Goal: Contribute content: Contribute content

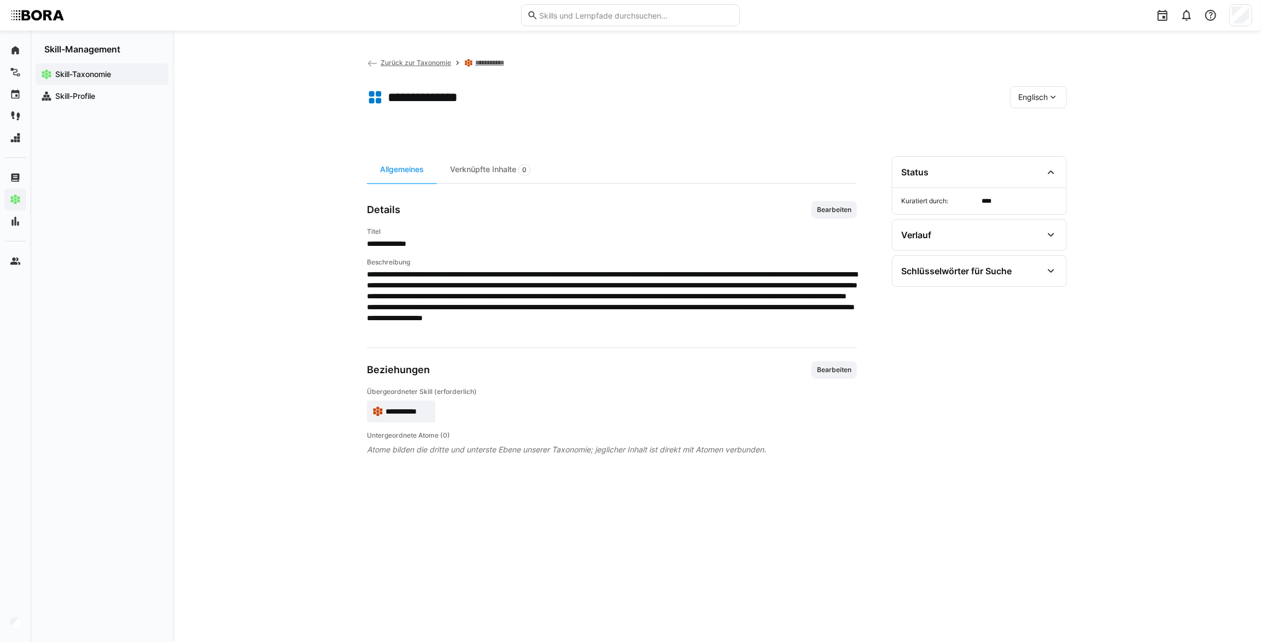
click at [388, 60] on span "Zurück zur Taxonomie" at bounding box center [416, 63] width 71 height 8
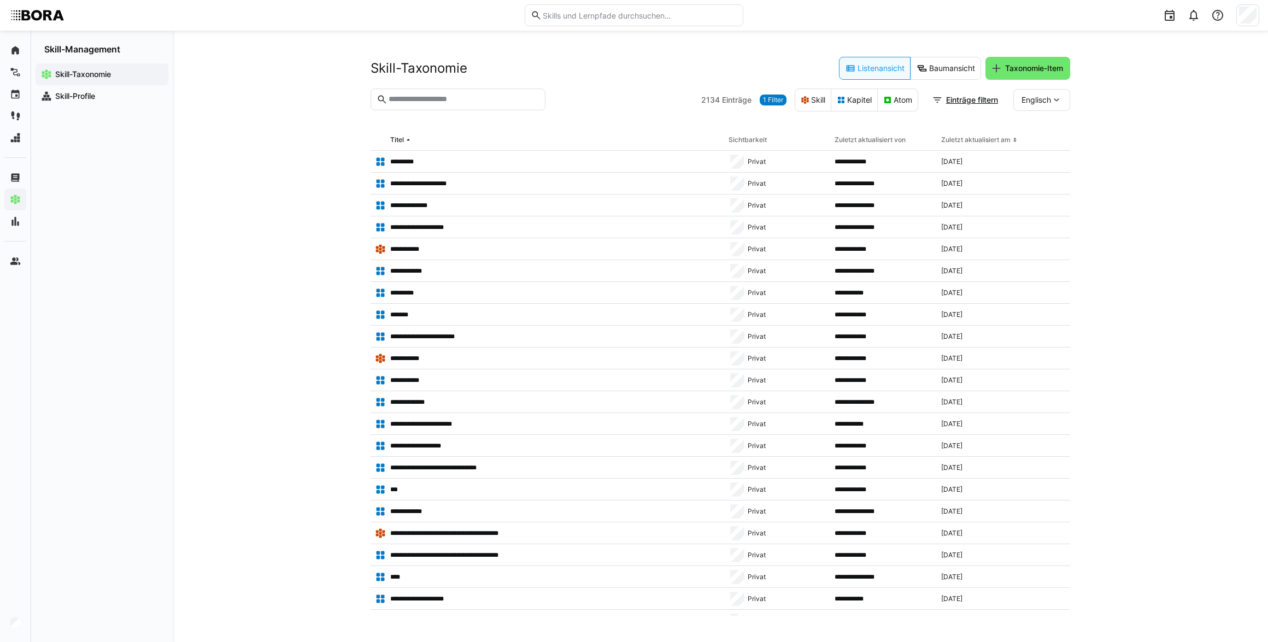
drag, startPoint x: 413, startPoint y: 98, endPoint x: 418, endPoint y: 100, distance: 5.7
click at [416, 100] on input "text" at bounding box center [464, 100] width 152 height 10
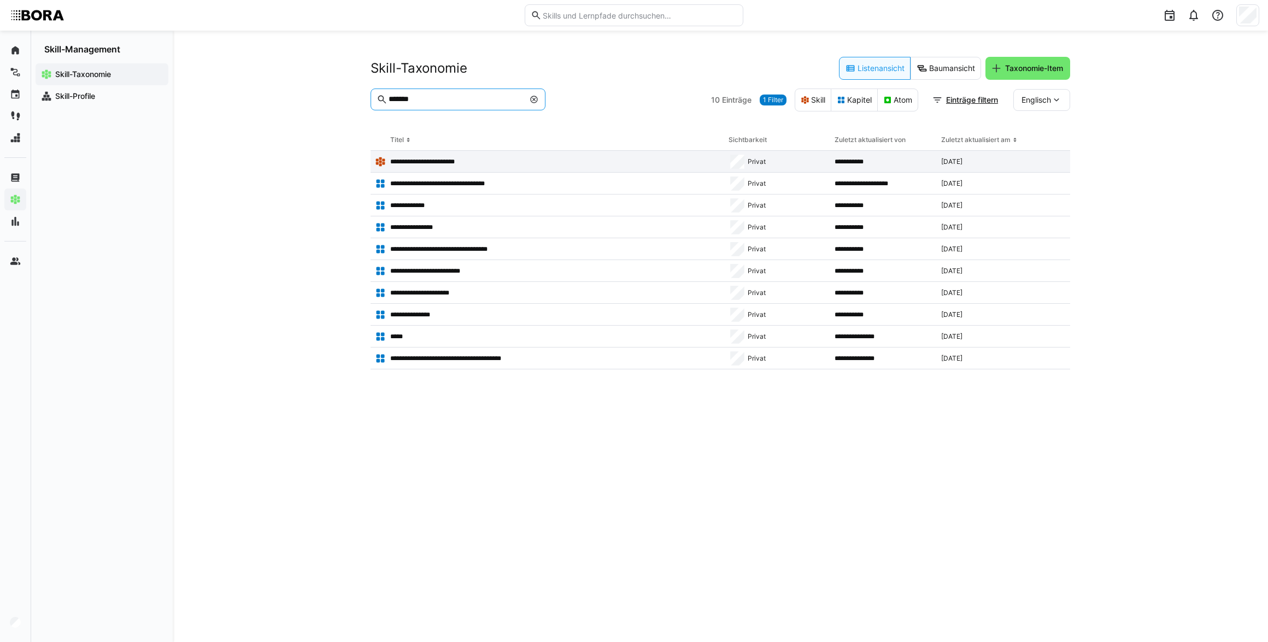
type input "******"
click at [443, 158] on p "**********" at bounding box center [431, 161] width 83 height 9
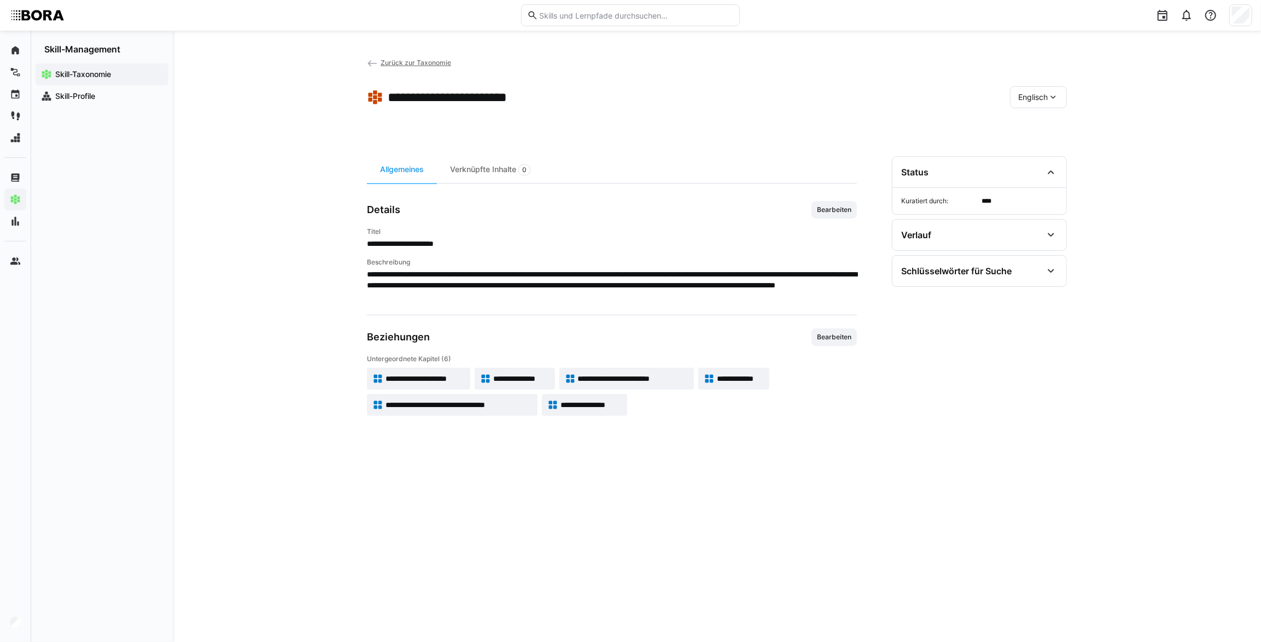
click at [373, 60] on eds-icon at bounding box center [372, 63] width 11 height 11
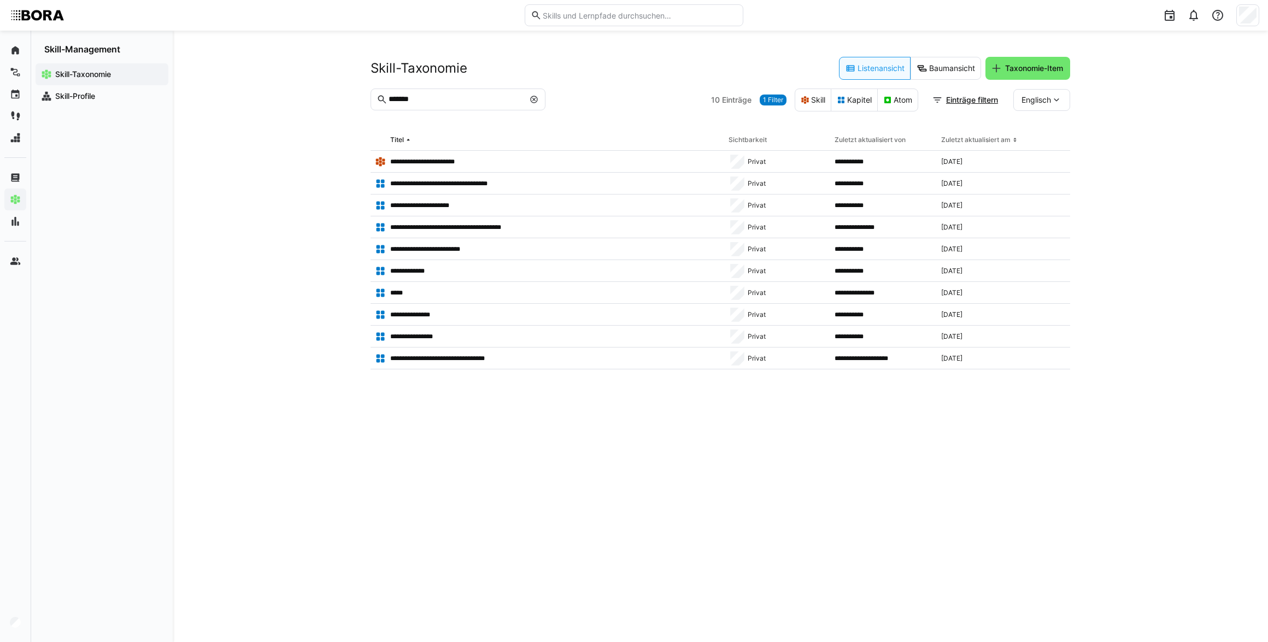
click at [467, 104] on input "******" at bounding box center [456, 100] width 137 height 10
click at [1043, 105] on div "Englisch" at bounding box center [1042, 100] width 57 height 22
click at [1049, 133] on span "Deutsch" at bounding box center [1037, 129] width 30 height 11
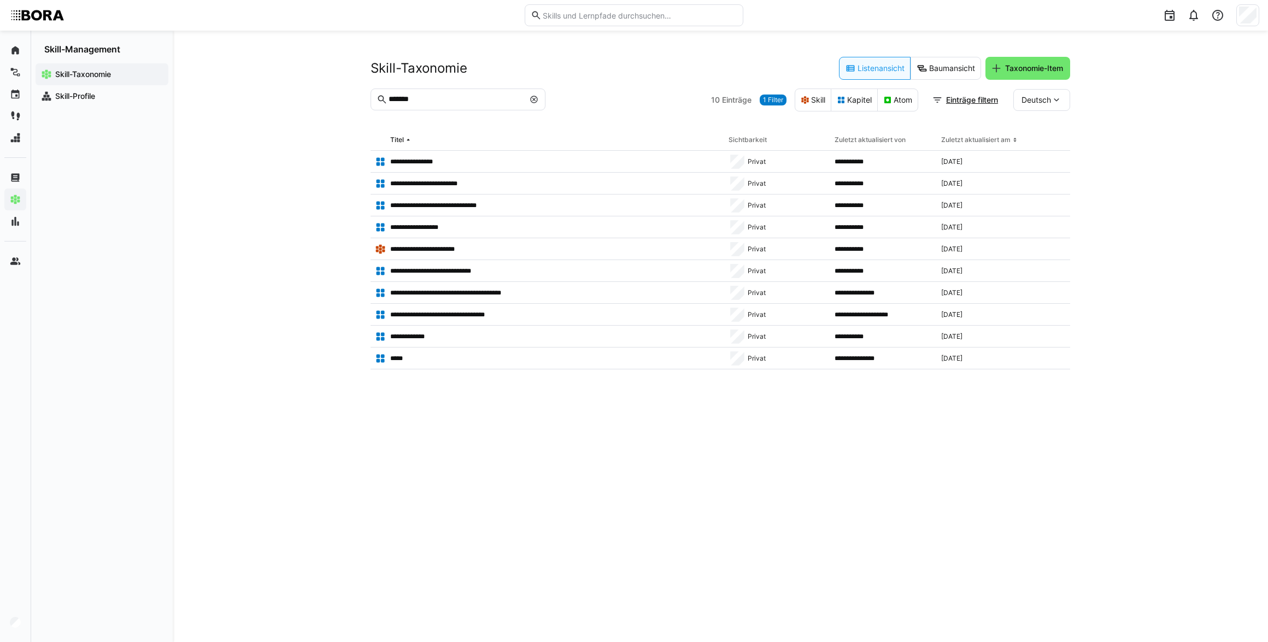
click at [440, 99] on input "******" at bounding box center [456, 100] width 137 height 10
type input "*"
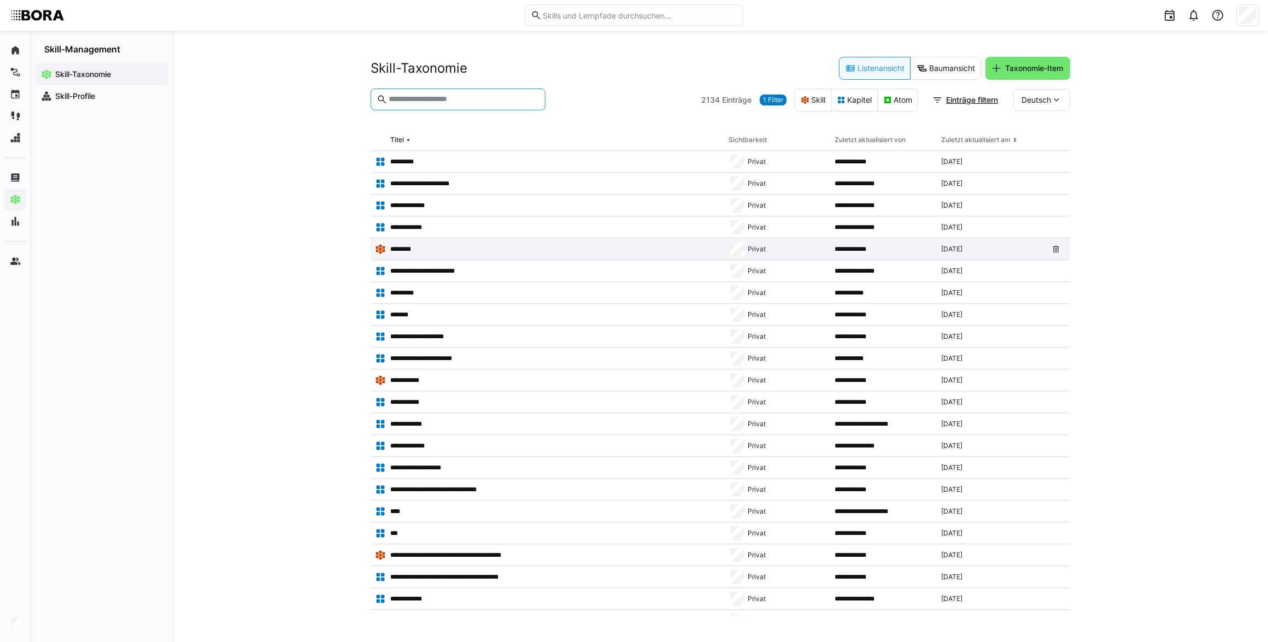
click at [443, 252] on app-table-first-column "********" at bounding box center [547, 249] width 345 height 11
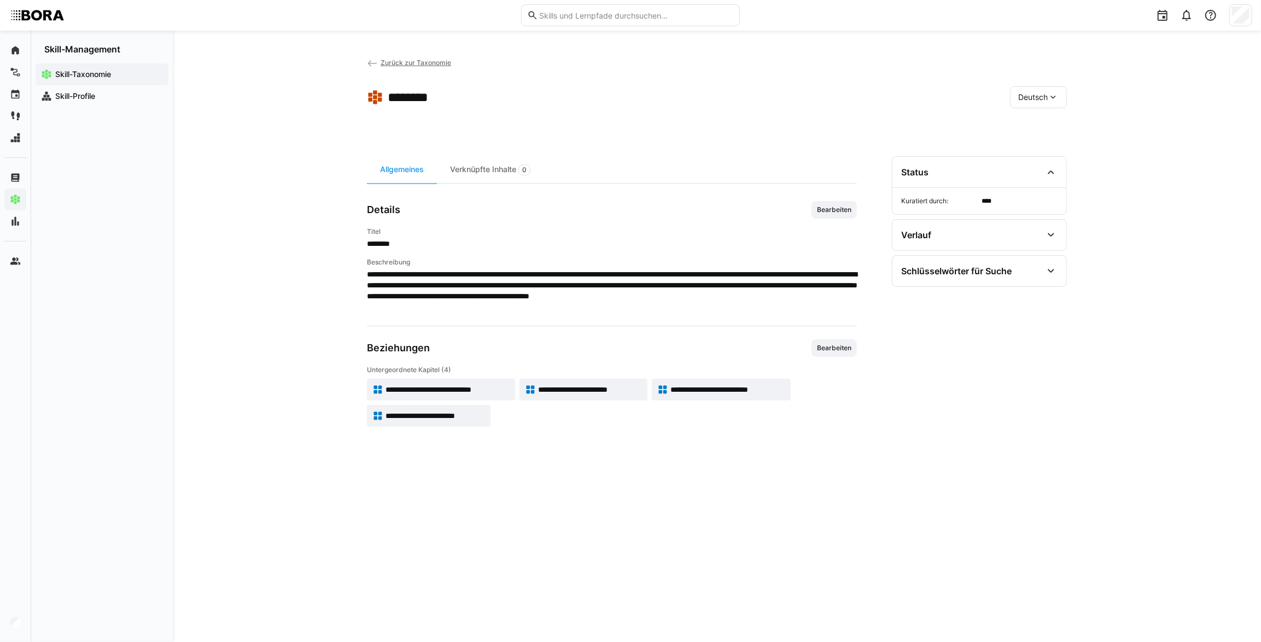
click at [377, 62] on eds-icon at bounding box center [372, 63] width 11 height 11
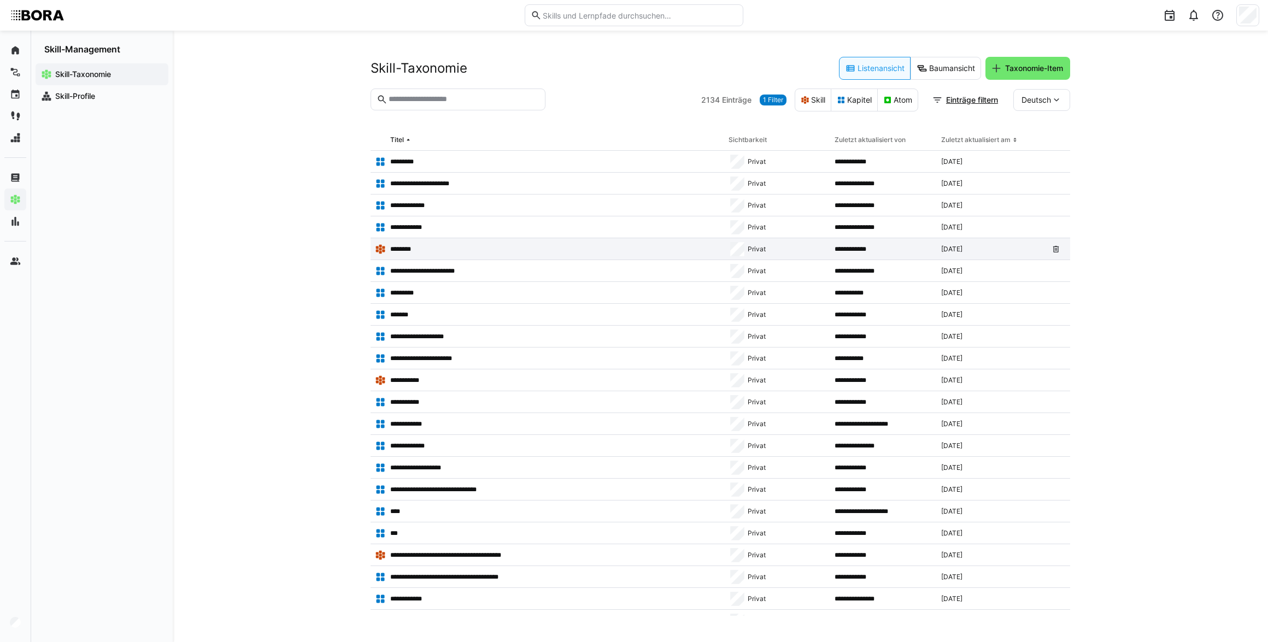
click at [416, 248] on p "********" at bounding box center [405, 249] width 31 height 9
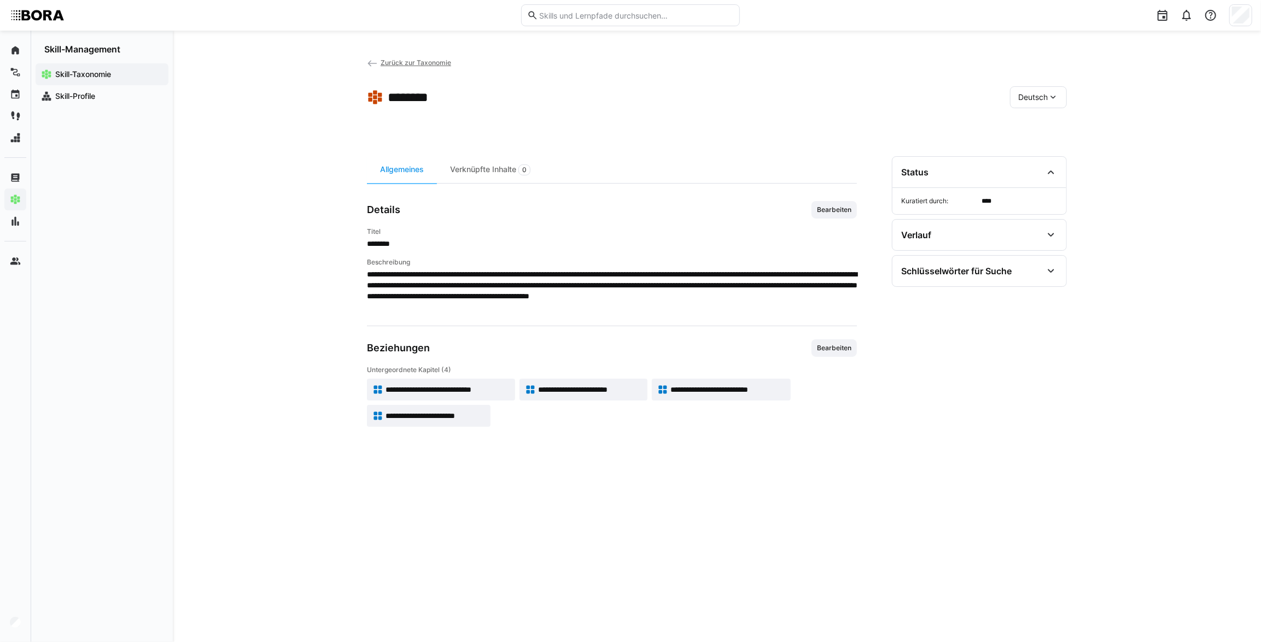
click at [377, 60] on eds-icon at bounding box center [372, 63] width 11 height 11
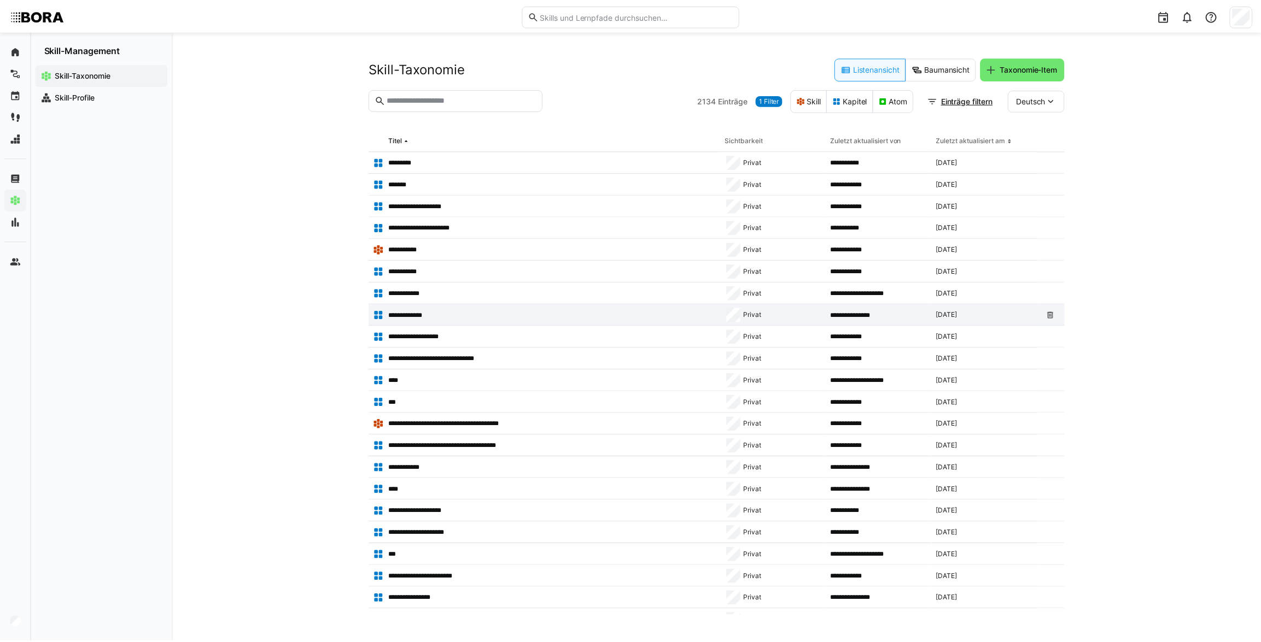
scroll to position [149, 0]
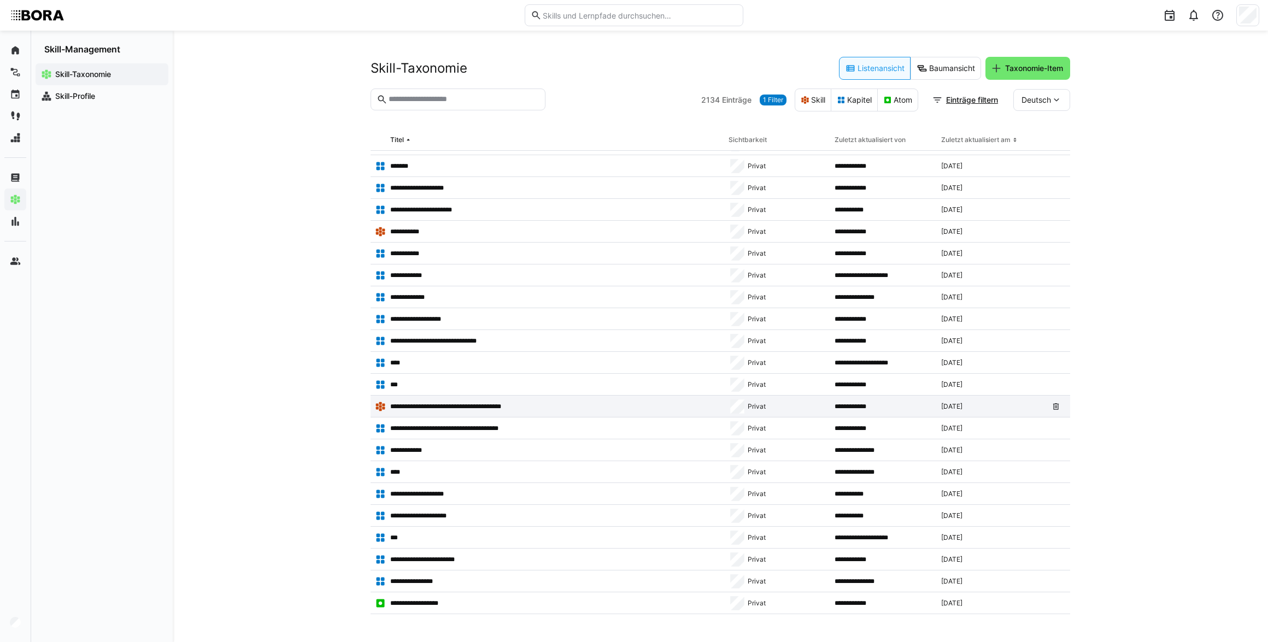
click at [429, 406] on p "**********" at bounding box center [460, 406] width 141 height 9
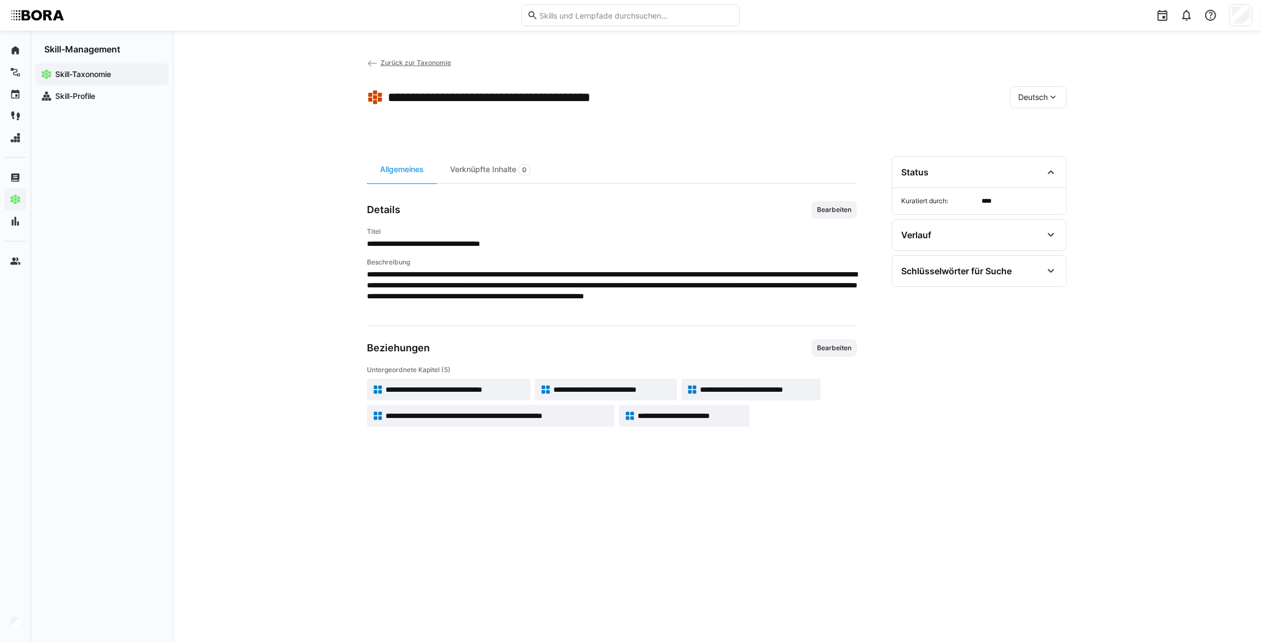
click at [378, 60] on link "Zurück zur Taxonomie" at bounding box center [409, 63] width 84 height 8
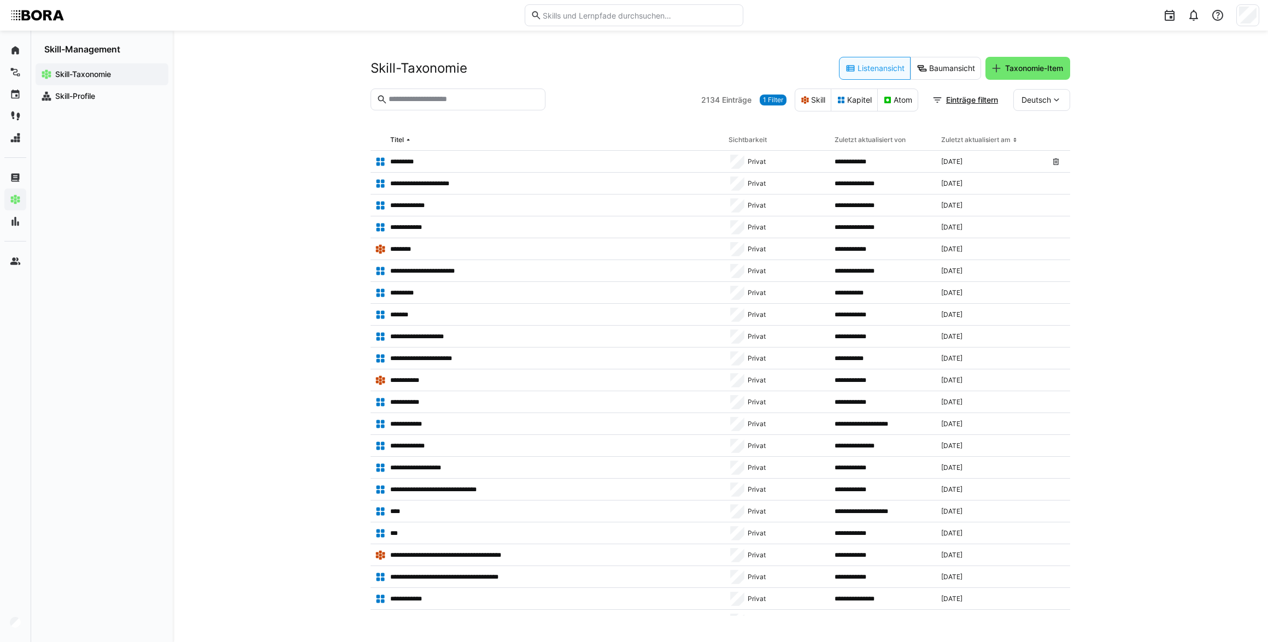
click at [423, 97] on input "text" at bounding box center [464, 100] width 152 height 10
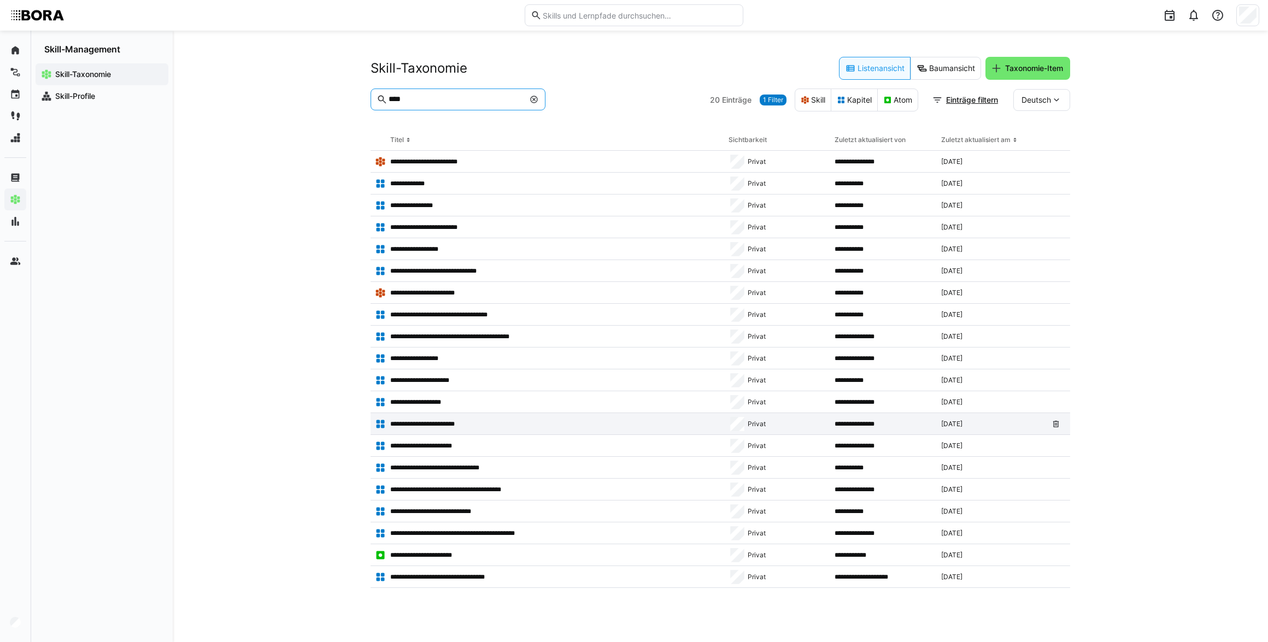
type input "****"
click at [443, 426] on p "**********" at bounding box center [432, 424] width 84 height 9
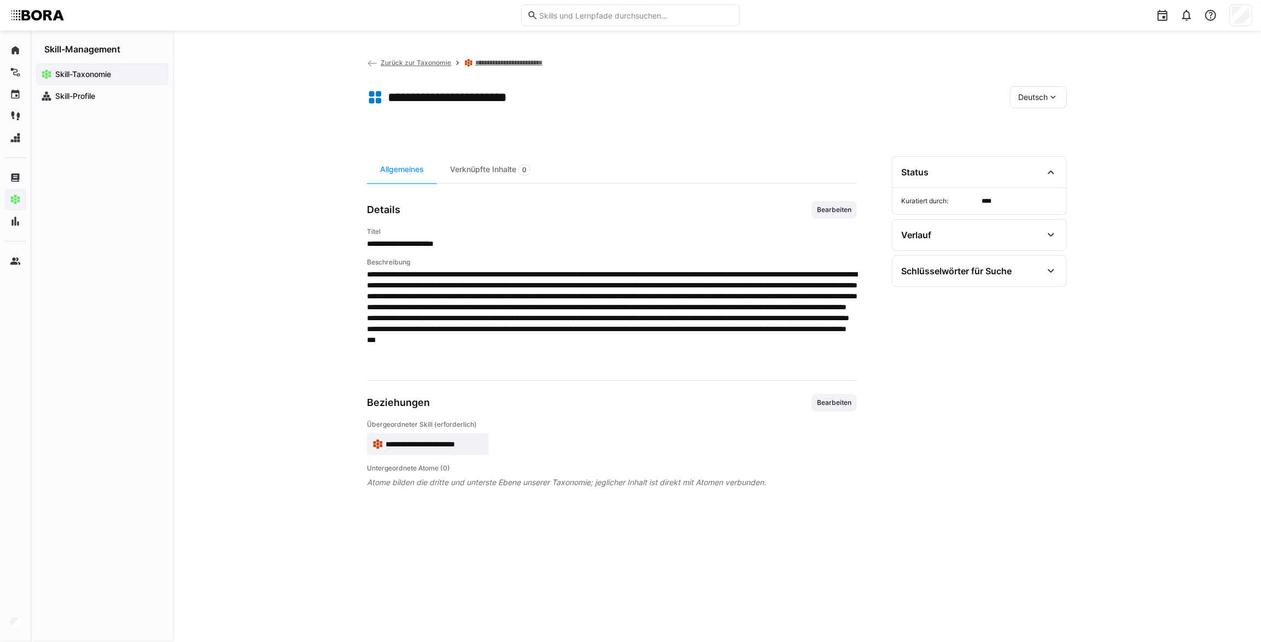
click at [450, 448] on span "**********" at bounding box center [434, 444] width 98 height 11
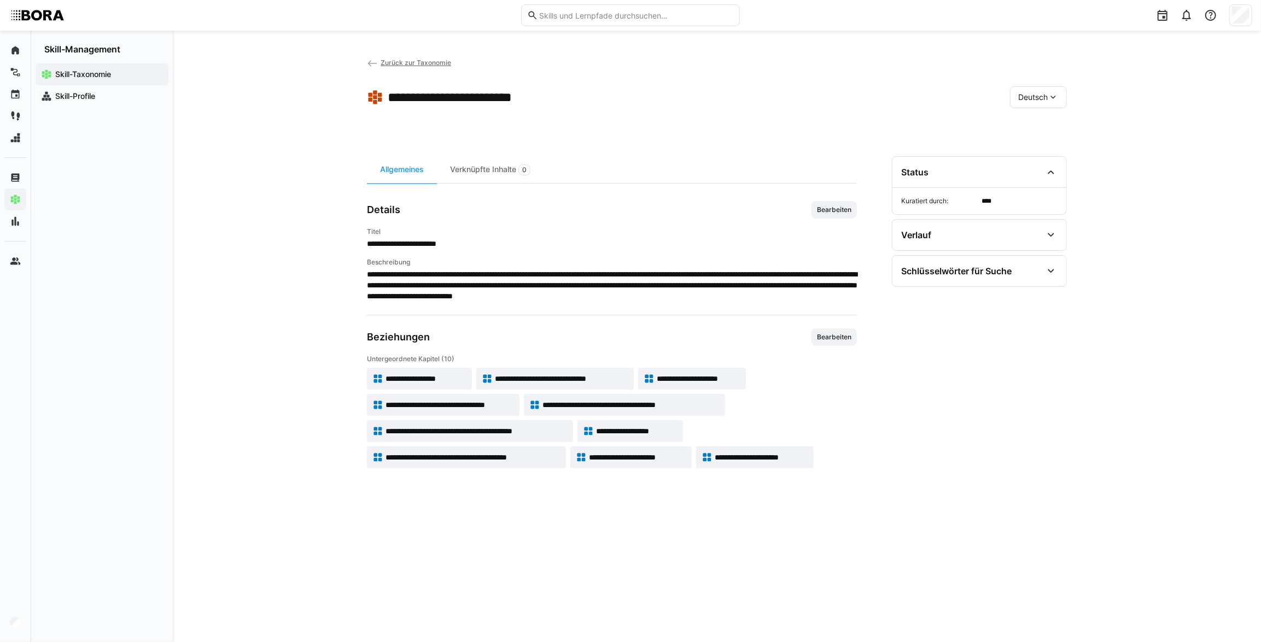
click at [385, 61] on span "Zurück zur Taxonomie" at bounding box center [416, 63] width 71 height 8
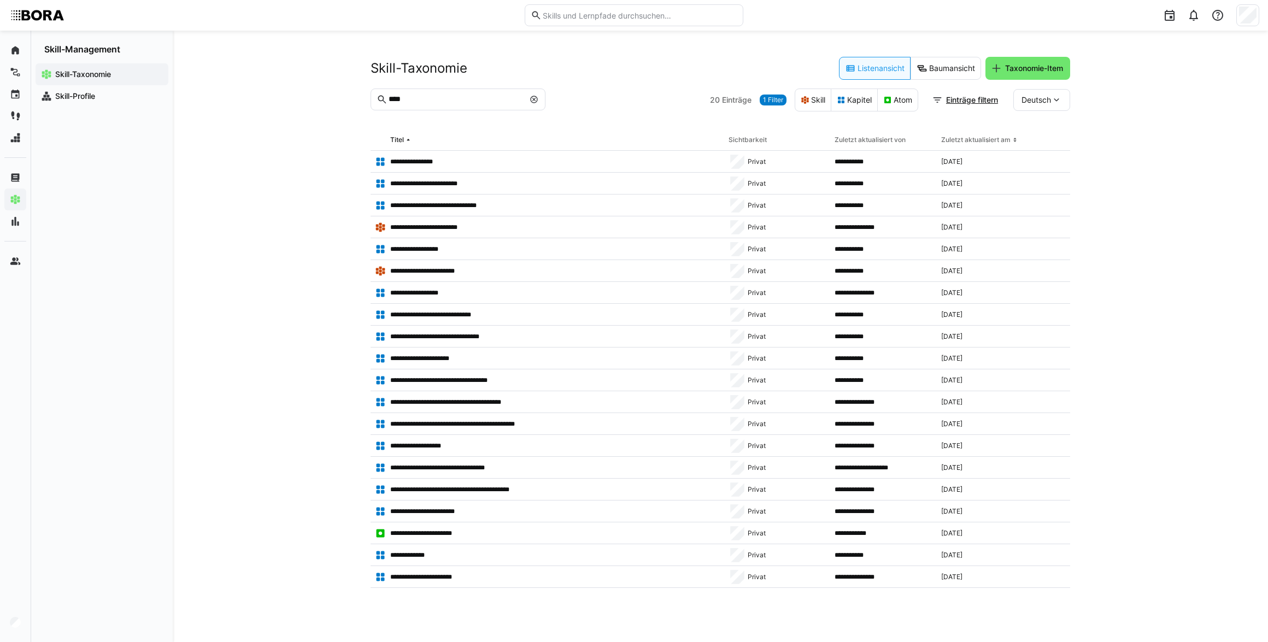
click at [533, 102] on eds-icon at bounding box center [534, 99] width 9 height 9
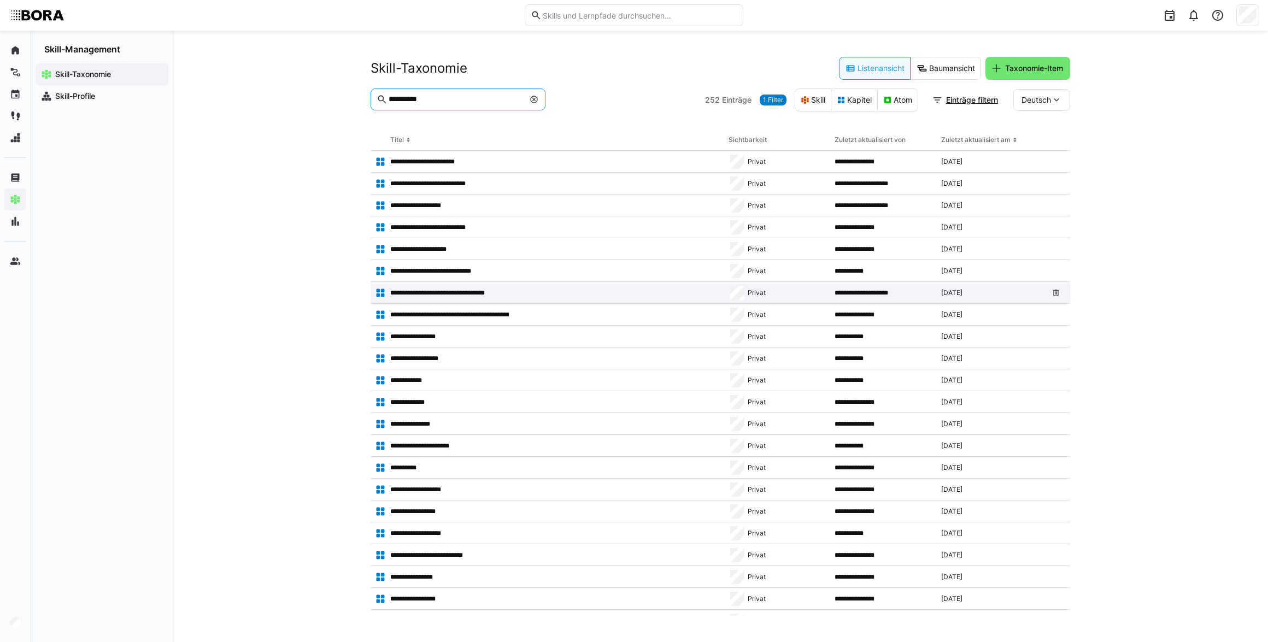
type input "**********"
click at [496, 296] on p "**********" at bounding box center [451, 293] width 122 height 9
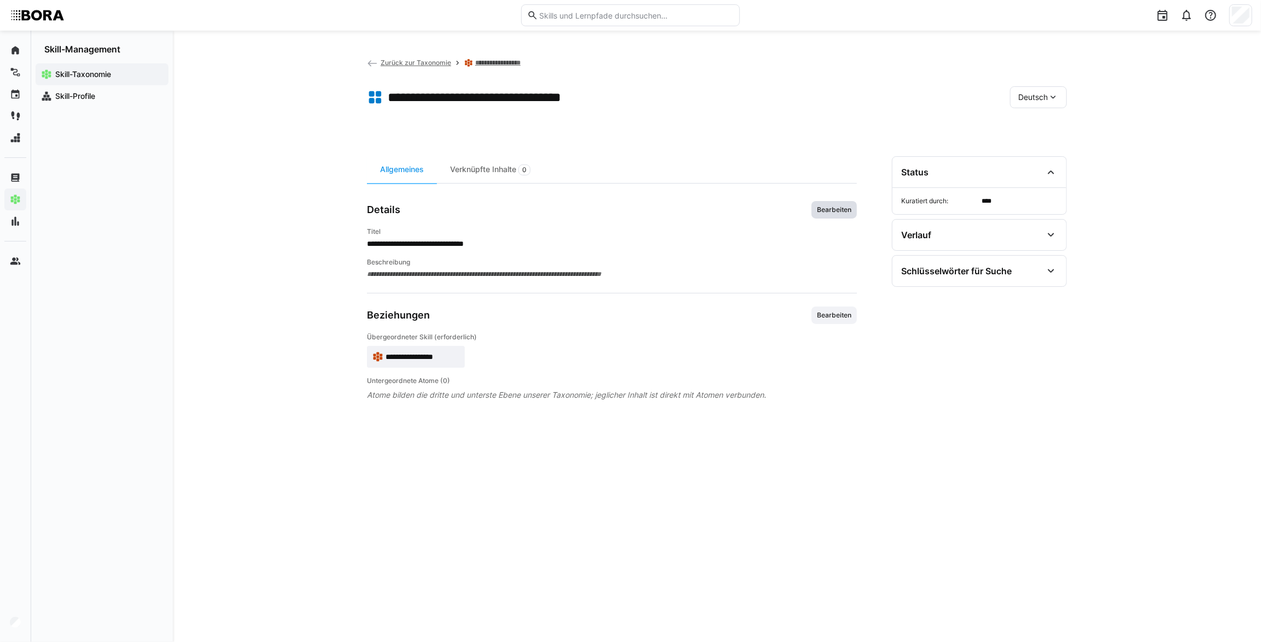
click at [839, 212] on span "Bearbeiten" at bounding box center [834, 210] width 37 height 9
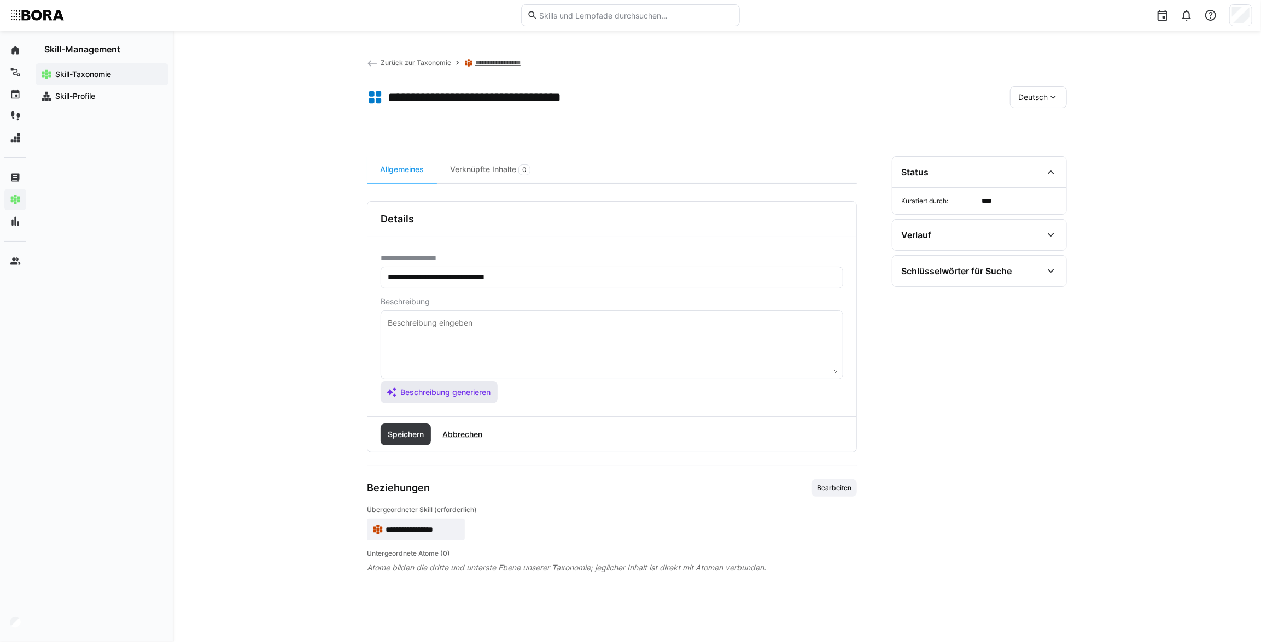
click at [414, 385] on span "Beschreibung generieren" at bounding box center [439, 393] width 117 height 22
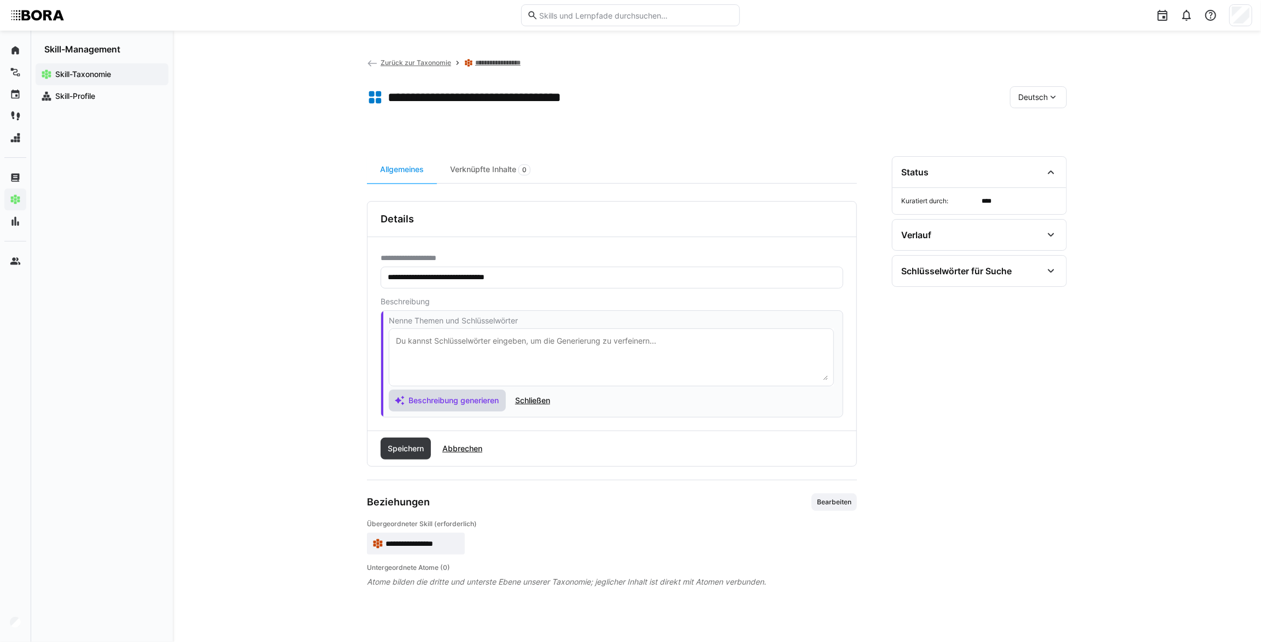
click at [464, 398] on span "Beschreibung generieren" at bounding box center [453, 400] width 93 height 11
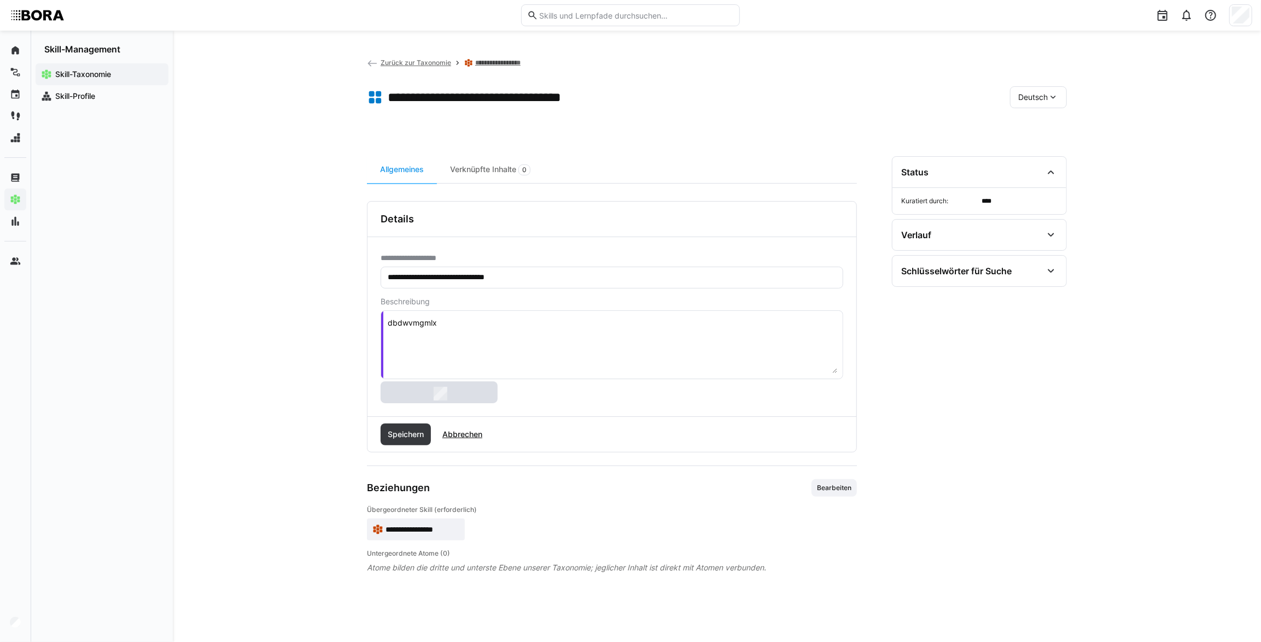
type textarea "oqybpmj"
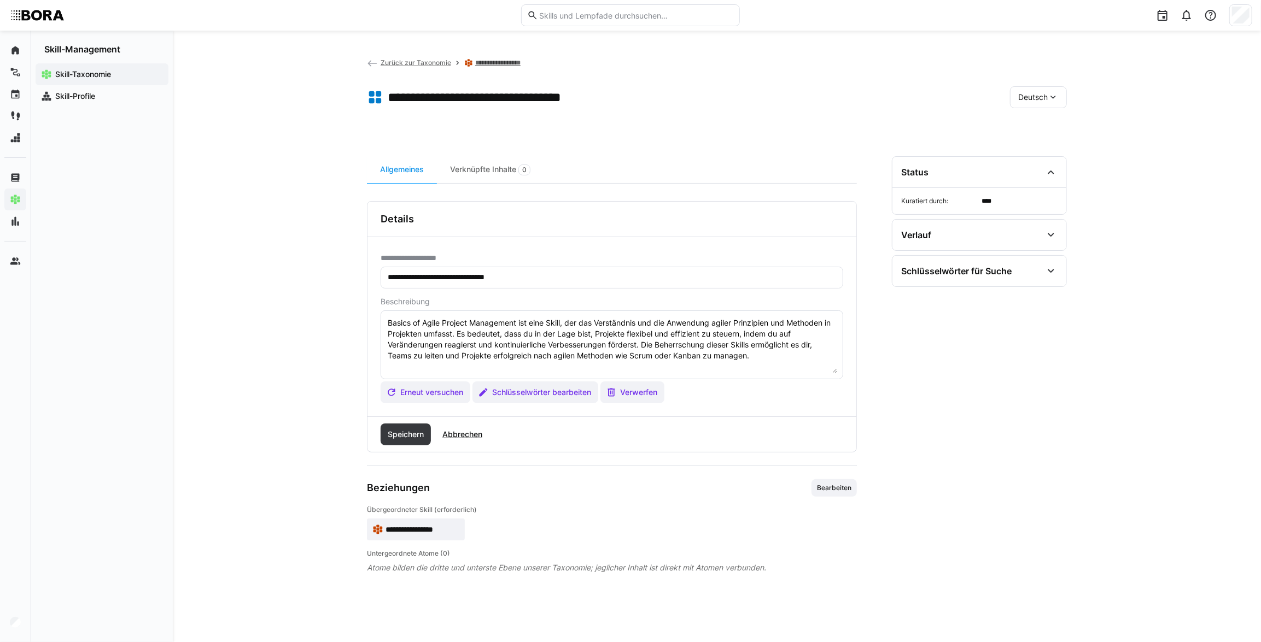
click at [791, 353] on textarea "Basics of Agile Project Management ist eine Skill, der das Verständnis und die …" at bounding box center [612, 345] width 451 height 57
click at [109, 255] on div "Skill-Taxonomie Skill-Profile" at bounding box center [102, 349] width 142 height 588
click at [443, 365] on textarea "Basics of Agile Project Management ist eine Skill, der das Verständnis und die …" at bounding box center [612, 345] width 451 height 57
paste textarea "*1 -Anfänger: *2 – Mittelstufe: *3 – Fortgeschritten: *4 – Experte: *5 - Starli…"
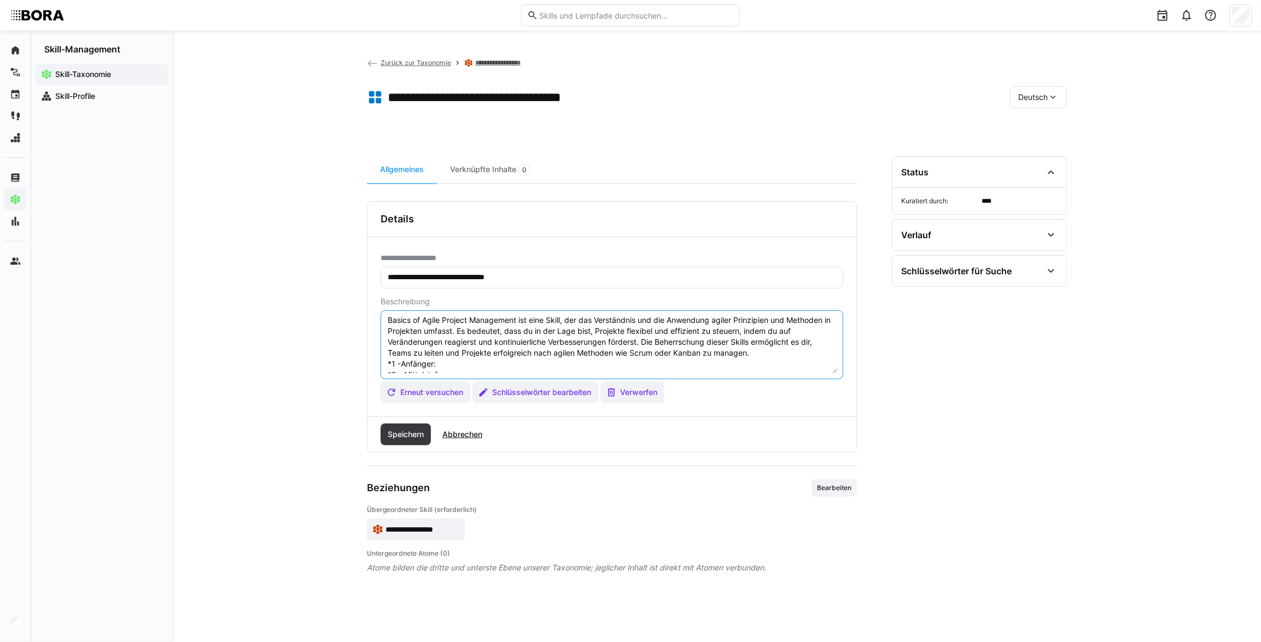
click at [454, 365] on textarea "Basics of Agile Project Management ist eine Skill, der das Verständnis und die …" at bounding box center [612, 345] width 451 height 57
paste textarea "Verfügt über erste Einblicke in agile Methoden wie Scrum oder Kanban, meist dur…"
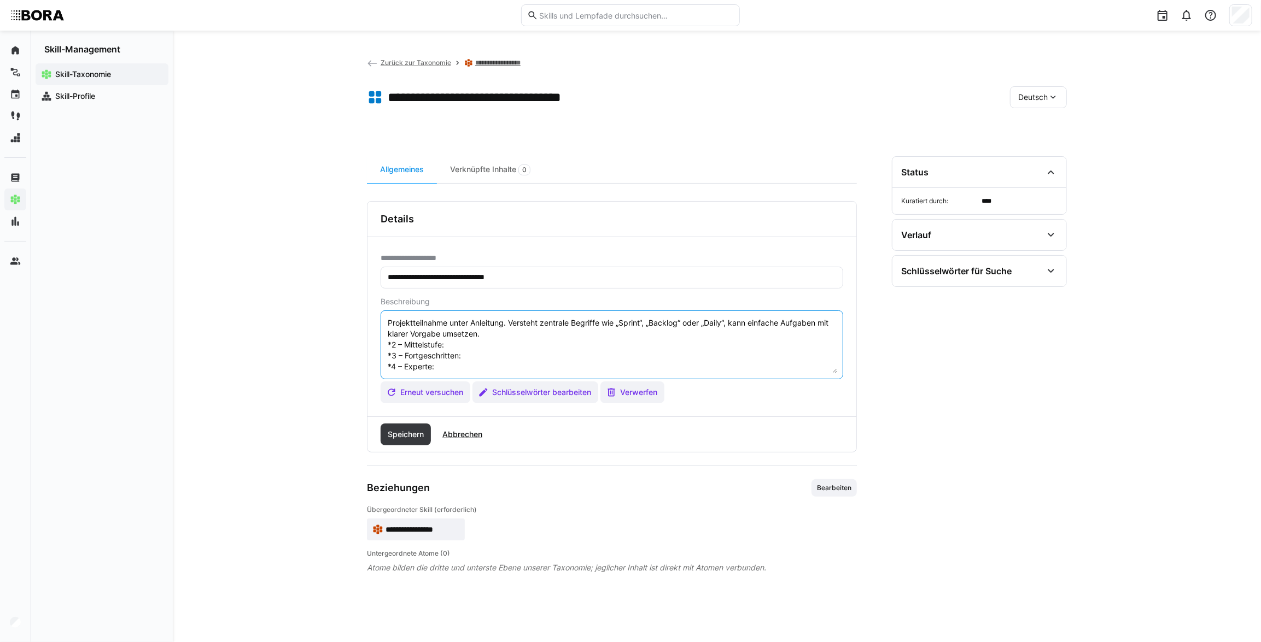
scroll to position [69, 0]
click at [506, 329] on textarea "Basics of Agile Project Management ist eine Skill, der das Verständnis und die …" at bounding box center [612, 345] width 451 height 57
paste textarea "Arbeitet sicher im Rahmen agiler Prozesse und übernimmt wiederkehrende Aufgaben…"
click at [487, 337] on textarea at bounding box center [612, 345] width 451 height 57
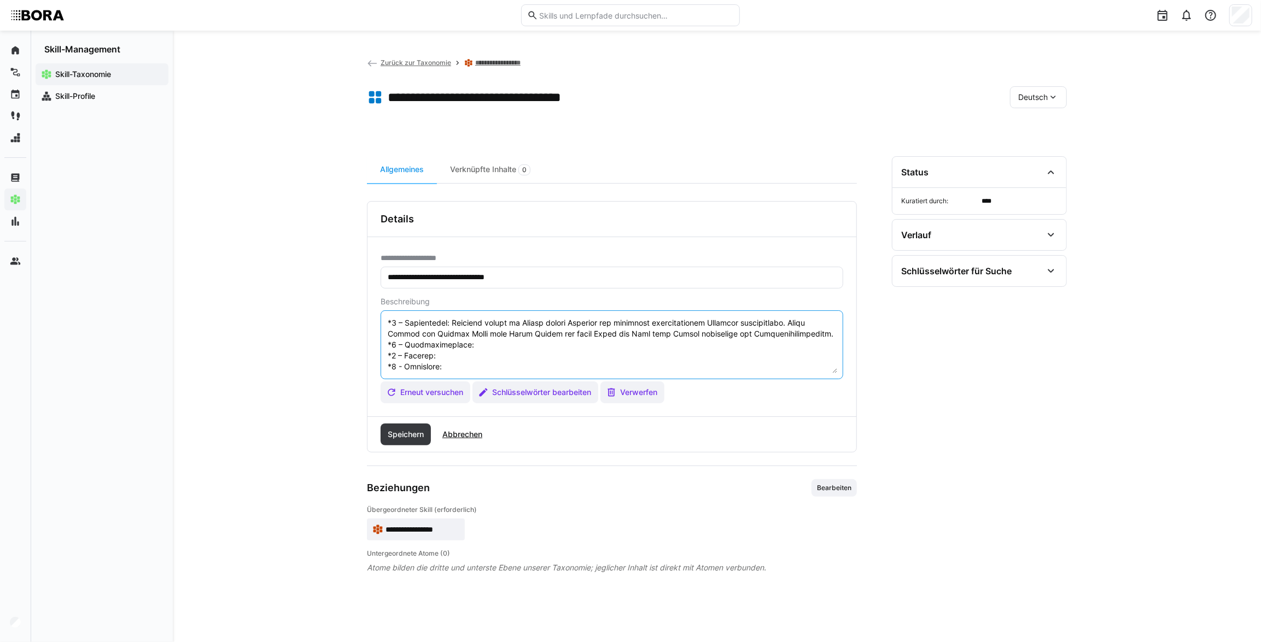
click at [485, 333] on textarea at bounding box center [612, 345] width 451 height 57
paste textarea "Wendet agile Methoden im Tagesgeschäft sicher an und kann deren Einsatz auf Pro…"
click at [477, 367] on textarea at bounding box center [612, 345] width 451 height 57
paste textarea "Gilt als Ansprechpartnerin für agiles Arbeiten im Team oder Bereich und übernim…"
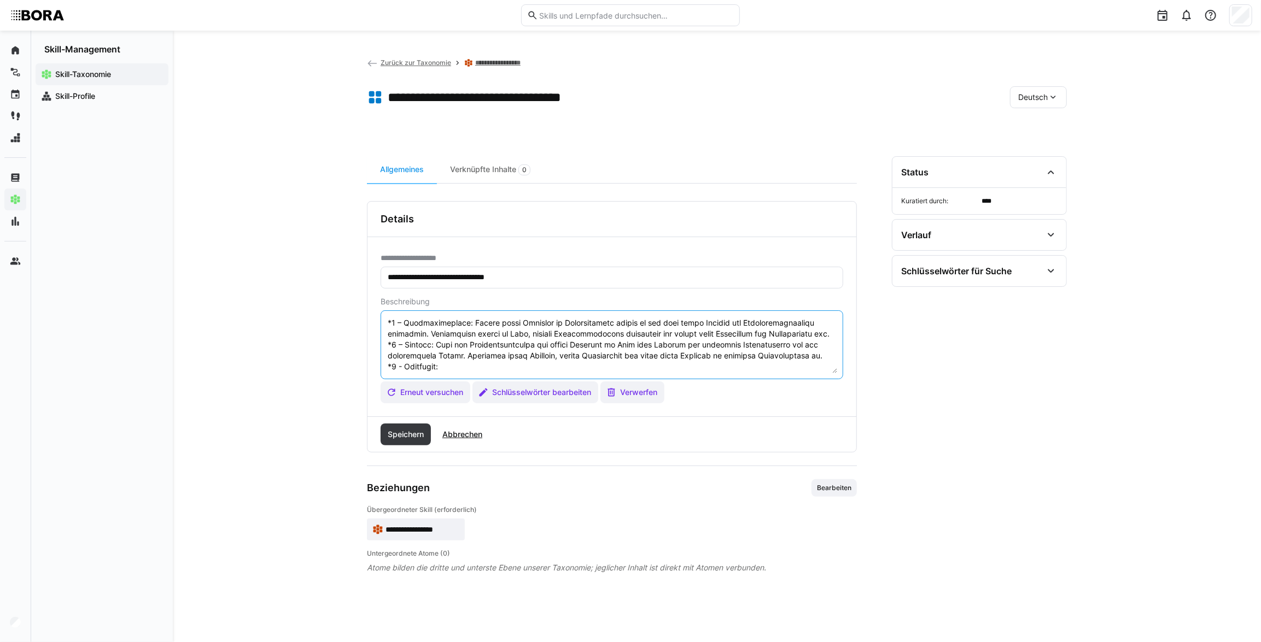
click at [513, 361] on textarea at bounding box center [612, 345] width 451 height 57
click at [507, 354] on textarea at bounding box center [612, 345] width 451 height 57
paste textarea "Verfügt über umfassende agile Expertise mit unternehmensweitem Einfluss. Entwic…"
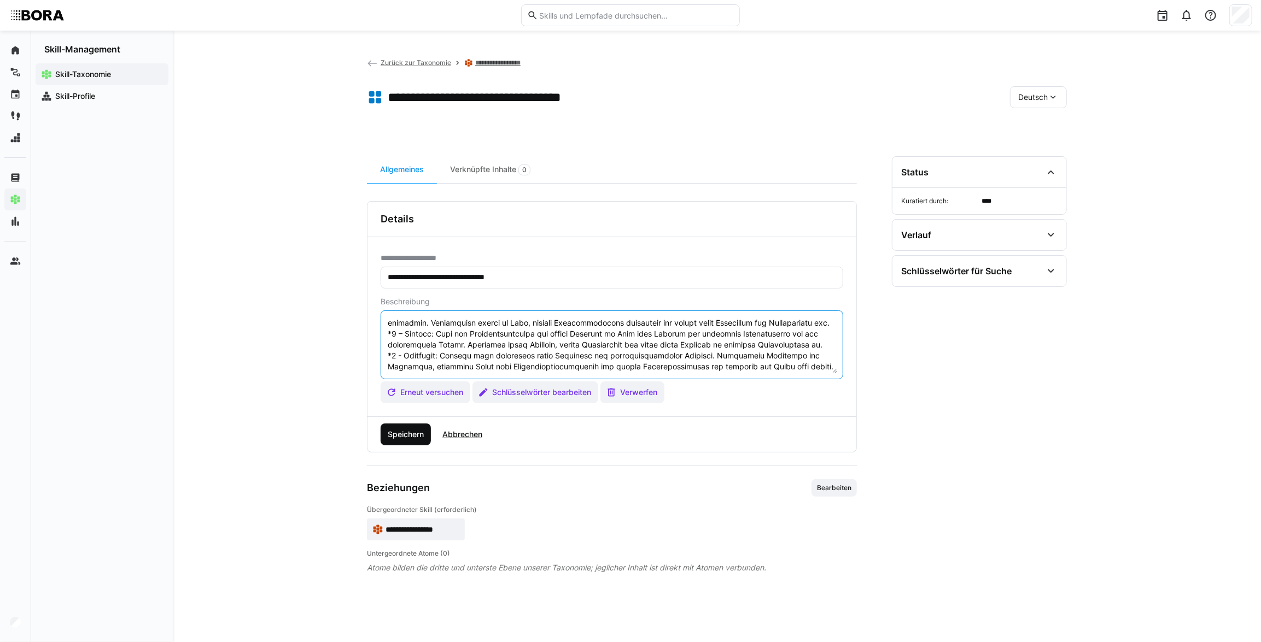
type textarea "Loremi do Sitam Consect Adipiscing eli sedd Eiusm, tem inc Utlaboreetd mag ali …"
click at [417, 437] on span "Speichern" at bounding box center [405, 434] width 39 height 11
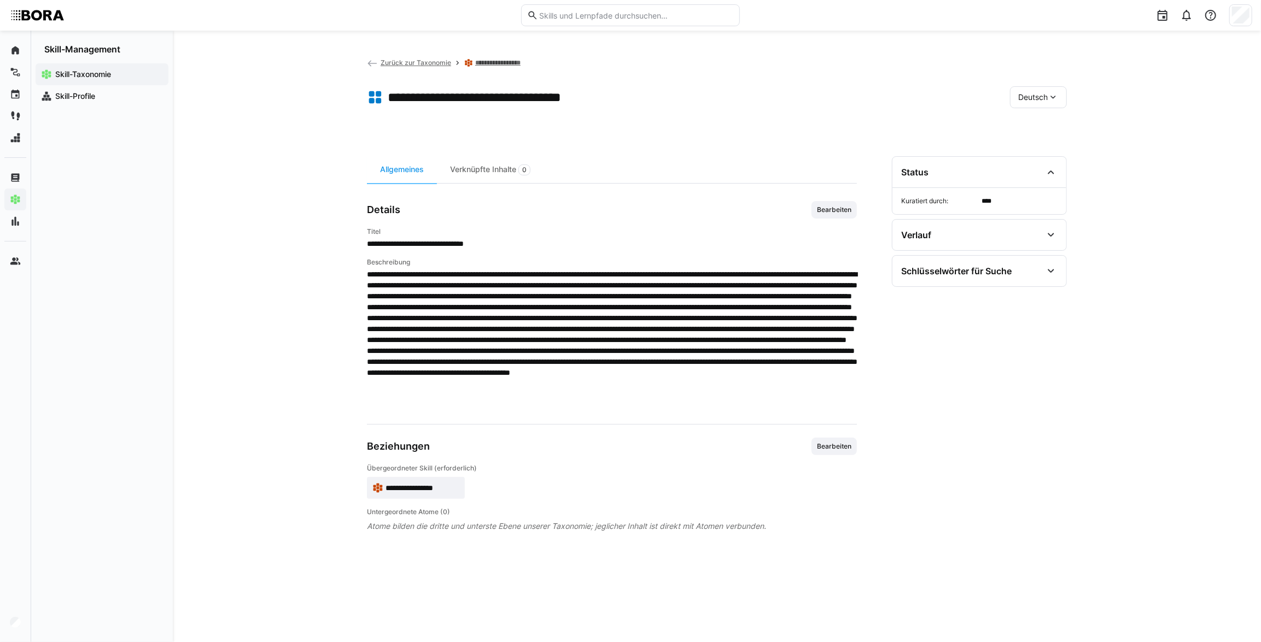
click at [1060, 93] on div "Deutsch" at bounding box center [1038, 97] width 57 height 22
click at [1042, 154] on span "Englisch" at bounding box center [1034, 148] width 30 height 11
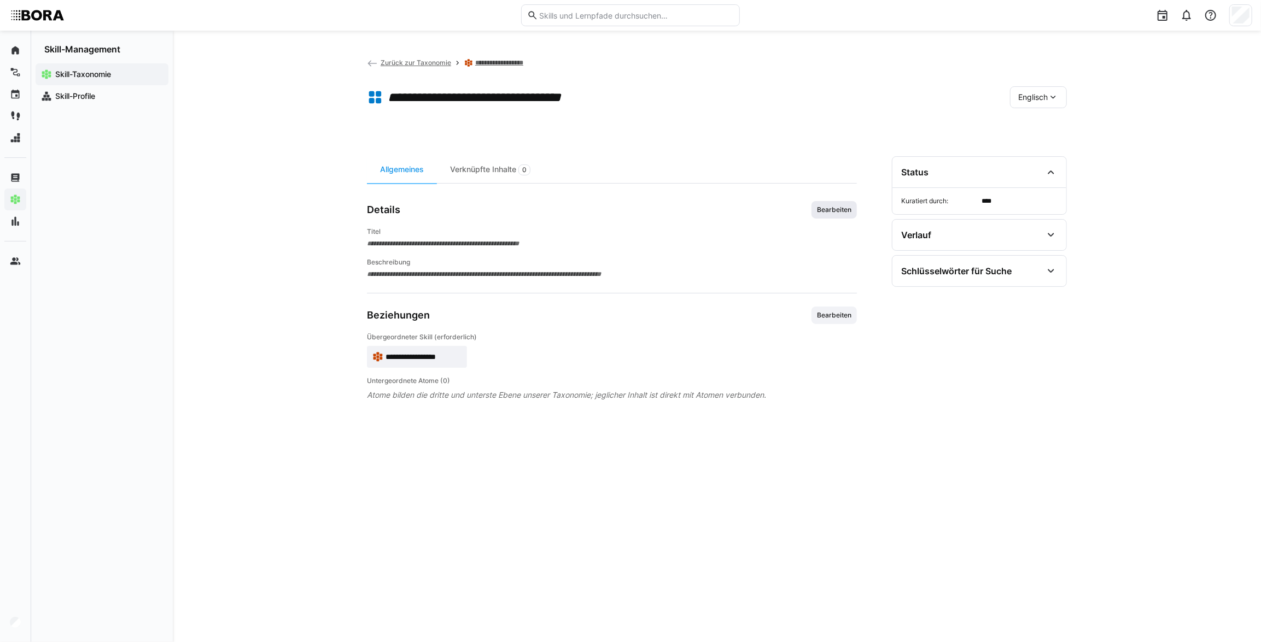
click at [847, 209] on span "Bearbeiten" at bounding box center [834, 210] width 37 height 9
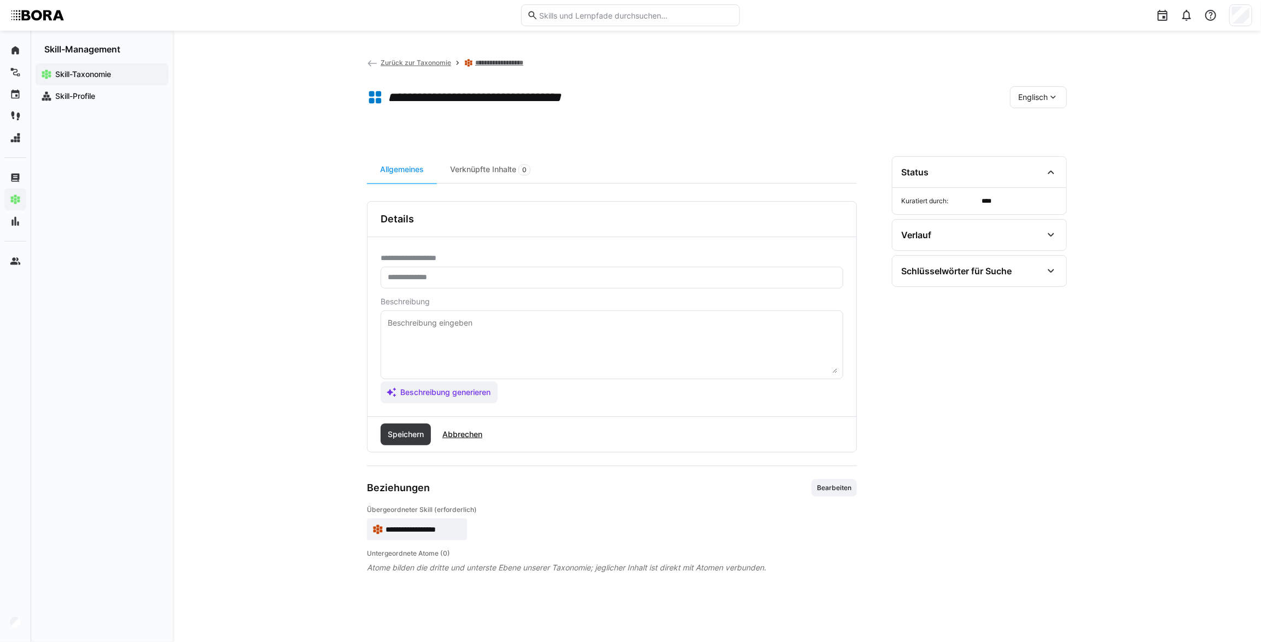
click at [438, 325] on textarea at bounding box center [612, 345] width 451 height 57
click at [477, 321] on textarea at bounding box center [612, 345] width 451 height 57
paste textarea "*1 - Beginner: *2 - Intermediate Level: *3 - Advanced: *4 - Expert: *5 - Starli…"
click at [481, 323] on textarea "*1 - Beginner: *2 - Intermediate Level: *3 - Advanced: *4 - Expert: *5 - Starli…" at bounding box center [612, 345] width 451 height 57
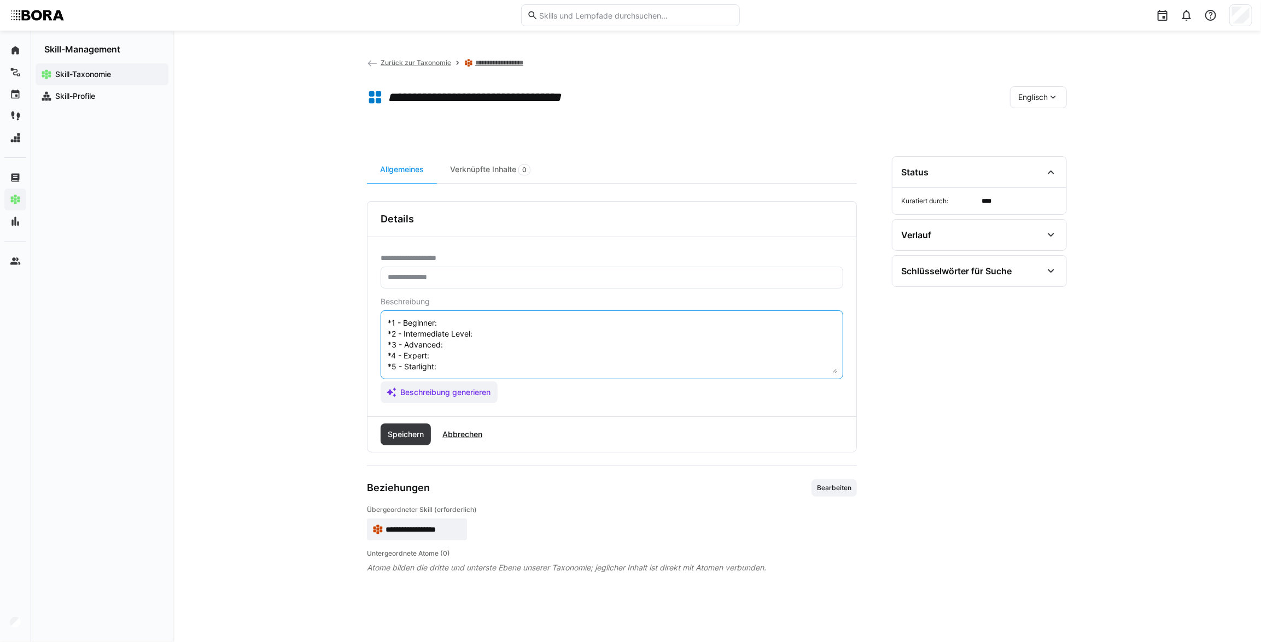
paste textarea "Has initial exposure to agile methods such as Scrum or Kanban, usually through …"
click at [500, 350] on textarea "*1 - Beginner: Has initial exposure to agile methods such as Scrum or Kanban, u…" at bounding box center [612, 345] width 451 height 57
paste textarea "Works confidently within agile processes and handles routine tasks independentl…"
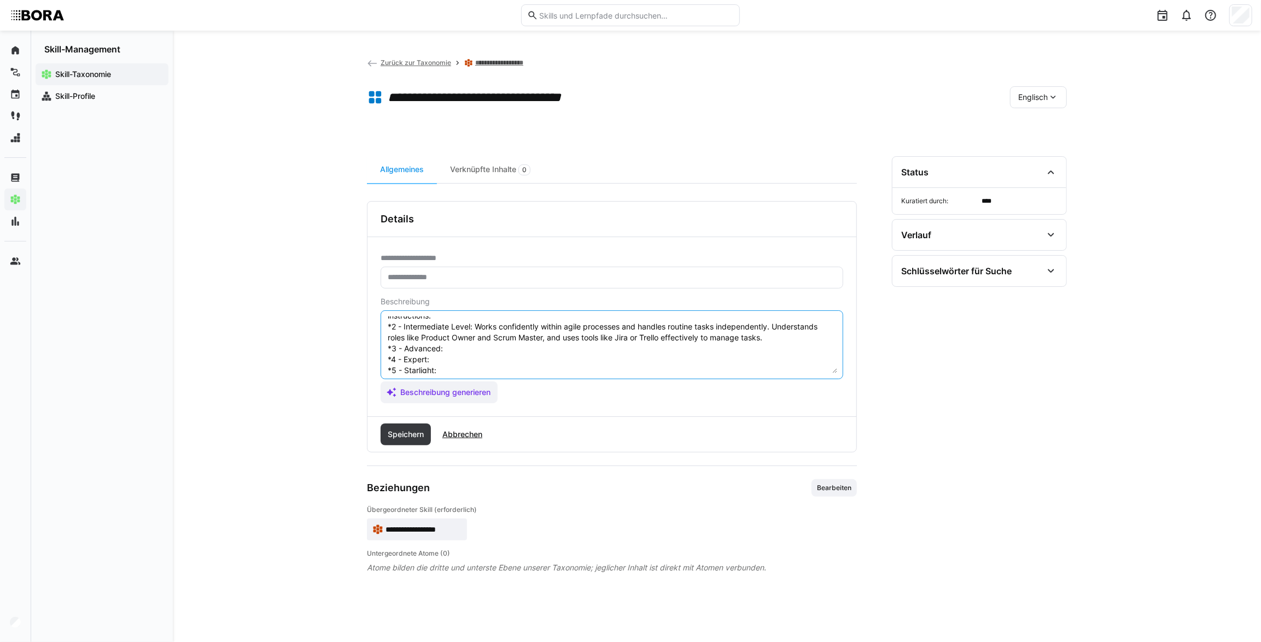
scroll to position [44, 0]
click at [494, 334] on textarea "*1 - Beginner: Has initial exposure to agile methods such as Scrum or Kanban, u…" at bounding box center [612, 345] width 451 height 57
paste textarea "Applies agile methods confidently in daily work and adapts them to project need…"
click at [489, 341] on textarea "*1 - Beginner: Has initial exposure to agile methods such as Scrum or Kanban, u…" at bounding box center [612, 345] width 451 height 57
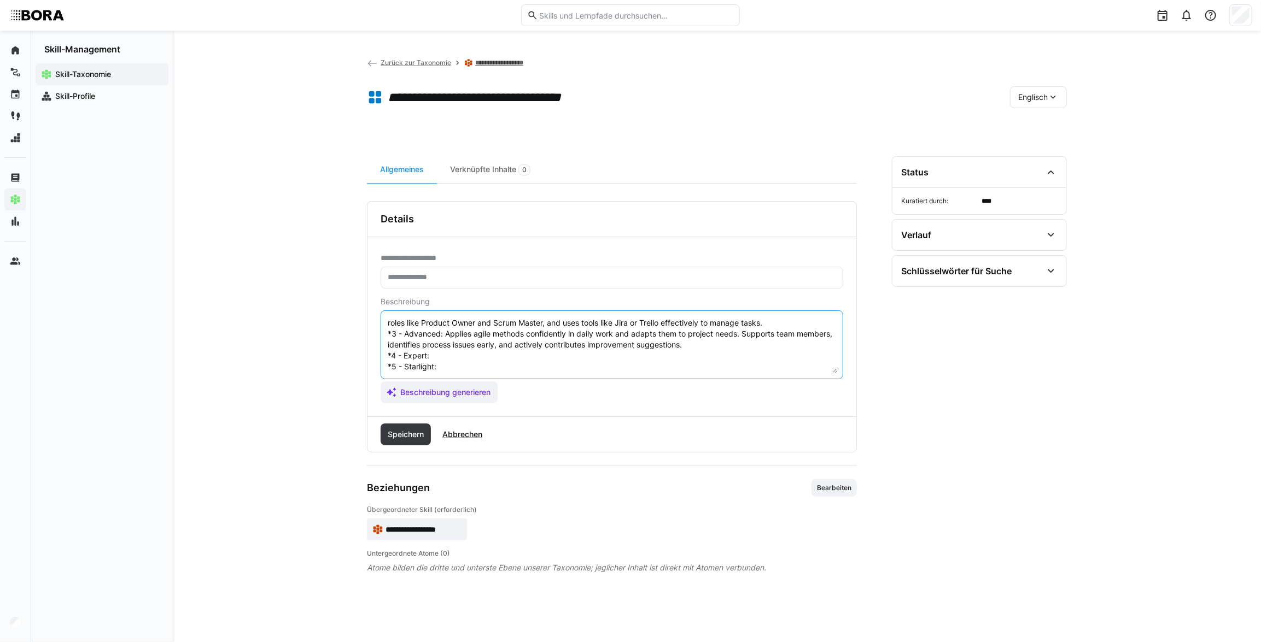
paste textarea "Recognized as a key contact for agile practices within the team or department a…"
click at [453, 358] on textarea "*1 - Beginner: Has initial exposure to agile methods such as Scrum or Kanban, u…" at bounding box center [612, 345] width 451 height 57
paste textarea "Possesses deep agile expertise with company-wide impact. Develops standards and…"
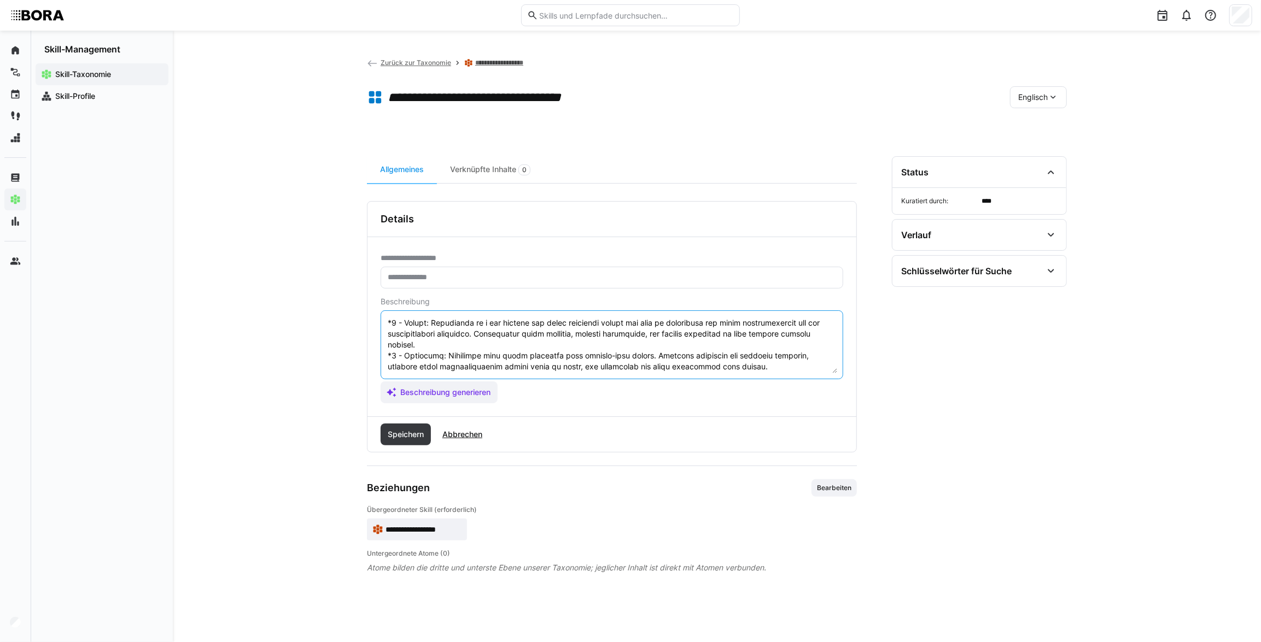
scroll to position [87, 0]
type textarea "*2 - Loremips: Dol sitamet consecte ad elits doeiusm temp in Utlab et Dolore, m…"
click at [407, 429] on span "Speichern" at bounding box center [405, 434] width 39 height 11
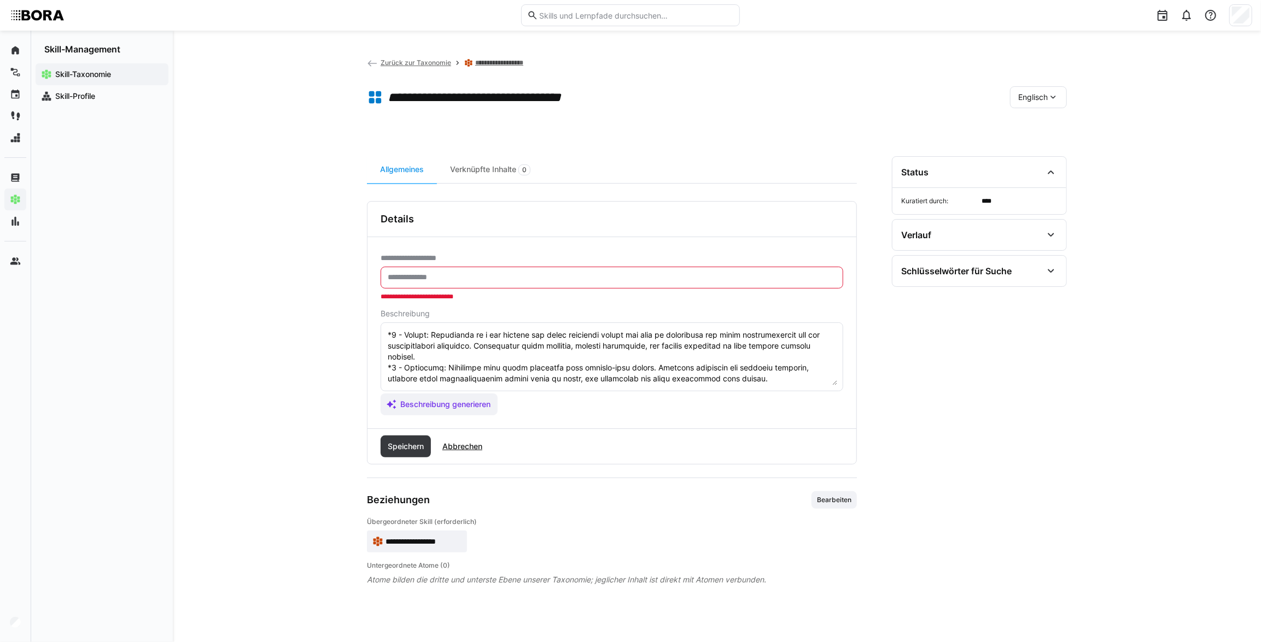
click at [510, 278] on input "text" at bounding box center [612, 278] width 451 height 10
paste input "**********"
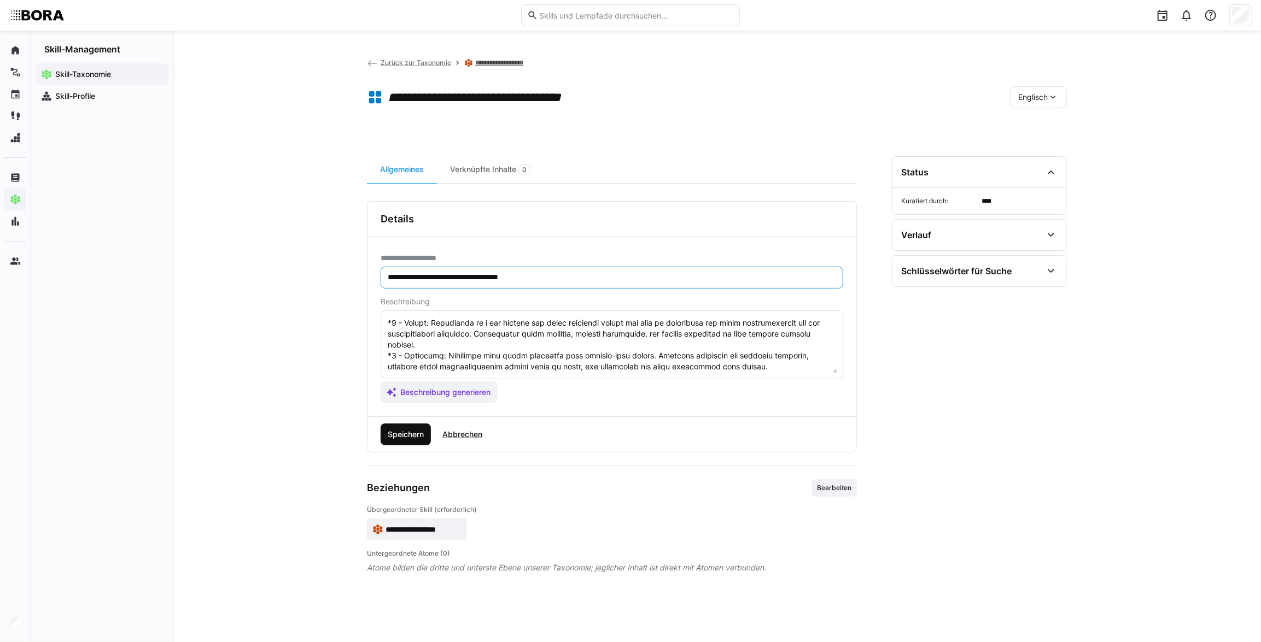
type input "**********"
click at [399, 433] on span "Speichern" at bounding box center [405, 434] width 39 height 11
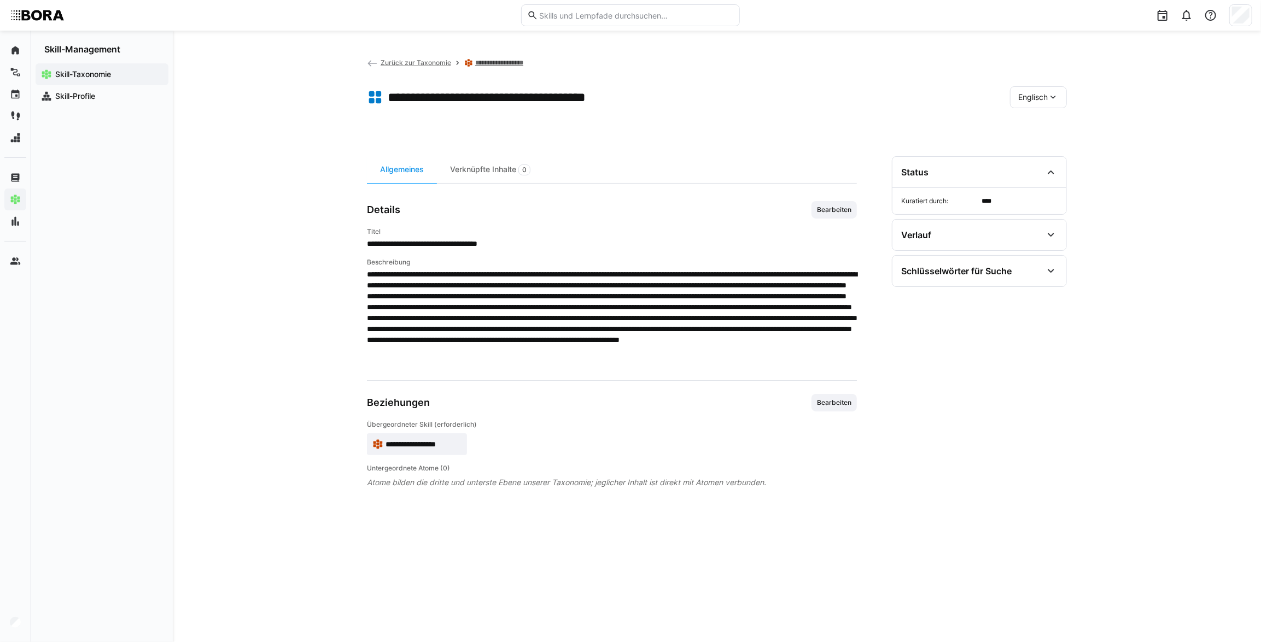
click at [1025, 99] on span "Englisch" at bounding box center [1033, 97] width 30 height 11
click at [1028, 132] on div "Deutsch" at bounding box center [1038, 125] width 58 height 23
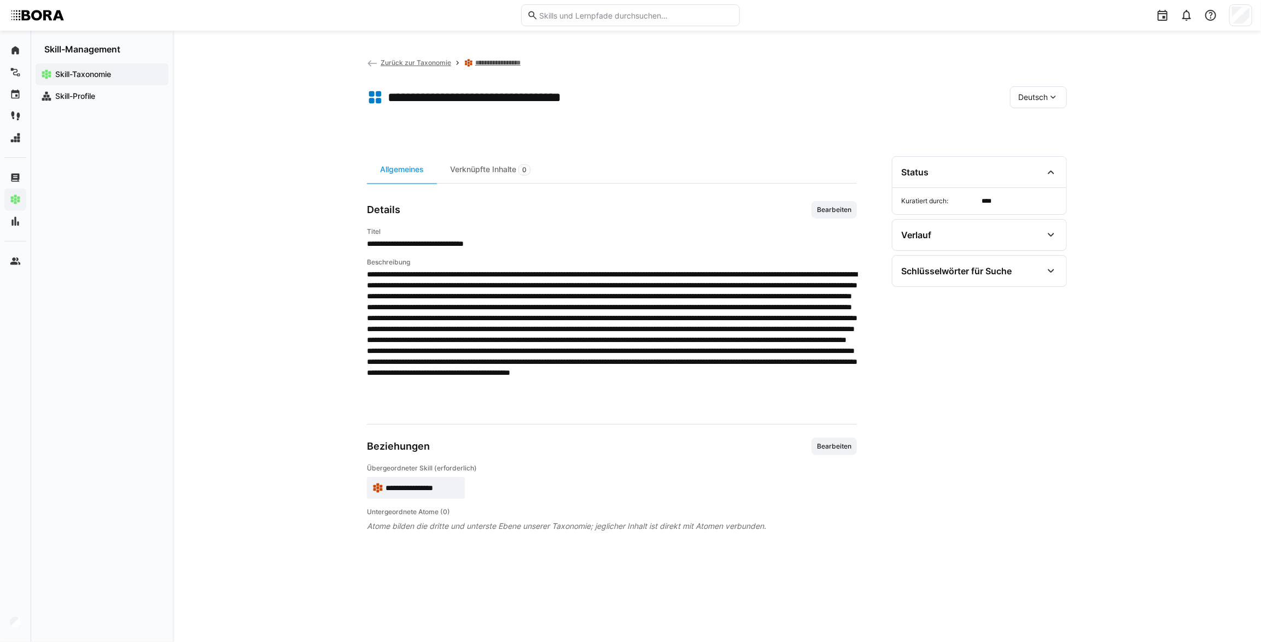
click at [391, 492] on span "**********" at bounding box center [422, 488] width 74 height 11
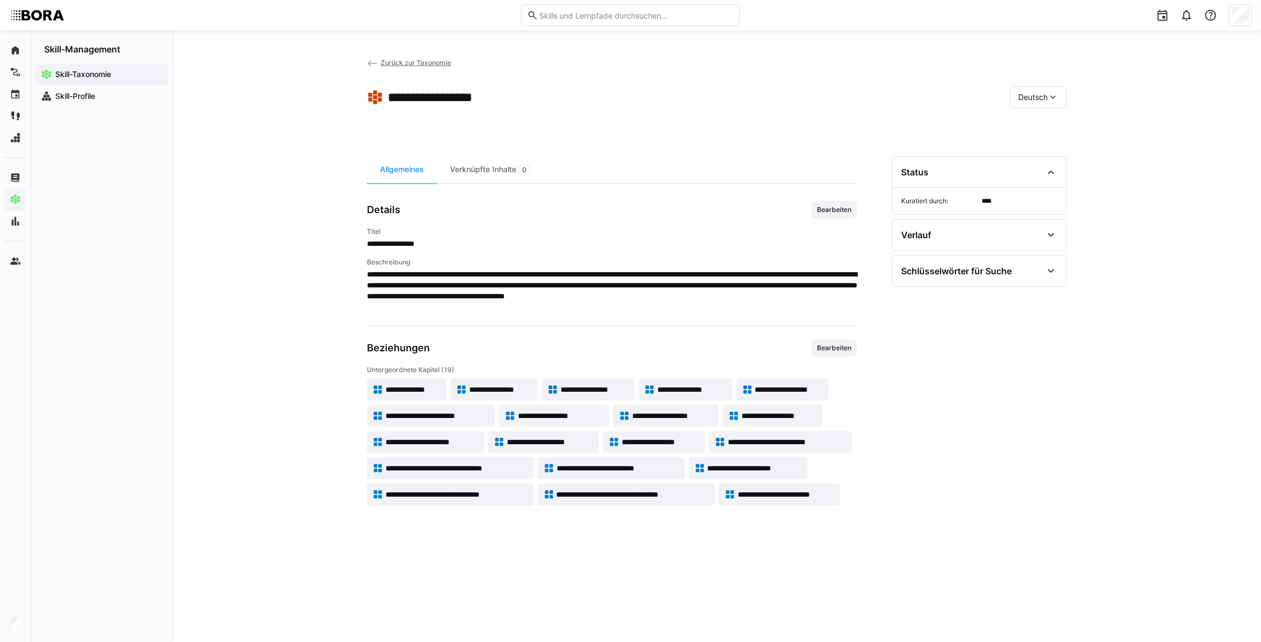
click at [737, 440] on span "**********" at bounding box center [787, 442] width 119 height 11
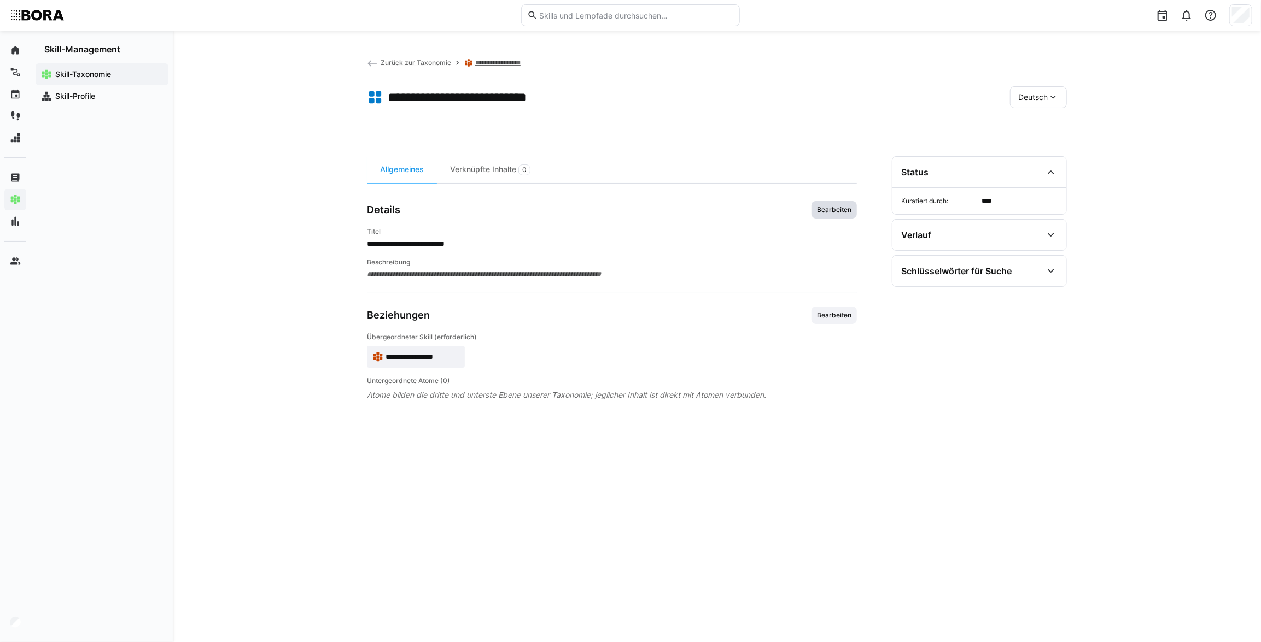
click at [829, 208] on span "Bearbeiten" at bounding box center [834, 210] width 37 height 9
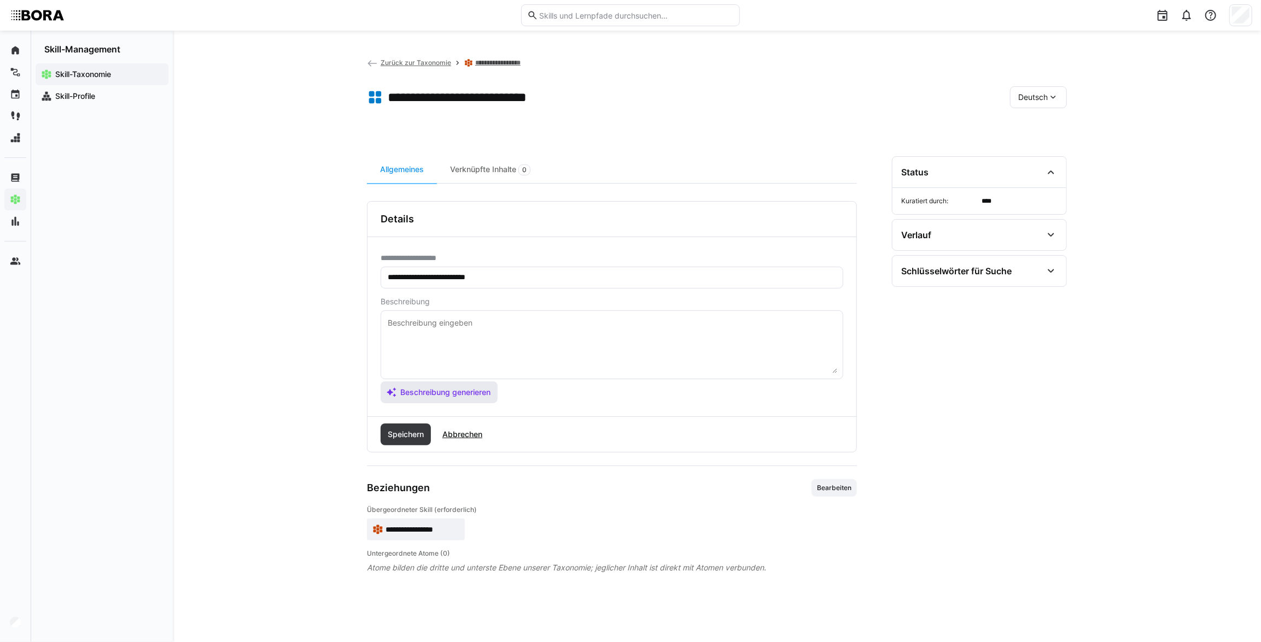
click at [426, 394] on span "Beschreibung generieren" at bounding box center [445, 392] width 93 height 11
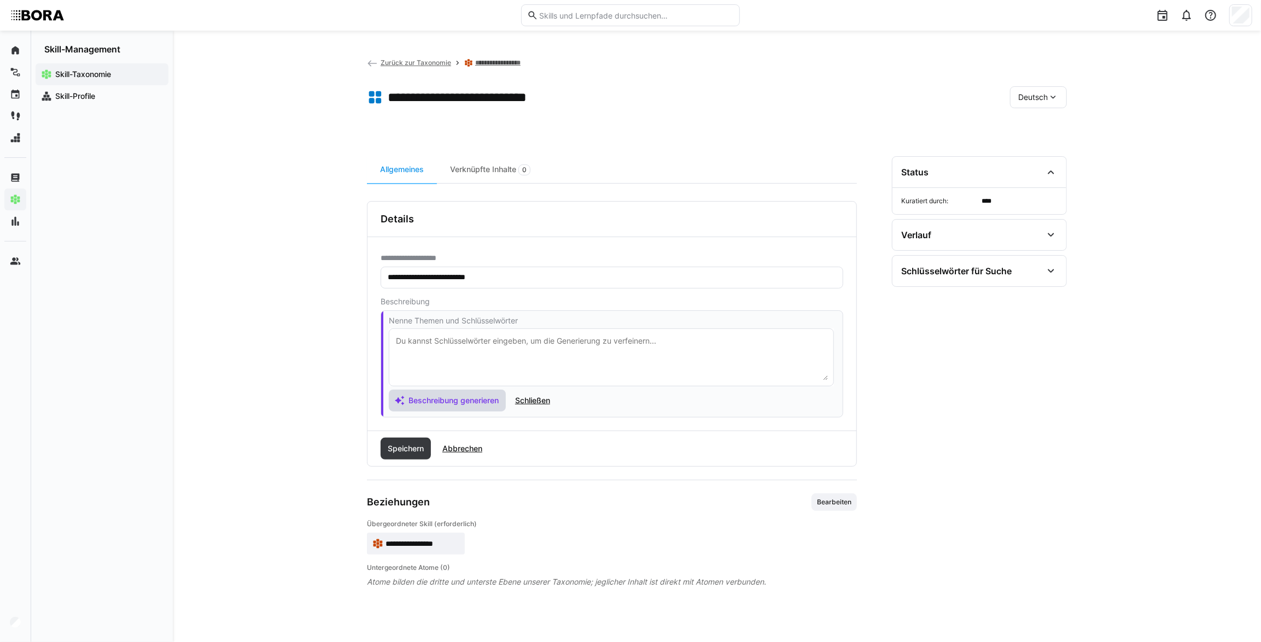
click at [425, 397] on span "Beschreibung generieren" at bounding box center [453, 400] width 93 height 11
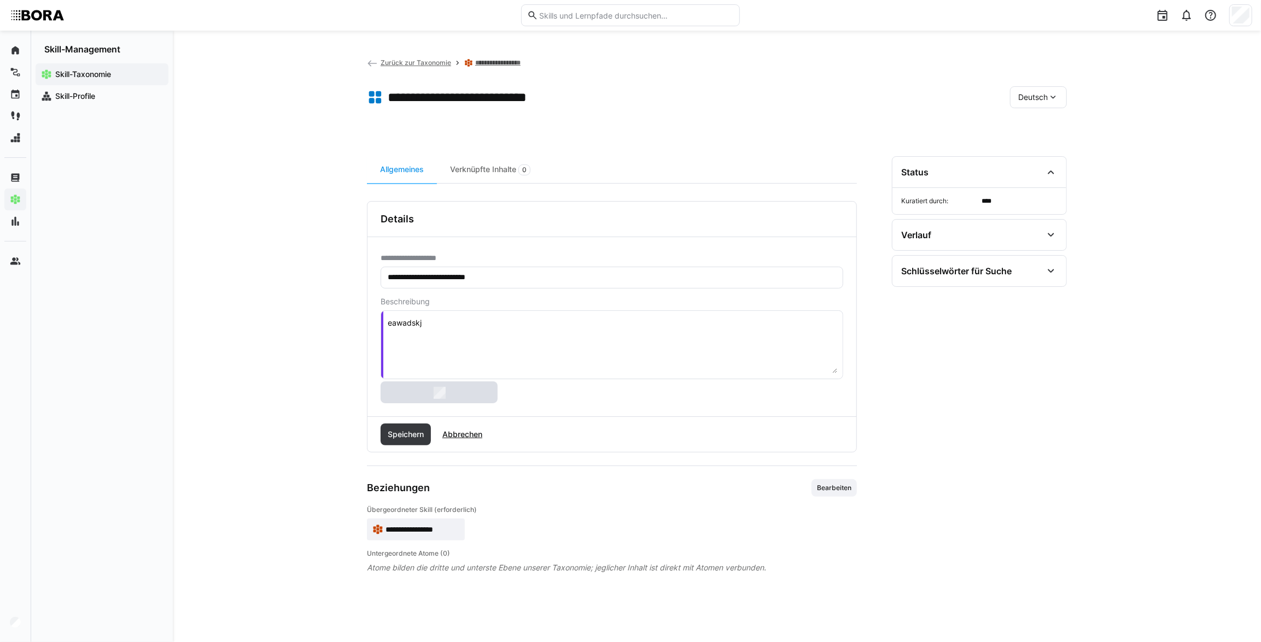
type textarea "pbkjfho"
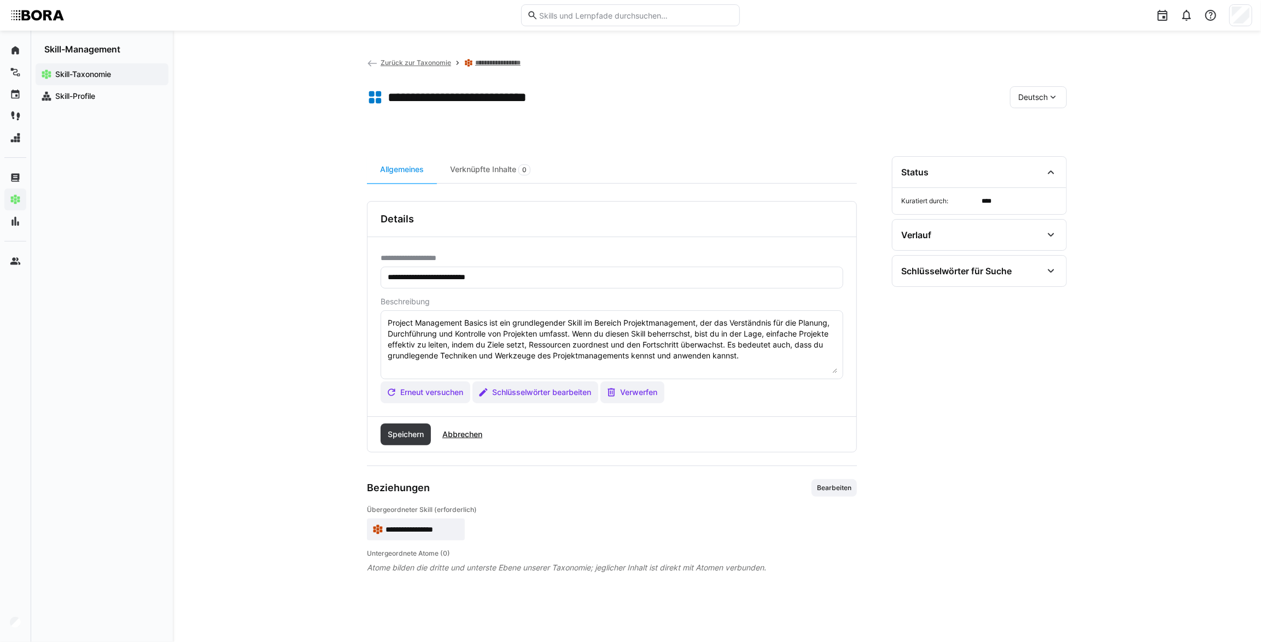
click at [429, 361] on textarea "Project Management Basics ist ein grundlegender Skill im Bereich Projektmanagem…" at bounding box center [612, 345] width 451 height 57
click at [413, 369] on textarea "Project Management Basics ist ein grundlegender Skill im Bereich Projektmanagem…" at bounding box center [612, 345] width 451 height 57
click at [761, 360] on textarea "Project Management Basics ist ein grundlegender Skill im Bereich Projektmanagem…" at bounding box center [612, 345] width 451 height 57
paste textarea "*1 -Anfänger: *2 – Mittelstufe: *3 – Fortgeschritten: *4 – Experte: *5 - Starli…"
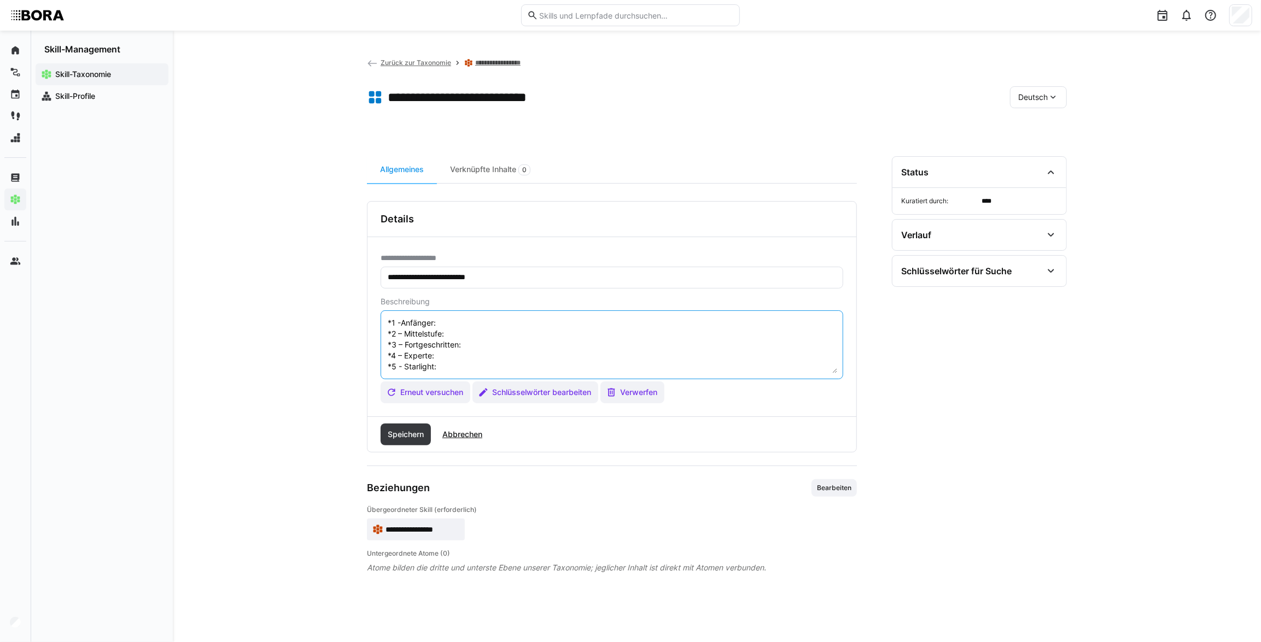
scroll to position [3, 0]
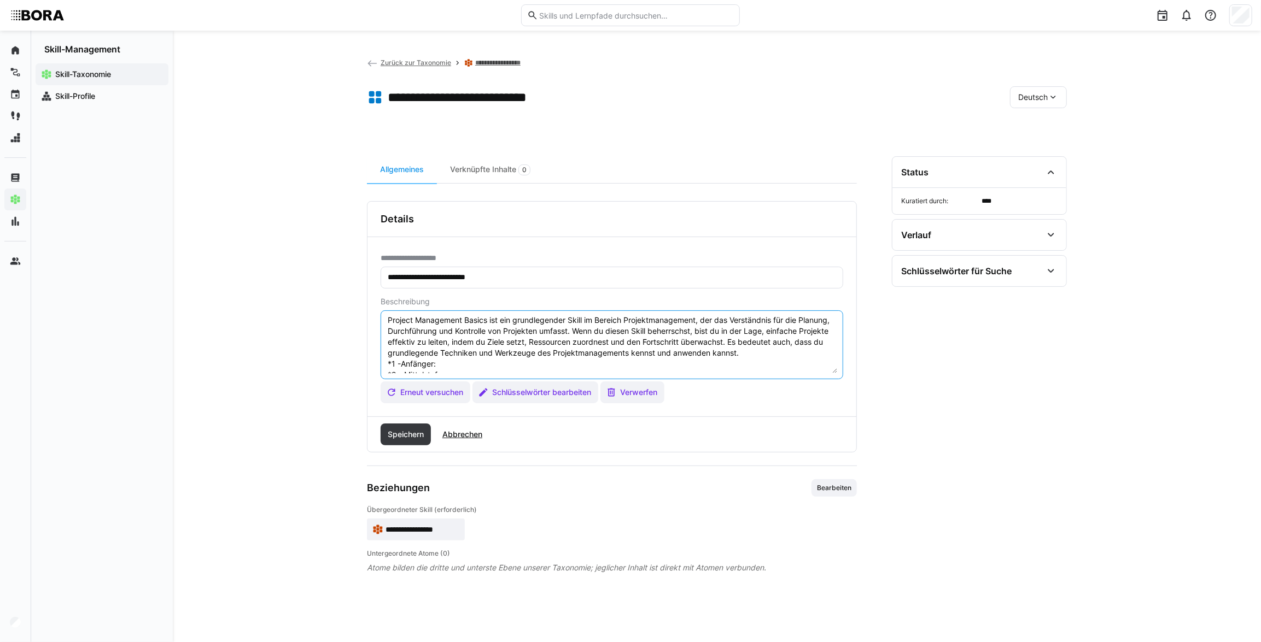
click at [490, 359] on textarea "Project Management Basics ist ein grundlegender Skill im Bereich Projektmanagem…" at bounding box center [612, 345] width 451 height 57
paste textarea "Hat erste praktische Erfahrungen im klassischen Projektmanagement gesammelt, z.…"
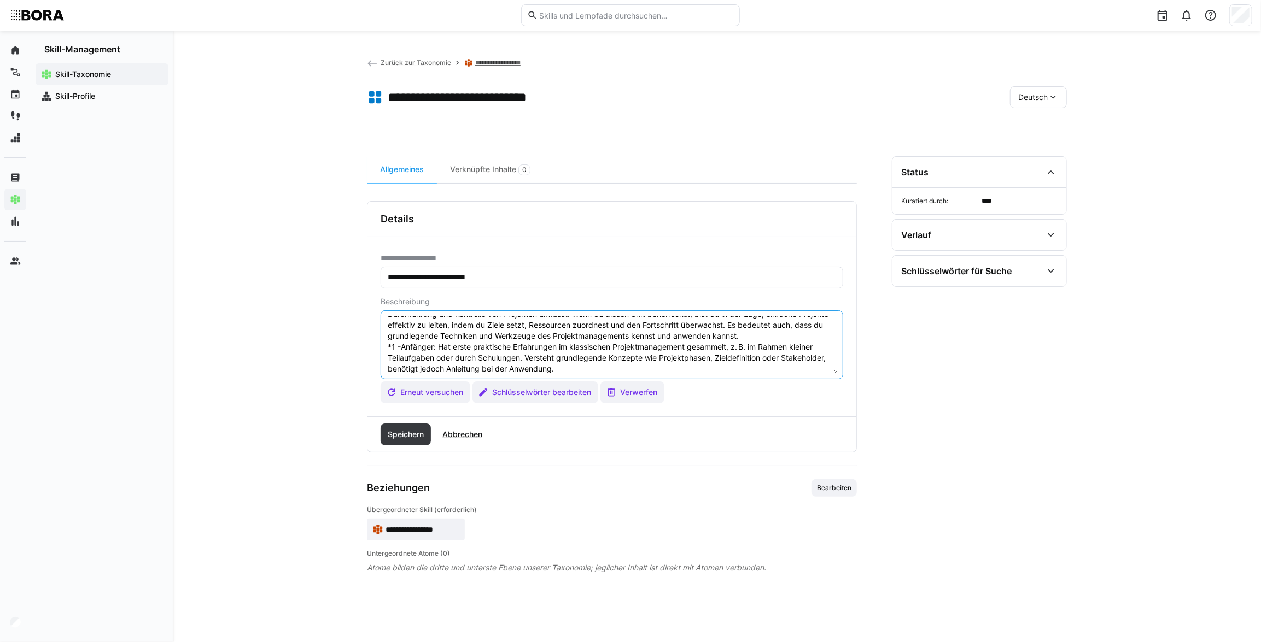
scroll to position [69, 0]
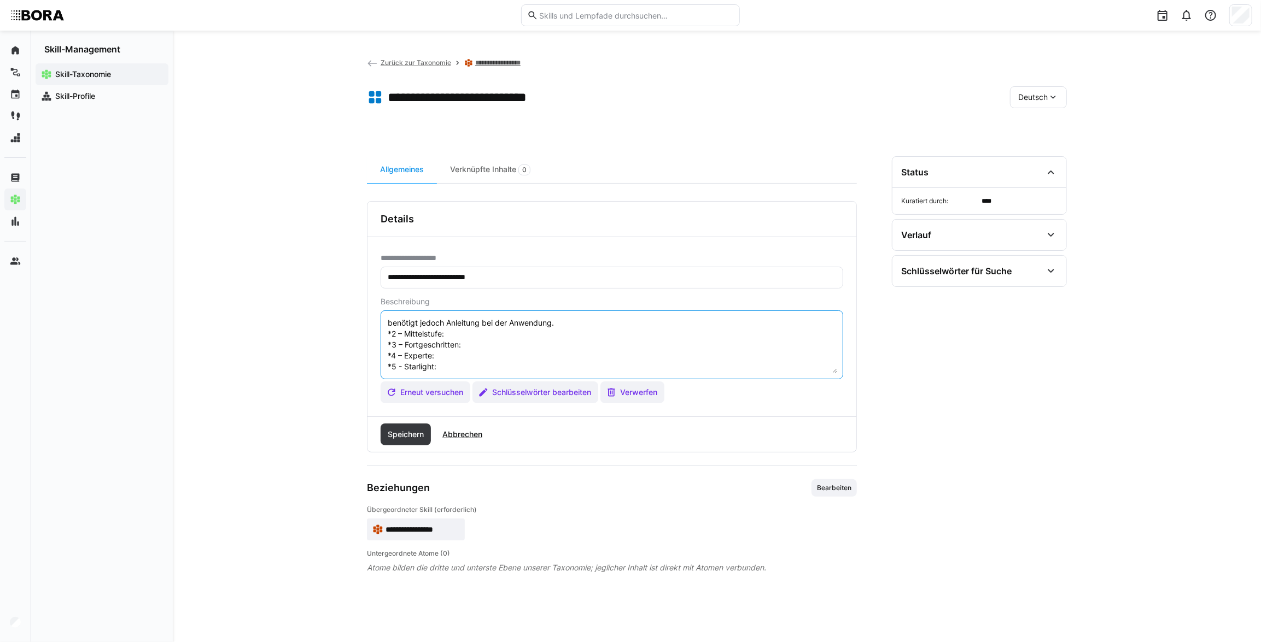
click at [498, 329] on textarea "Project Management Basics ist ein grundlegender Skill im Bereich Projektmanagem…" at bounding box center [612, 345] width 451 height 57
paste textarea "Übernimmt eigenständig Aufgaben innerhalb eines Projekts, wie z. B. die Pflege …"
click at [556, 337] on textarea at bounding box center [612, 345] width 451 height 57
paste textarea "Plant und steuert kleinere Projekte oder Teilprojekte eigenverantwortlich. Vers…"
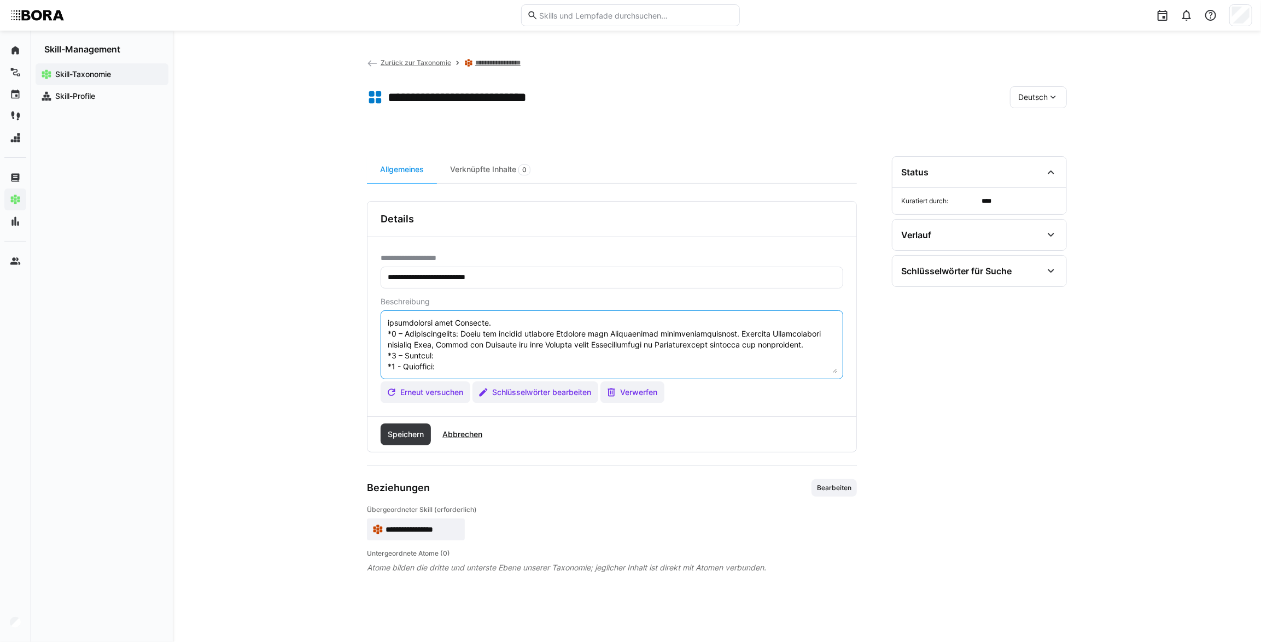
scroll to position [109, 0]
click at [484, 346] on textarea at bounding box center [612, 345] width 451 height 57
paste textarea "Ist zentrale Ansprechperson für klassisches Projektmanagement im Team oder Bere…"
click at [521, 355] on textarea at bounding box center [612, 345] width 451 height 57
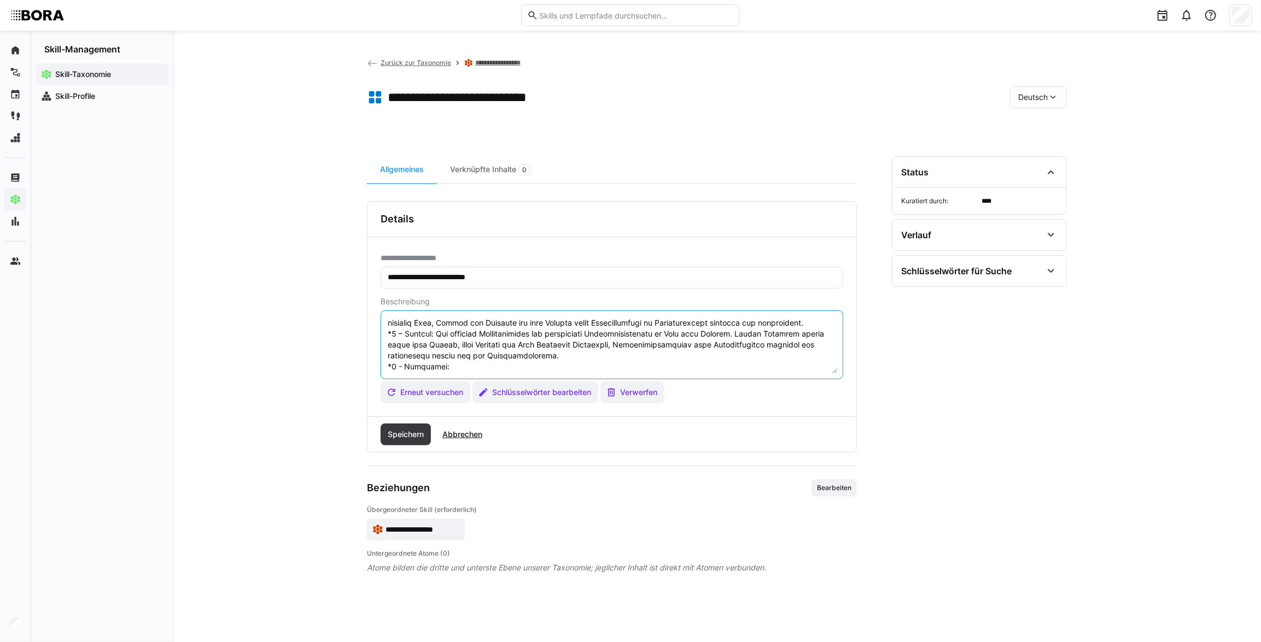
paste textarea "Verfügt über umfassende Projektmanagement-Expertise und gestaltet Projektlandsc…"
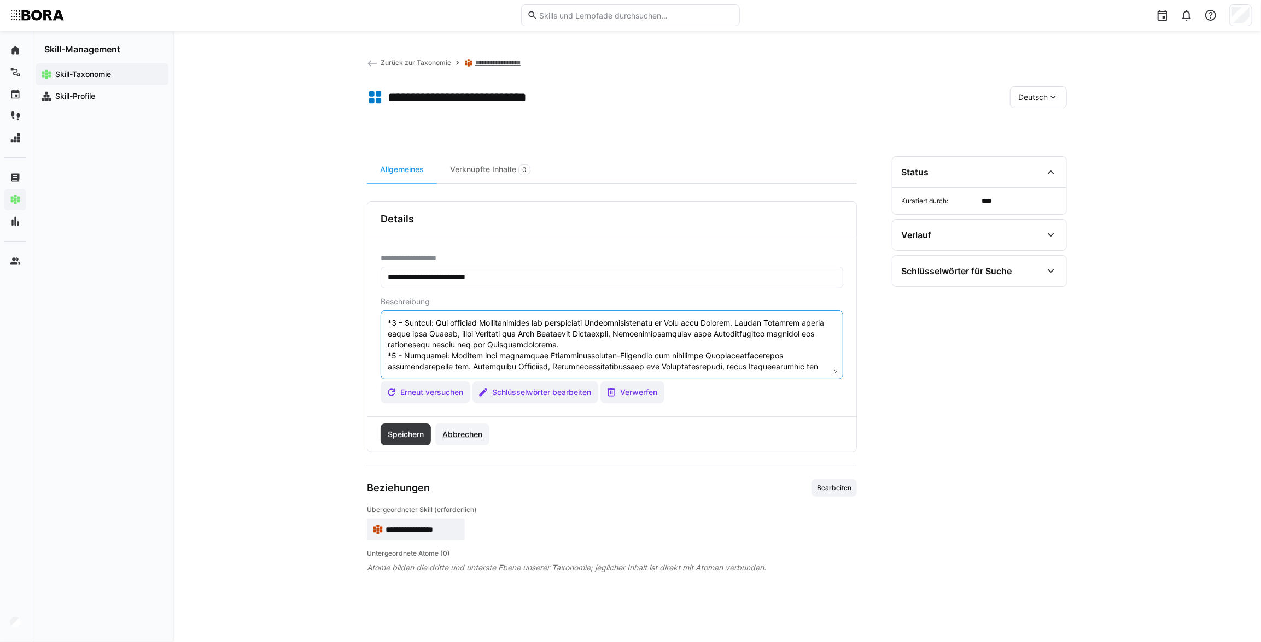
scroll to position [140, 0]
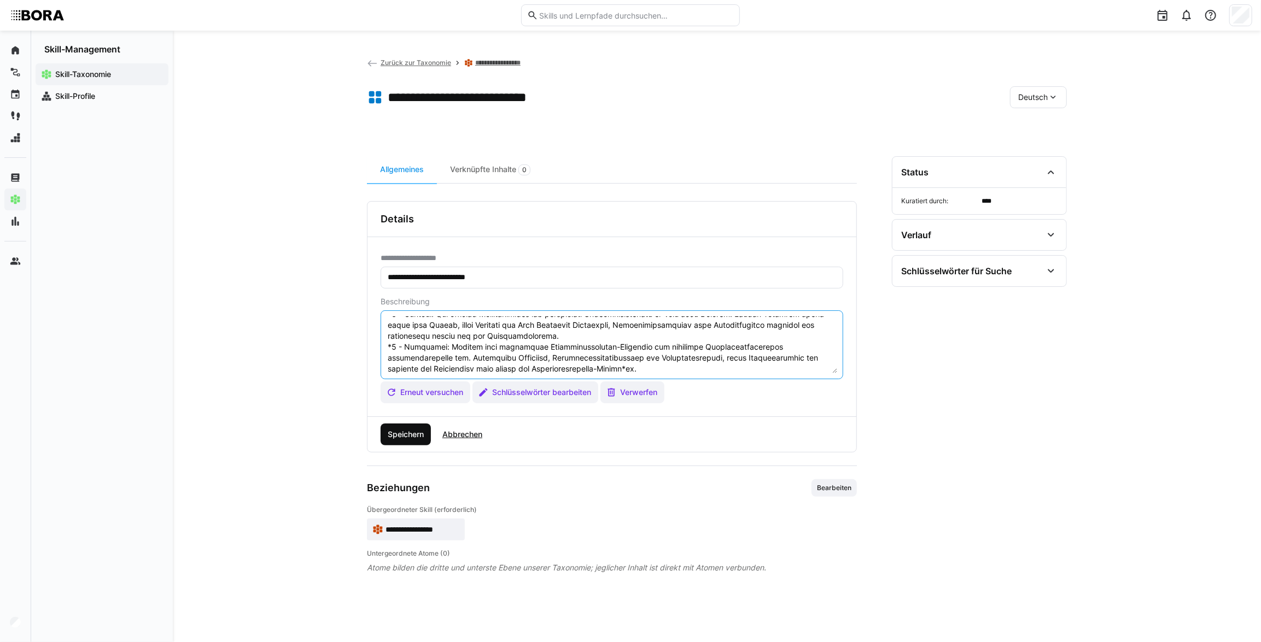
type textarea "Loremip Dolorsitam Consec adi eli seddoeiusmodt Incid ut Laboree Doloremagnaali…"
click at [413, 431] on span "Speichern" at bounding box center [405, 434] width 39 height 11
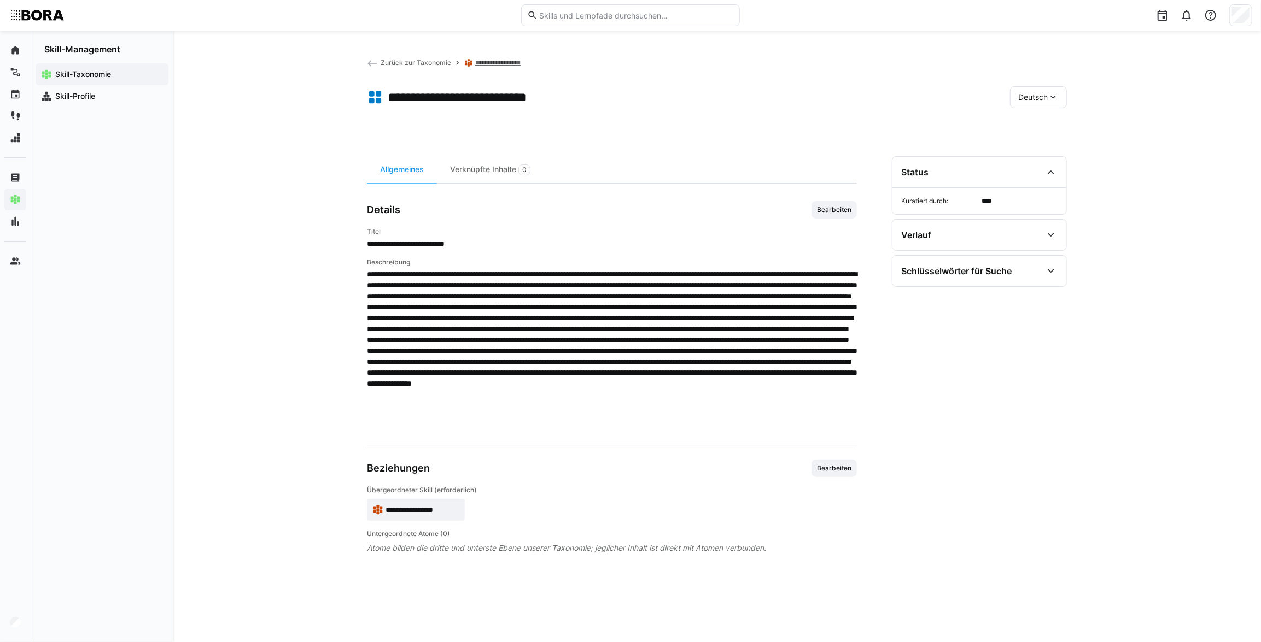
click at [1048, 99] on eds-icon at bounding box center [1053, 97] width 11 height 11
click at [1060, 148] on div "Englisch" at bounding box center [1039, 148] width 58 height 23
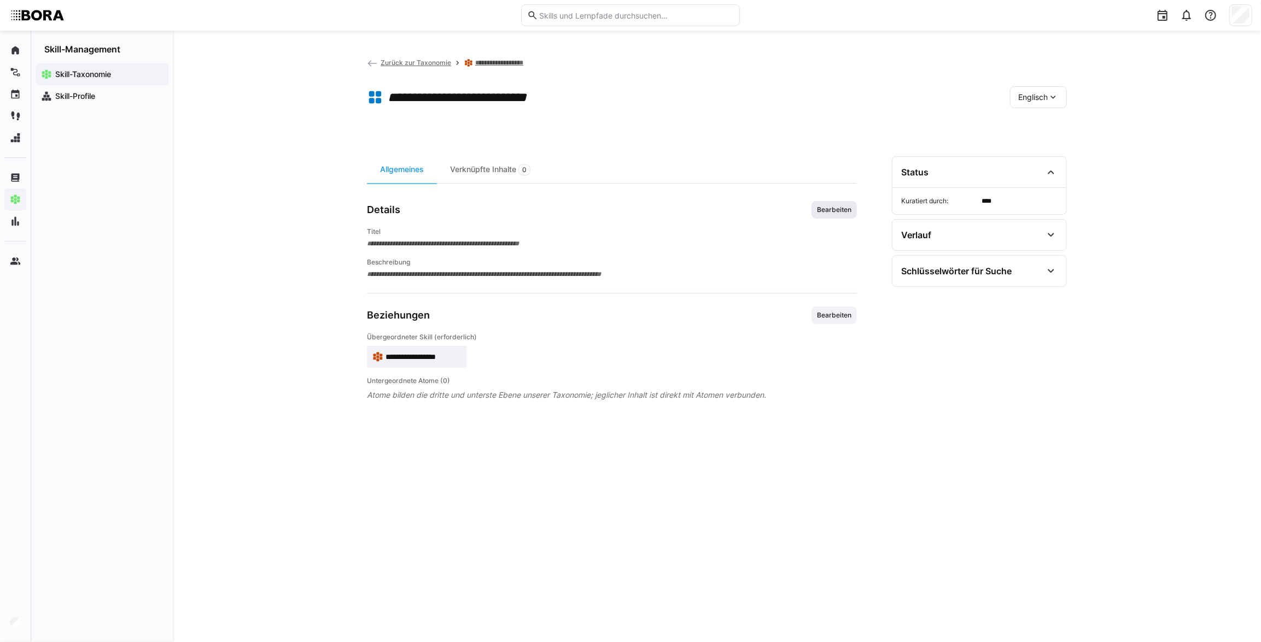
click at [842, 213] on span "Bearbeiten" at bounding box center [833, 209] width 45 height 17
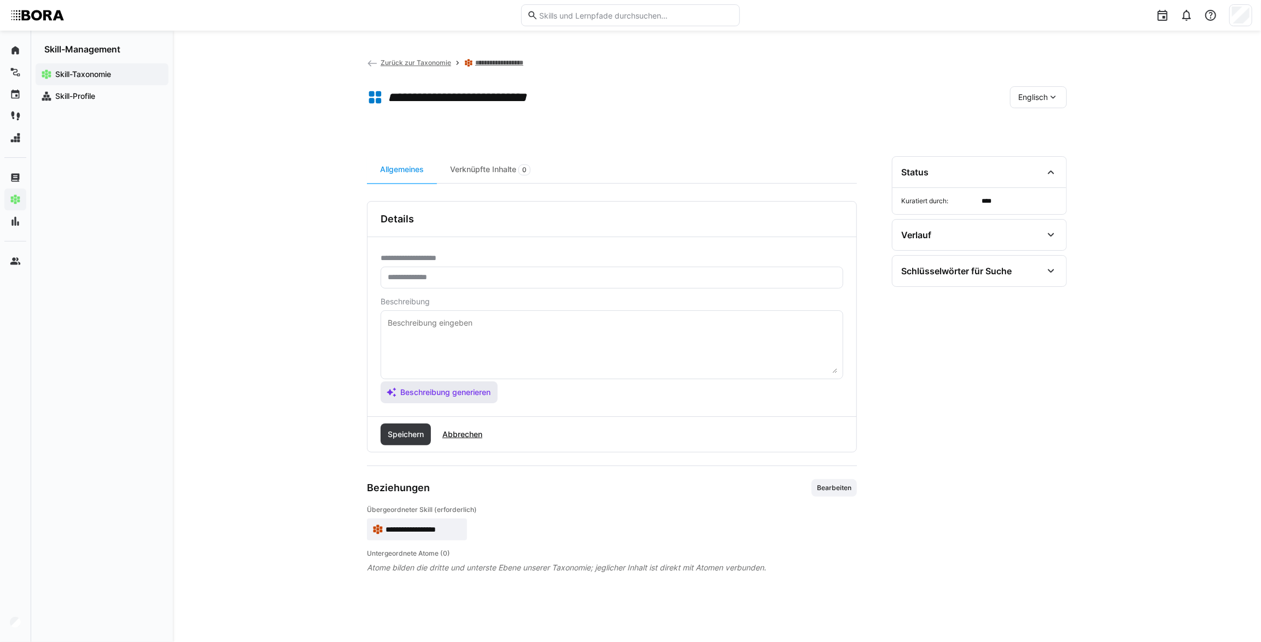
click at [468, 387] on span "Beschreibung generieren" at bounding box center [445, 392] width 93 height 11
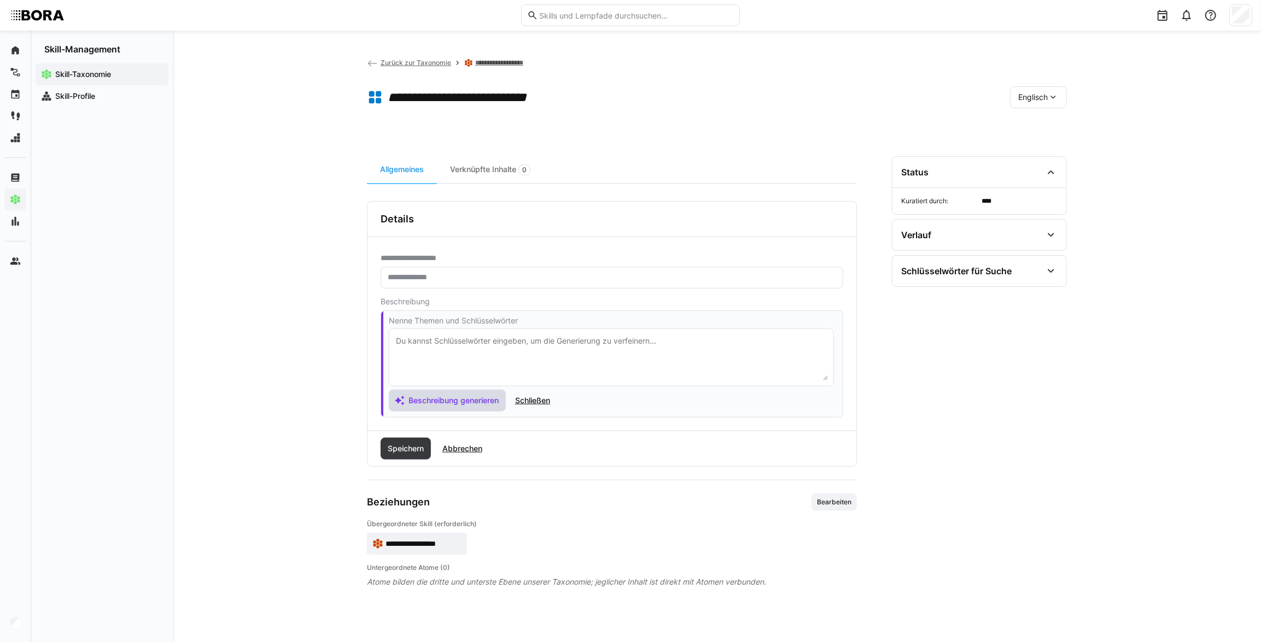
click at [457, 399] on span "Beschreibung generieren" at bounding box center [453, 400] width 93 height 11
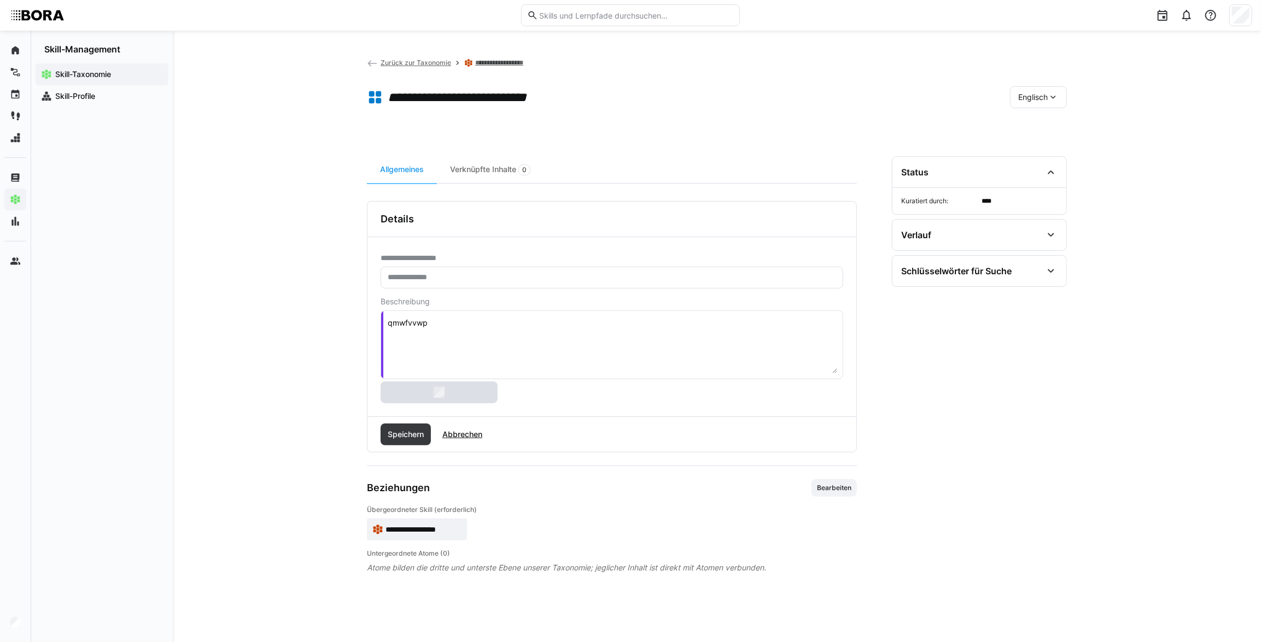
type textarea "qttjhlkqe"
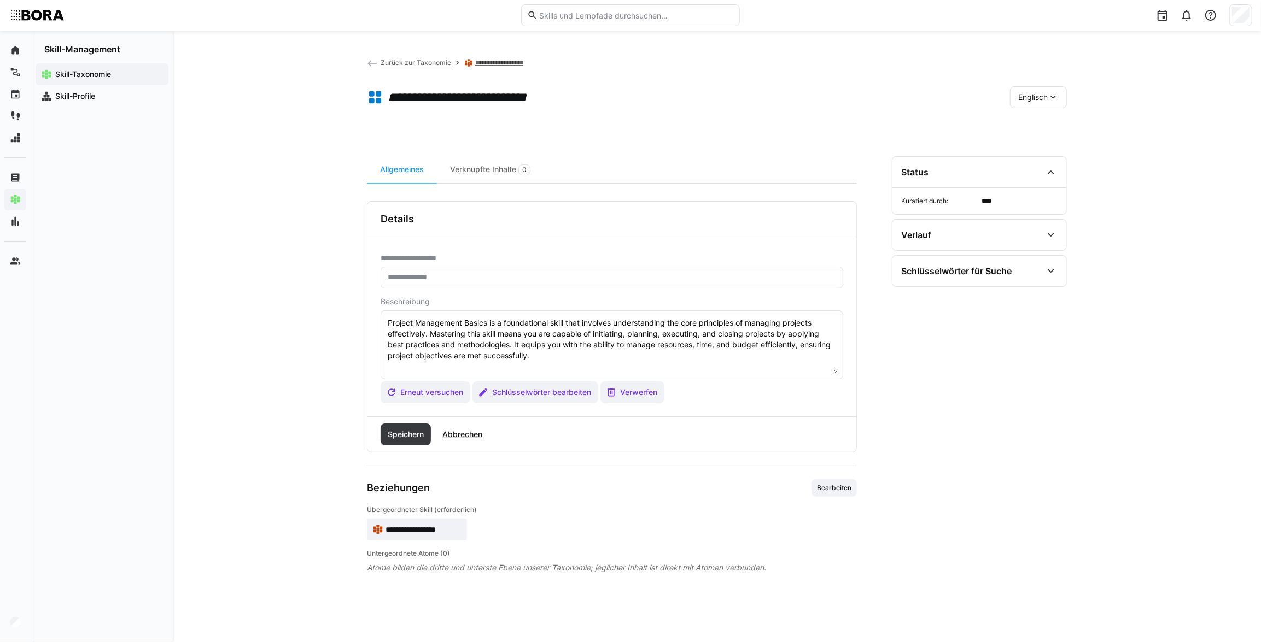
click at [452, 366] on textarea "Project Management Basics is a foundational skill that involves understanding t…" at bounding box center [612, 345] width 451 height 57
click at [541, 356] on textarea "Project Management Basics is a foundational skill that involves understanding t…" at bounding box center [612, 345] width 451 height 57
paste textarea "*1 - Beginner: *2 - Intermediate Level: *3 - Advanced: *4 - Expert: *5 - Starli…"
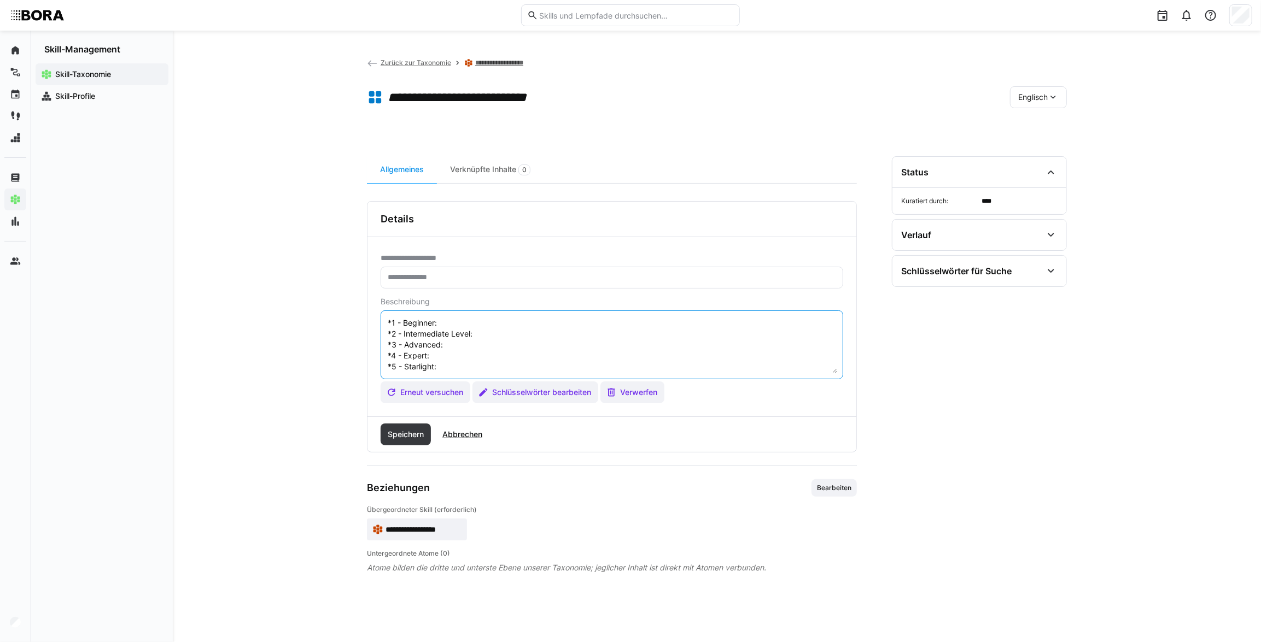
scroll to position [3, 0]
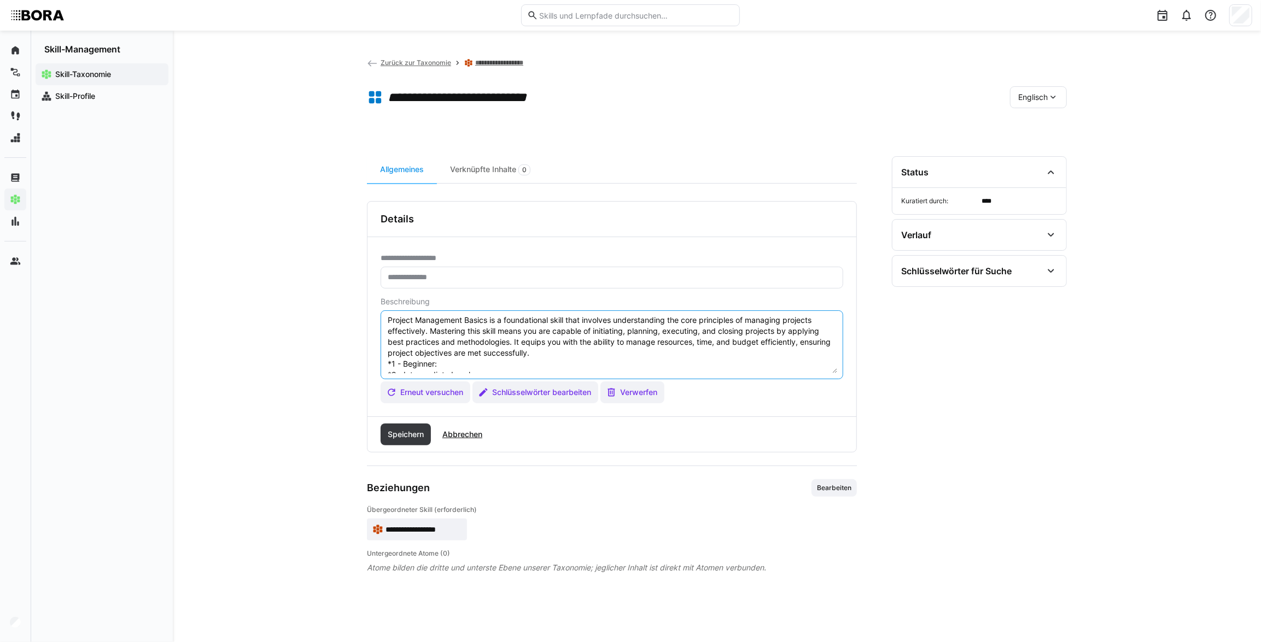
click at [469, 365] on textarea "Project Management Basics is a foundational skill that involves understanding t…" at bounding box center [612, 345] width 451 height 57
paste textarea "Has initial hands-on experience in traditional project management, often throug…"
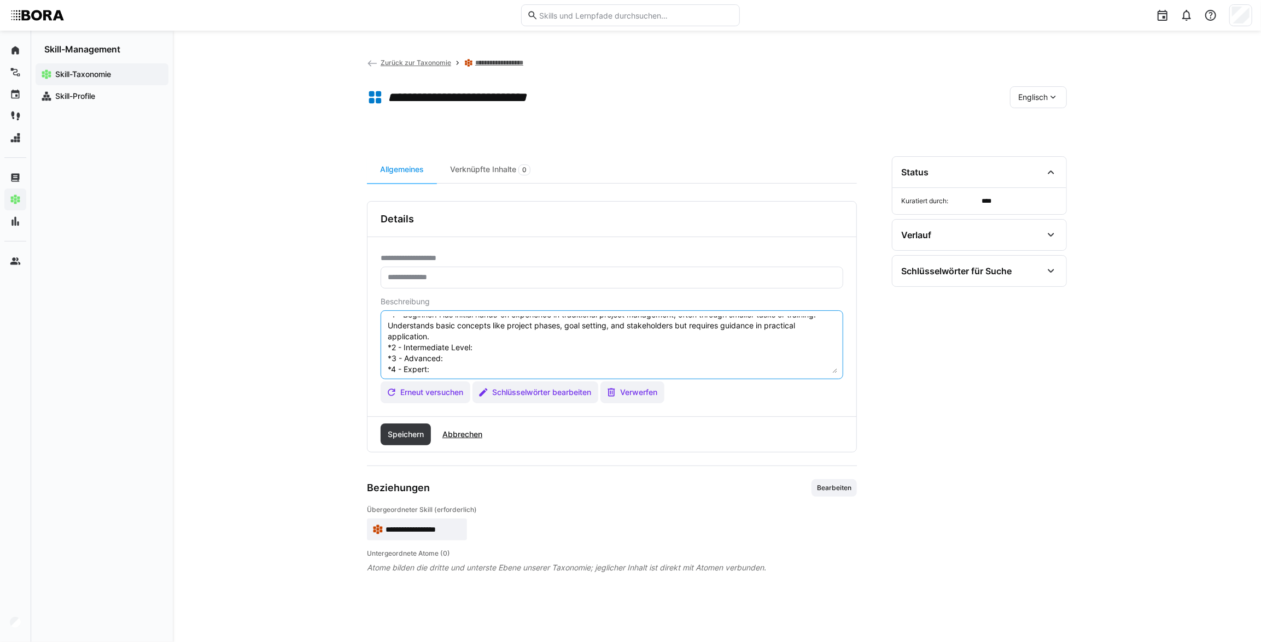
scroll to position [69, 0]
click at [499, 326] on textarea "Project Management Basics is a foundational skill that involves understanding t…" at bounding box center [612, 345] width 451 height 57
paste textarea "Independently handles project tasks such as schedule maintenance or task tracki…"
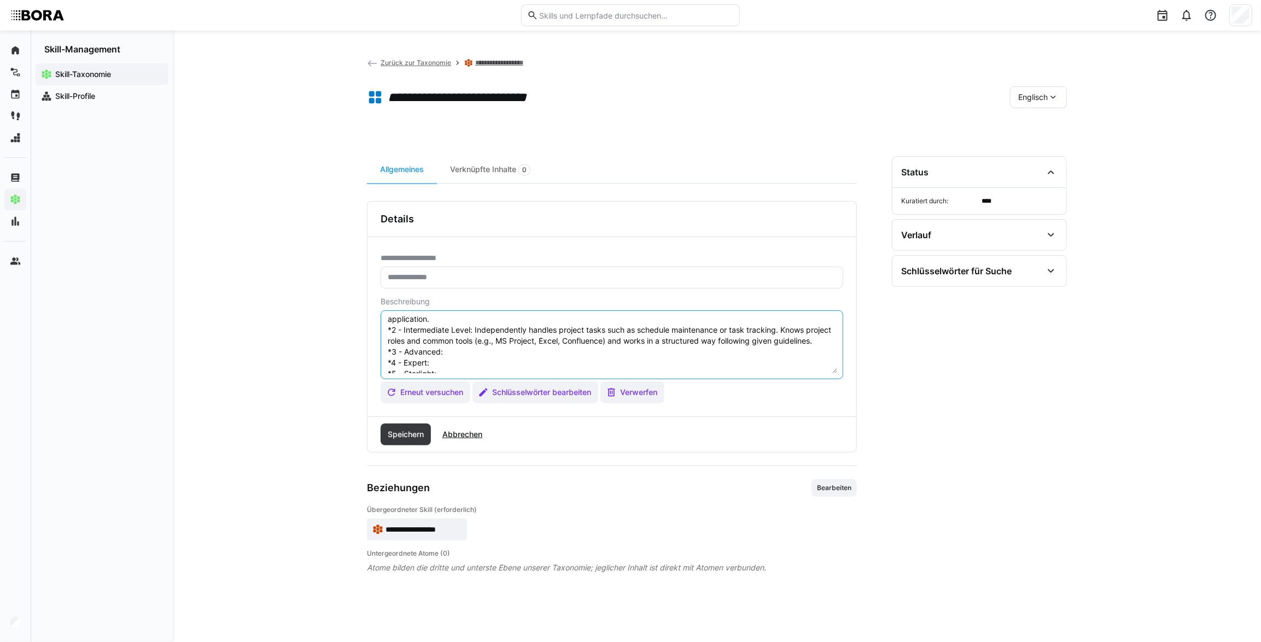
scroll to position [98, 0]
click at [504, 333] on textarea "Project Management Basics is a foundational skill that involves understanding t…" at bounding box center [612, 345] width 451 height 57
click at [531, 334] on textarea "Project Management Basics is a foundational skill that involves understanding t…" at bounding box center [612, 345] width 451 height 57
paste textarea "Plans and manages smaller projects or subprojects independently. Understands th…"
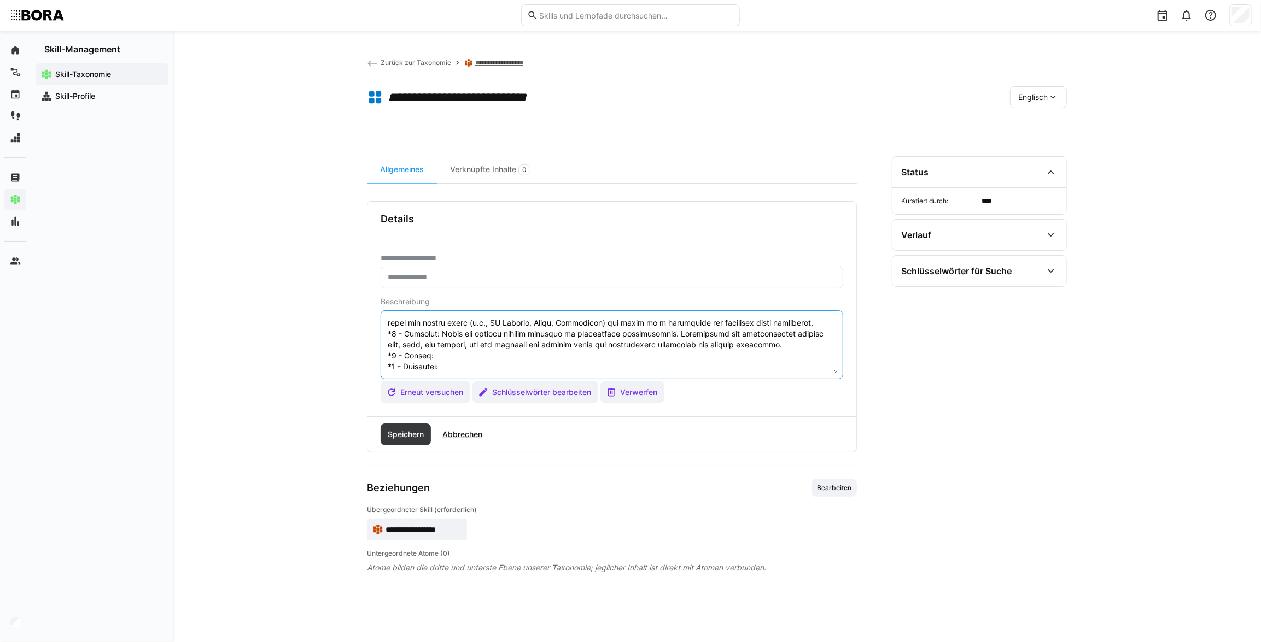
click at [535, 347] on textarea at bounding box center [612, 345] width 451 height 57
paste textarea "Serves as a key contact for traditional project management within the team or d…"
click at [495, 354] on textarea at bounding box center [612, 345] width 451 height 57
paste textarea "Possesses comprehensive project management expertise and shapes project landsca…"
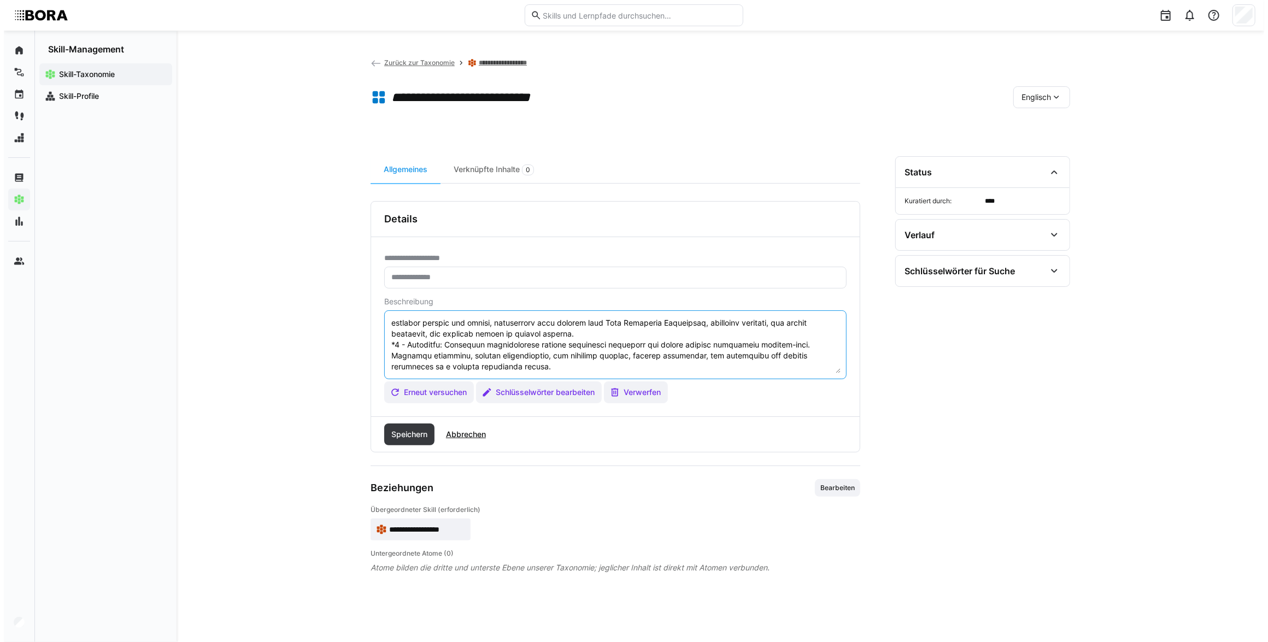
scroll to position [140, 0]
type textarea "Project Management Basics is a foundational skill that involves understanding t…"
click at [393, 441] on span "Speichern" at bounding box center [406, 435] width 50 height 22
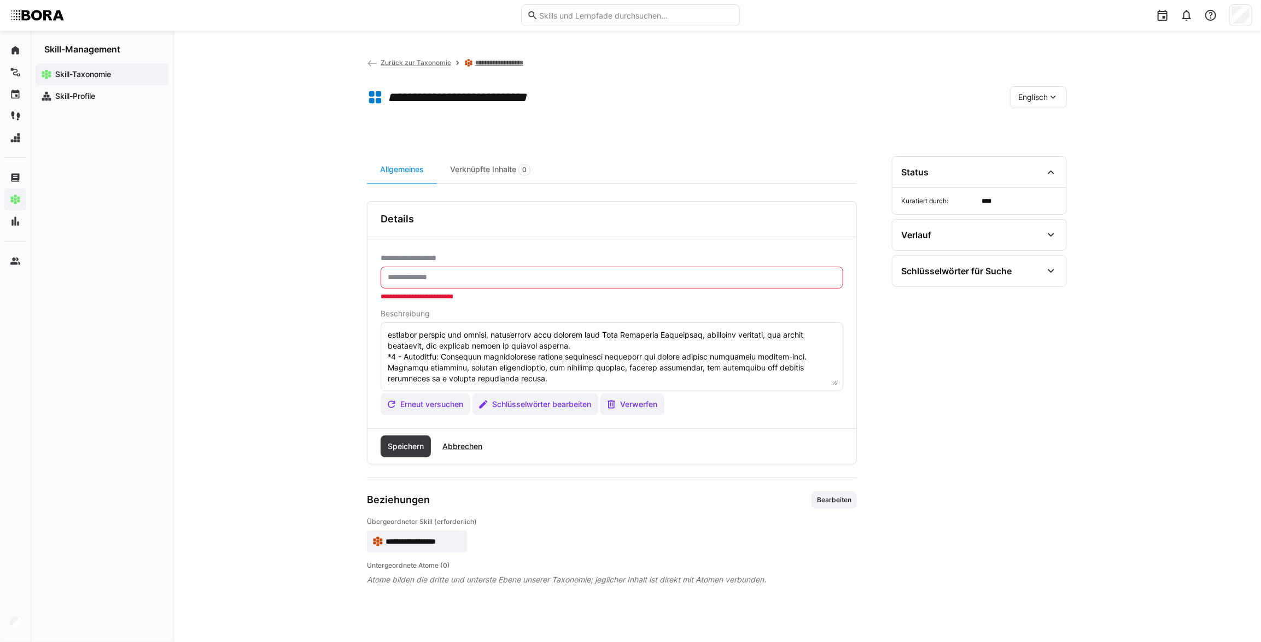
click at [443, 277] on input "text" at bounding box center [612, 278] width 451 height 10
paste input "**********"
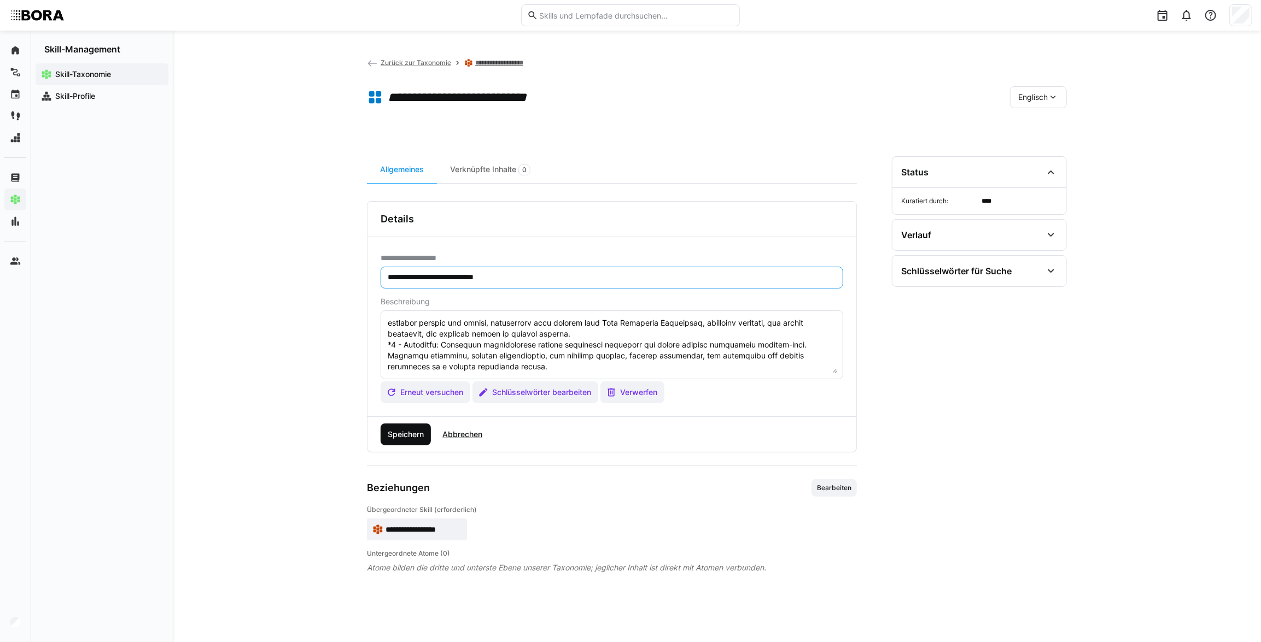
type input "**********"
click at [424, 435] on span "Speichern" at bounding box center [405, 434] width 39 height 11
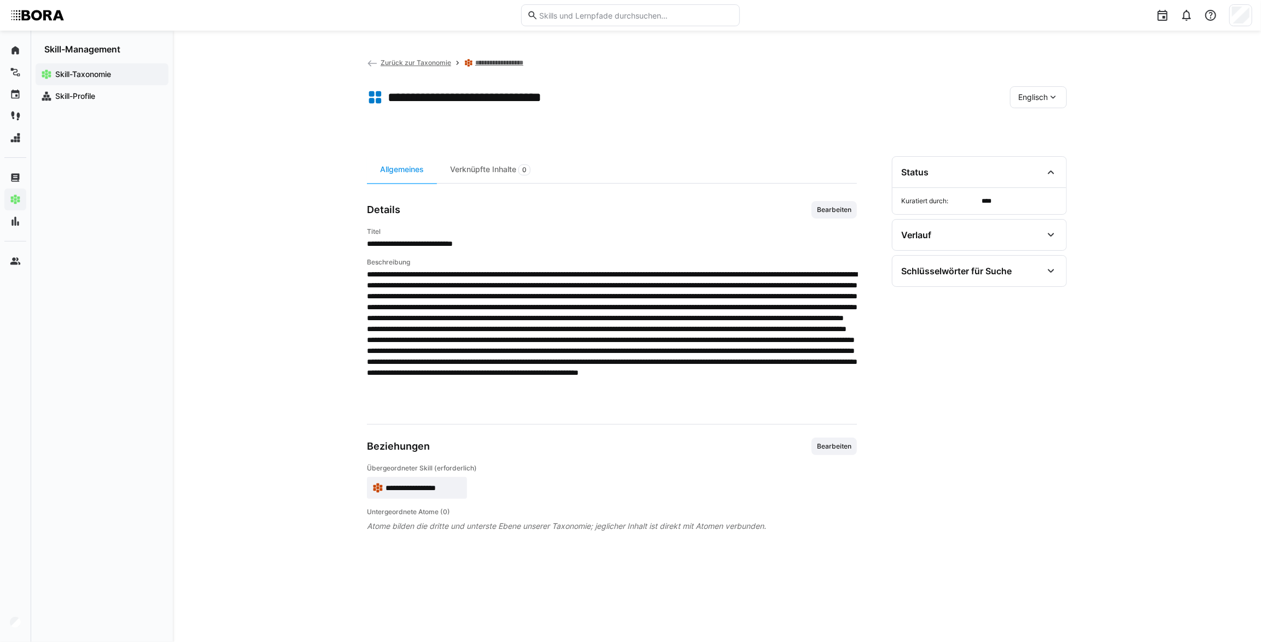
click at [1029, 93] on span "Englisch" at bounding box center [1033, 97] width 30 height 11
click at [1030, 119] on div "Deutsch" at bounding box center [1038, 125] width 58 height 23
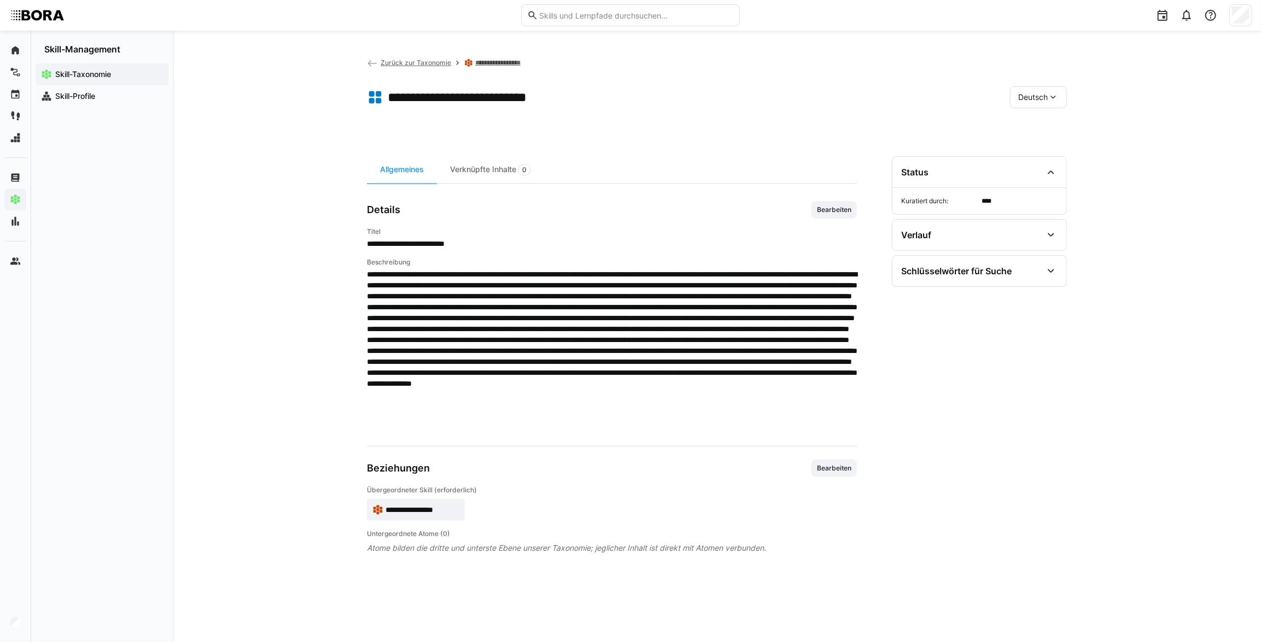
click at [1038, 108] on app-toolbar "**********" at bounding box center [717, 100] width 700 height 44
click at [1032, 99] on span "Deutsch" at bounding box center [1033, 97] width 30 height 11
click at [1034, 153] on span "Englisch" at bounding box center [1034, 148] width 30 height 11
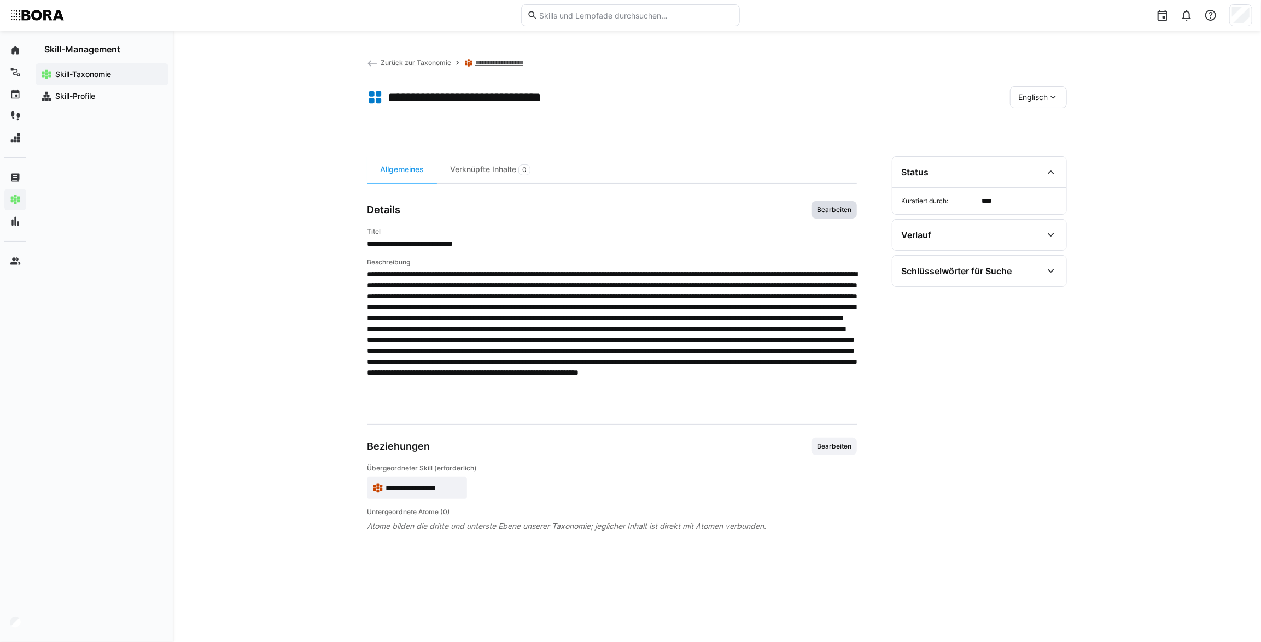
drag, startPoint x: 828, startPoint y: 211, endPoint x: 806, endPoint y: 224, distance: 25.8
click at [828, 211] on span "Bearbeiten" at bounding box center [834, 210] width 37 height 9
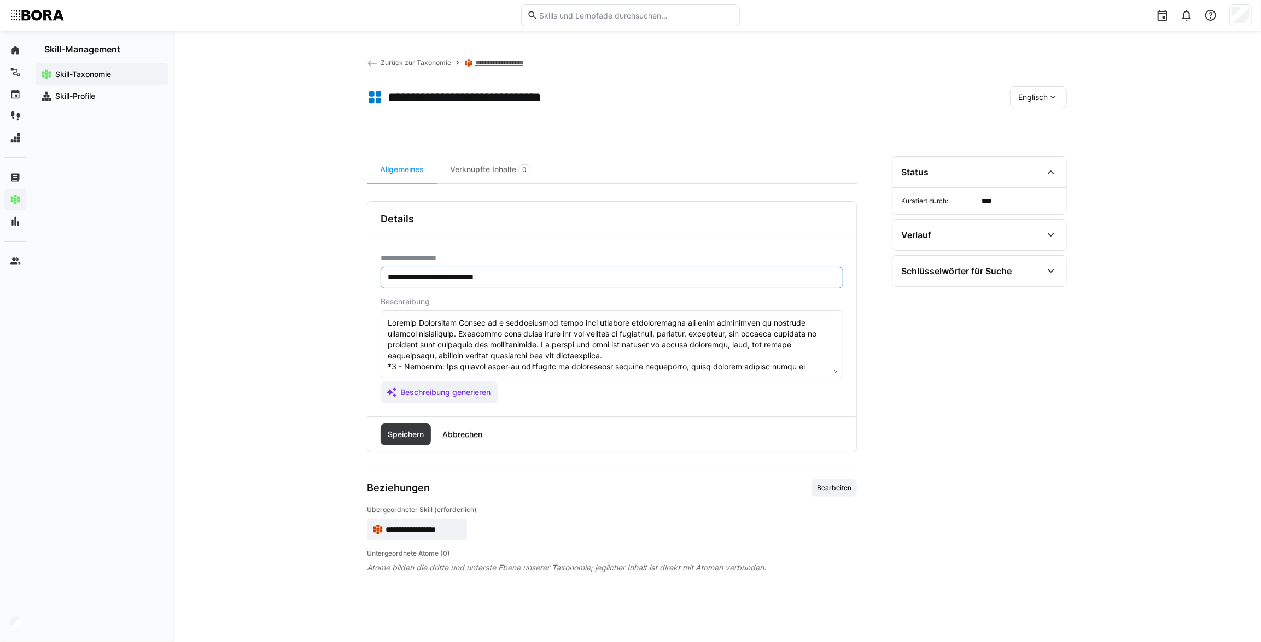
click at [390, 278] on input "**********" at bounding box center [612, 278] width 451 height 10
type input "**********"
click at [404, 434] on span "Speichern" at bounding box center [405, 434] width 39 height 11
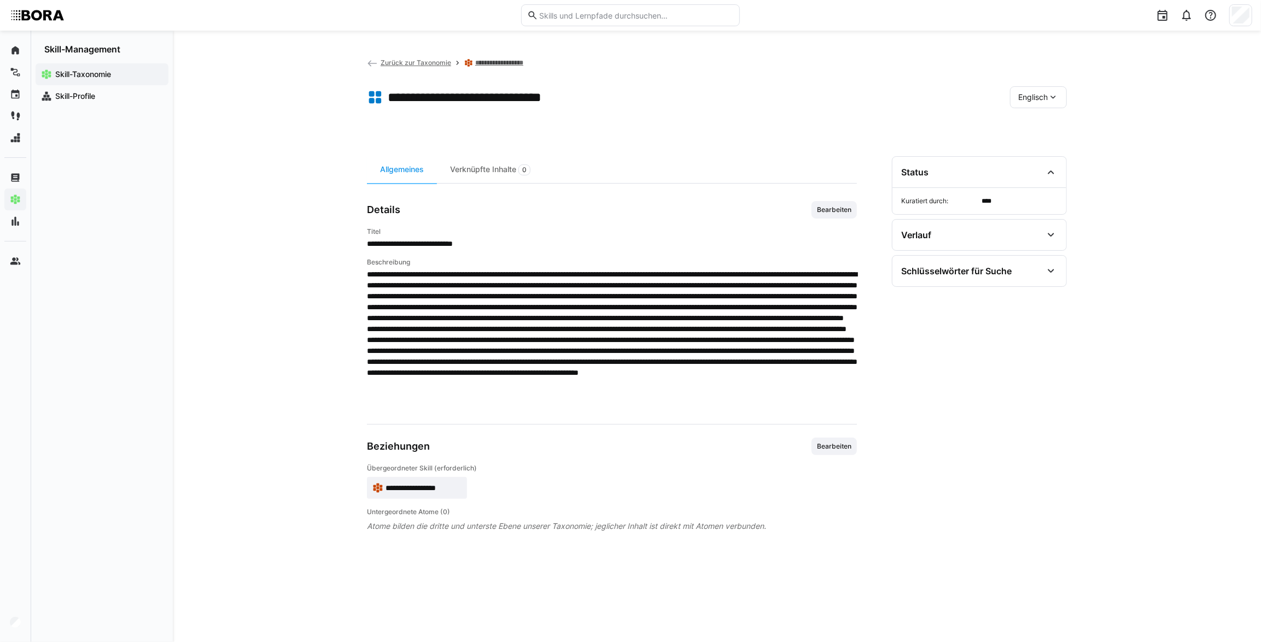
click at [1020, 101] on span "Englisch" at bounding box center [1033, 97] width 30 height 11
click at [1024, 122] on span "Deutsch" at bounding box center [1033, 125] width 30 height 11
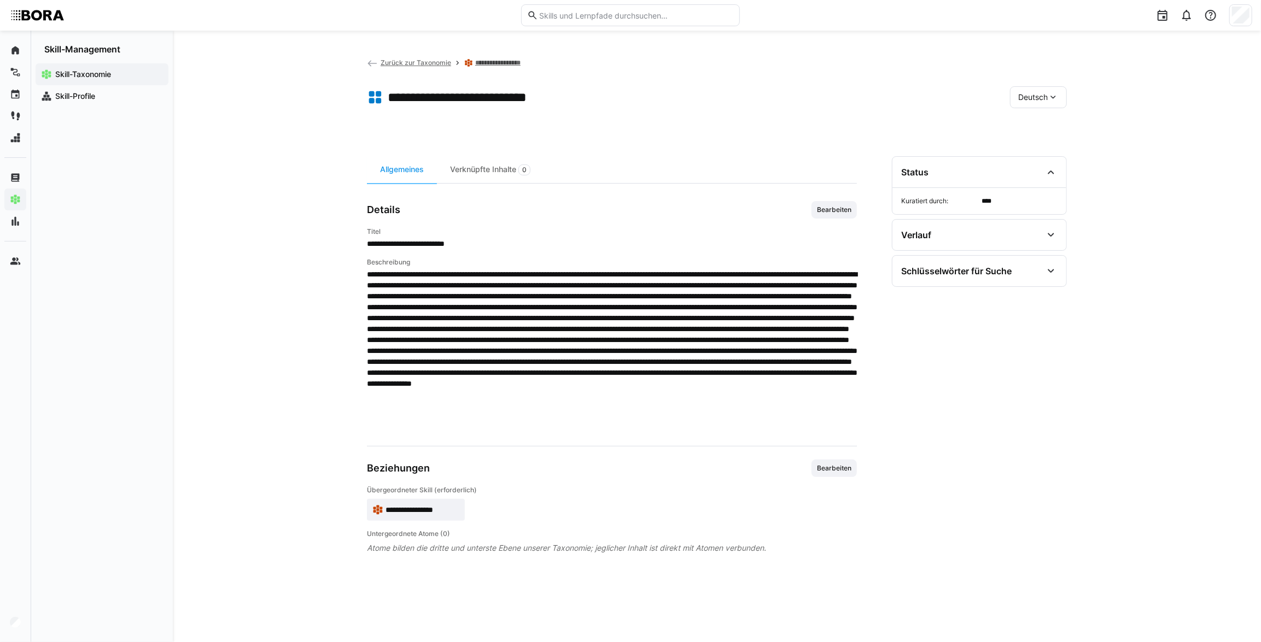
click at [1019, 98] on span "Deutsch" at bounding box center [1033, 97] width 30 height 11
click at [1028, 147] on span "Englisch" at bounding box center [1034, 148] width 30 height 11
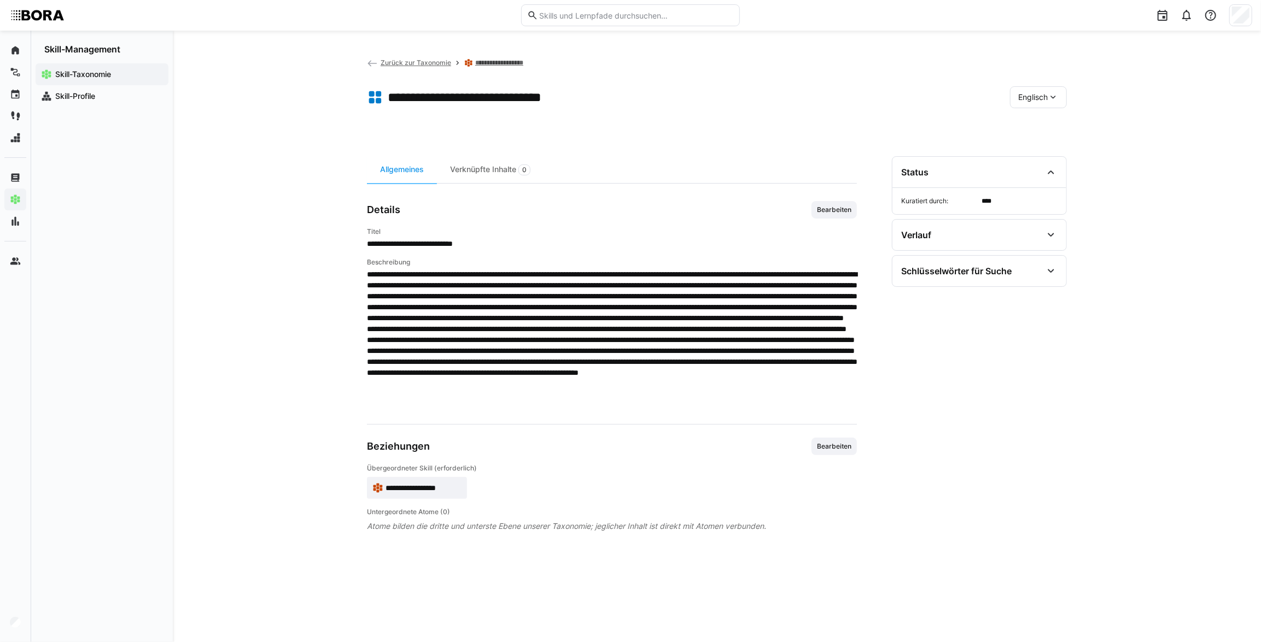
click at [1071, 88] on div "**********" at bounding box center [717, 337] width 1088 height 612
click at [1033, 100] on span "Englisch" at bounding box center [1033, 97] width 30 height 11
click at [1039, 124] on span "Deutsch" at bounding box center [1033, 125] width 30 height 11
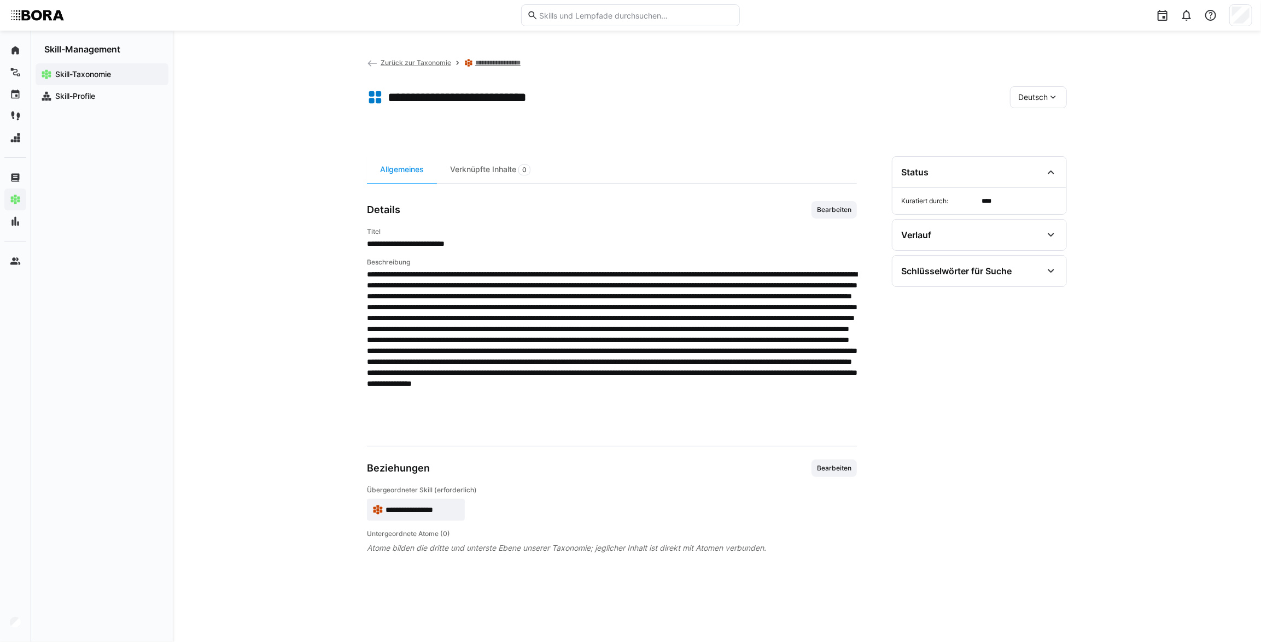
click at [1029, 92] on span "Deutsch" at bounding box center [1033, 97] width 30 height 11
click at [1037, 144] on span "Englisch" at bounding box center [1034, 148] width 30 height 11
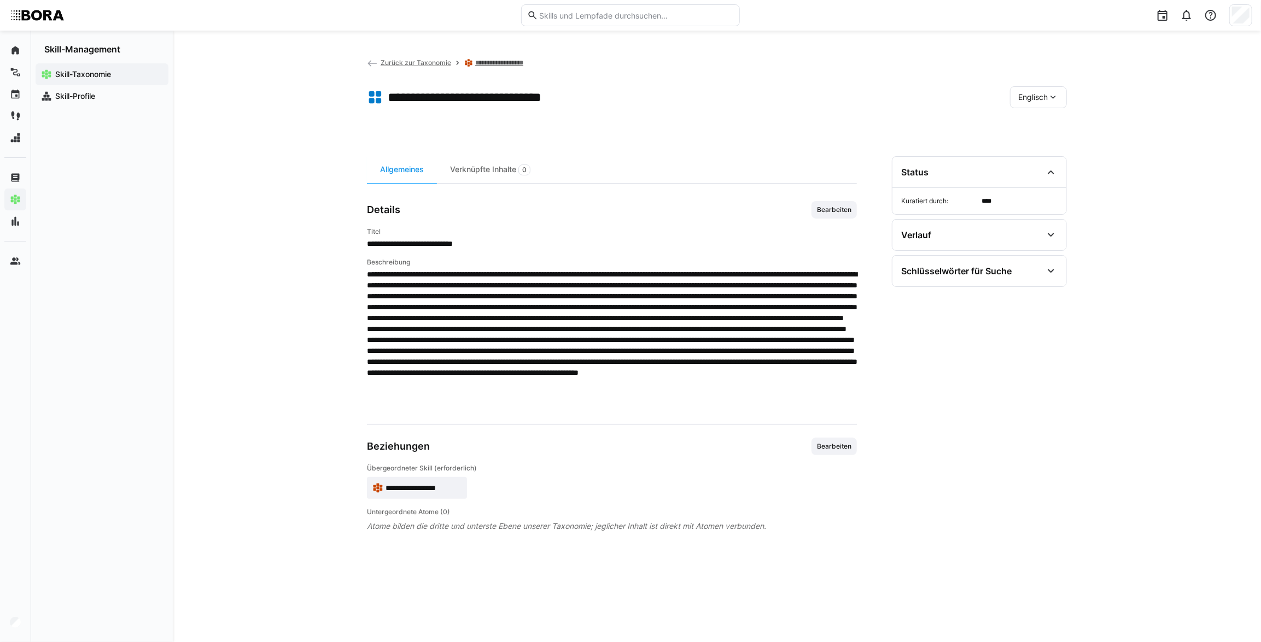
click at [1038, 95] on span "Englisch" at bounding box center [1033, 97] width 30 height 11
click at [1038, 121] on span "Deutsch" at bounding box center [1033, 125] width 30 height 11
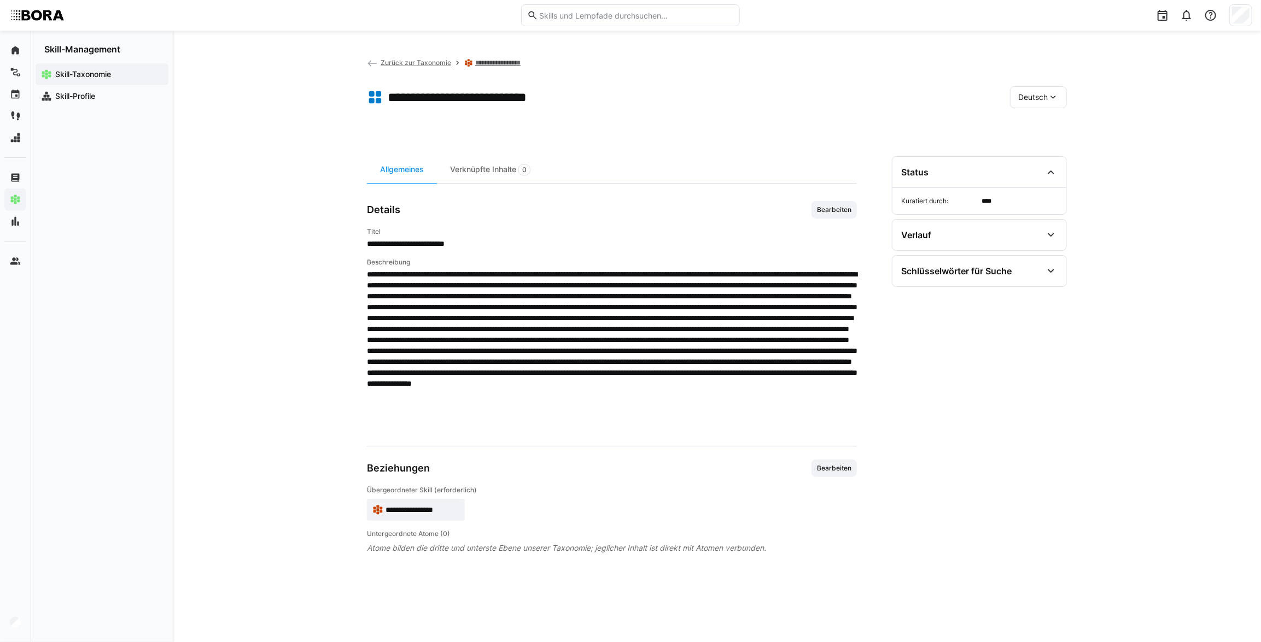
drag, startPoint x: 1055, startPoint y: 95, endPoint x: 1054, endPoint y: 108, distance: 13.2
click at [1055, 95] on eds-icon at bounding box center [1053, 97] width 11 height 11
click at [1050, 138] on div "Englisch" at bounding box center [1039, 148] width 58 height 23
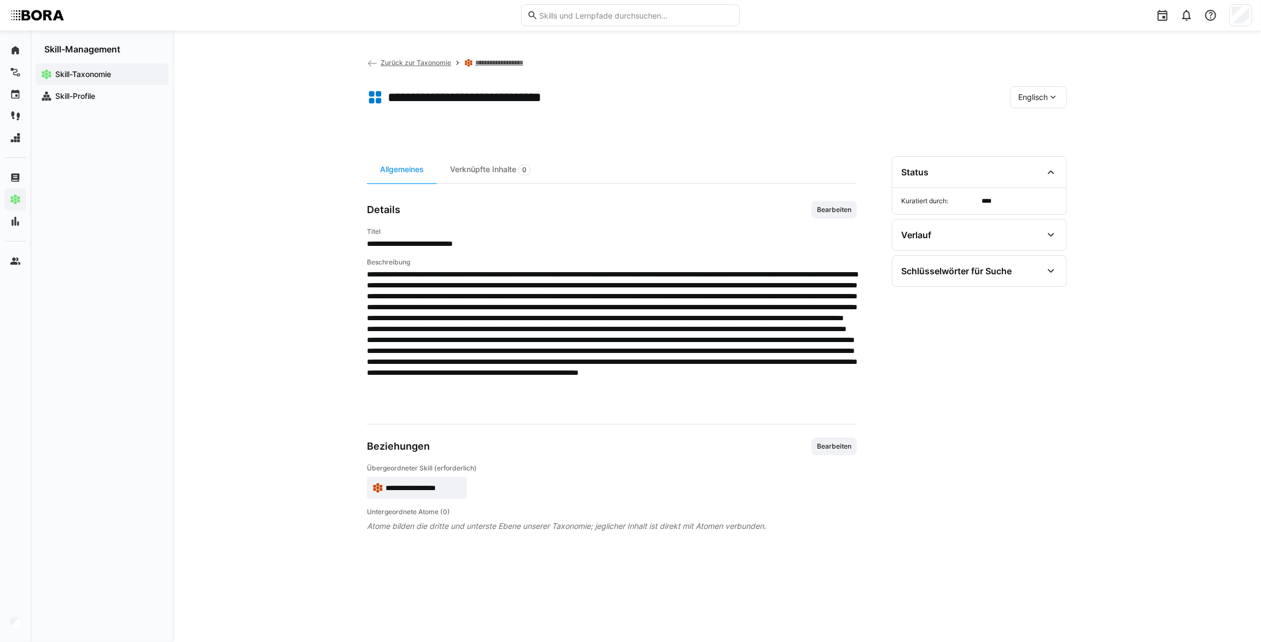
click at [1043, 104] on div "Englisch" at bounding box center [1038, 97] width 57 height 22
click at [1042, 121] on span "Deutsch" at bounding box center [1033, 125] width 30 height 11
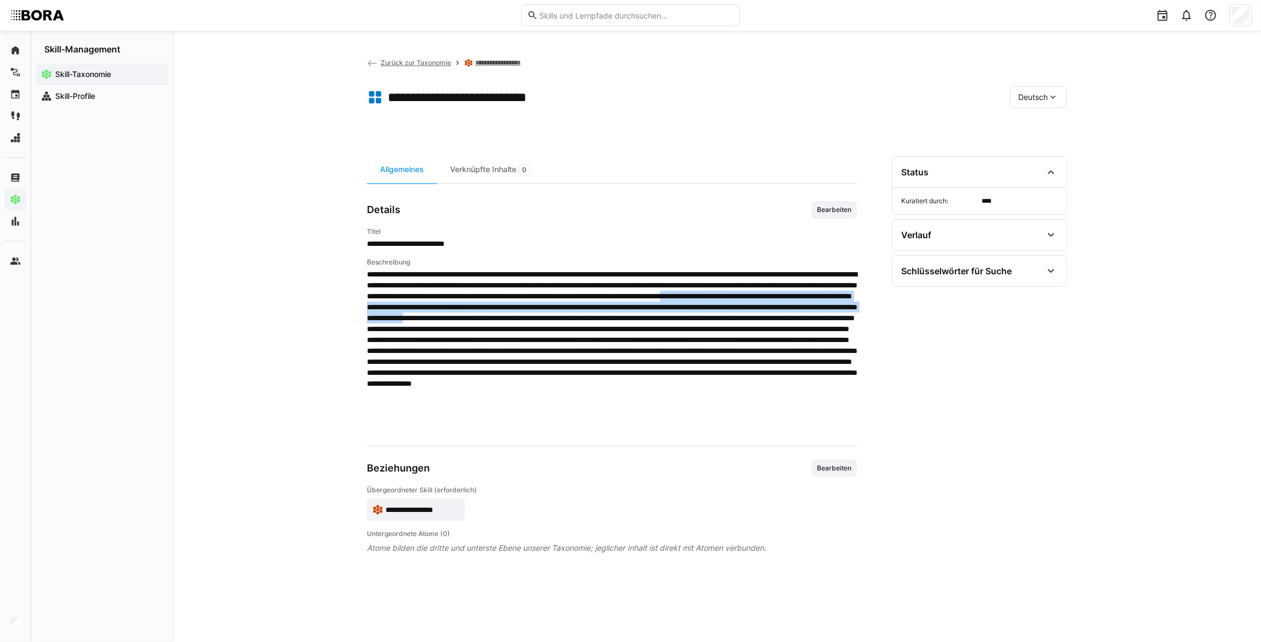
drag, startPoint x: 719, startPoint y: 305, endPoint x: 756, endPoint y: 332, distance: 45.8
click at [756, 332] on span at bounding box center [612, 351] width 490 height 164
copy span "**********"
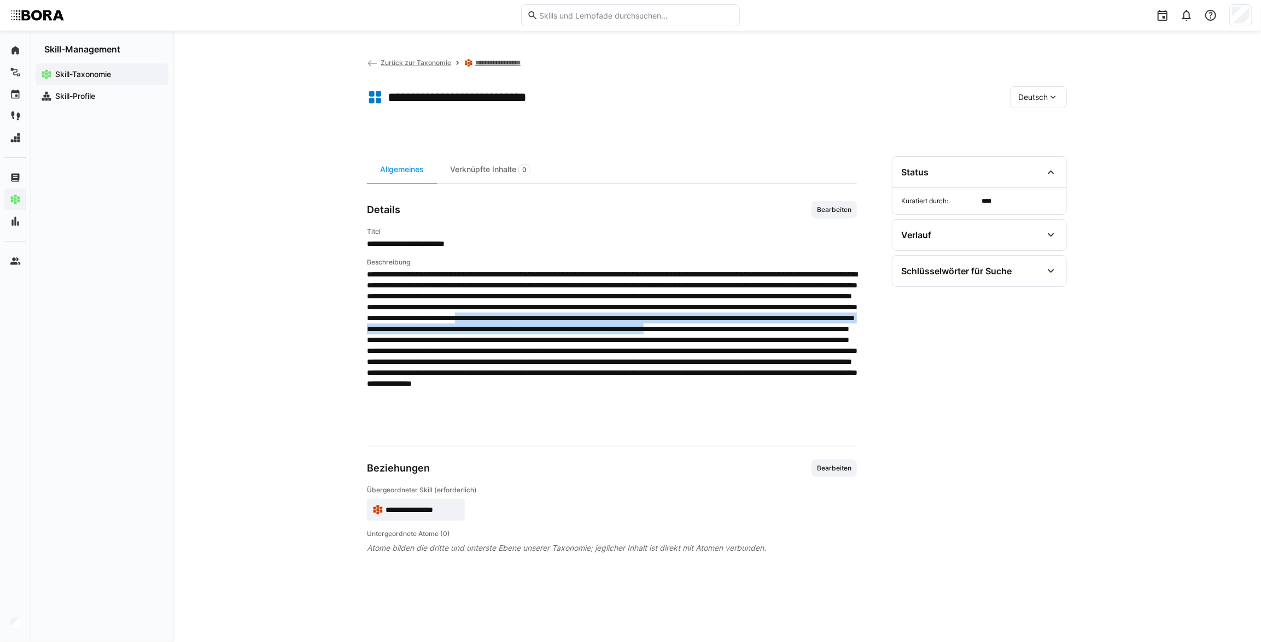
drag, startPoint x: 367, startPoint y: 342, endPoint x: 785, endPoint y: 350, distance: 417.8
click at [785, 350] on span at bounding box center [612, 351] width 490 height 164
copy span "**********"
drag, startPoint x: 572, startPoint y: 389, endPoint x: 542, endPoint y: 382, distance: 31.0
click at [571, 390] on span at bounding box center [612, 351] width 490 height 164
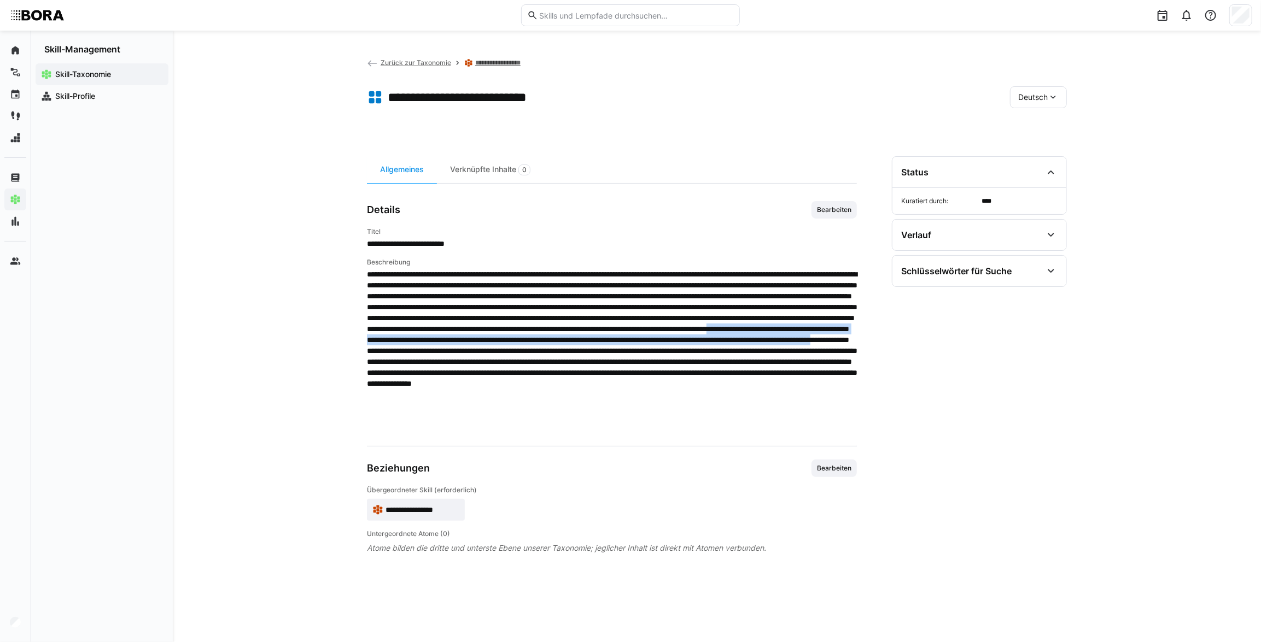
drag, startPoint x: 427, startPoint y: 360, endPoint x: 745, endPoint y: 375, distance: 318.0
click at [745, 375] on span at bounding box center [612, 351] width 490 height 164
copy span "**********"
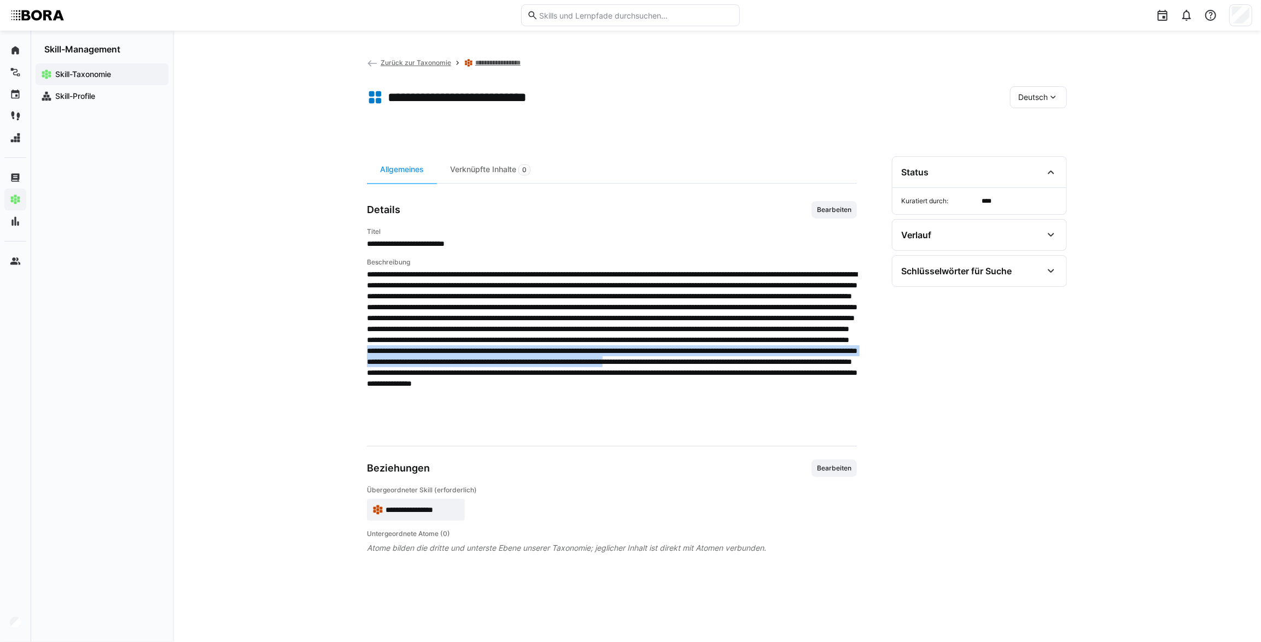
drag, startPoint x: 795, startPoint y: 372, endPoint x: 843, endPoint y: 397, distance: 53.8
click at [843, 397] on span at bounding box center [612, 351] width 490 height 164
copy span "**********"
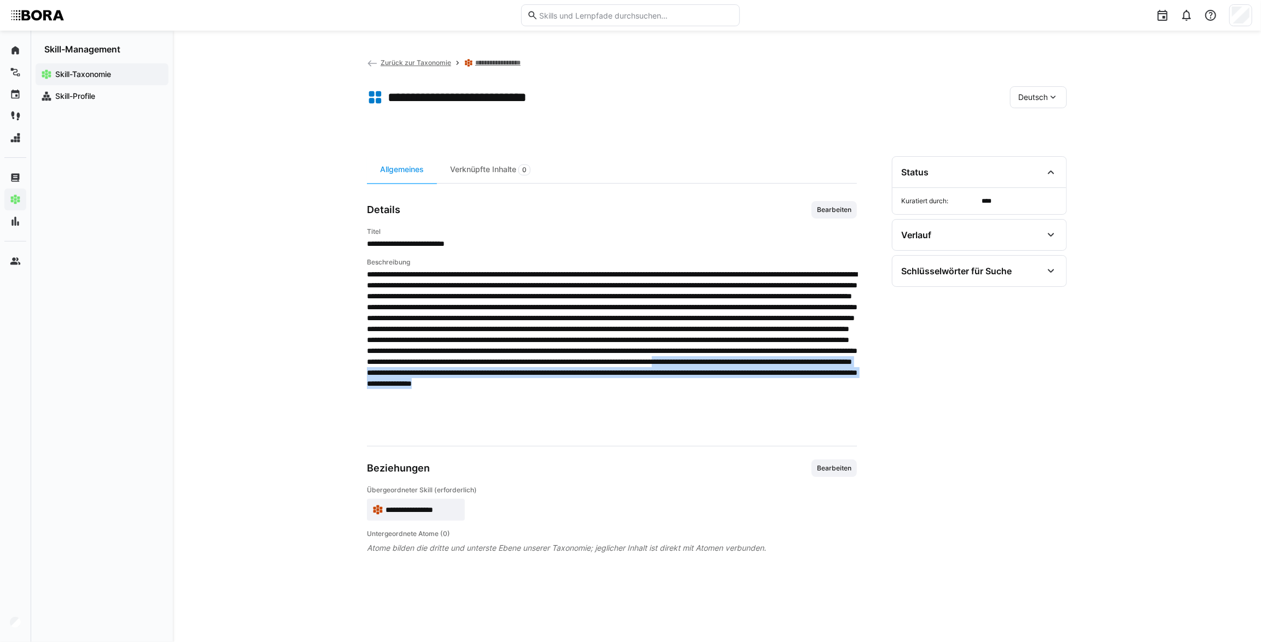
drag, startPoint x: 408, startPoint y: 407, endPoint x: 512, endPoint y: 445, distance: 110.7
click at [512, 445] on app-general "**********" at bounding box center [612, 377] width 490 height 353
copy span "**********"
click at [1044, 102] on div "Deutsch" at bounding box center [1038, 97] width 57 height 22
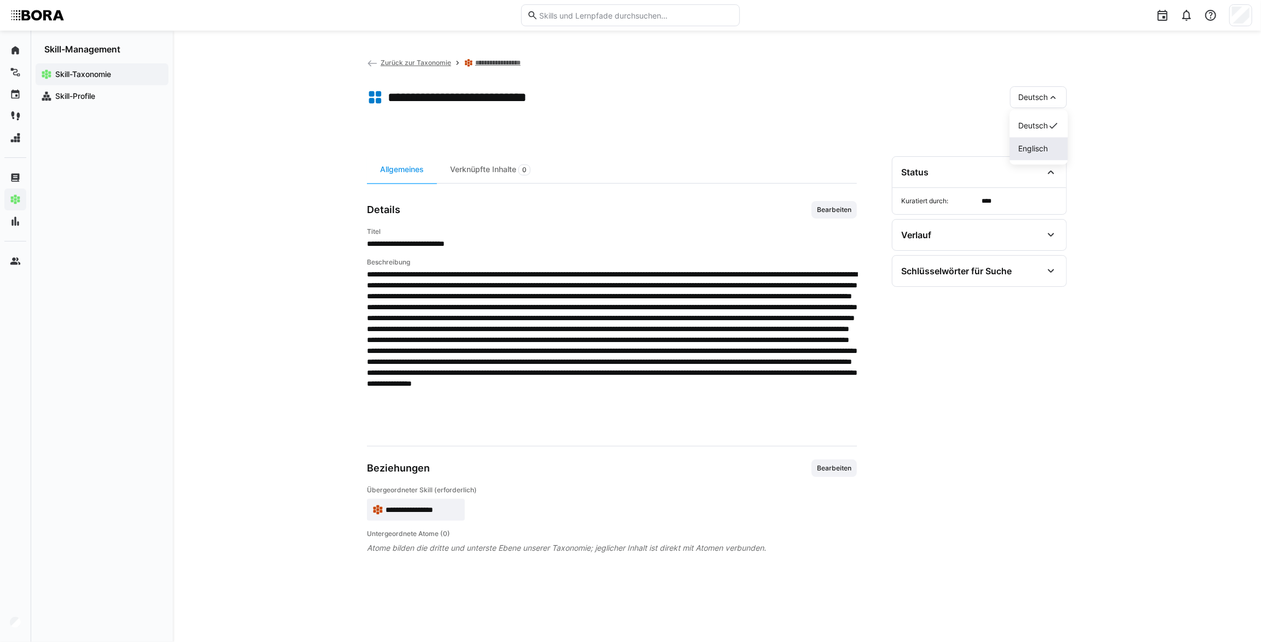
click at [1051, 149] on div "Englisch" at bounding box center [1039, 148] width 40 height 11
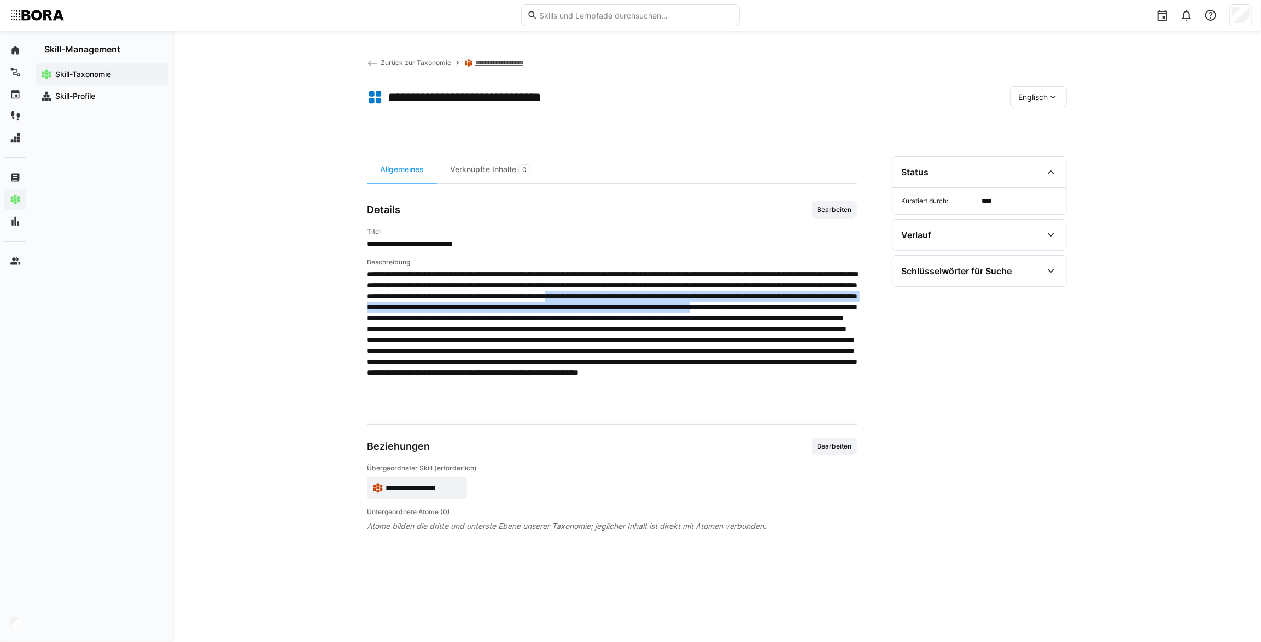
drag, startPoint x: 466, startPoint y: 306, endPoint x: 818, endPoint y: 319, distance: 351.8
click at [818, 319] on span at bounding box center [612, 340] width 490 height 142
copy span "**********"
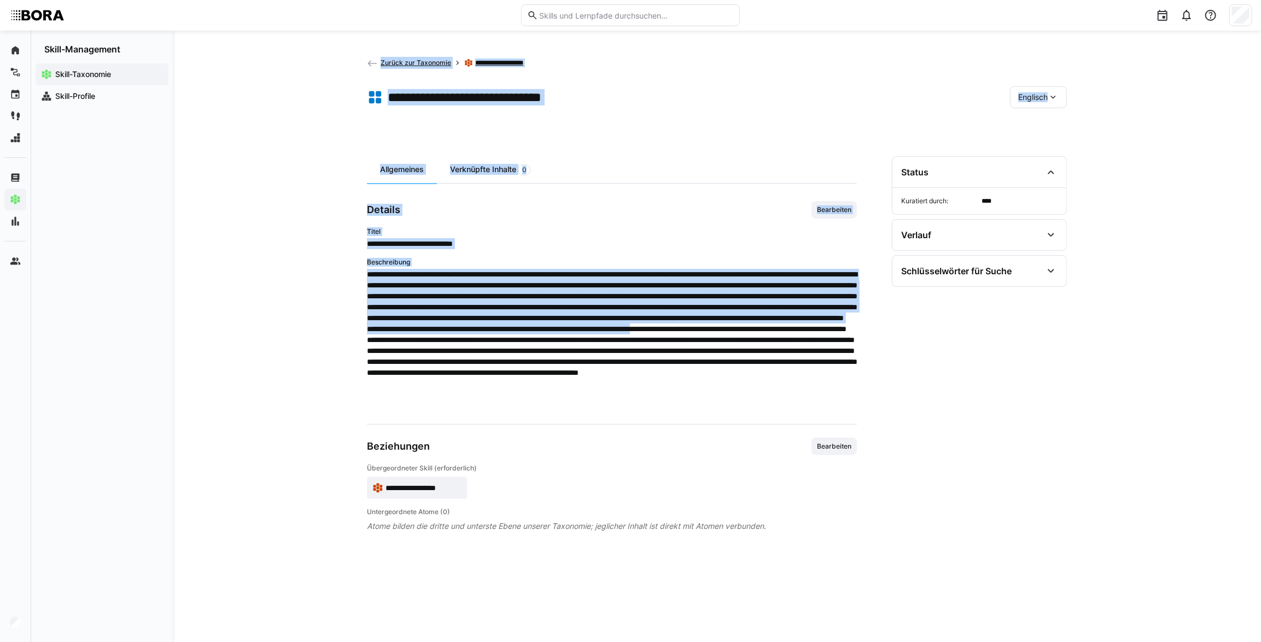
drag, startPoint x: 366, startPoint y: 329, endPoint x: 612, endPoint y: 347, distance: 246.7
click at [612, 347] on div "**********" at bounding box center [717, 337] width 1088 height 612
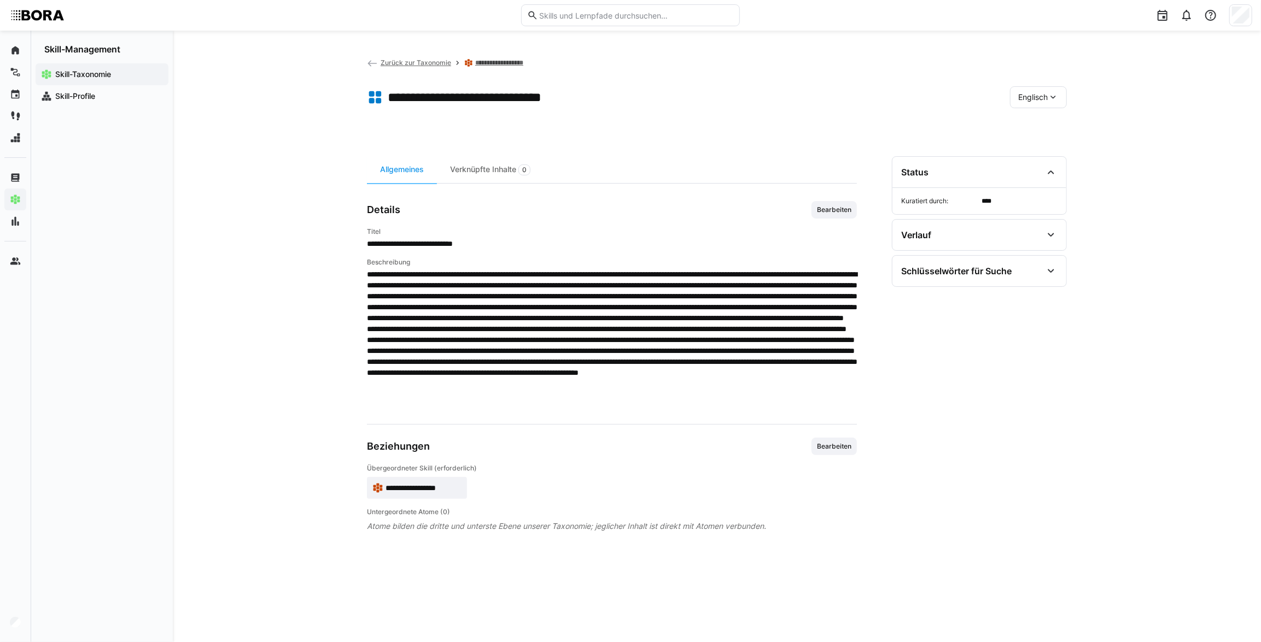
drag, startPoint x: 612, startPoint y: 347, endPoint x: 771, endPoint y: 377, distance: 161.5
click at [806, 379] on span at bounding box center [612, 340] width 490 height 142
drag, startPoint x: 438, startPoint y: 329, endPoint x: 759, endPoint y: 341, distance: 321.7
click at [759, 341] on span at bounding box center [612, 340] width 490 height 142
copy span "**********"
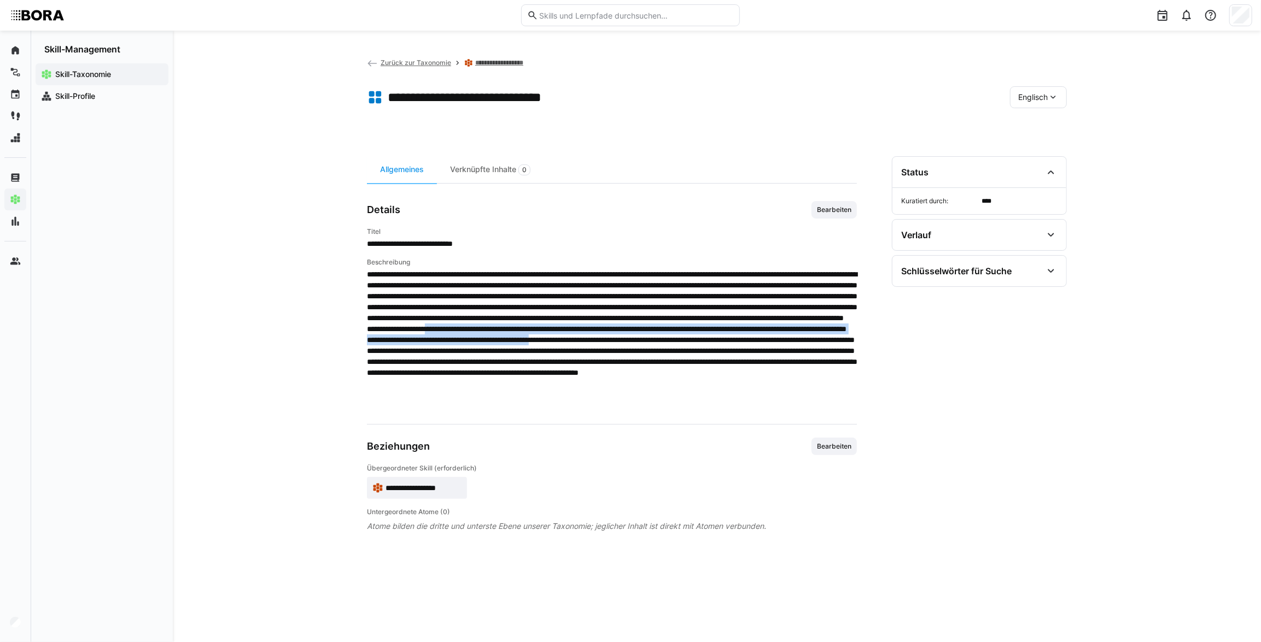
drag, startPoint x: 819, startPoint y: 340, endPoint x: 647, endPoint y: 362, distance: 173.2
click at [647, 362] on span at bounding box center [612, 340] width 490 height 142
copy span "**********"
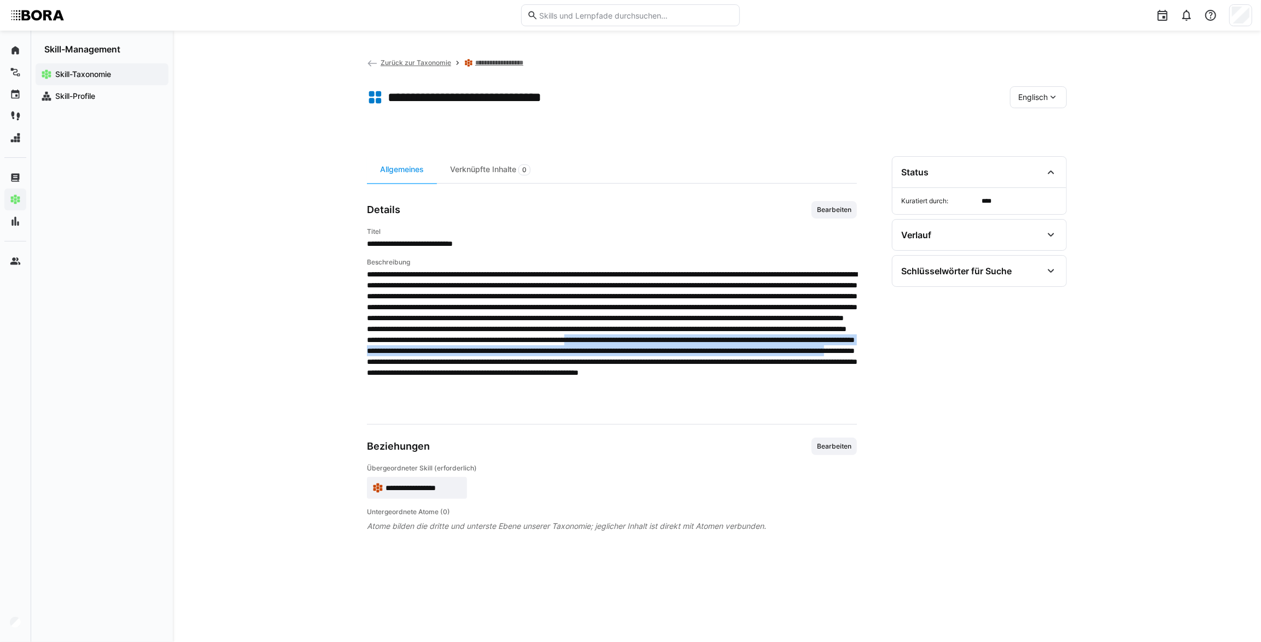
drag, startPoint x: 693, startPoint y: 360, endPoint x: 737, endPoint y: 381, distance: 48.9
click at [737, 381] on span at bounding box center [612, 340] width 490 height 142
copy span "**********"
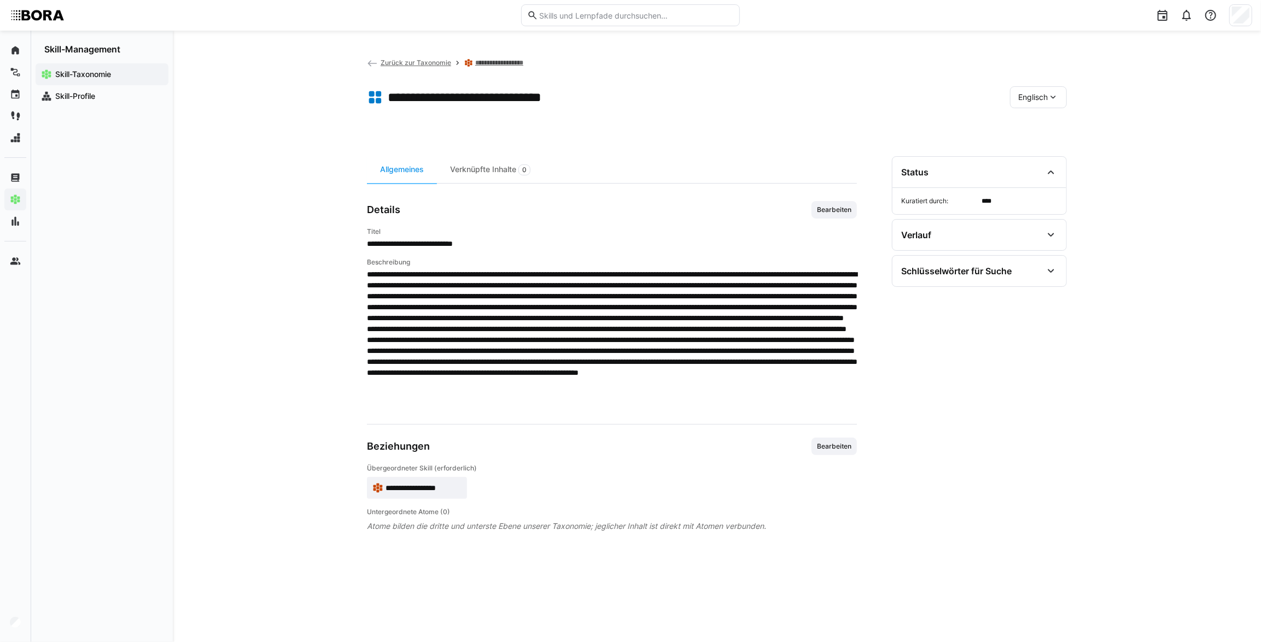
click at [763, 395] on span at bounding box center [612, 340] width 490 height 142
drag, startPoint x: 793, startPoint y: 383, endPoint x: 847, endPoint y: 412, distance: 60.7
click at [847, 412] on app-general "**********" at bounding box center [612, 366] width 490 height 331
copy span "**********"
click at [395, 59] on span "Zurück zur Taxonomie" at bounding box center [416, 63] width 71 height 8
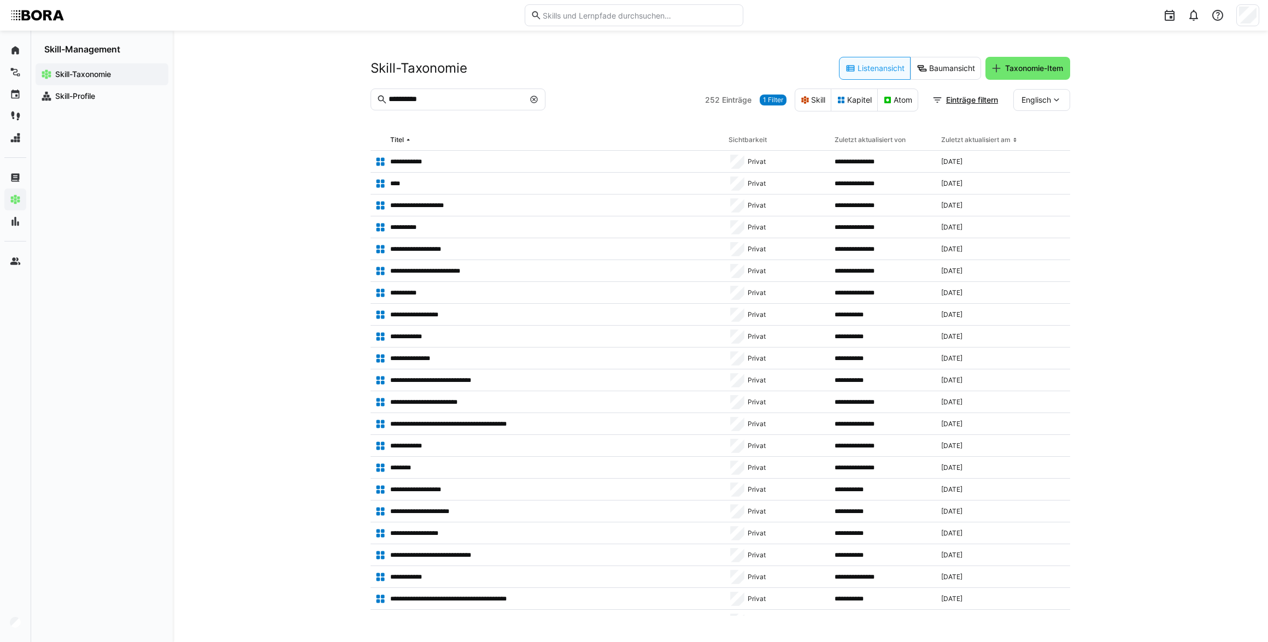
click at [535, 100] on eds-icon at bounding box center [534, 99] width 9 height 9
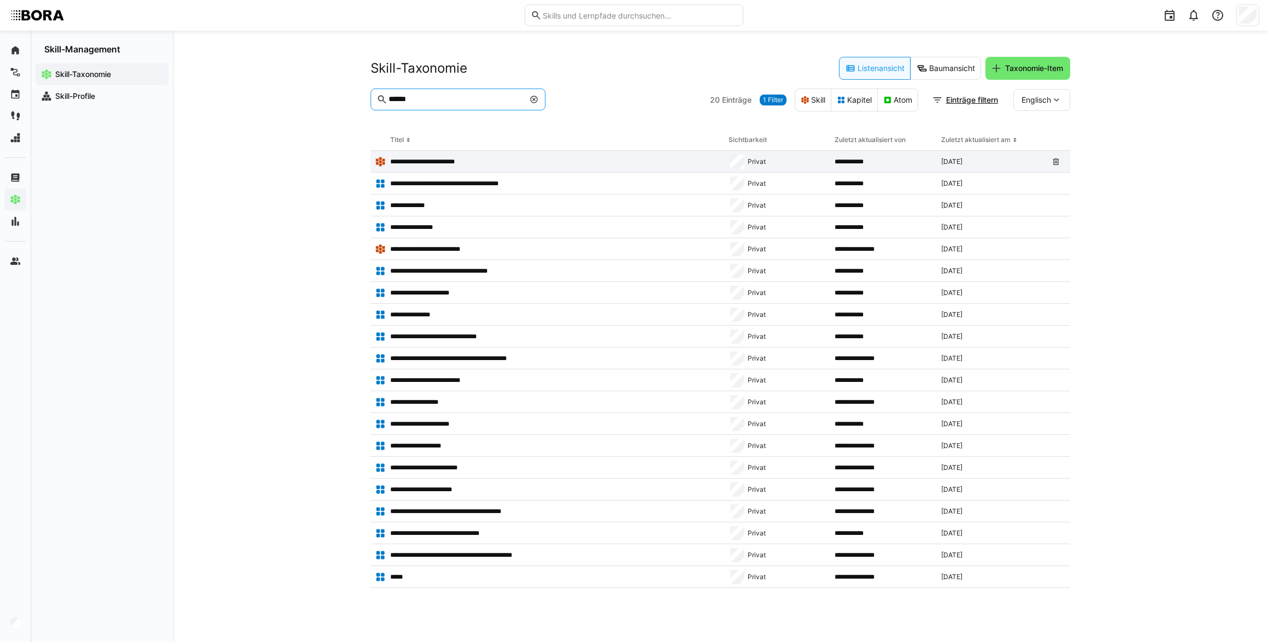
type input "******"
click at [449, 165] on p "**********" at bounding box center [431, 161] width 83 height 9
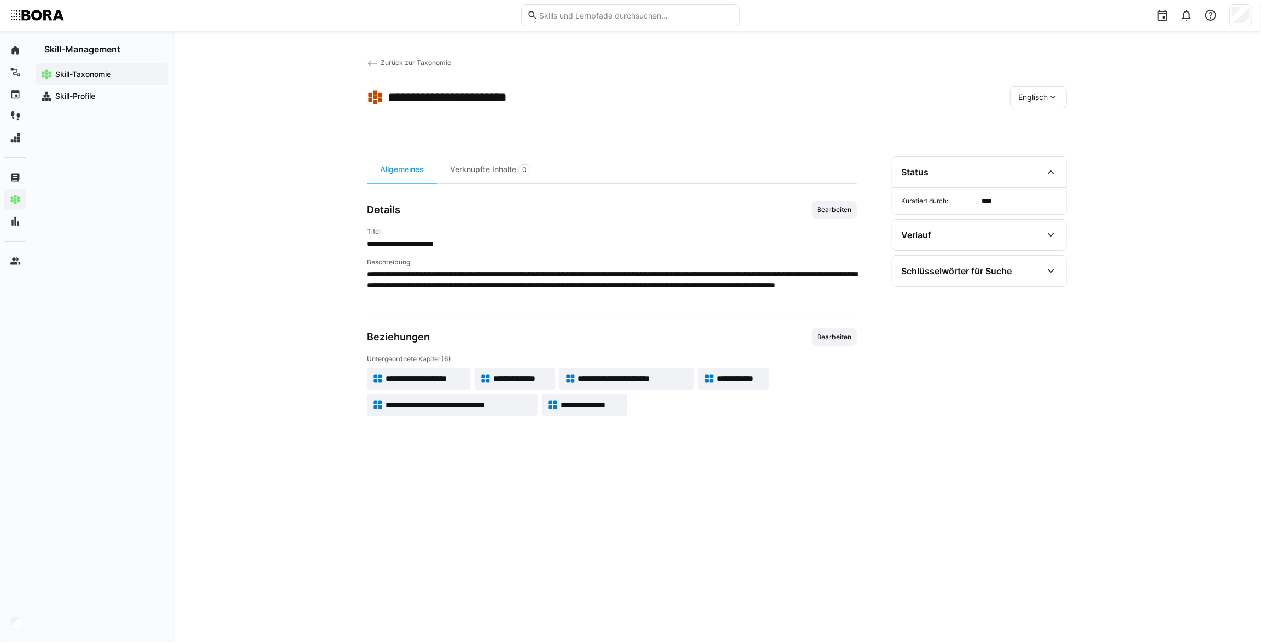
click at [1055, 86] on div "Englisch" at bounding box center [1038, 97] width 57 height 22
click at [1062, 126] on div "Deutsch" at bounding box center [1038, 125] width 58 height 23
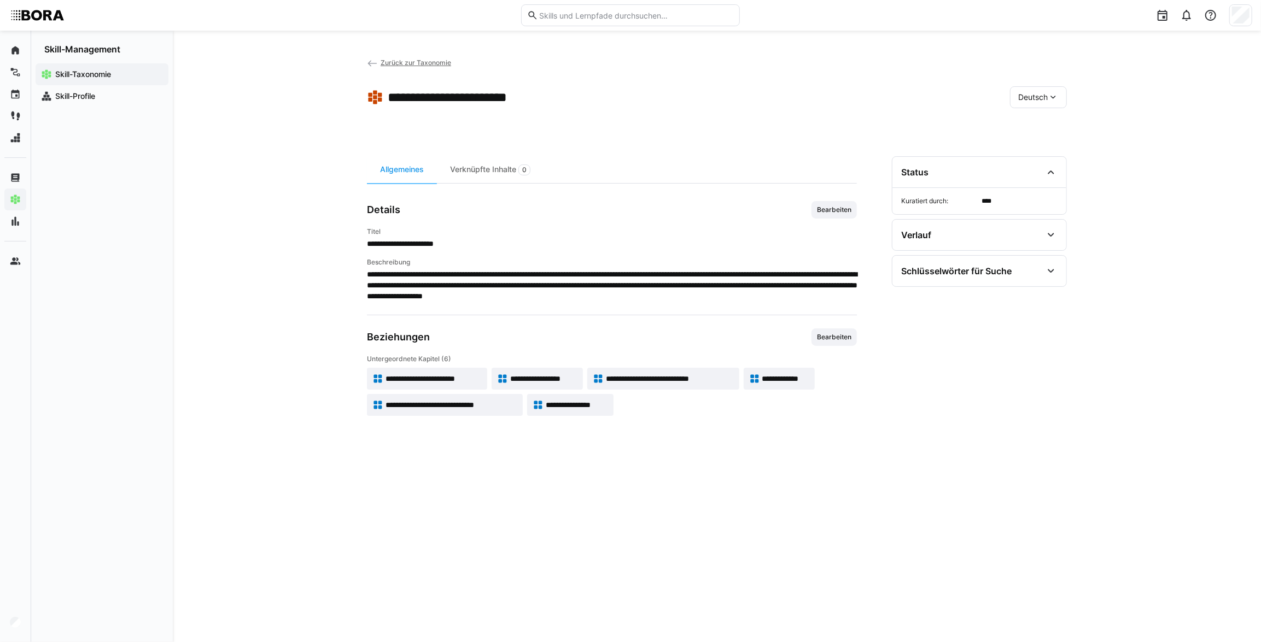
drag, startPoint x: 1039, startPoint y: 98, endPoint x: 1041, endPoint y: 108, distance: 9.4
click at [1039, 98] on span "Deutsch" at bounding box center [1033, 97] width 30 height 11
click at [1044, 137] on div "Englisch" at bounding box center [1039, 148] width 58 height 23
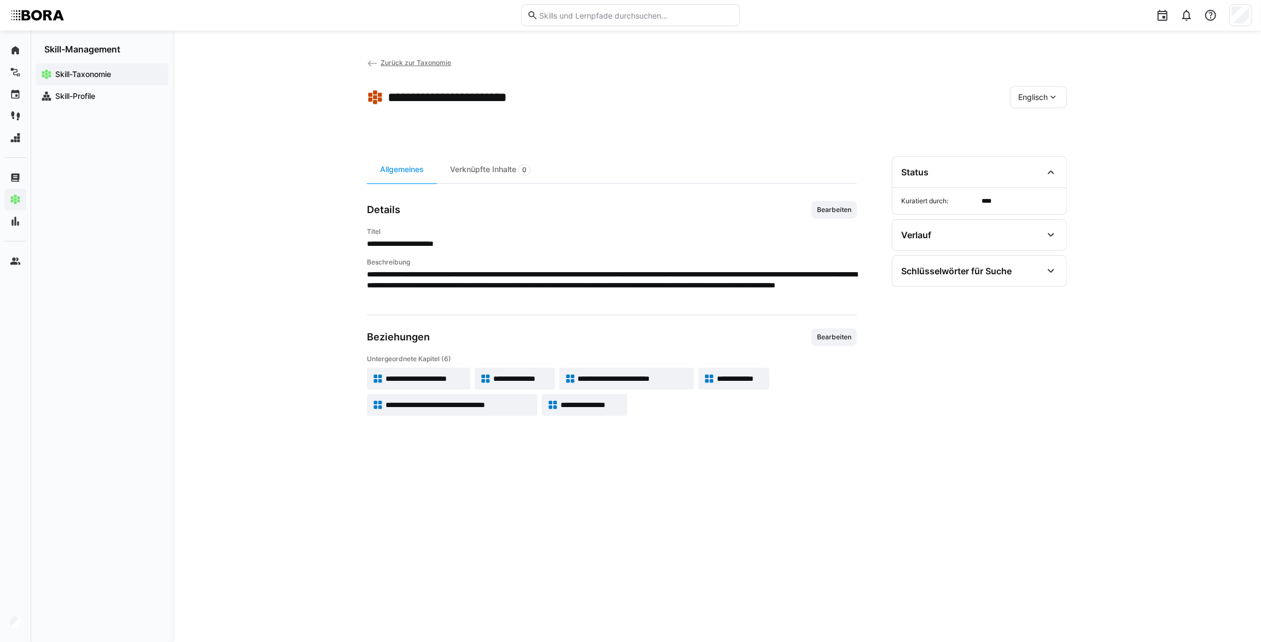
click at [1029, 103] on div "Englisch" at bounding box center [1038, 97] width 57 height 22
drag, startPoint x: 1030, startPoint y: 124, endPoint x: 852, endPoint y: 118, distance: 177.8
click at [1030, 125] on span "Deutsch" at bounding box center [1033, 125] width 30 height 11
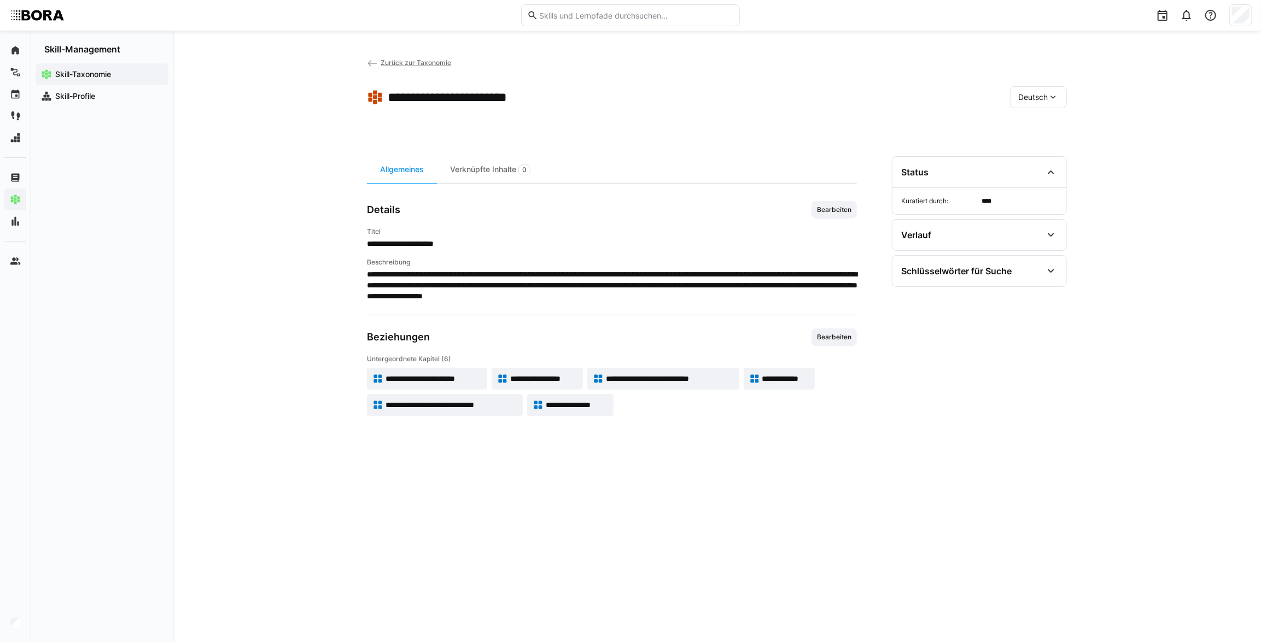
click at [377, 63] on eds-icon at bounding box center [372, 63] width 11 height 11
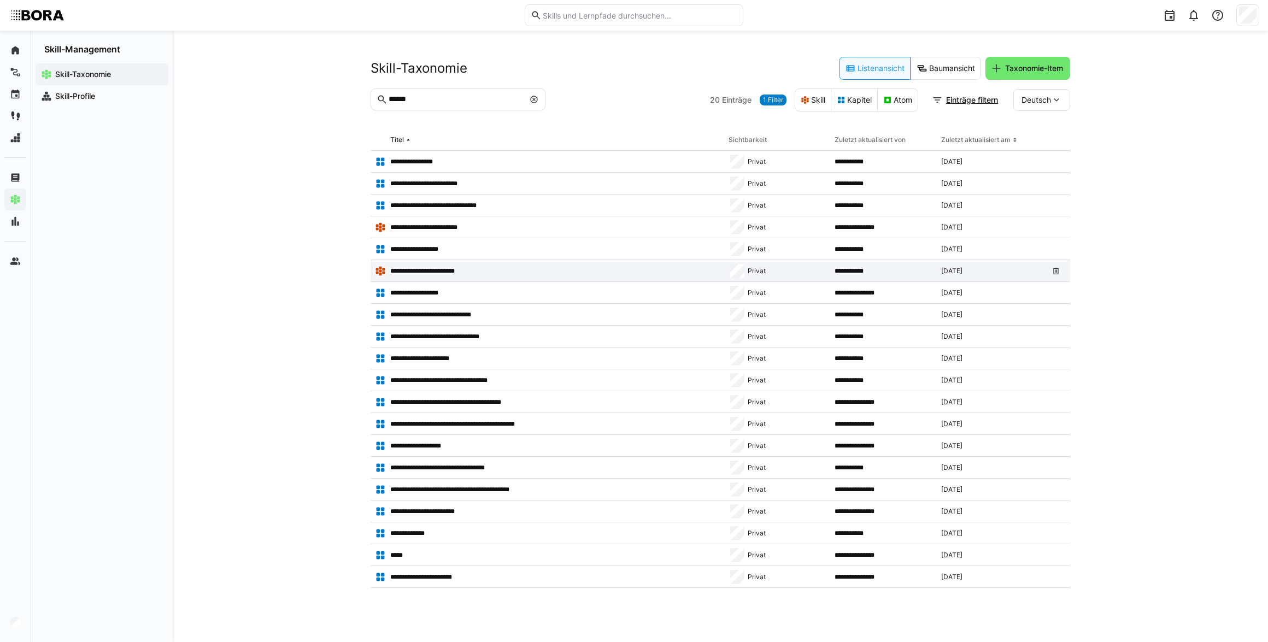
click at [440, 268] on p "**********" at bounding box center [432, 271] width 84 height 9
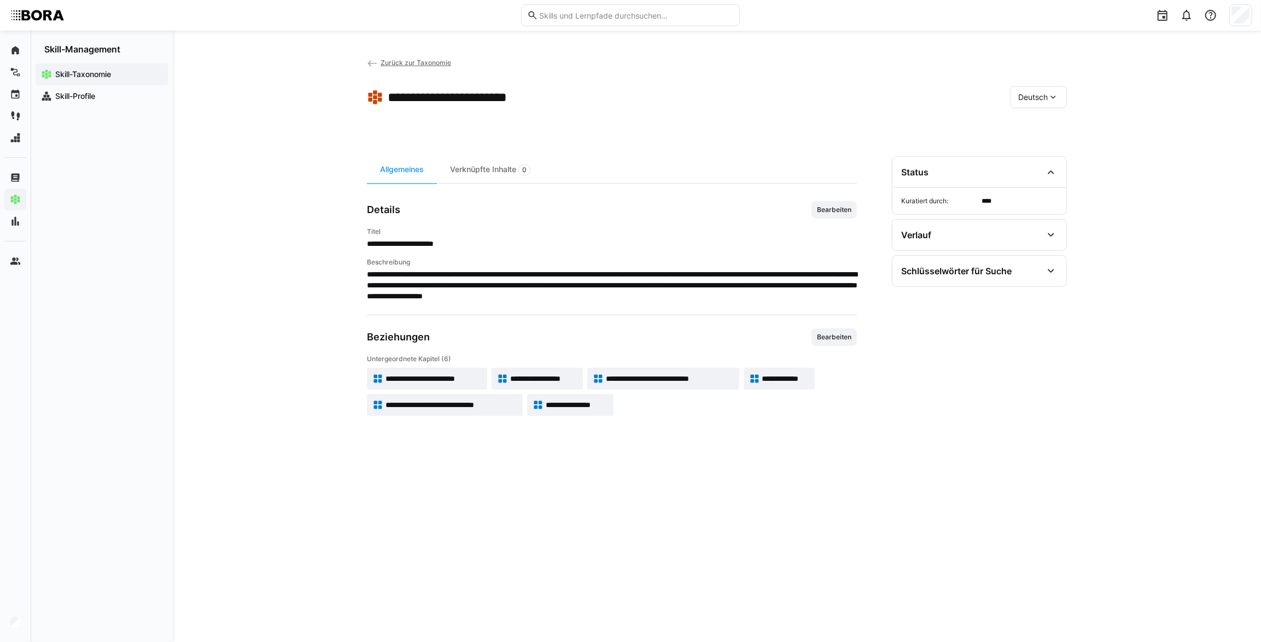
click at [381, 62] on span "Zurück zur Taxonomie" at bounding box center [416, 63] width 71 height 8
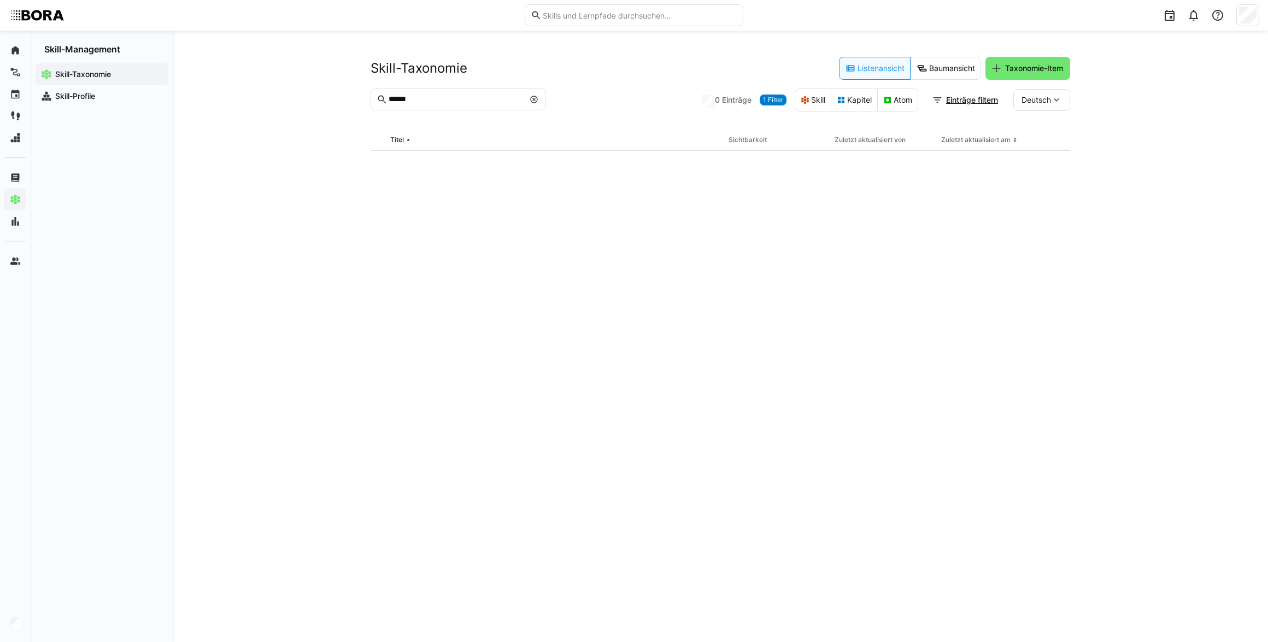
click at [472, 96] on input "******" at bounding box center [456, 100] width 137 height 10
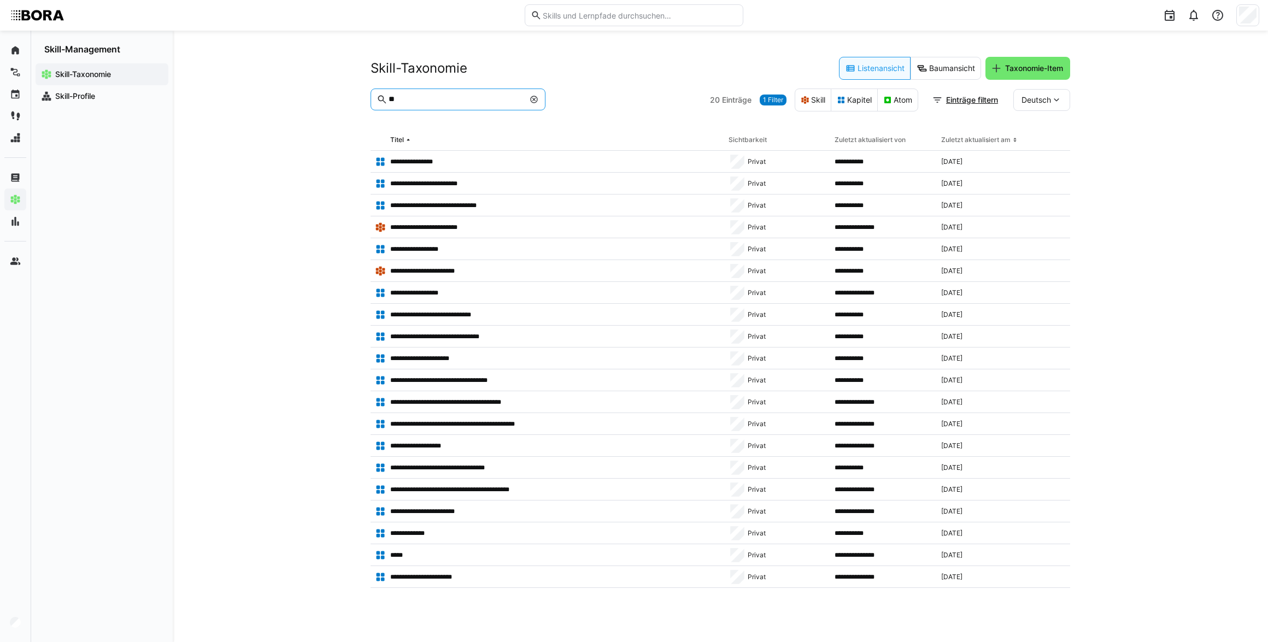
type input "*"
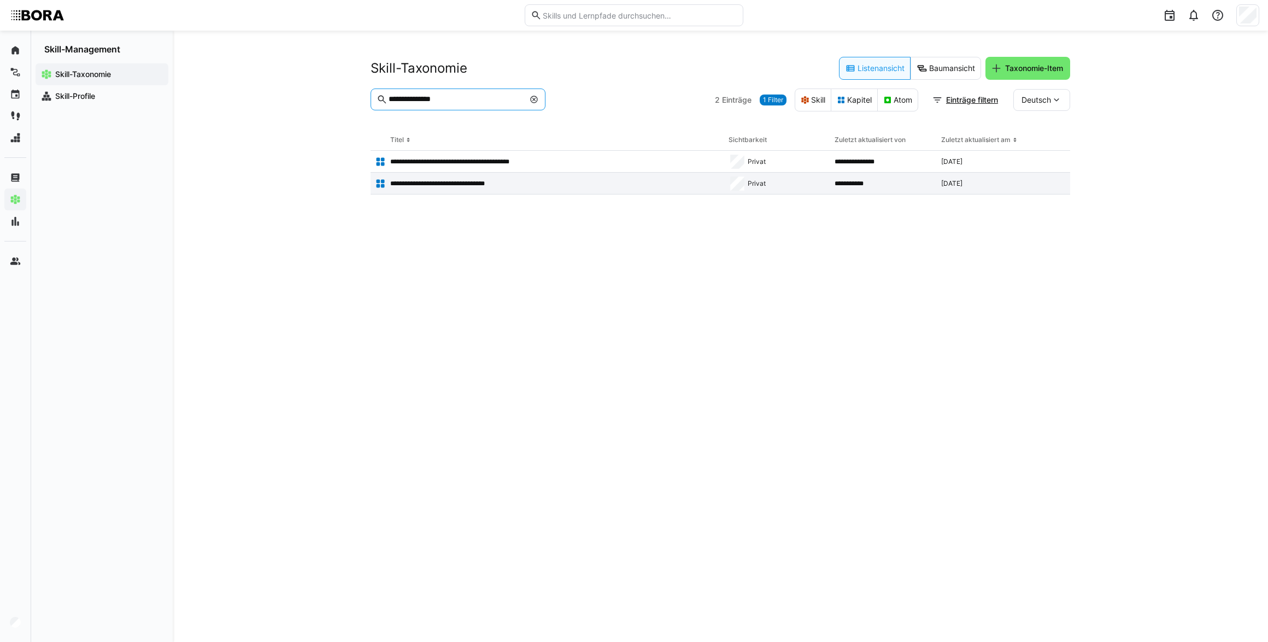
type input "**********"
click at [471, 180] on p "**********" at bounding box center [451, 183] width 122 height 9
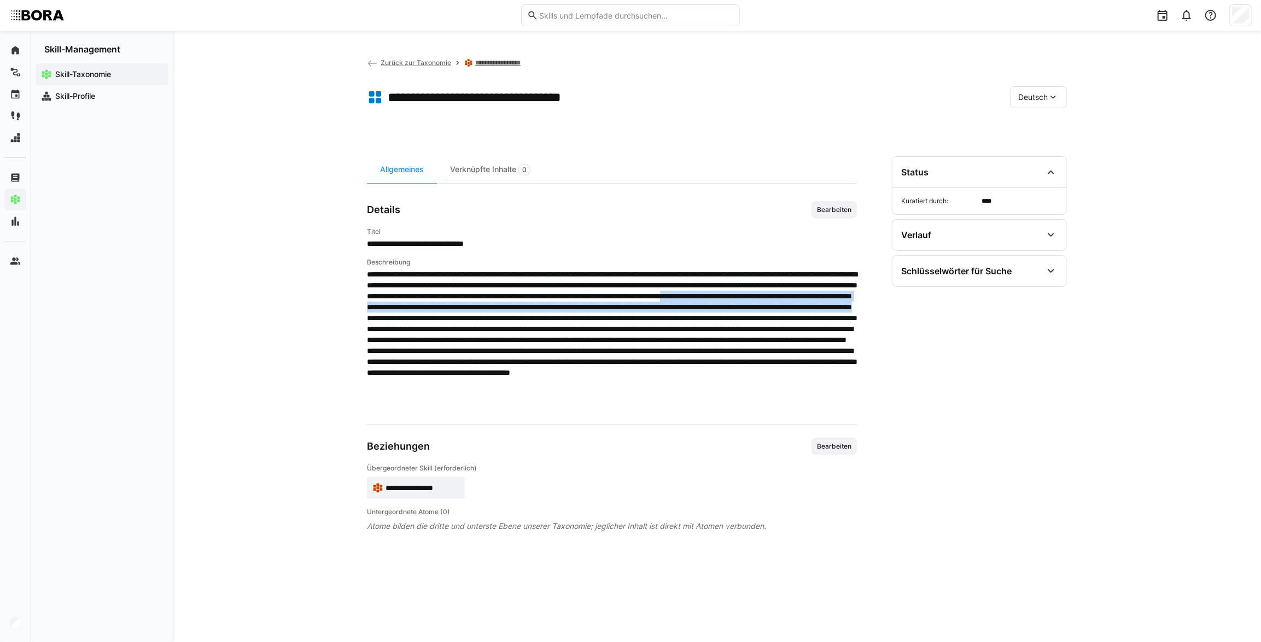
drag, startPoint x: 639, startPoint y: 306, endPoint x: 590, endPoint y: 328, distance: 53.3
click at [590, 328] on span at bounding box center [612, 340] width 490 height 142
click at [712, 335] on span at bounding box center [612, 340] width 490 height 142
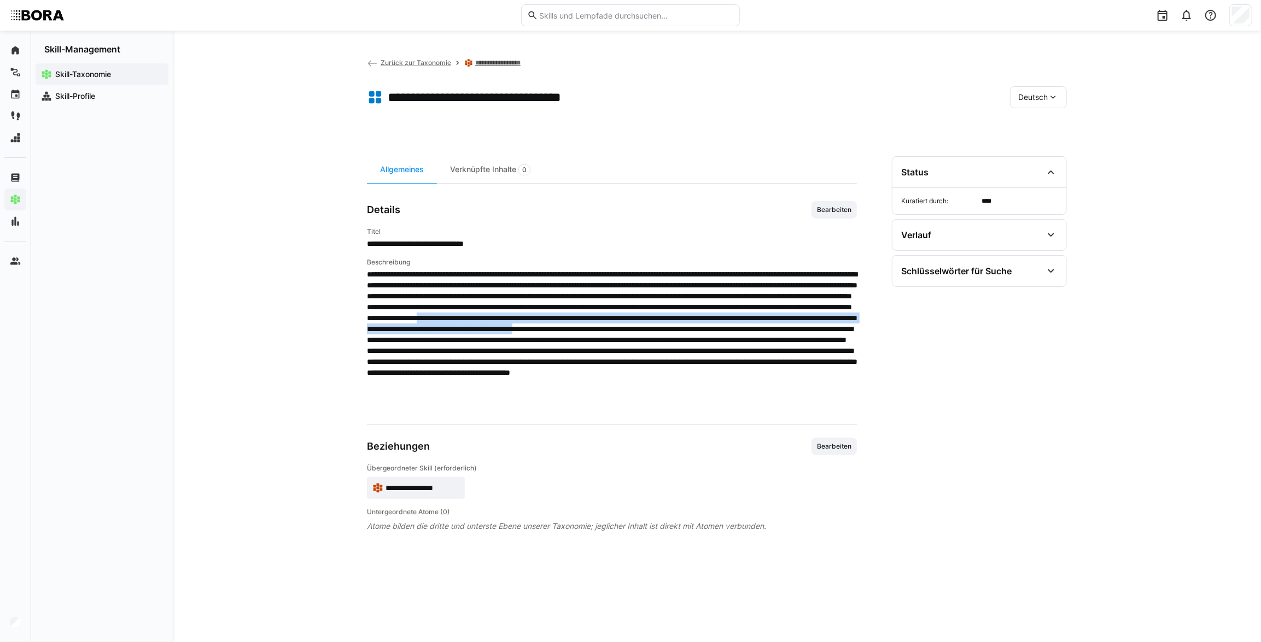
drag, startPoint x: 651, startPoint y: 328, endPoint x: 518, endPoint y: 351, distance: 134.4
click at [518, 351] on span at bounding box center [612, 340] width 490 height 142
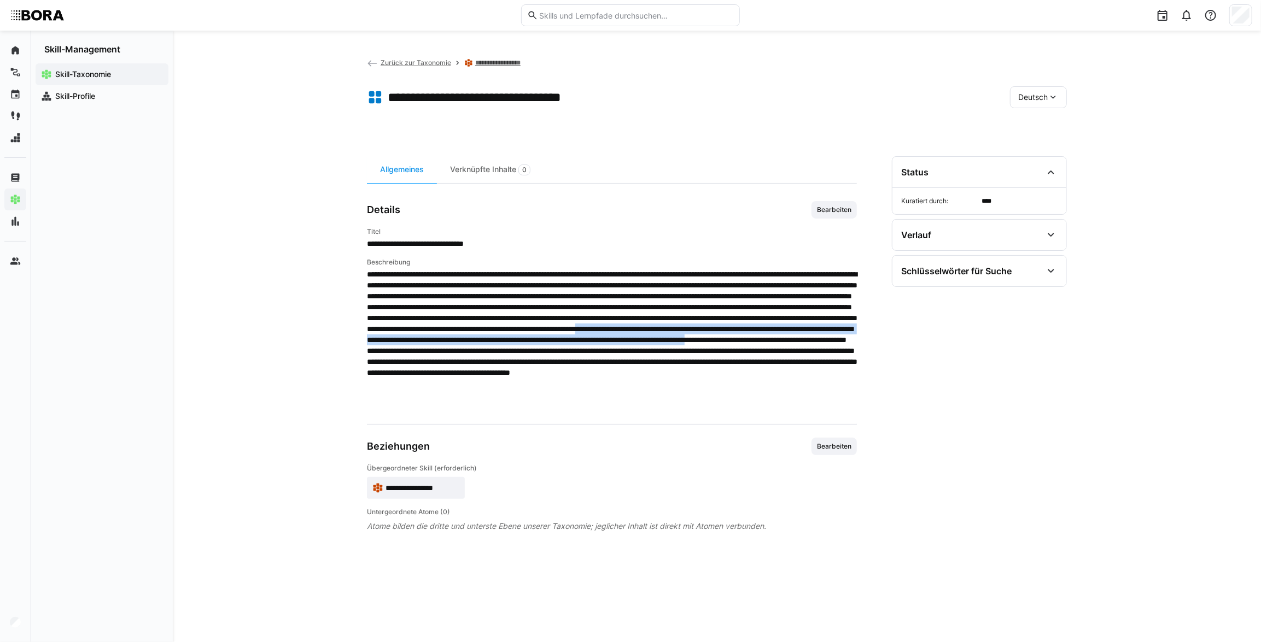
drag, startPoint x: 598, startPoint y: 350, endPoint x: 447, endPoint y: 376, distance: 153.1
click at [447, 376] on span at bounding box center [612, 340] width 490 height 142
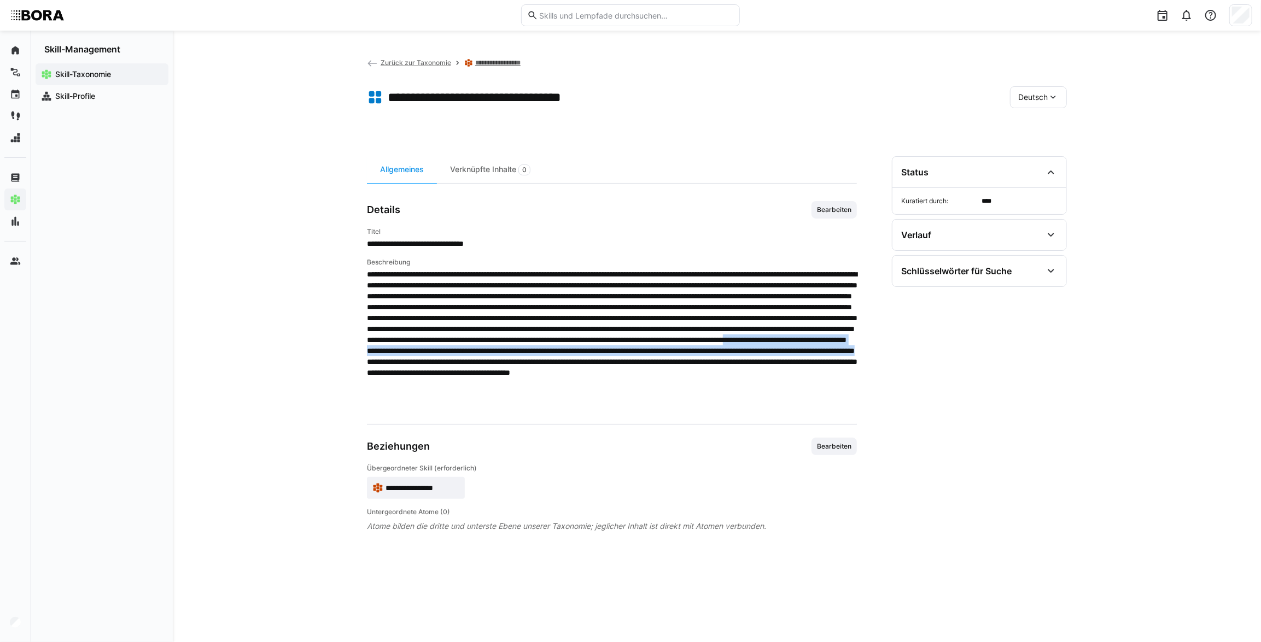
drag, startPoint x: 497, startPoint y: 372, endPoint x: 871, endPoint y: 385, distance: 374.2
click at [871, 385] on div "**********" at bounding box center [717, 386] width 700 height 460
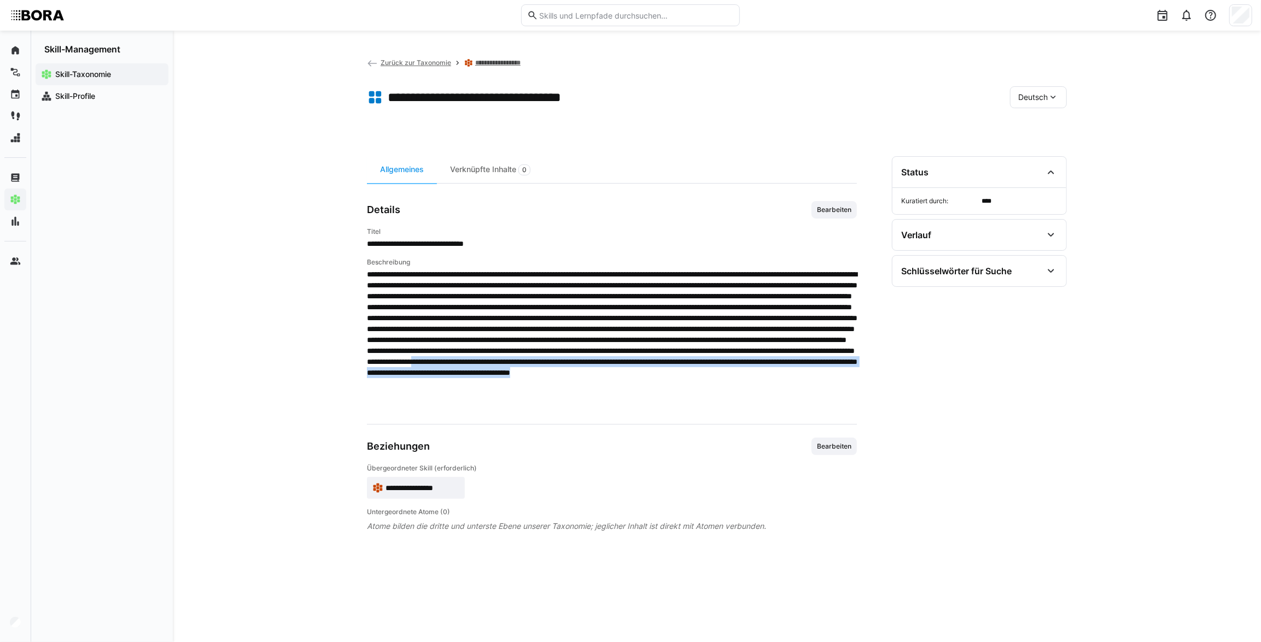
drag, startPoint x: 419, startPoint y: 394, endPoint x: 809, endPoint y: 415, distance: 390.4
click at [809, 415] on app-general "**********" at bounding box center [612, 366] width 490 height 331
click at [1048, 98] on eds-icon at bounding box center [1053, 97] width 11 height 11
click at [1051, 145] on div "Englisch" at bounding box center [1039, 148] width 40 height 11
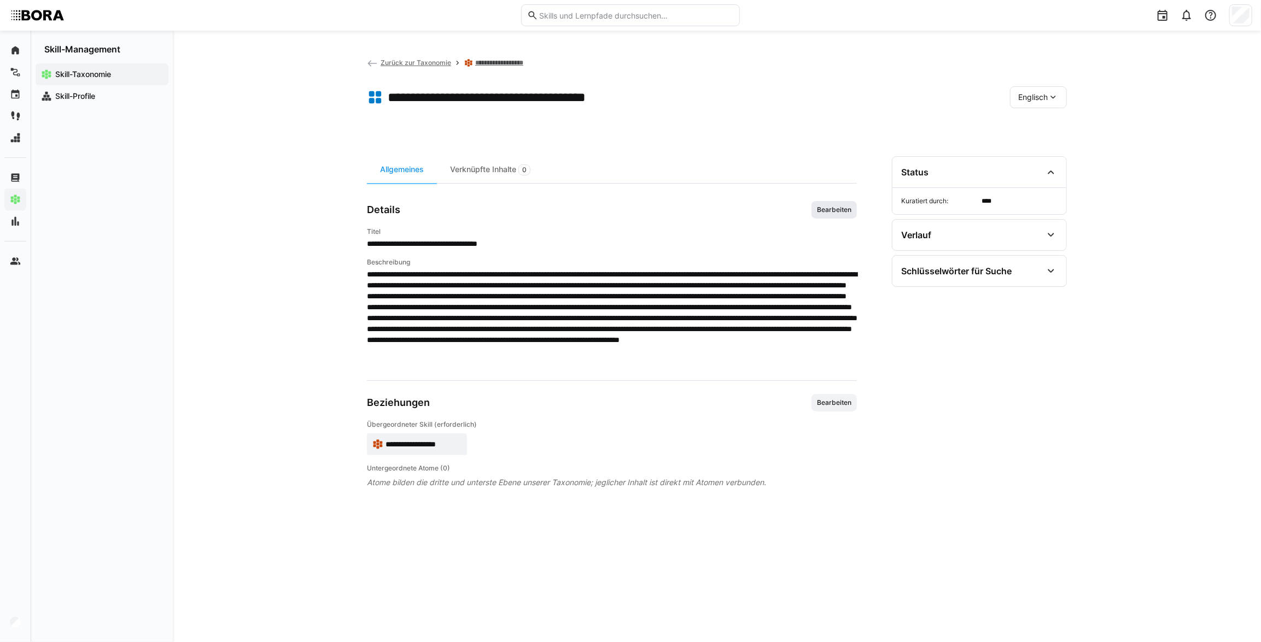
click at [839, 208] on span "Bearbeiten" at bounding box center [834, 210] width 37 height 9
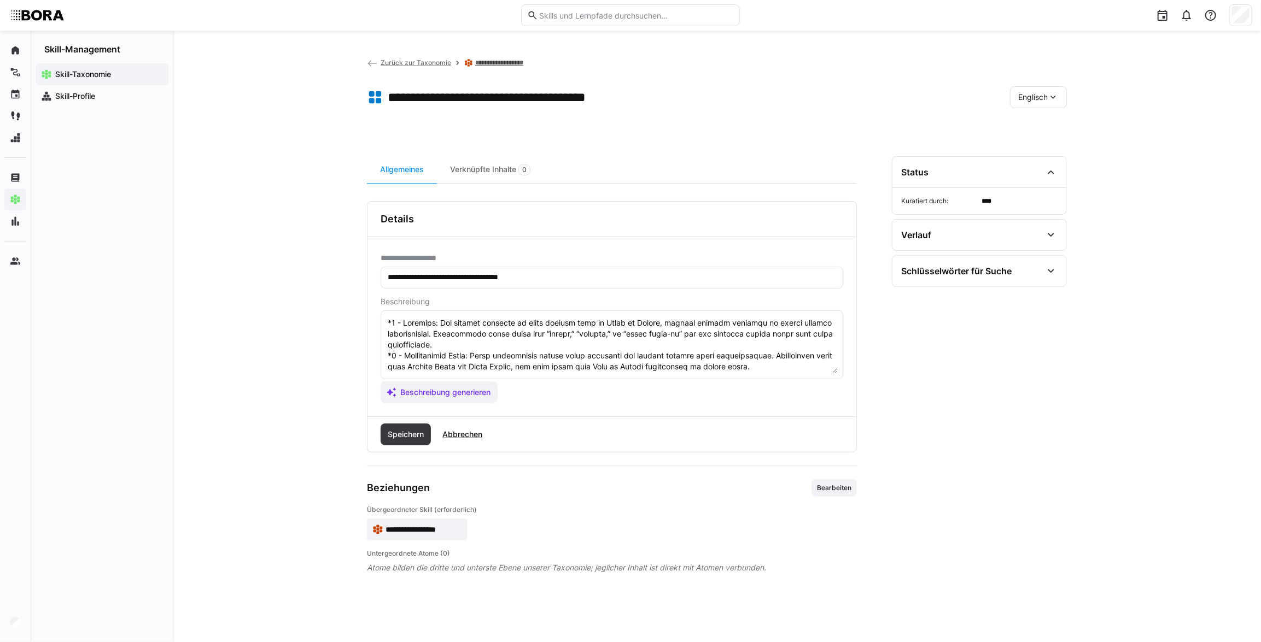
click at [387, 318] on textarea at bounding box center [612, 345] width 451 height 57
click at [434, 388] on span "Beschreibung generieren" at bounding box center [445, 392] width 93 height 11
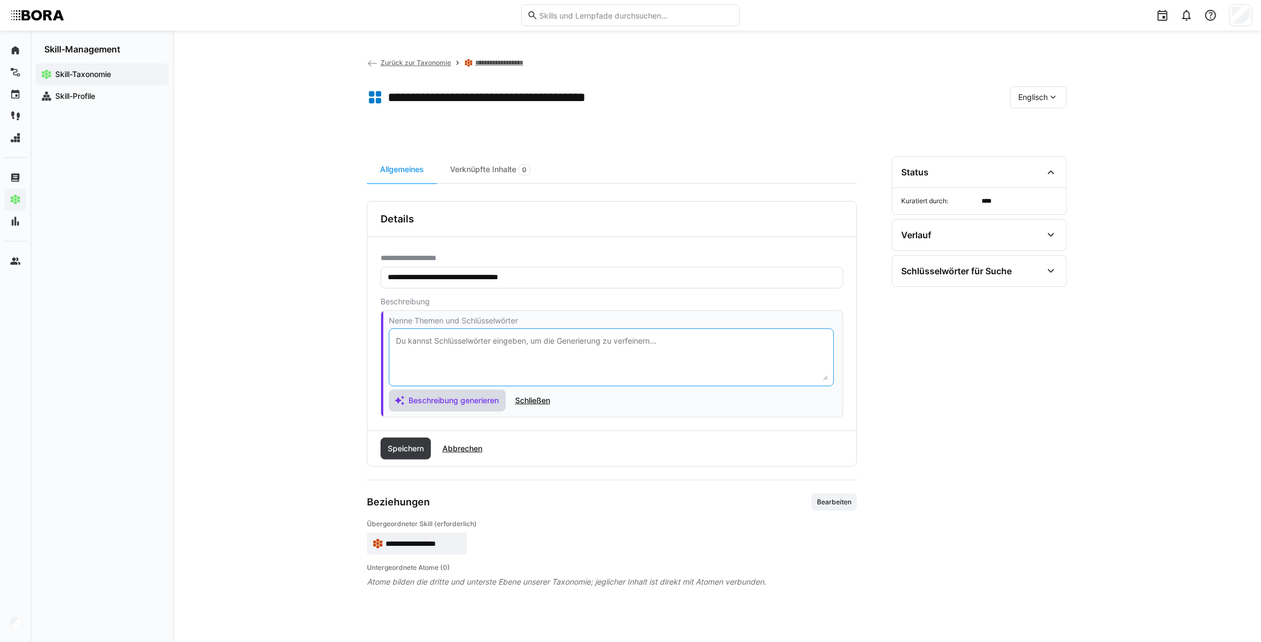
click at [432, 358] on textarea at bounding box center [611, 358] width 433 height 46
click at [533, 396] on span "Schließen" at bounding box center [532, 400] width 38 height 11
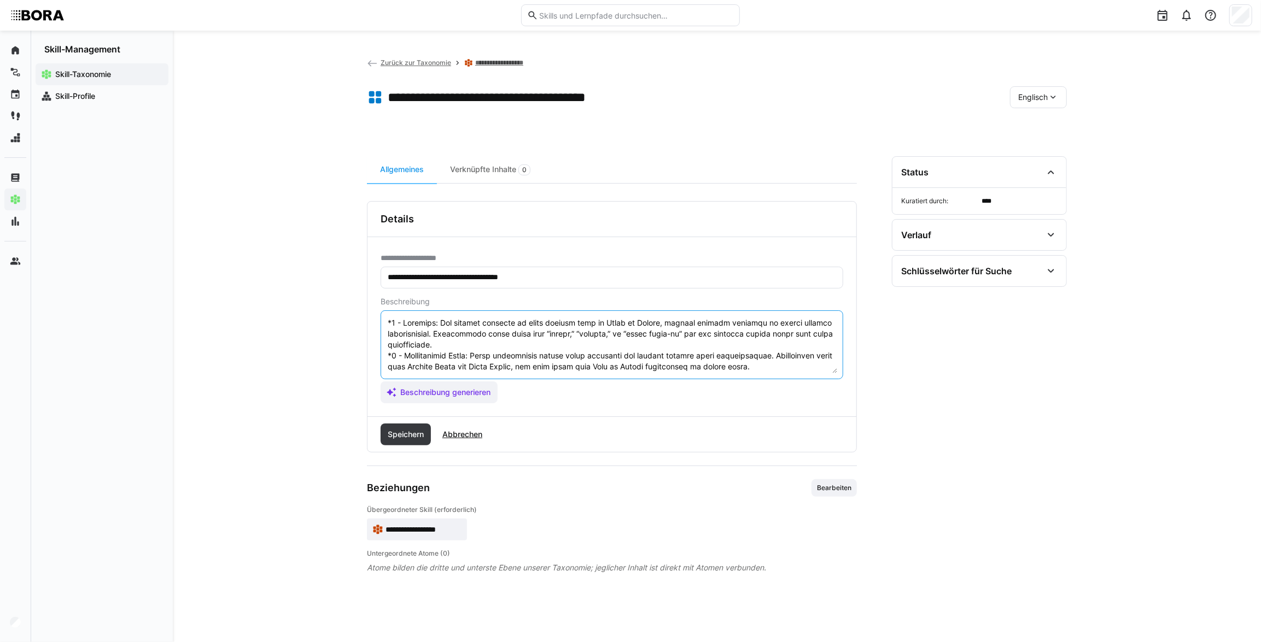
drag, startPoint x: 776, startPoint y: 357, endPoint x: 350, endPoint y: 302, distance: 430.0
click at [350, 302] on div "**********" at bounding box center [717, 337] width 1088 height 612
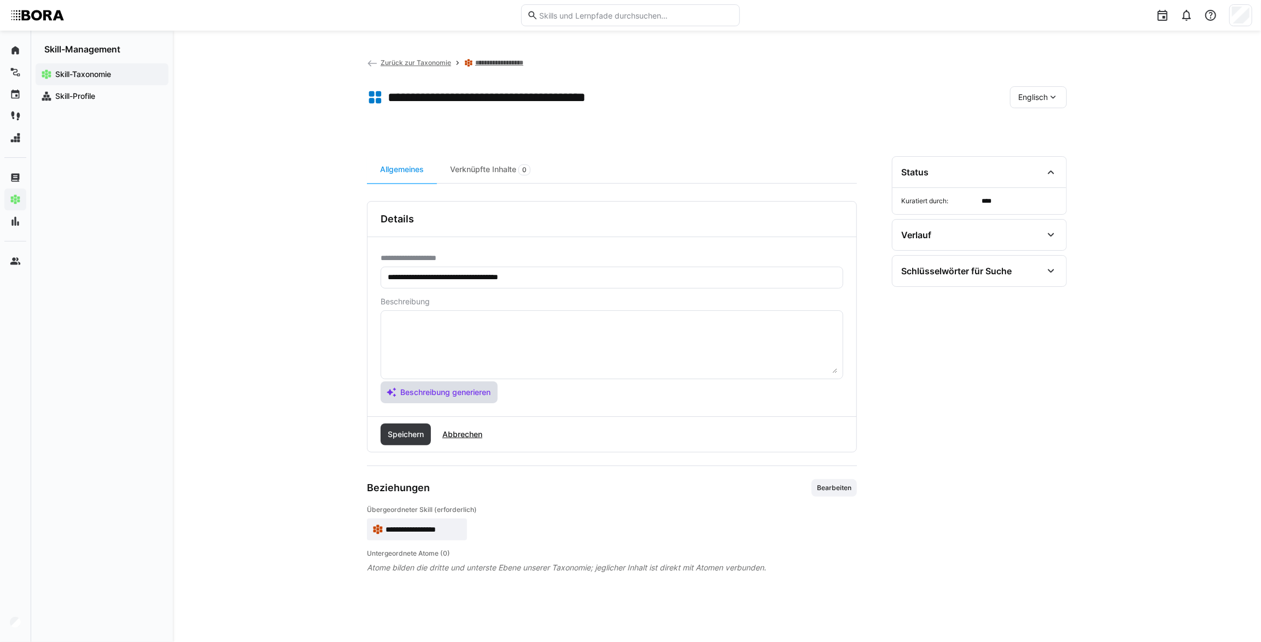
click at [476, 389] on span "Beschreibung generieren" at bounding box center [445, 392] width 93 height 11
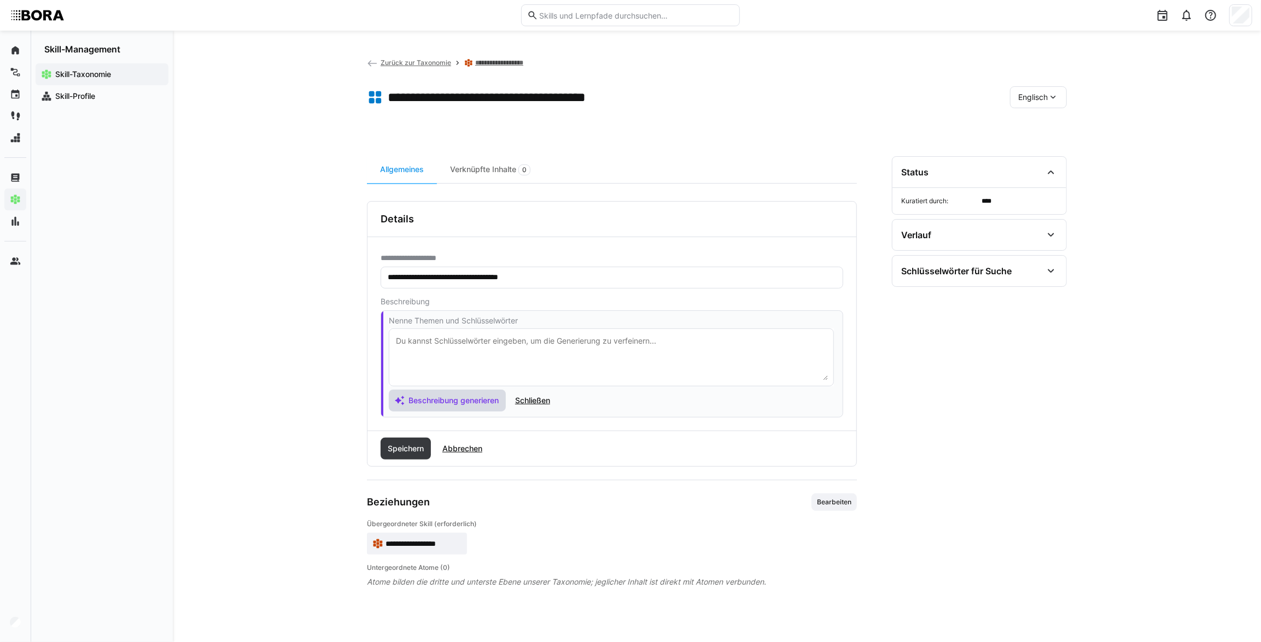
click at [477, 397] on span "Beschreibung generieren" at bounding box center [453, 400] width 93 height 11
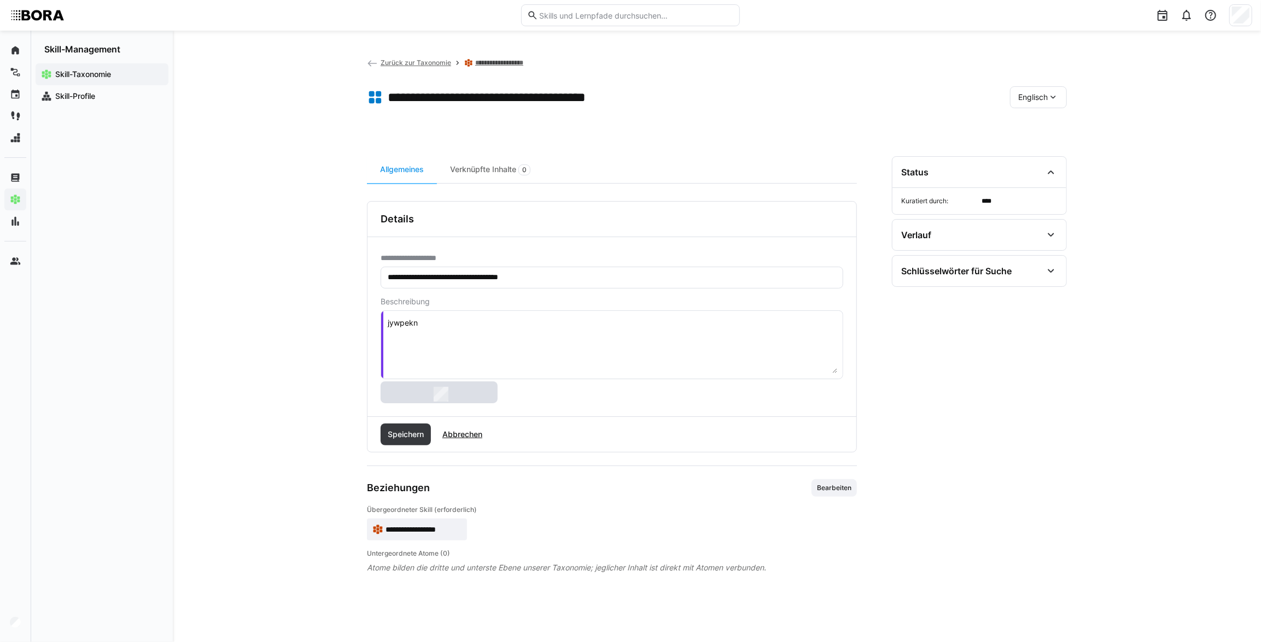
type textarea "nplikmv"
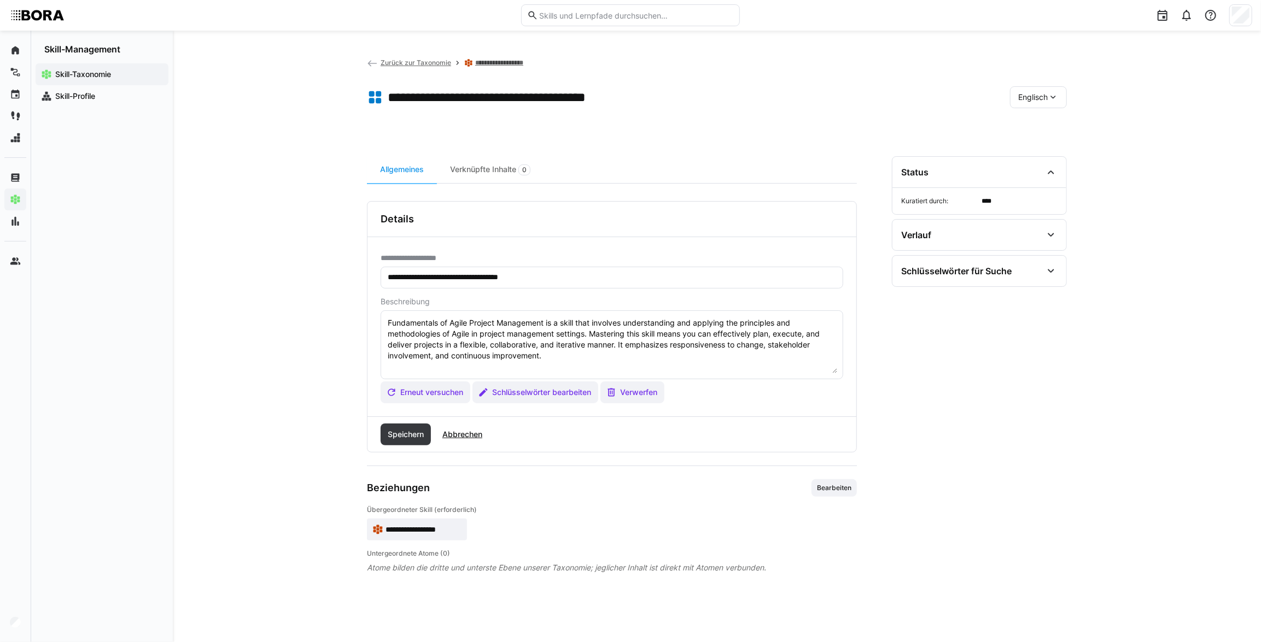
click at [411, 369] on textarea "Fundamentals of Agile Project Management is a skill that involves understanding…" at bounding box center [612, 345] width 451 height 57
click at [550, 362] on textarea "Fundamentals of Agile Project Management is a skill that involves understanding…" at bounding box center [612, 345] width 451 height 57
paste textarea "*2 - Loremips: Dol sitamet consecte ad elits doeiusm temp in Utlab et Dolore, m…"
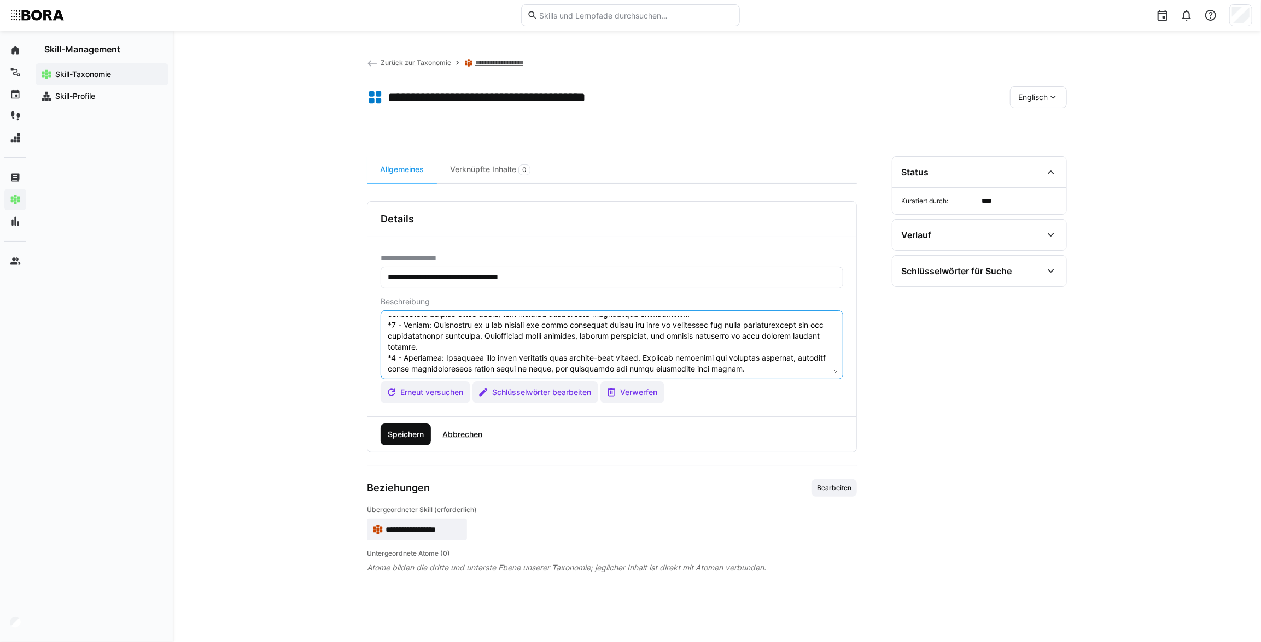
type textarea "Loremipsumdo si Ametc Adipisc Elitseddoe te i utlab etdo magnaali enimadminimve…"
click at [411, 431] on span "Speichern" at bounding box center [405, 434] width 39 height 11
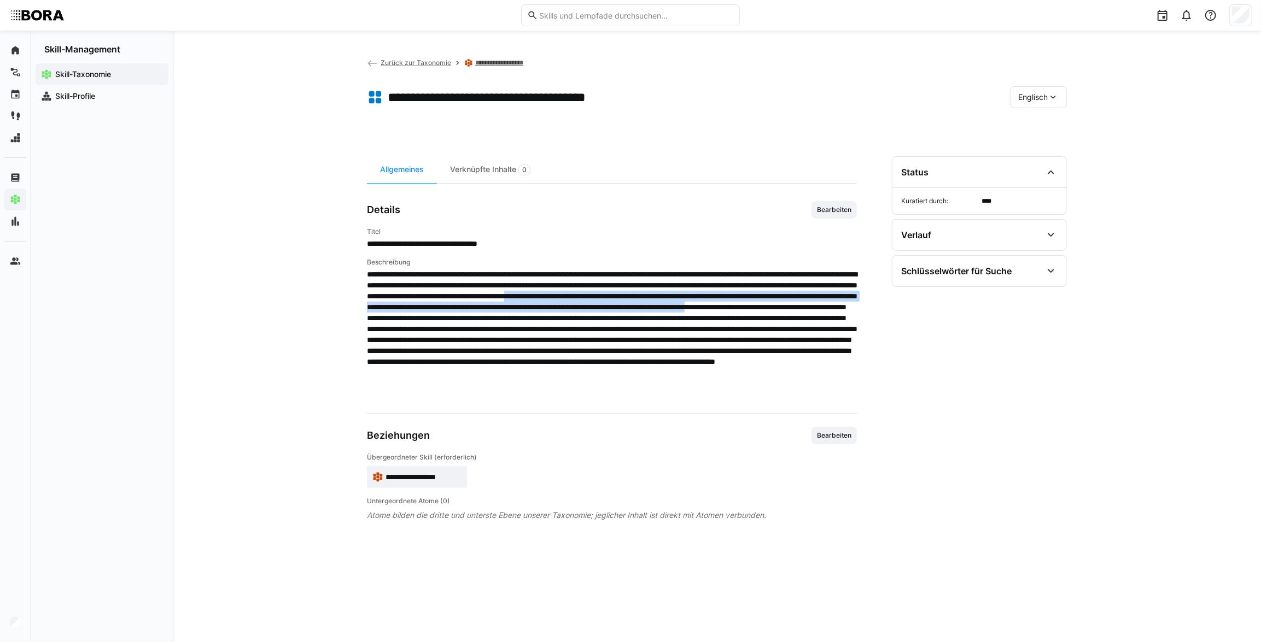
drag, startPoint x: 411, startPoint y: 306, endPoint x: 811, endPoint y: 319, distance: 399.9
click at [811, 319] on span at bounding box center [612, 334] width 490 height 131
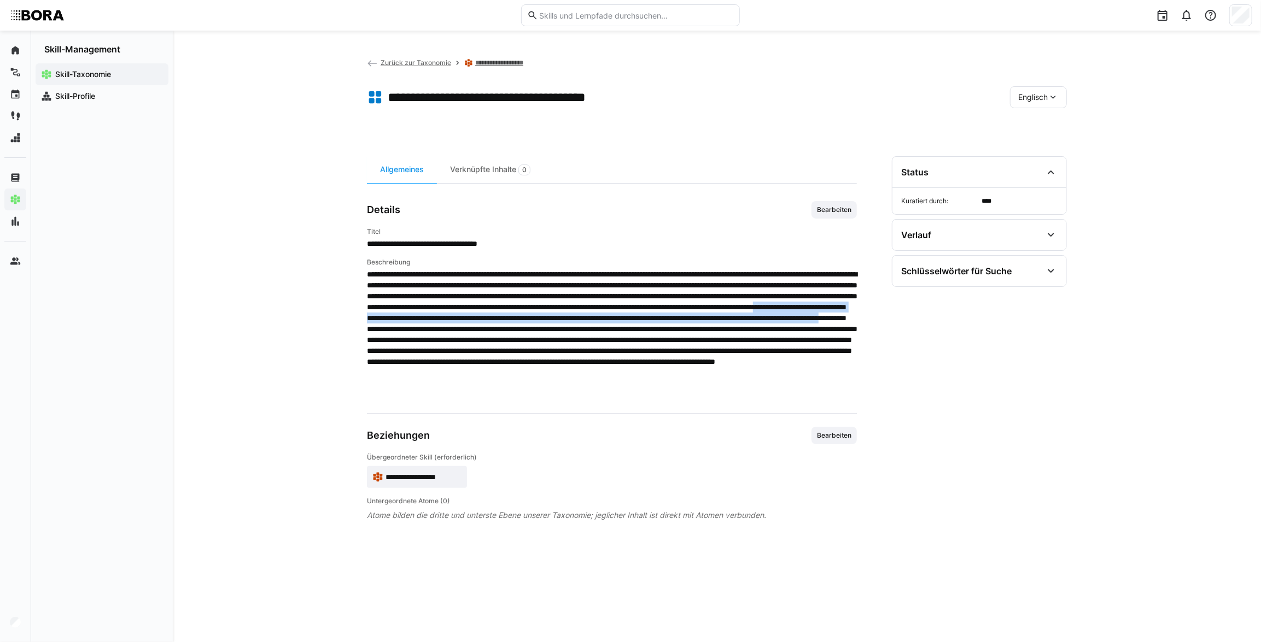
drag, startPoint x: 439, startPoint y: 328, endPoint x: 680, endPoint y: 342, distance: 241.0
click at [680, 342] on span at bounding box center [612, 334] width 490 height 131
drag, startPoint x: 705, startPoint y: 357, endPoint x: 725, endPoint y: 347, distance: 22.0
click at [705, 357] on span at bounding box center [612, 334] width 490 height 131
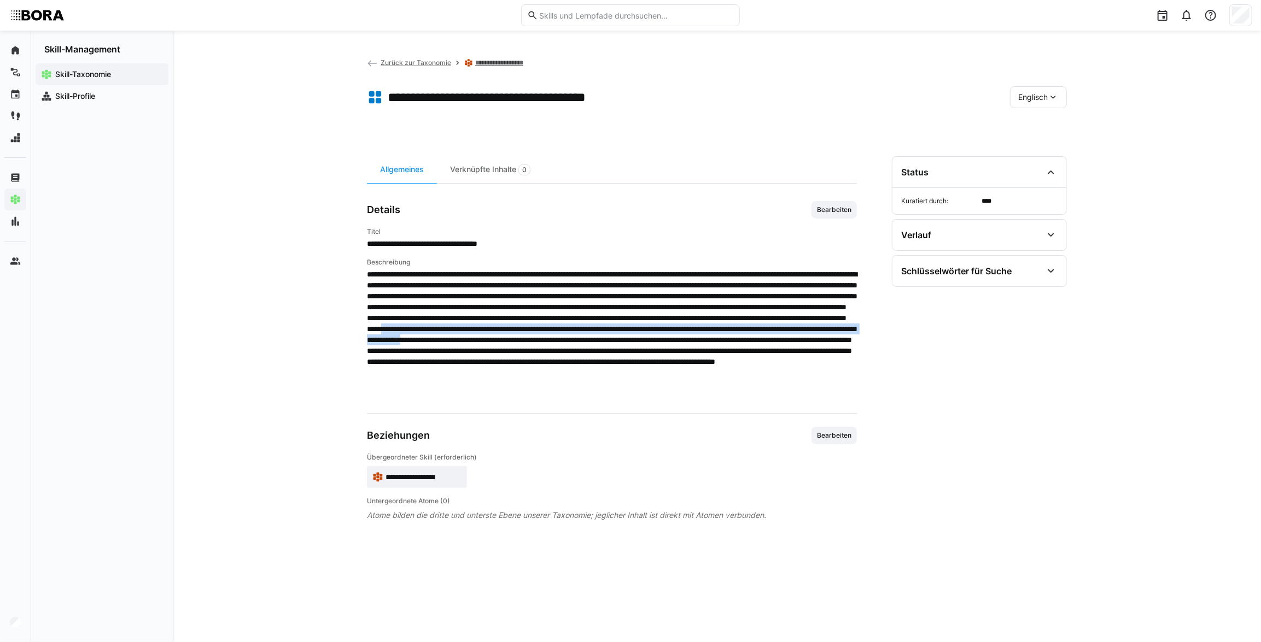
drag, startPoint x: 740, startPoint y: 339, endPoint x: 505, endPoint y: 361, distance: 236.2
click at [505, 361] on span at bounding box center [612, 334] width 490 height 131
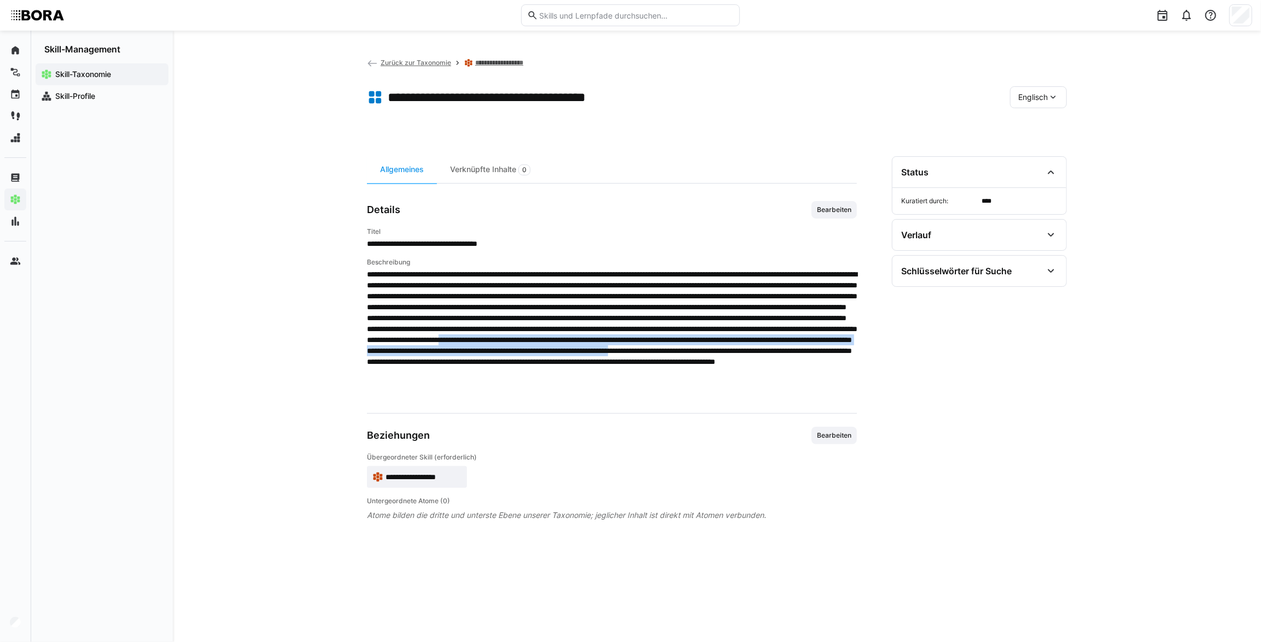
drag, startPoint x: 552, startPoint y: 360, endPoint x: 465, endPoint y: 382, distance: 89.5
click at [465, 382] on span at bounding box center [612, 334] width 490 height 131
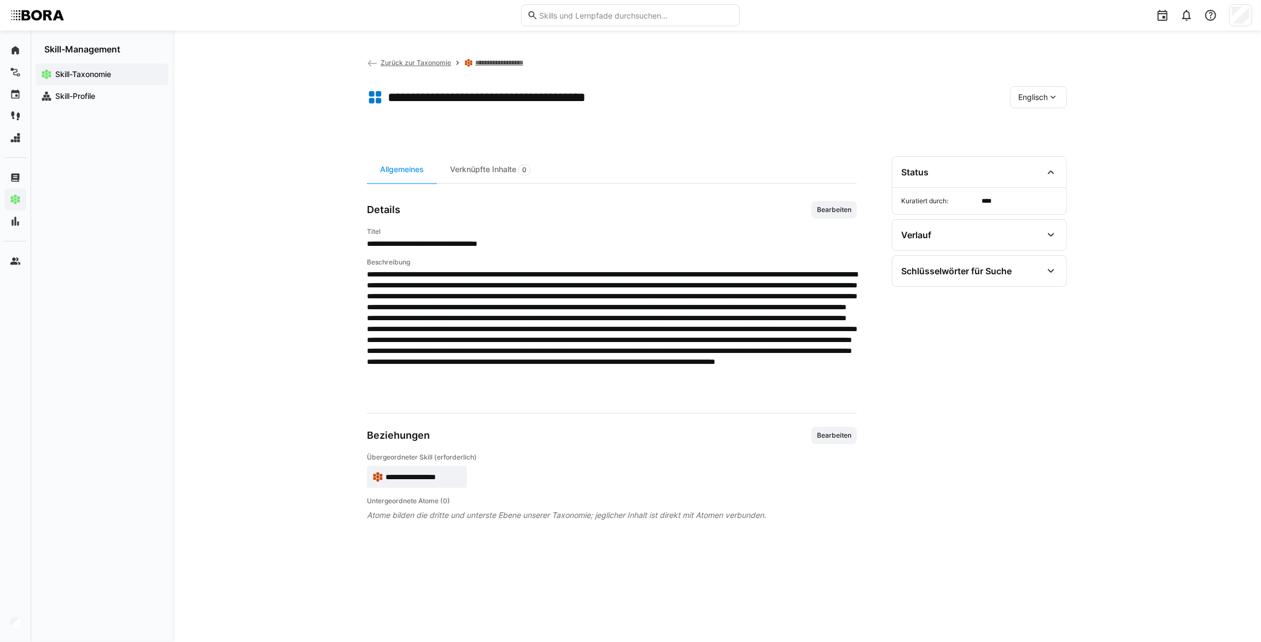
drag, startPoint x: 535, startPoint y: 414, endPoint x: 529, endPoint y: 401, distance: 14.2
click at [535, 414] on app-general "**********" at bounding box center [612, 361] width 490 height 320
drag, startPoint x: 635, startPoint y: 393, endPoint x: 784, endPoint y: 407, distance: 149.3
click at [784, 407] on app-general "**********" at bounding box center [612, 361] width 490 height 320
drag, startPoint x: 598, startPoint y: 255, endPoint x: 559, endPoint y: 327, distance: 81.9
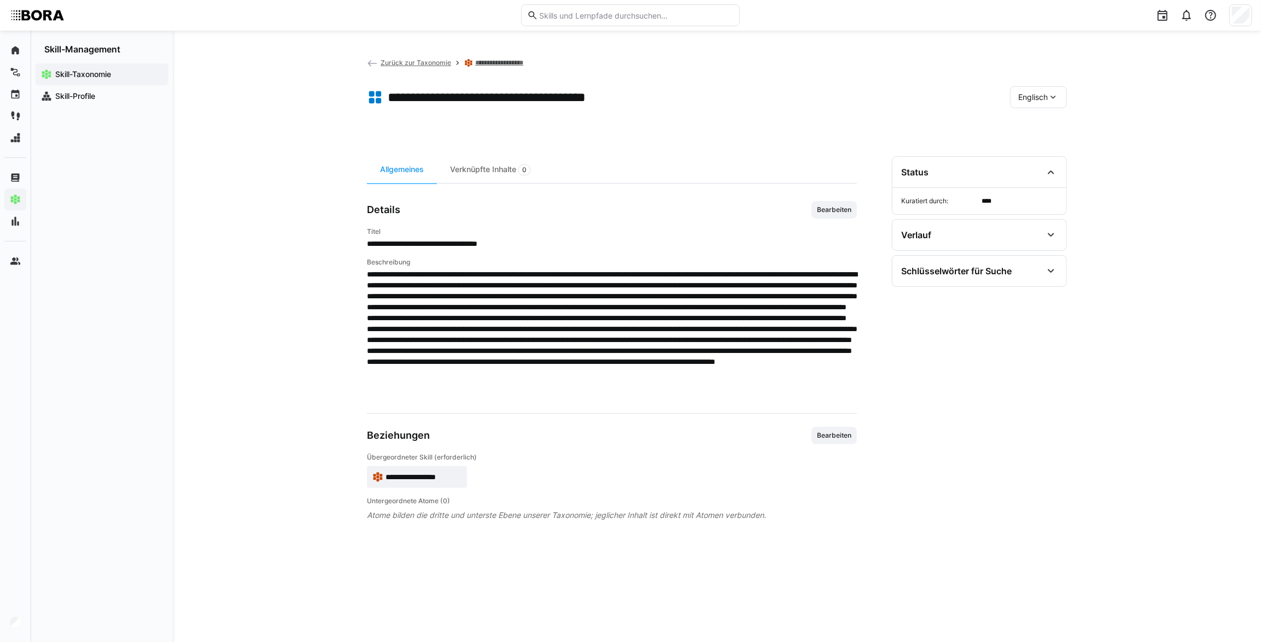
click at [598, 255] on div "**********" at bounding box center [612, 313] width 490 height 173
click at [410, 61] on span "Zurück zur Taxonomie" at bounding box center [416, 63] width 71 height 8
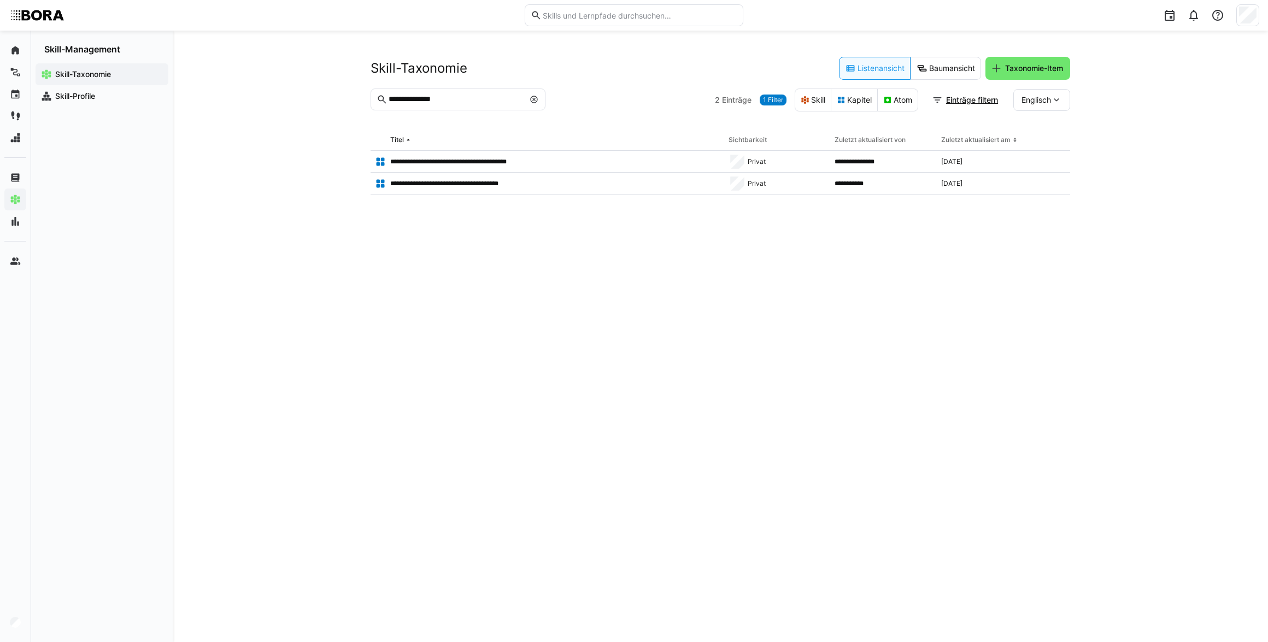
click at [537, 102] on eds-icon at bounding box center [534, 99] width 9 height 9
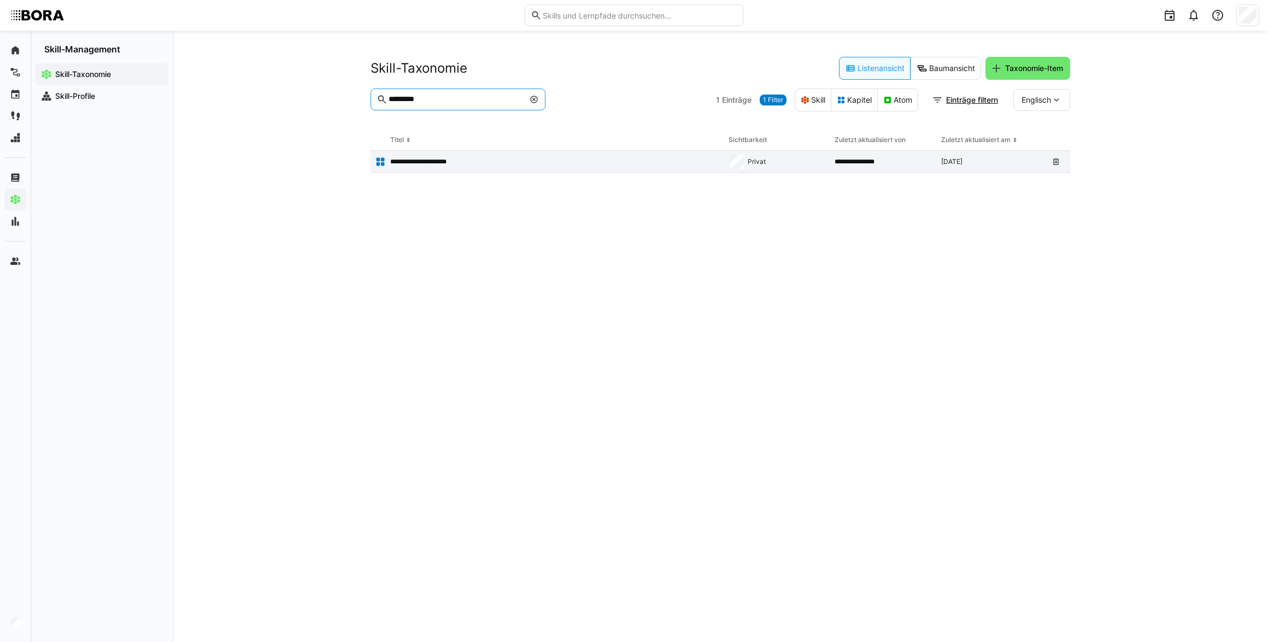
type input "*********"
click at [503, 166] on app-table-first-column "**********" at bounding box center [547, 161] width 345 height 11
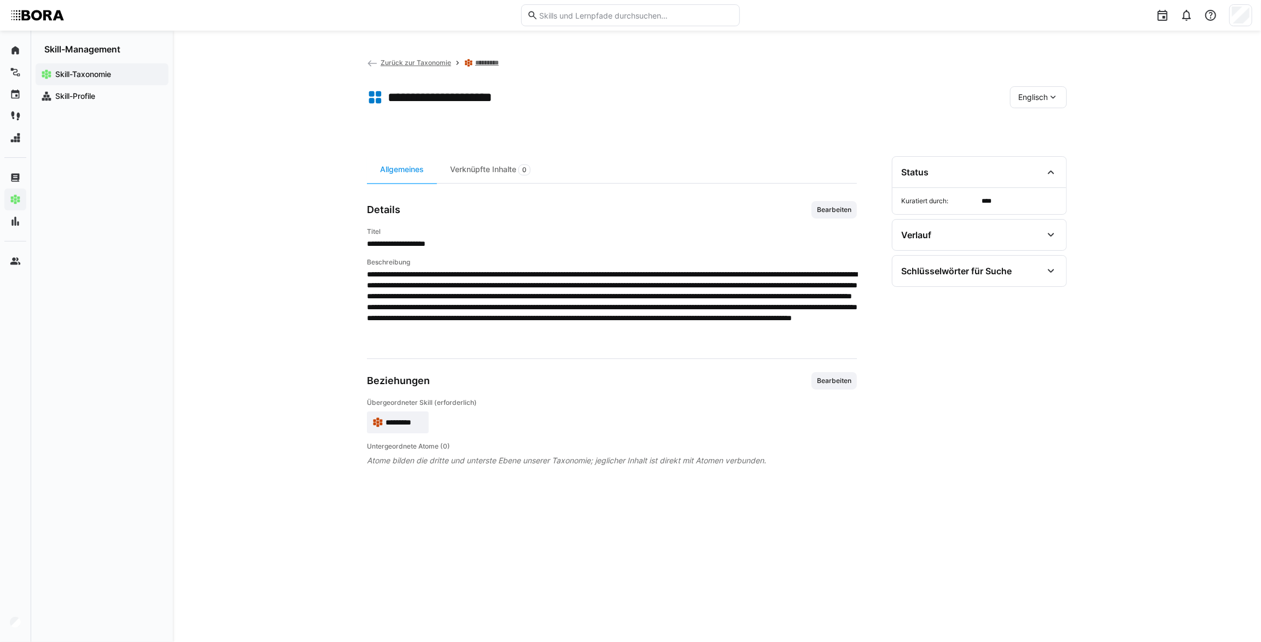
click at [1046, 100] on span "Englisch" at bounding box center [1033, 97] width 30 height 11
click at [1047, 120] on span "Deutsch" at bounding box center [1033, 125] width 30 height 11
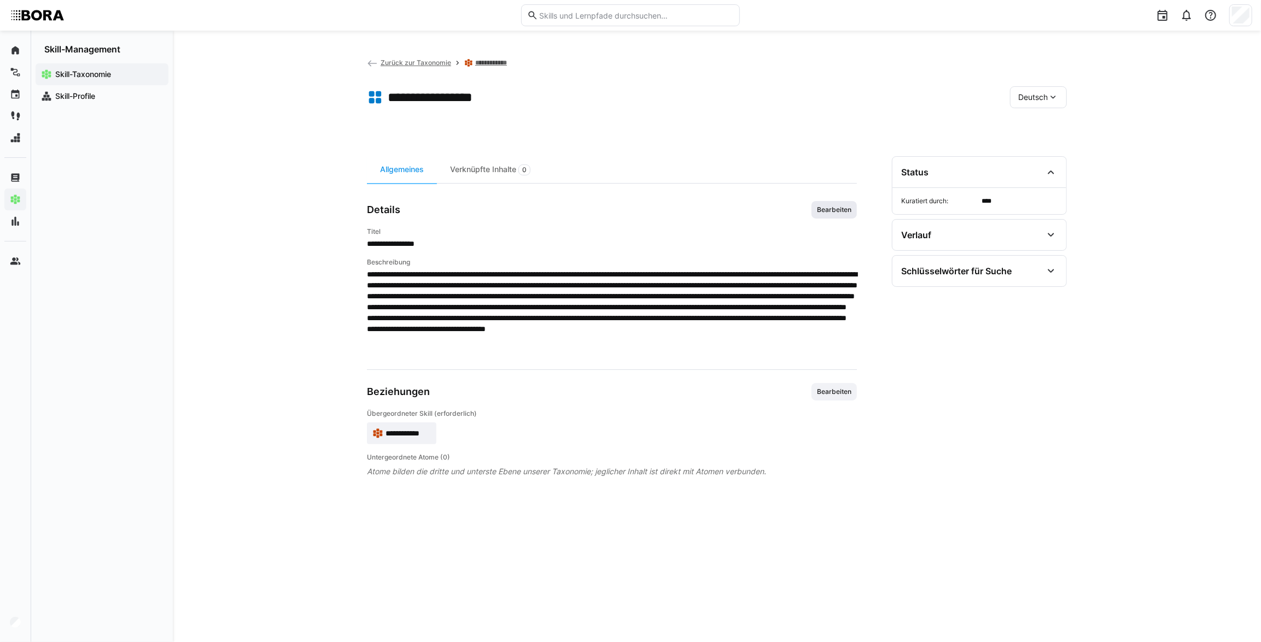
click at [826, 206] on span "Bearbeiten" at bounding box center [834, 210] width 37 height 9
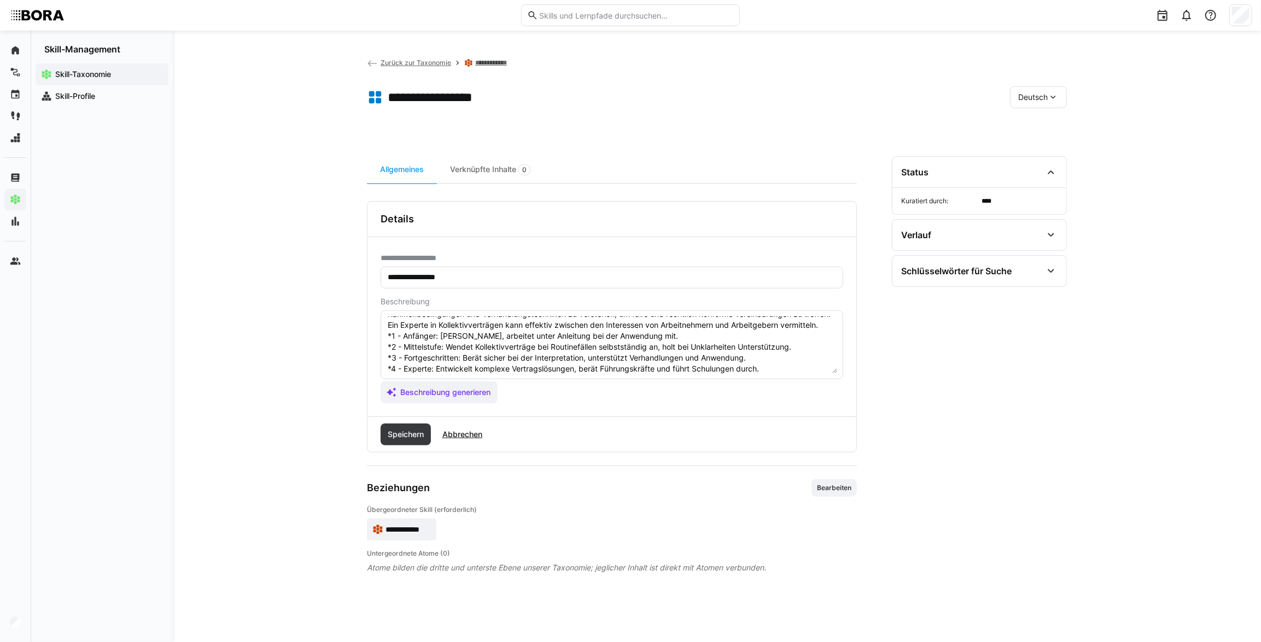
scroll to position [66, 0]
click at [709, 353] on textarea "Kollektivverträge sind Vereinbarungen zwischen Arbeitgebern und Gewerkschaften,…" at bounding box center [612, 345] width 451 height 57
drag, startPoint x: 764, startPoint y: 343, endPoint x: 437, endPoint y: 346, distance: 327.0
click at [437, 346] on textarea "Kollektivverträge sind Vereinbarungen zwischen Arbeitgebern und Gewerkschaften,…" at bounding box center [612, 345] width 451 height 57
paste textarea "Ist Ansprechpartner*in bei Fragen zu Kollektivverträgen im Team oder Bereich un…"
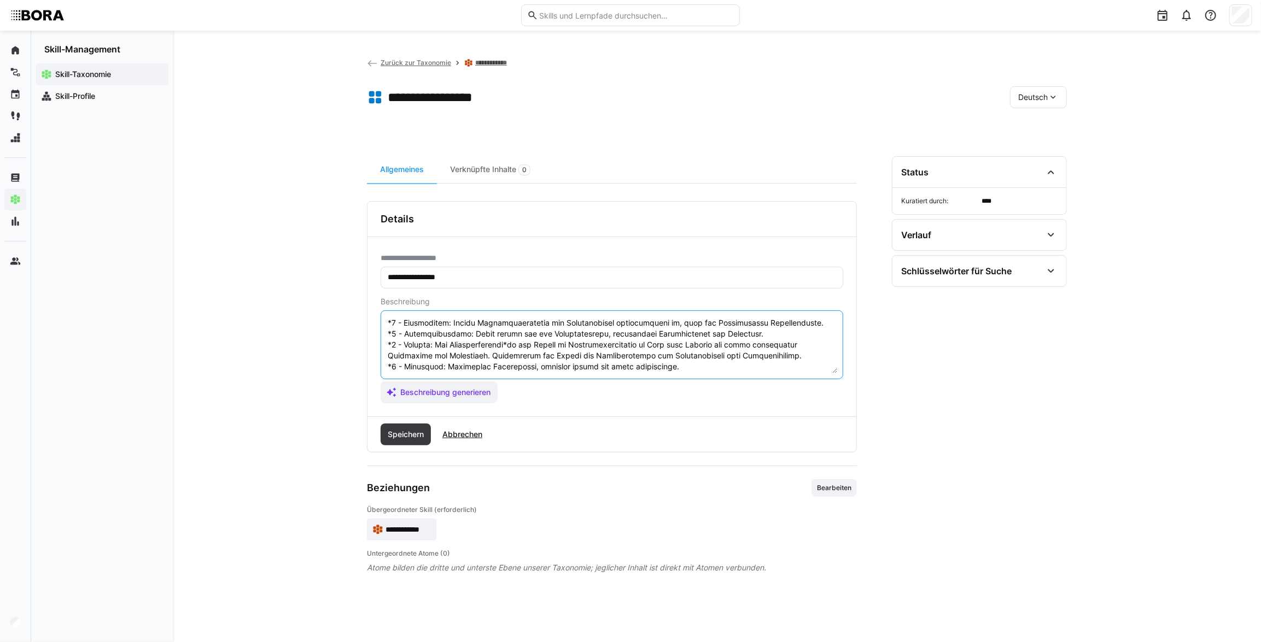
drag, startPoint x: 718, startPoint y: 343, endPoint x: 641, endPoint y: 348, distance: 77.8
click at [641, 348] on textarea at bounding box center [612, 345] width 451 height 57
drag, startPoint x: 624, startPoint y: 359, endPoint x: 441, endPoint y: 358, distance: 183.2
click at [441, 358] on textarea at bounding box center [612, 345] width 451 height 57
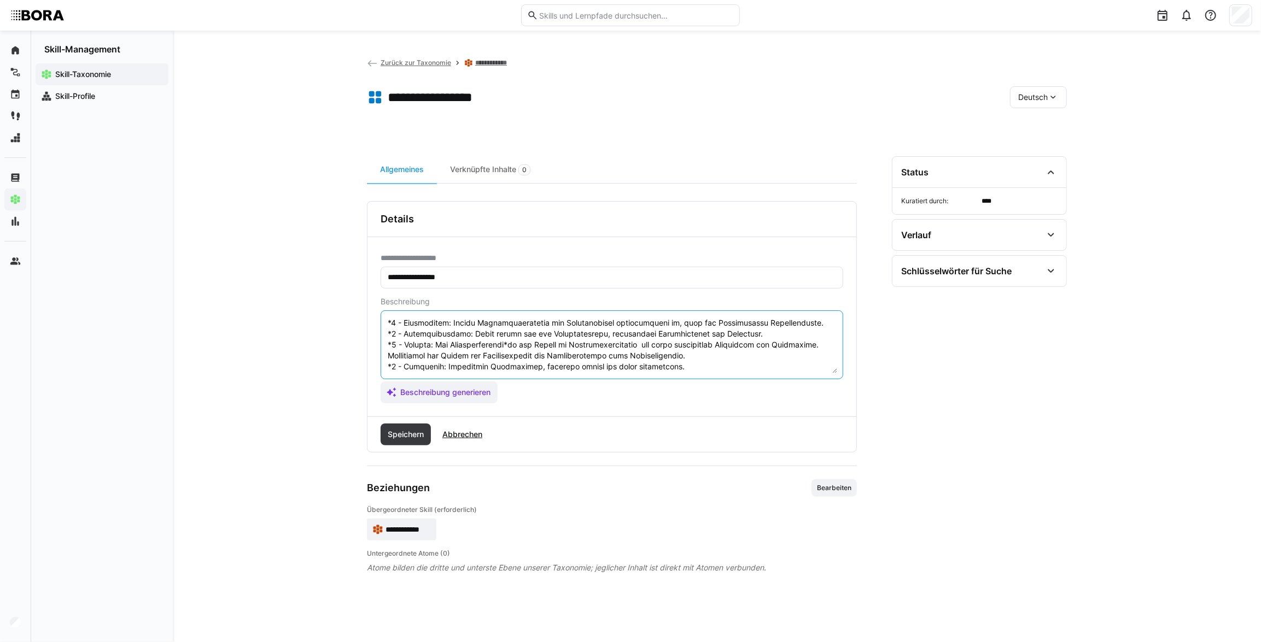
paste textarea "Verfügt über umfassendes Wissen zu Kollektivverträgen und arbeitsrechtlichen Ra…"
type textarea "Loremipsumdolorsi amet Consecteturadi elitsedd Eiusmodtempo inc Utlaboreetdolo,…"
click at [392, 435] on span "Speichern" at bounding box center [405, 434] width 39 height 11
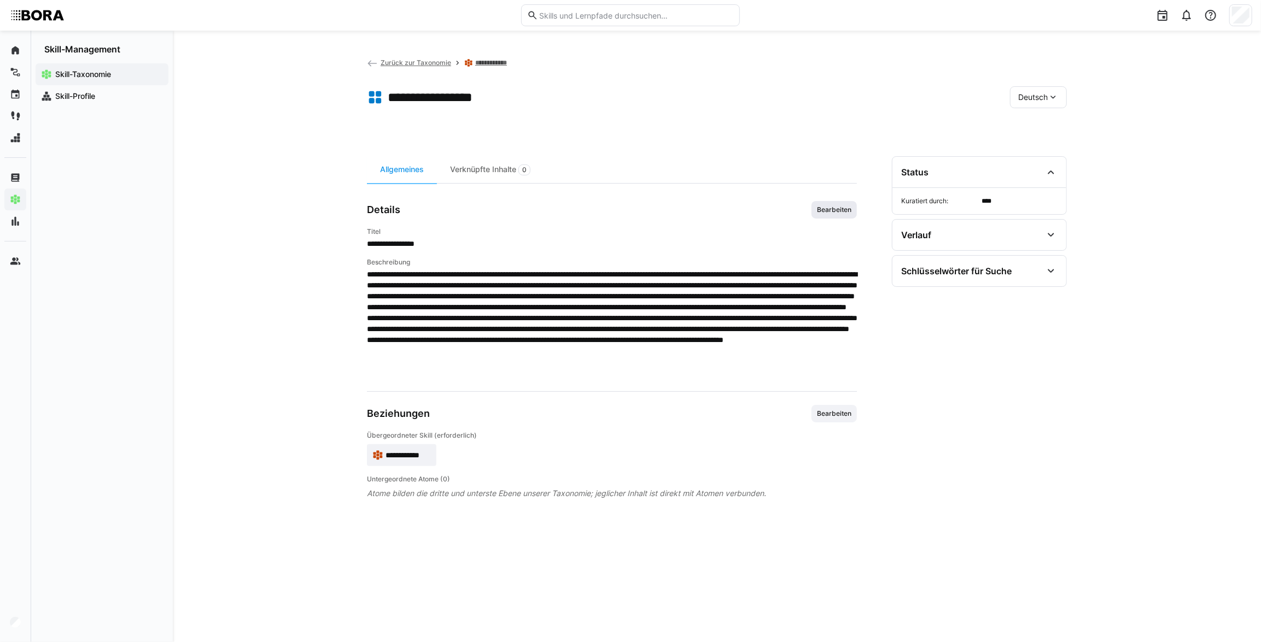
click at [835, 202] on span "Bearbeiten" at bounding box center [833, 209] width 45 height 17
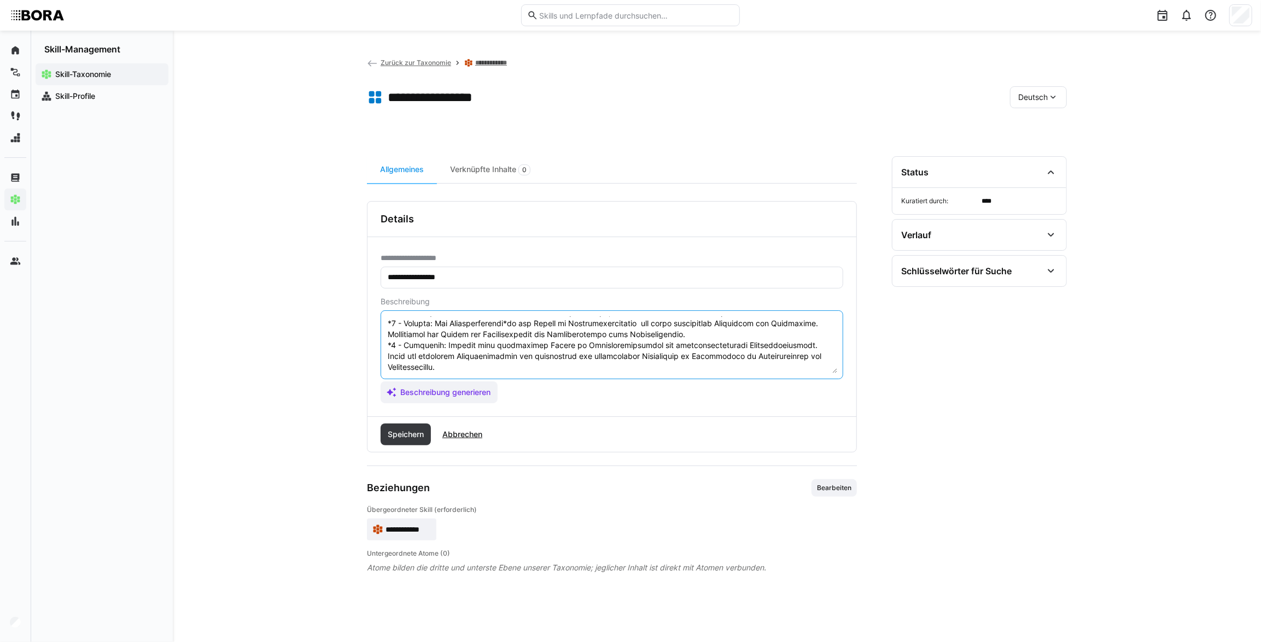
scroll to position [74, 0]
click at [518, 336] on textarea at bounding box center [612, 345] width 451 height 57
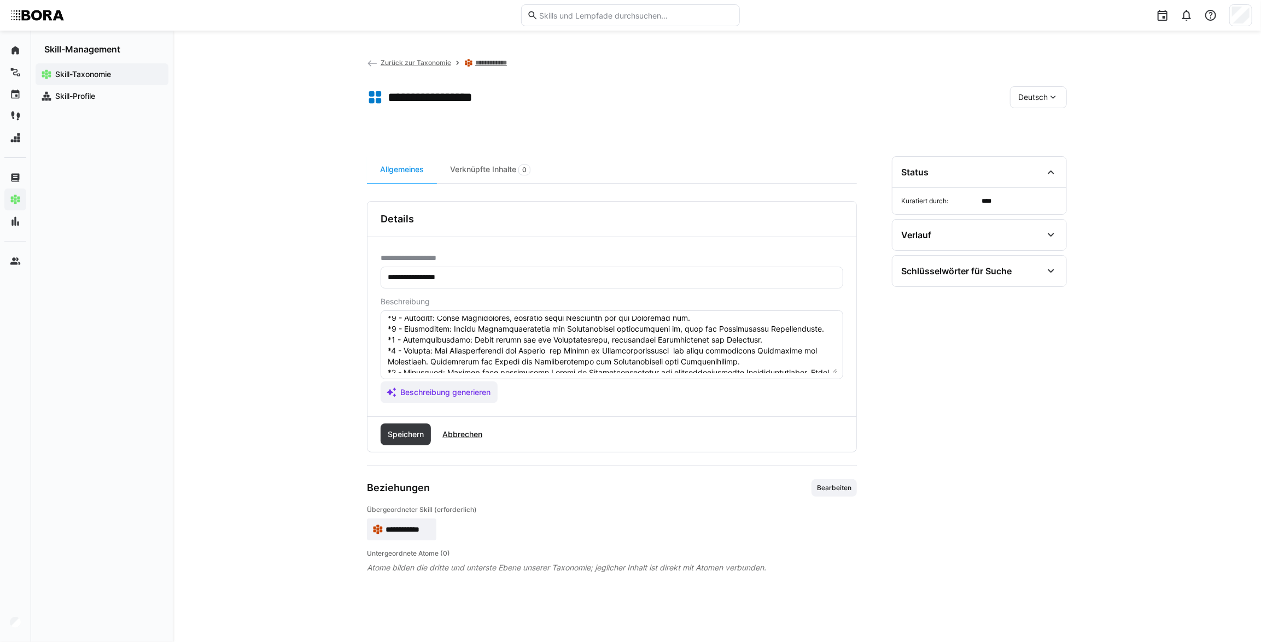
click at [552, 364] on textarea at bounding box center [612, 345] width 451 height 57
click at [676, 362] on textarea at bounding box center [612, 345] width 451 height 57
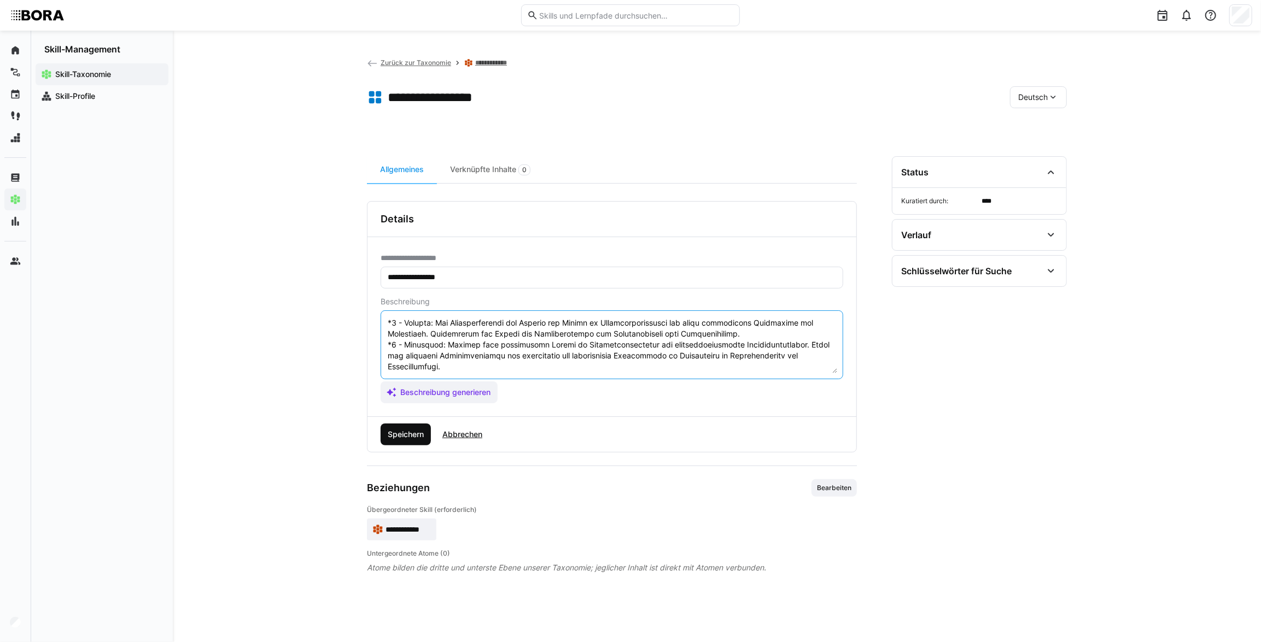
type textarea "Loremipsumdolorsi amet Consecteturadi elitsedd Eiusmodtempo inc Utlaboreetdolo,…"
click at [401, 441] on span "Speichern" at bounding box center [406, 435] width 50 height 22
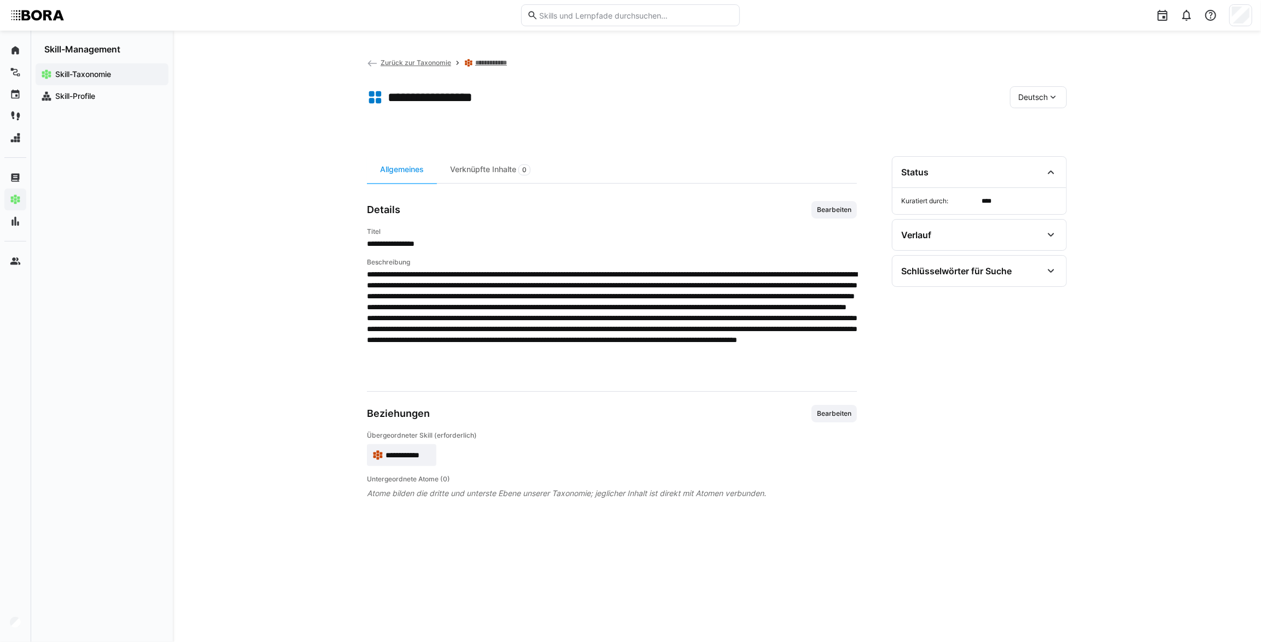
click at [1041, 97] on span "Deutsch" at bounding box center [1033, 97] width 30 height 11
click at [840, 207] on span "Bearbeiten" at bounding box center [834, 210] width 37 height 9
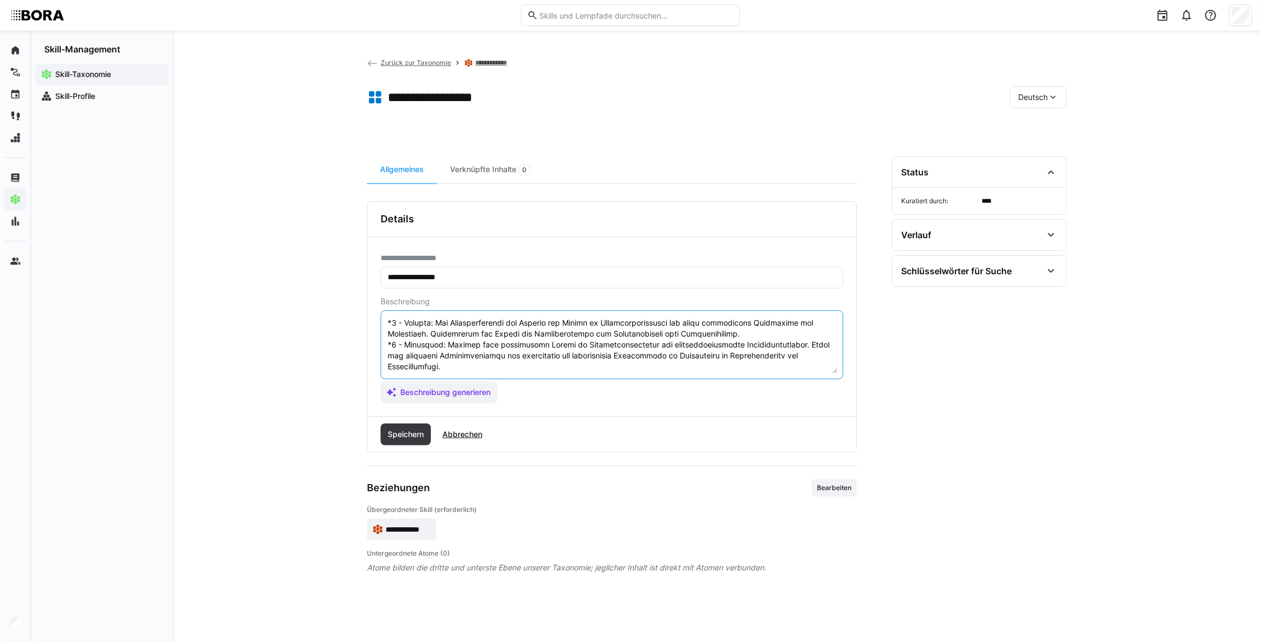
drag, startPoint x: 473, startPoint y: 361, endPoint x: 440, endPoint y: 334, distance: 43.5
click at [440, 334] on textarea at bounding box center [612, 345] width 451 height 57
click at [483, 343] on textarea at bounding box center [612, 345] width 451 height 57
drag, startPoint x: 465, startPoint y: 360, endPoint x: 440, endPoint y: 332, distance: 37.6
click at [440, 332] on textarea at bounding box center [612, 345] width 451 height 57
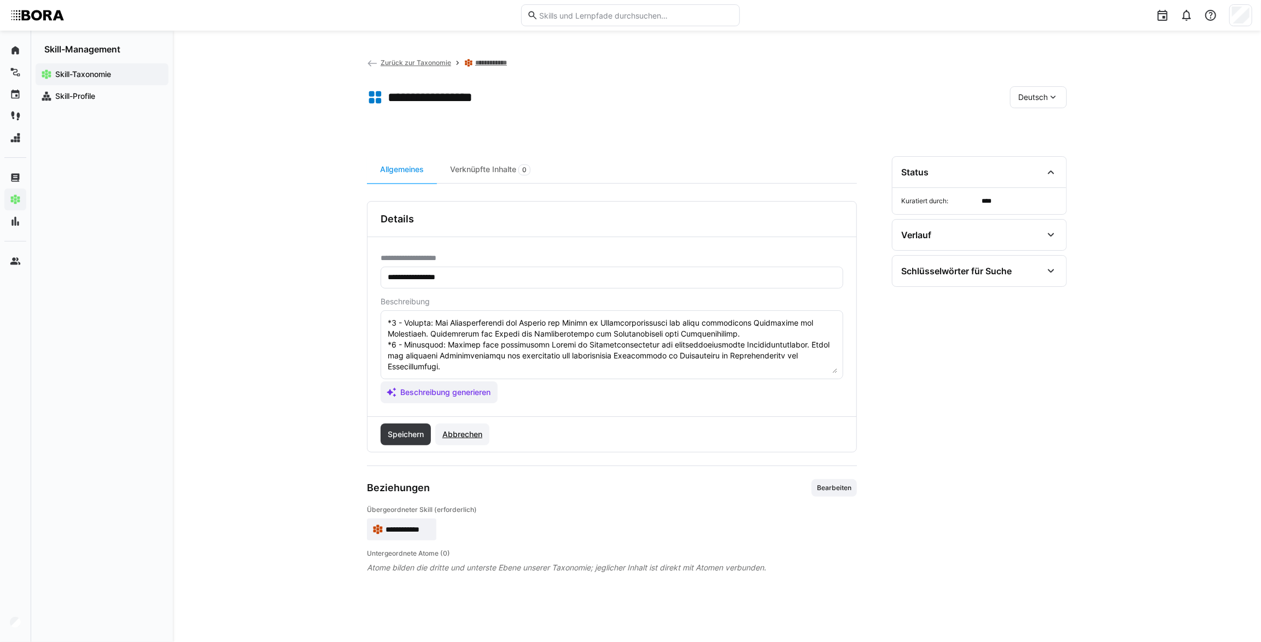
click at [463, 432] on span "Abbrechen" at bounding box center [462, 434] width 43 height 11
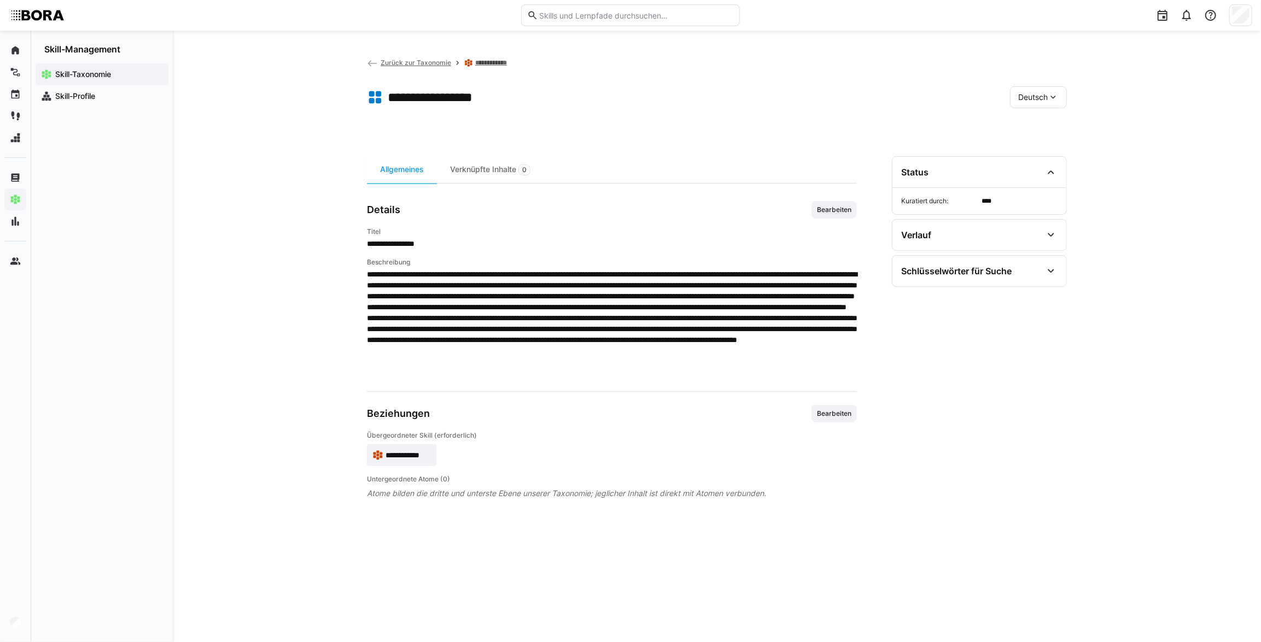
click at [1043, 86] on div "Deutsch" at bounding box center [1038, 97] width 57 height 22
click at [1036, 150] on span "Englisch" at bounding box center [1034, 148] width 30 height 11
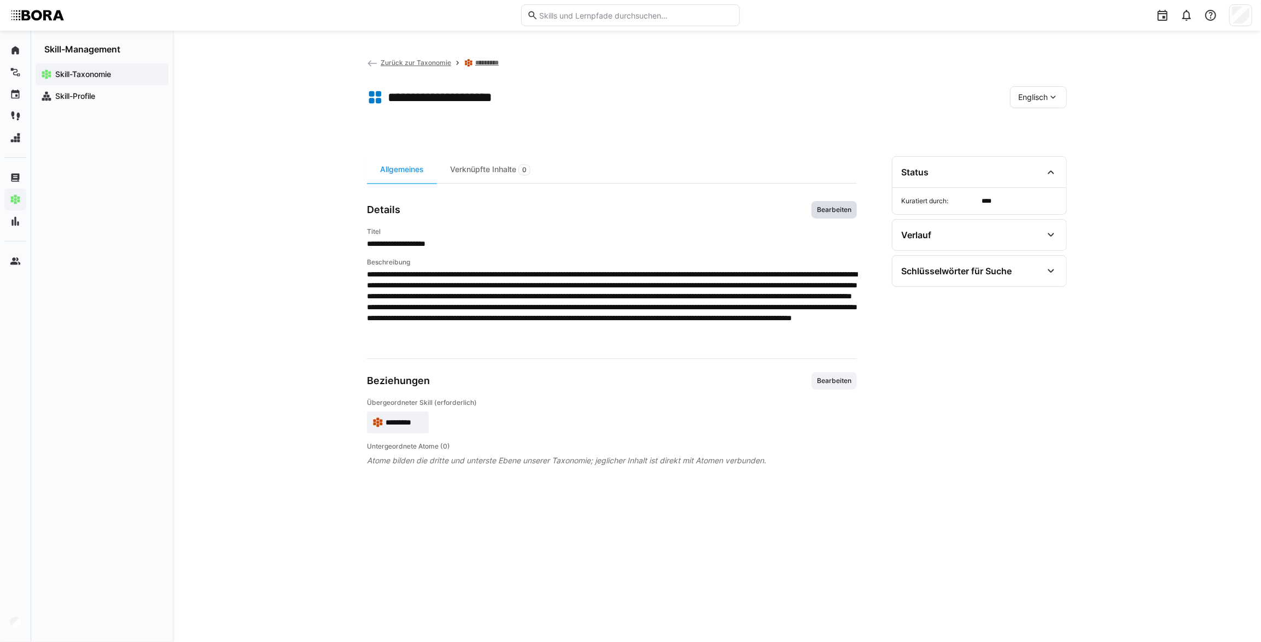
drag, startPoint x: 841, startPoint y: 206, endPoint x: 832, endPoint y: 246, distance: 41.0
click at [841, 206] on span "Bearbeiten" at bounding box center [834, 210] width 37 height 9
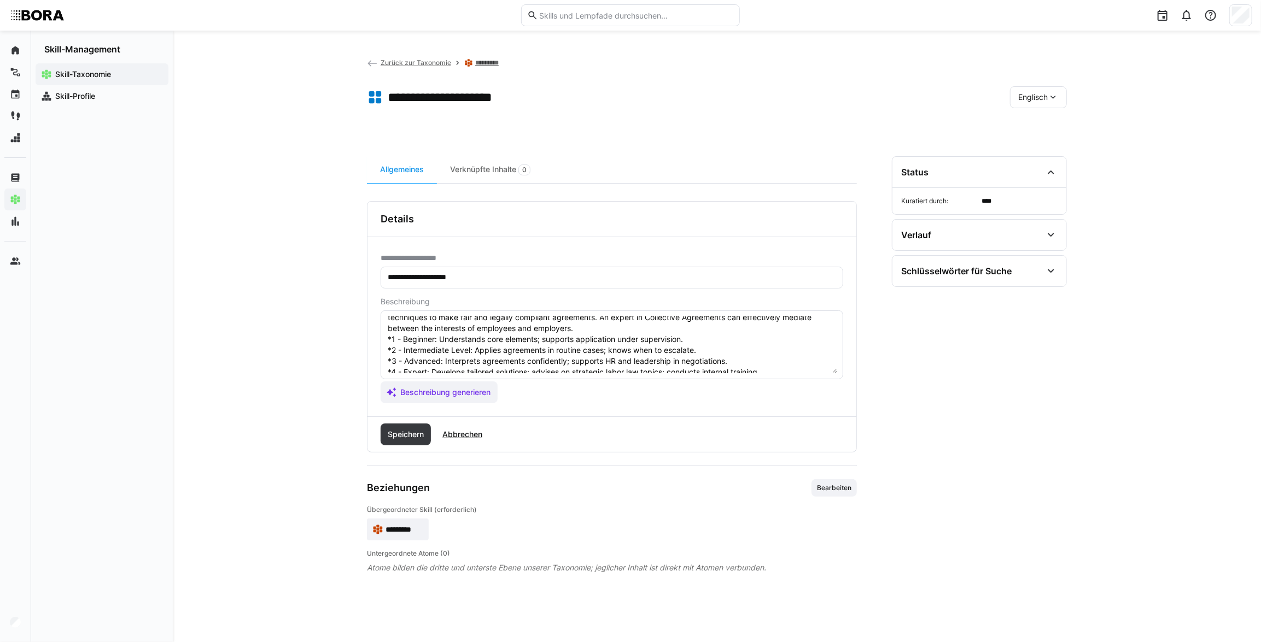
scroll to position [55, 0]
drag, startPoint x: 752, startPoint y: 357, endPoint x: 439, endPoint y: 354, distance: 313.3
click at [439, 354] on textarea "Collective Agreements are agreements between employers and unions that establis…" at bounding box center [612, 345] width 451 height 57
paste textarea "Has comprehensive knowledge of collective agreements and labor law frameworks. …"
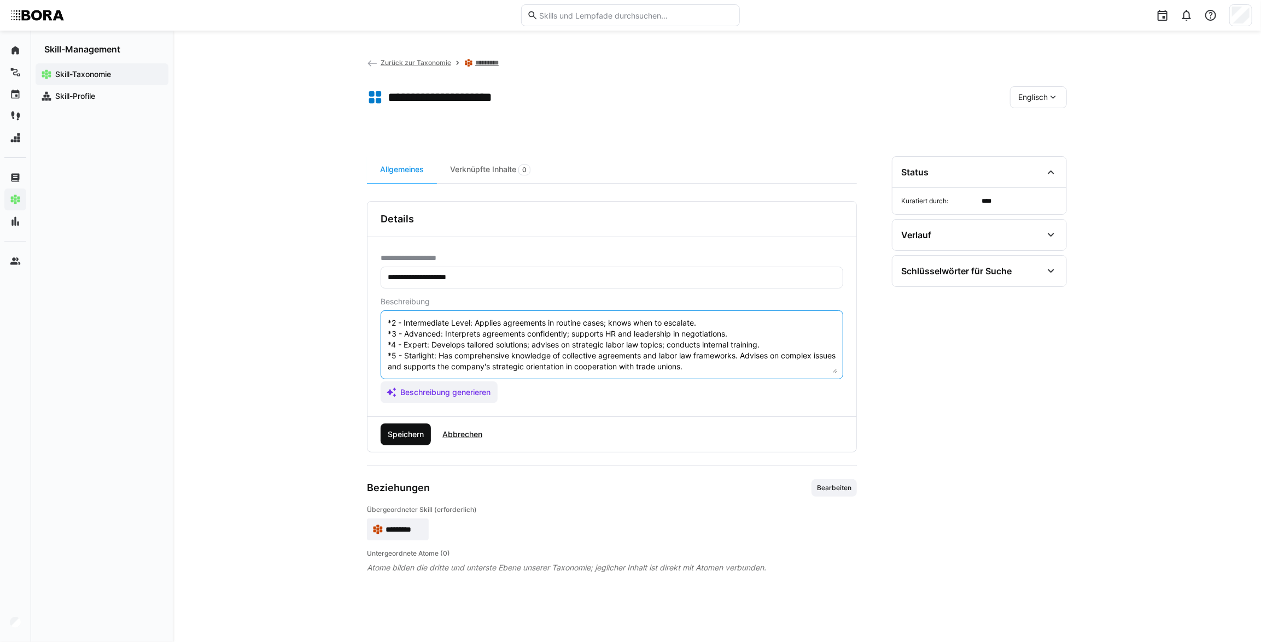
type textarea "Collective Agreements are agreements between employers and unions that establis…"
click at [420, 426] on span "Speichern" at bounding box center [406, 435] width 50 height 22
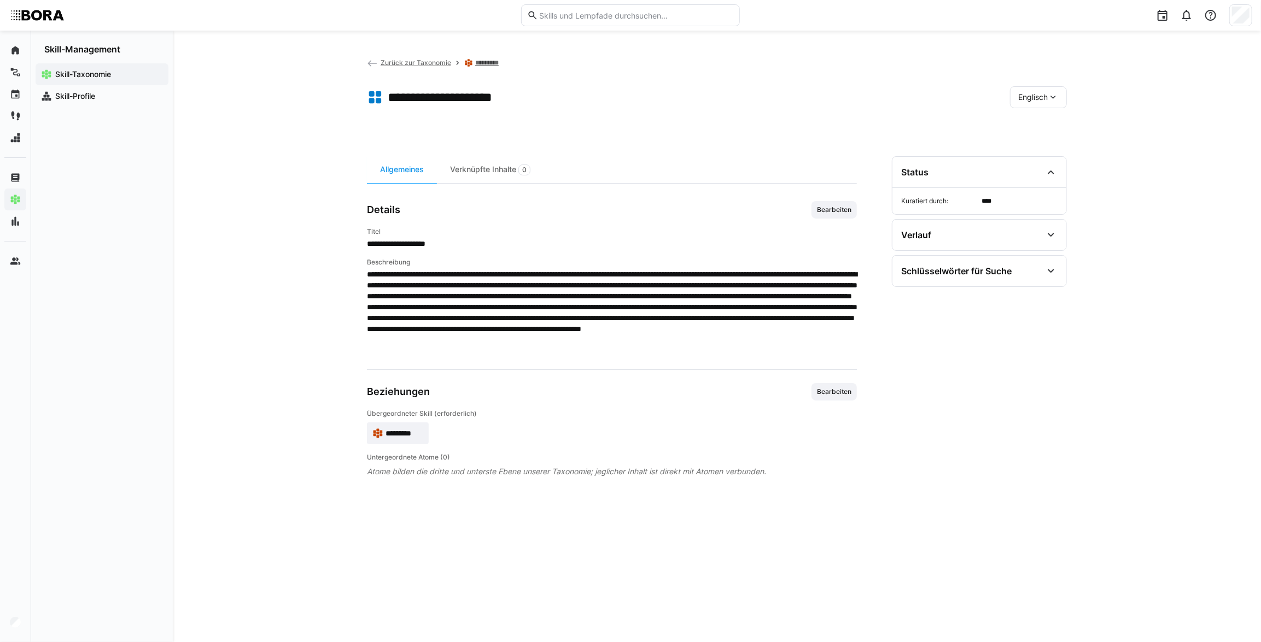
click at [1018, 99] on span "Englisch" at bounding box center [1033, 97] width 30 height 11
drag, startPoint x: 1042, startPoint y: 128, endPoint x: 1018, endPoint y: 149, distance: 32.1
click at [1042, 128] on span "Deutsch" at bounding box center [1033, 125] width 30 height 11
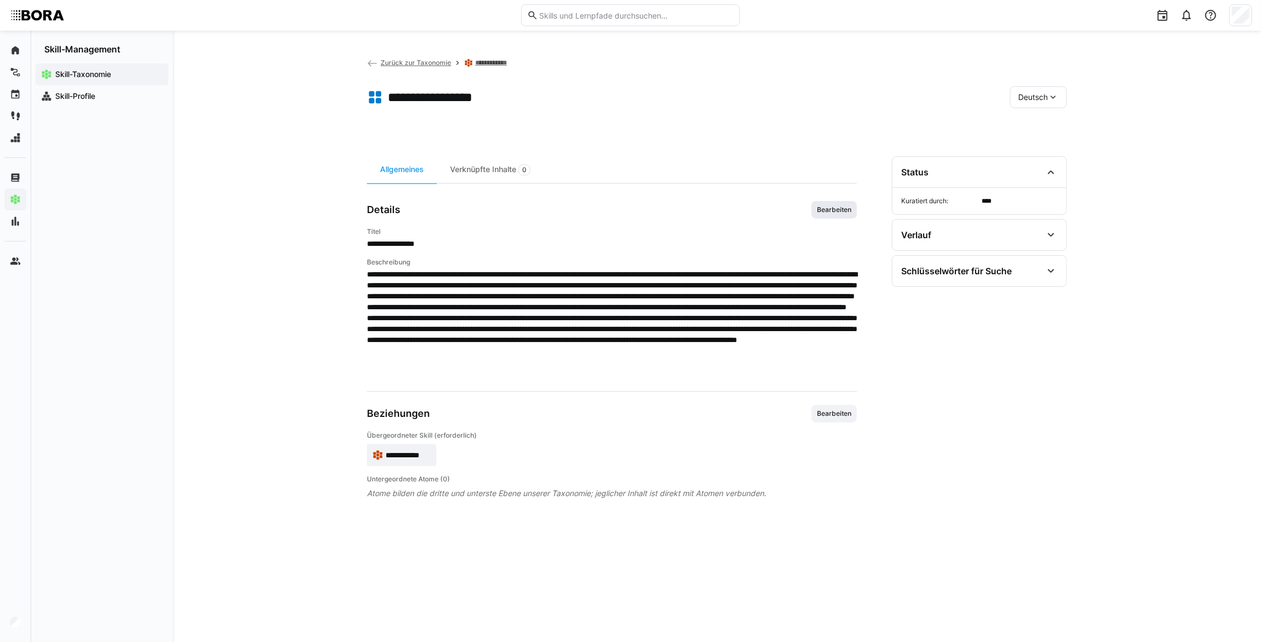
click at [817, 214] on span "Bearbeiten" at bounding box center [833, 209] width 45 height 17
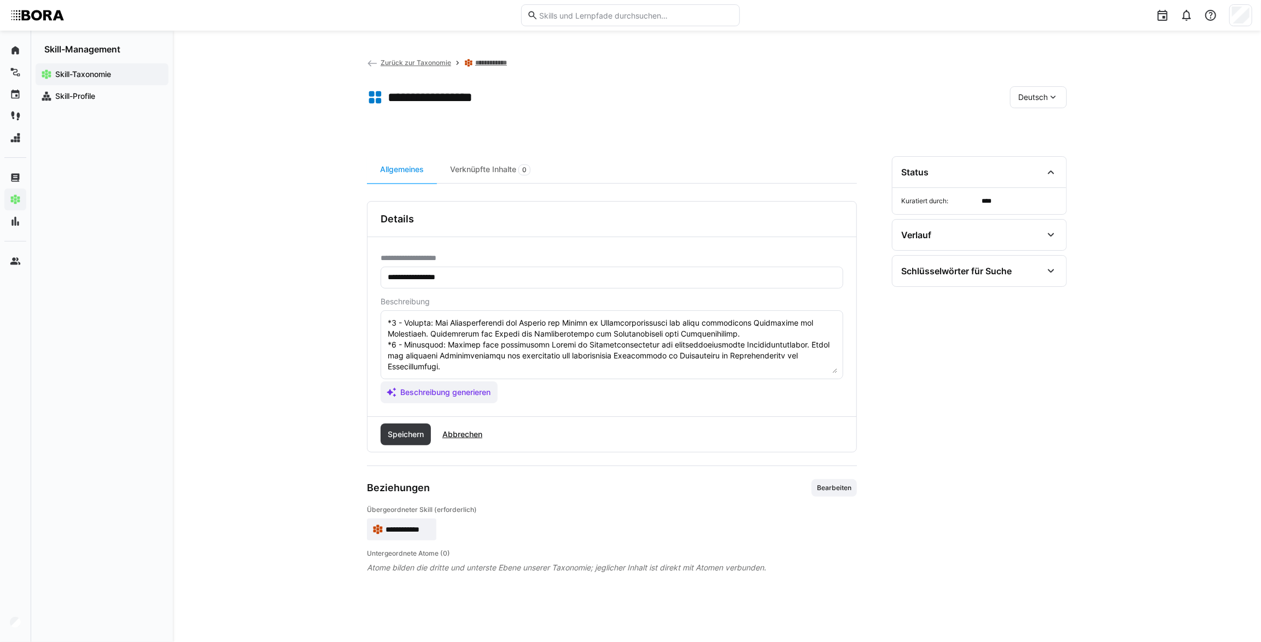
scroll to position [49, 0]
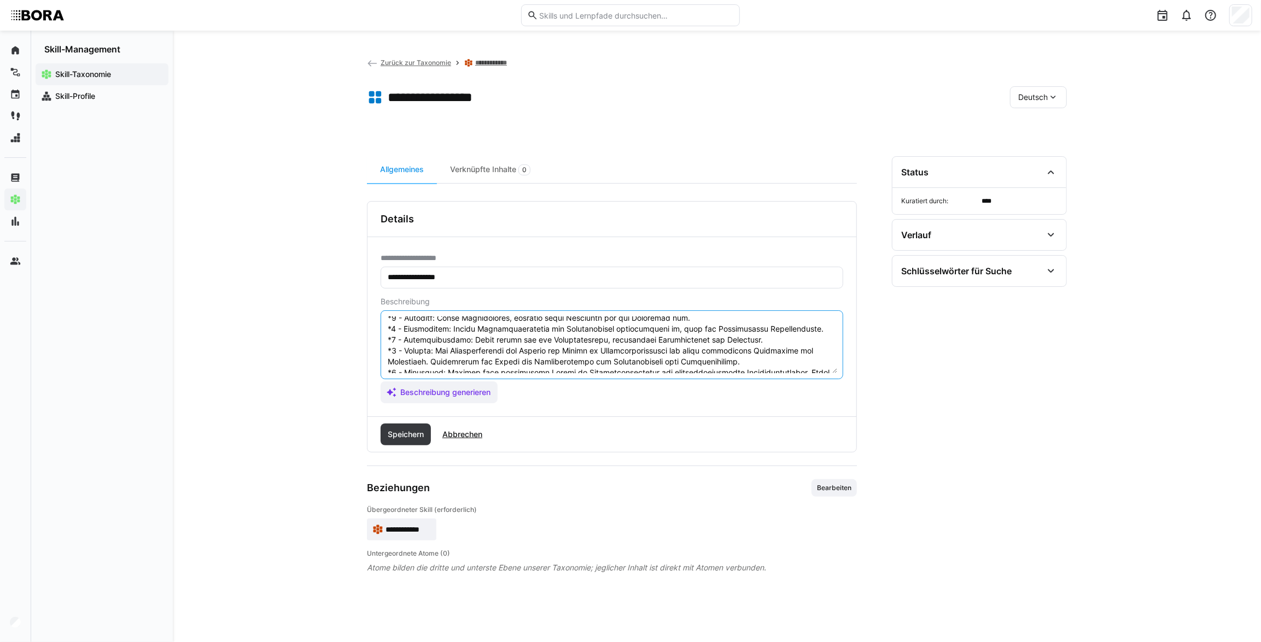
click at [832, 340] on textarea at bounding box center [612, 345] width 451 height 57
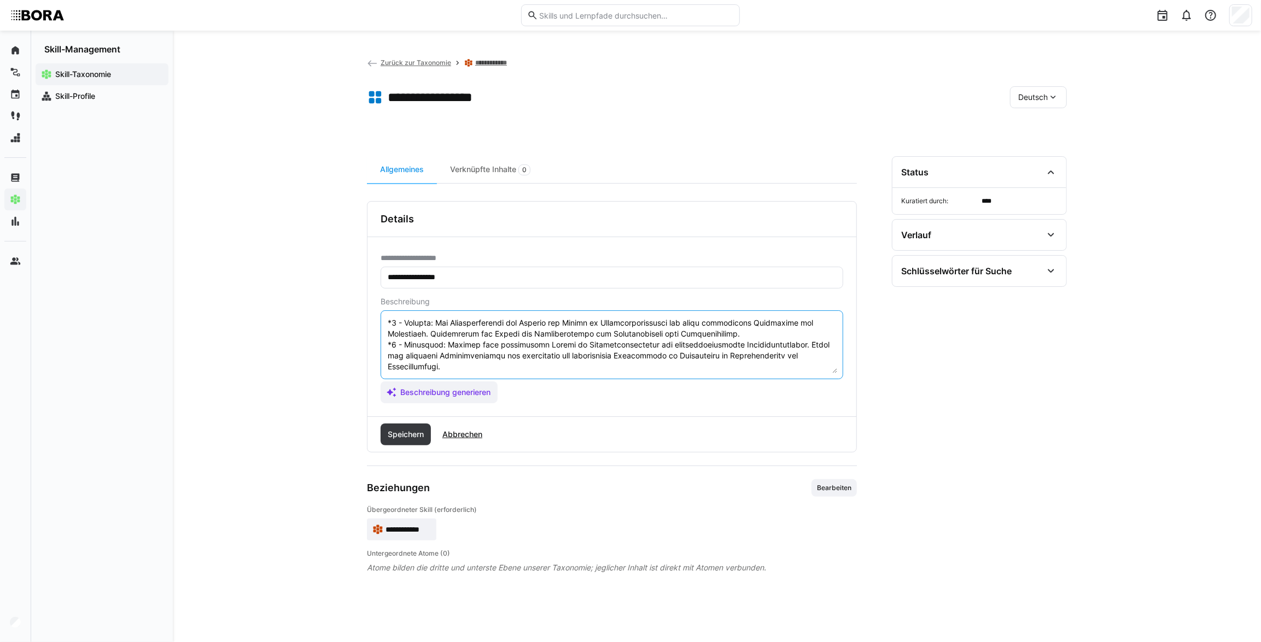
scroll to position [98, 0]
click at [751, 340] on textarea at bounding box center [612, 345] width 451 height 57
click at [837, 356] on eds-input at bounding box center [612, 345] width 463 height 69
drag, startPoint x: 748, startPoint y: 337, endPoint x: 437, endPoint y: 328, distance: 311.2
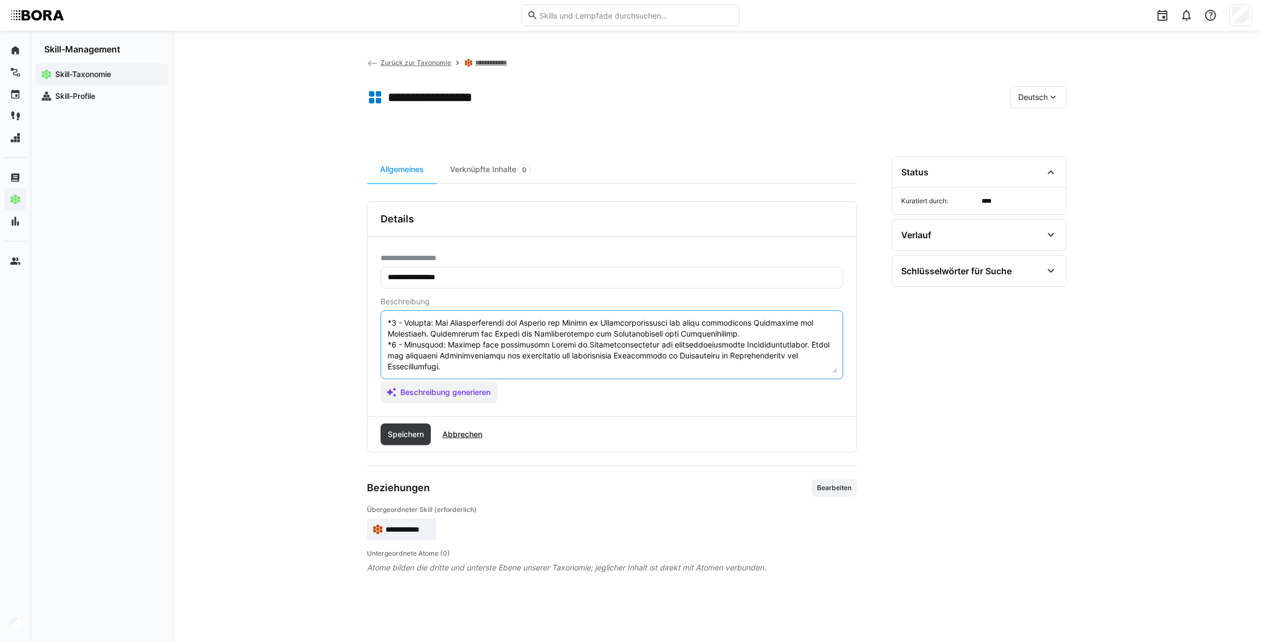
click at [437, 328] on textarea at bounding box center [612, 345] width 451 height 57
click at [460, 429] on span "Abbrechen" at bounding box center [462, 434] width 43 height 11
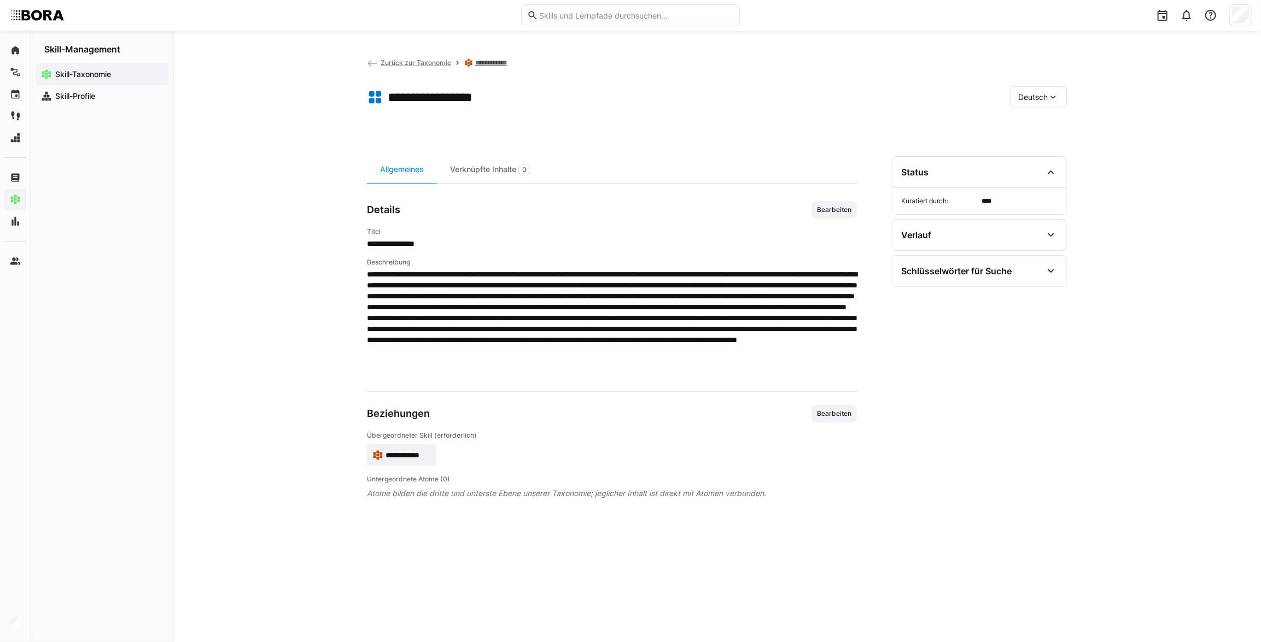
click at [1023, 94] on span "Deutsch" at bounding box center [1033, 97] width 30 height 11
click at [1026, 149] on span "Englisch" at bounding box center [1034, 148] width 30 height 11
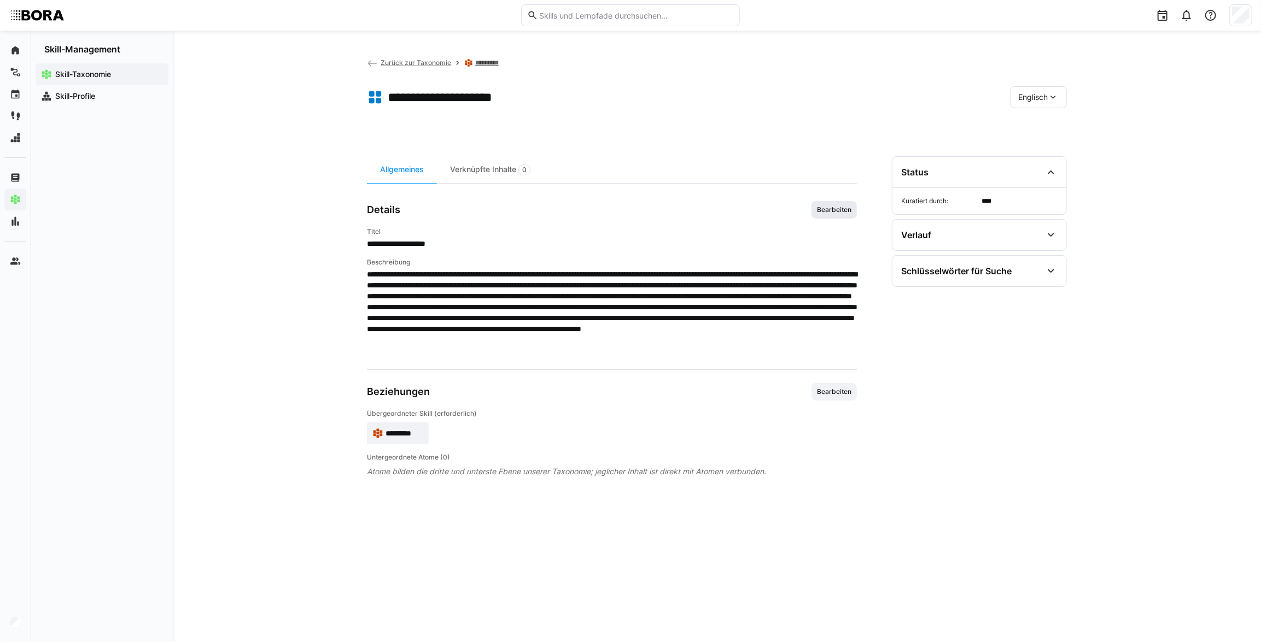
click at [837, 209] on span "Bearbeiten" at bounding box center [834, 210] width 37 height 9
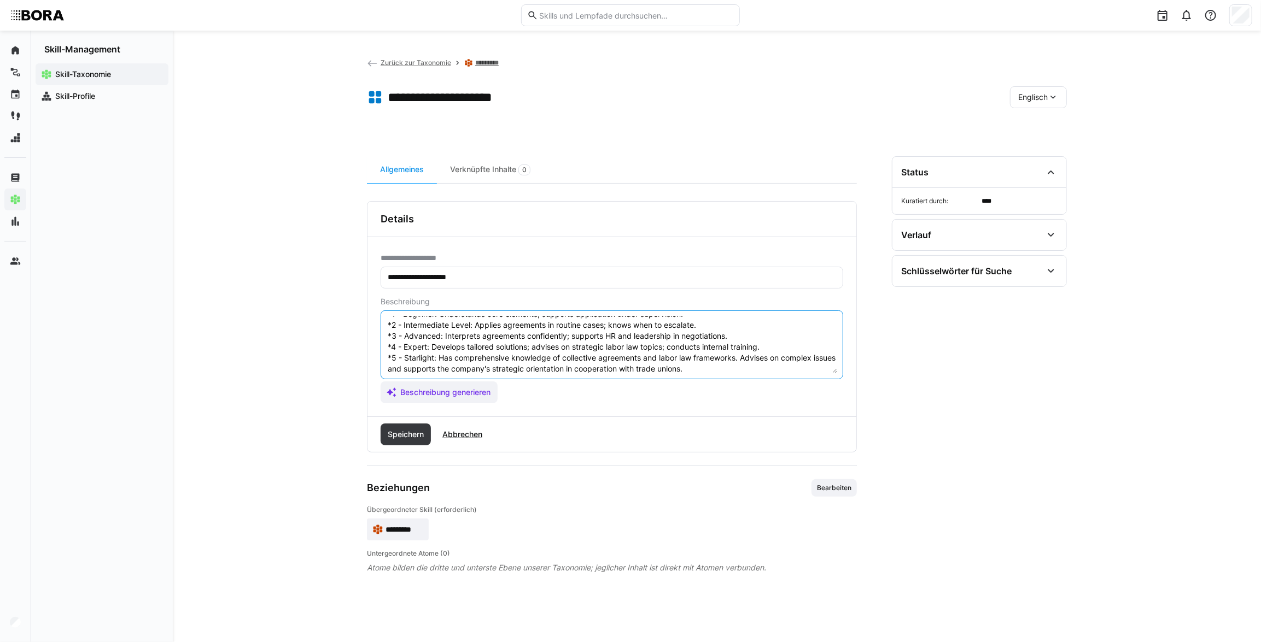
scroll to position [77, 0]
drag, startPoint x: 769, startPoint y: 321, endPoint x: 432, endPoint y: 325, distance: 336.8
click at [432, 325] on textarea "Collective Agreements are agreements between employers and unions that establis…" at bounding box center [612, 345] width 451 height 57
paste textarea "Ist Ansprechpartner und Berater bei Fragen zu Kollektivverträgen und kennt wese…"
type textarea "Loremipsum Dolorsitam con adipiscing elitsed doeiusmod tem incidi utla etdolore…"
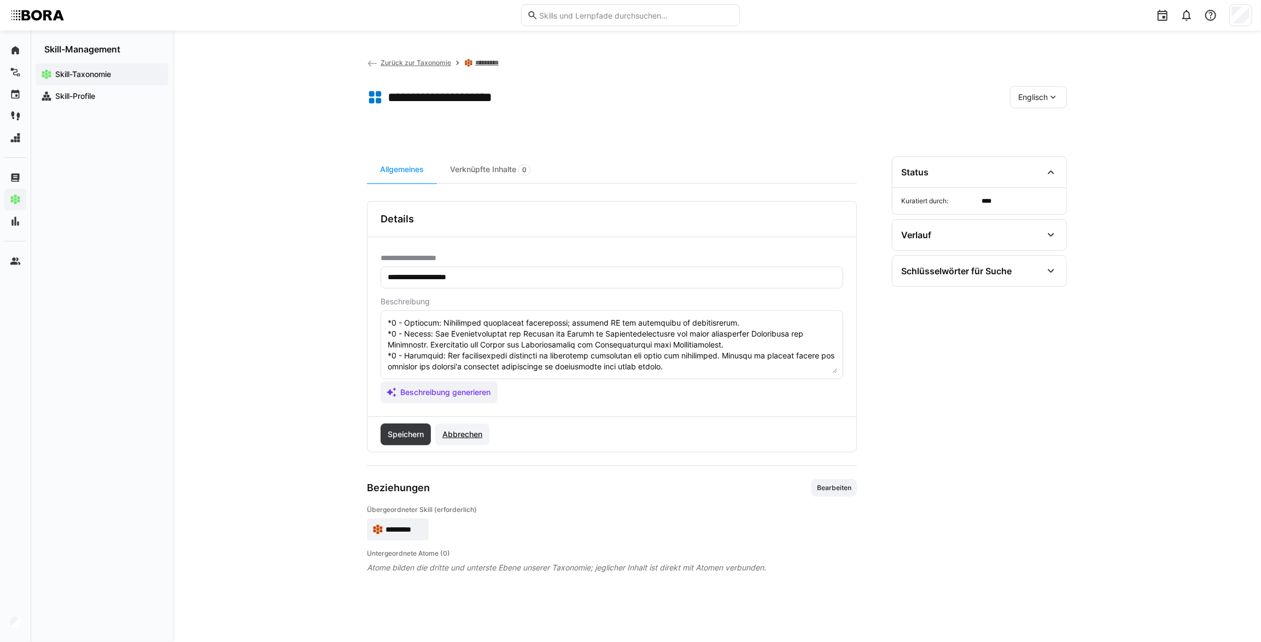
click at [465, 432] on span "Abbrechen" at bounding box center [462, 434] width 43 height 11
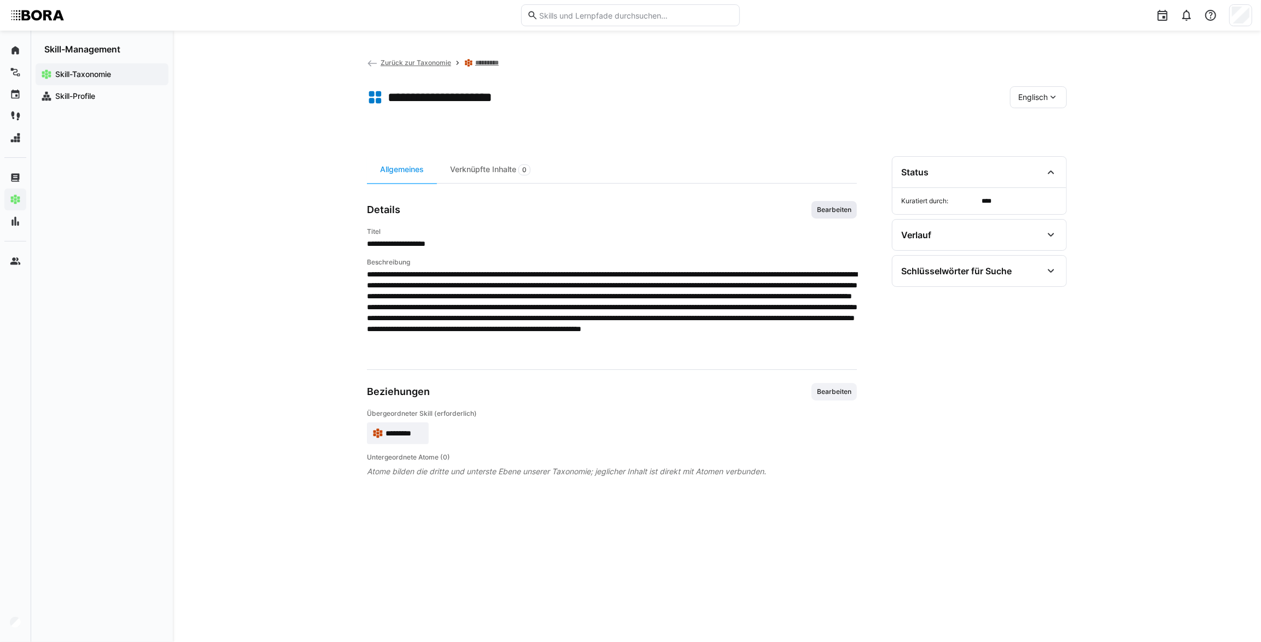
click at [837, 206] on span "Bearbeiten" at bounding box center [834, 210] width 37 height 9
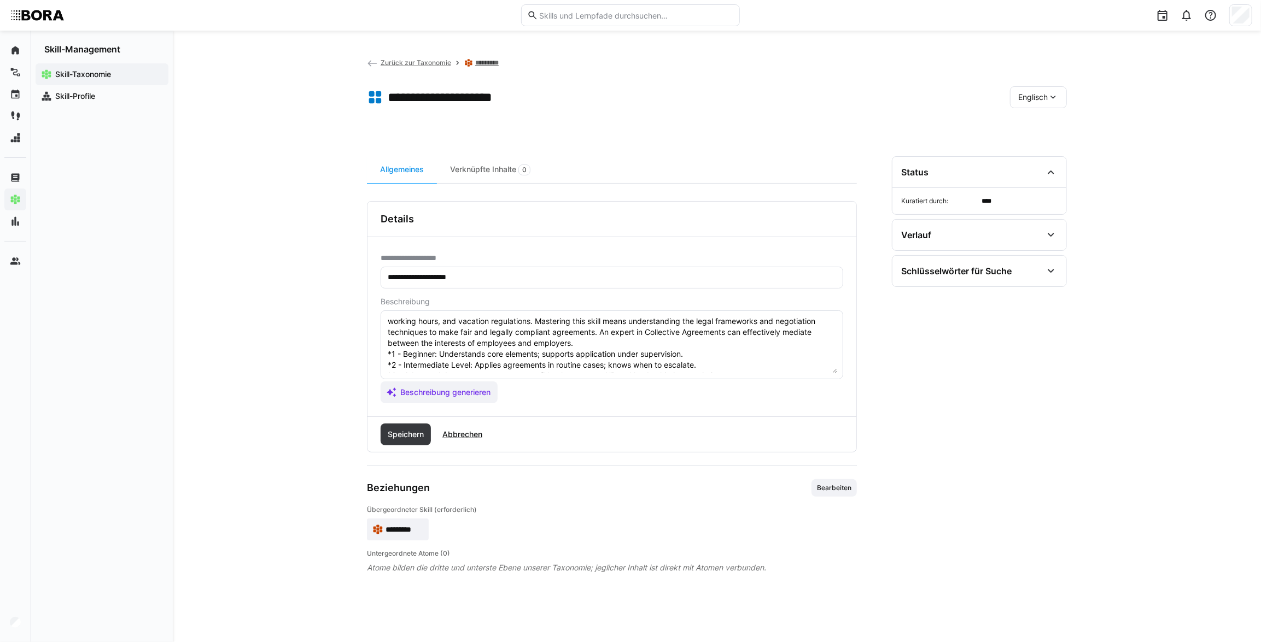
scroll to position [49, 0]
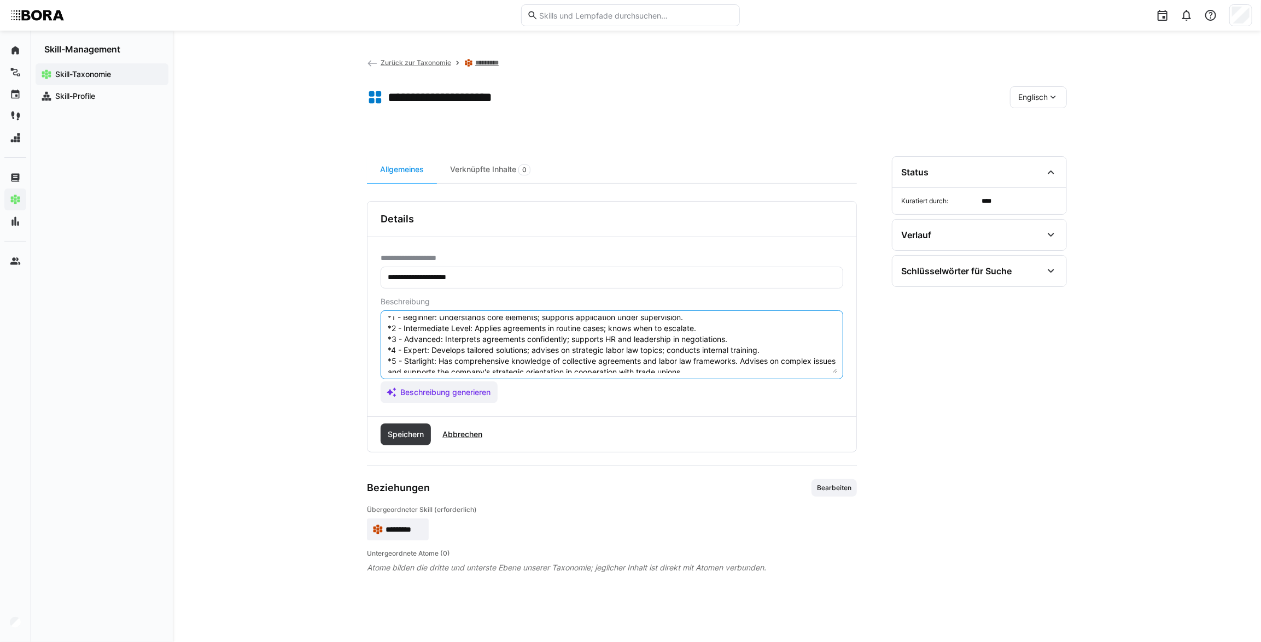
drag, startPoint x: 766, startPoint y: 349, endPoint x: 434, endPoint y: 350, distance: 332.4
click at [434, 350] on textarea "Collective Agreements are agreements between employers and unions that establis…" at bounding box center [612, 345] width 451 height 57
paste textarea "Is the contact person and advisor for questions regarding collective agreements…"
drag, startPoint x: 523, startPoint y: 348, endPoint x: 443, endPoint y: 349, distance: 80.4
click at [443, 349] on textarea at bounding box center [612, 345] width 451 height 57
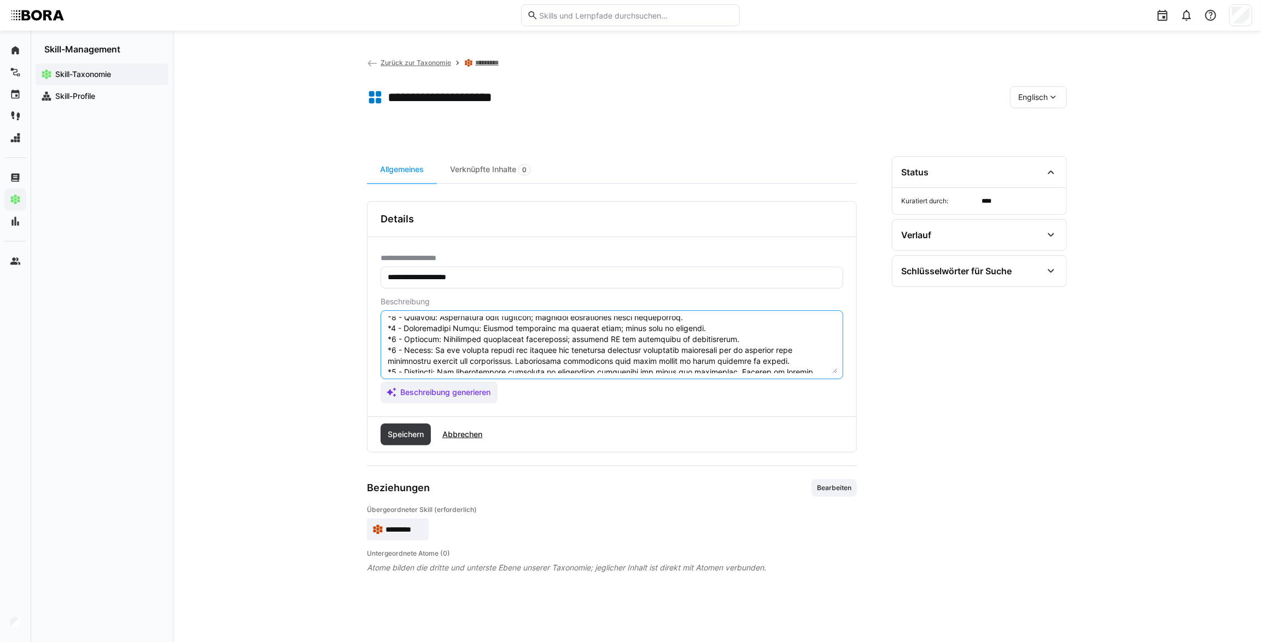
type textarea "Collective Agreements are agreements between employers and unions that establis…"
click at [569, 384] on app-eds-assistant-generate-button "Beschreibung generieren" at bounding box center [612, 393] width 463 height 22
click at [402, 435] on span "Speichern" at bounding box center [405, 434] width 39 height 11
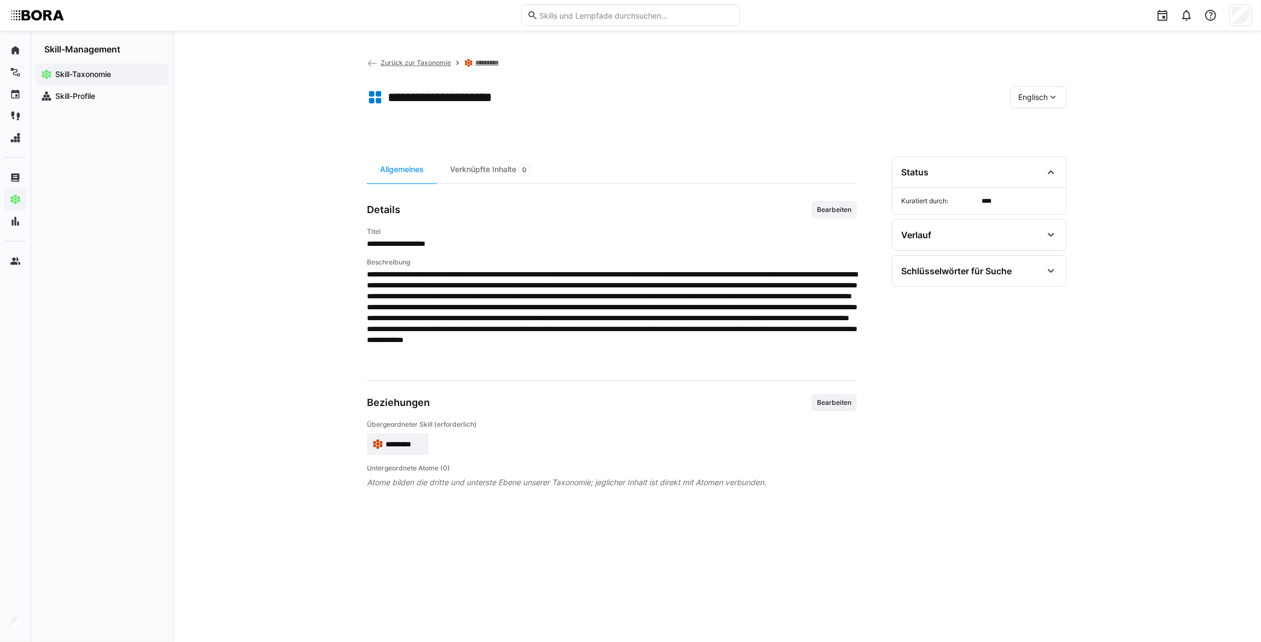
click at [1039, 95] on span "Englisch" at bounding box center [1033, 97] width 30 height 11
click at [1040, 126] on span "Deutsch" at bounding box center [1033, 125] width 30 height 11
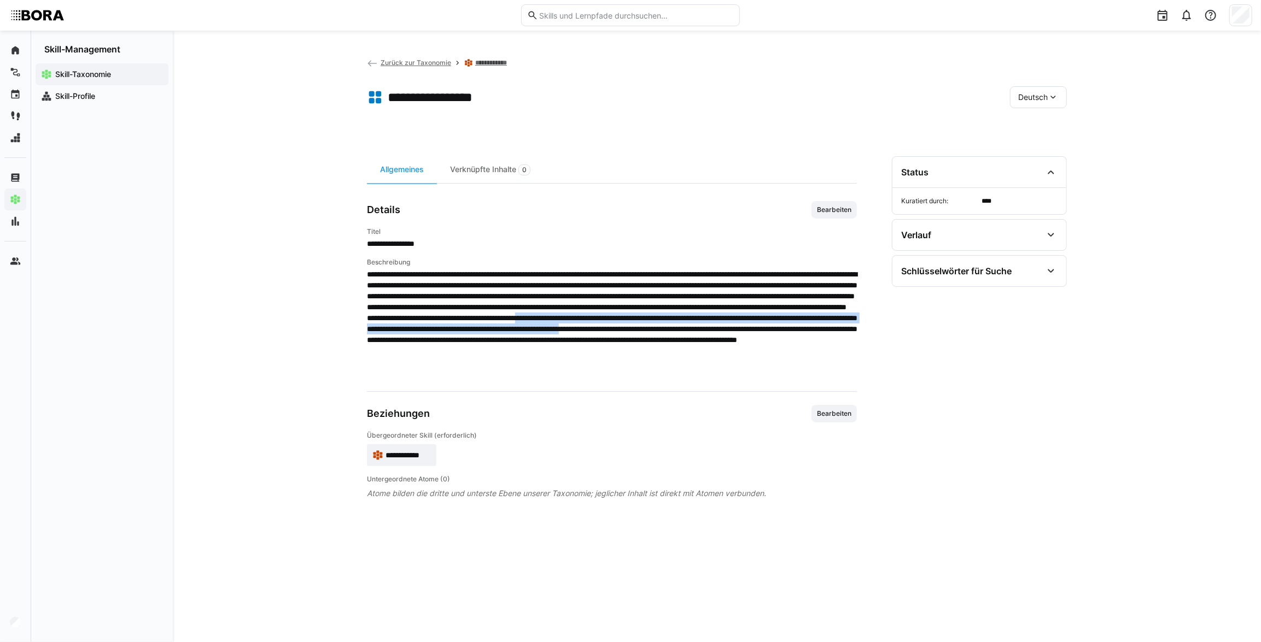
drag, startPoint x: 399, startPoint y: 339, endPoint x: 679, endPoint y: 353, distance: 280.3
click at [679, 353] on span at bounding box center [612, 323] width 490 height 109
click at [722, 379] on app-general "**********" at bounding box center [612, 350] width 490 height 298
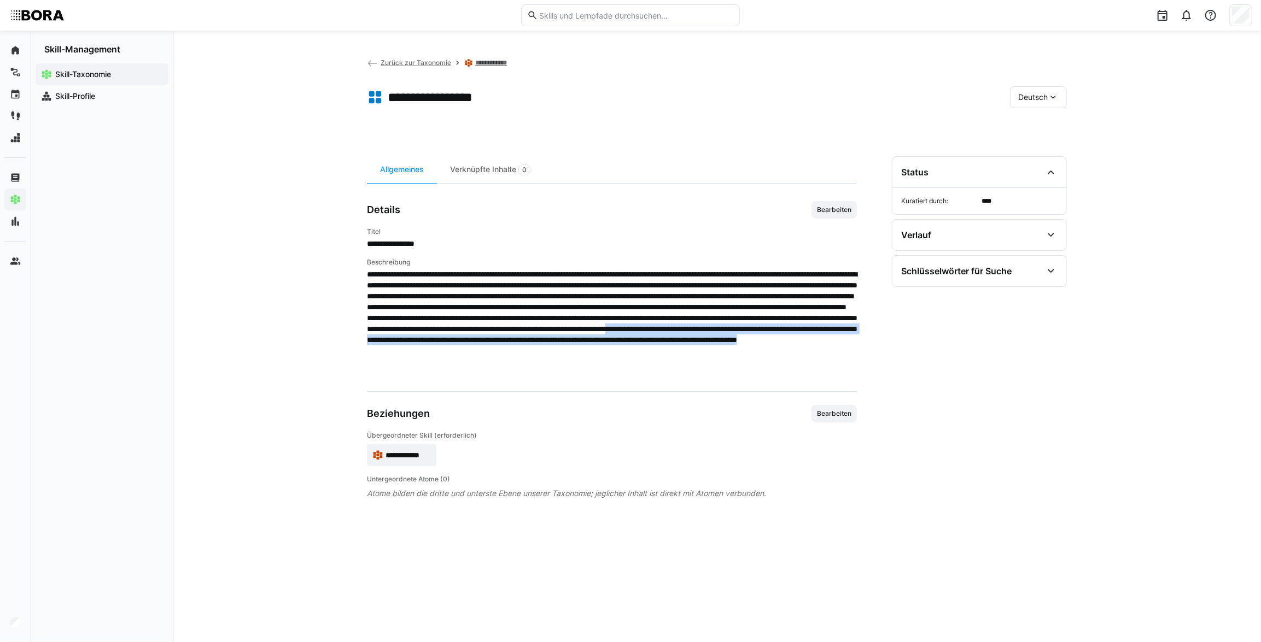
drag, startPoint x: 707, startPoint y: 375, endPoint x: 734, endPoint y: 350, distance: 36.4
click at [734, 350] on span at bounding box center [612, 323] width 490 height 109
drag, startPoint x: 734, startPoint y: 350, endPoint x: 730, endPoint y: 367, distance: 17.4
click at [730, 367] on span at bounding box center [612, 323] width 490 height 109
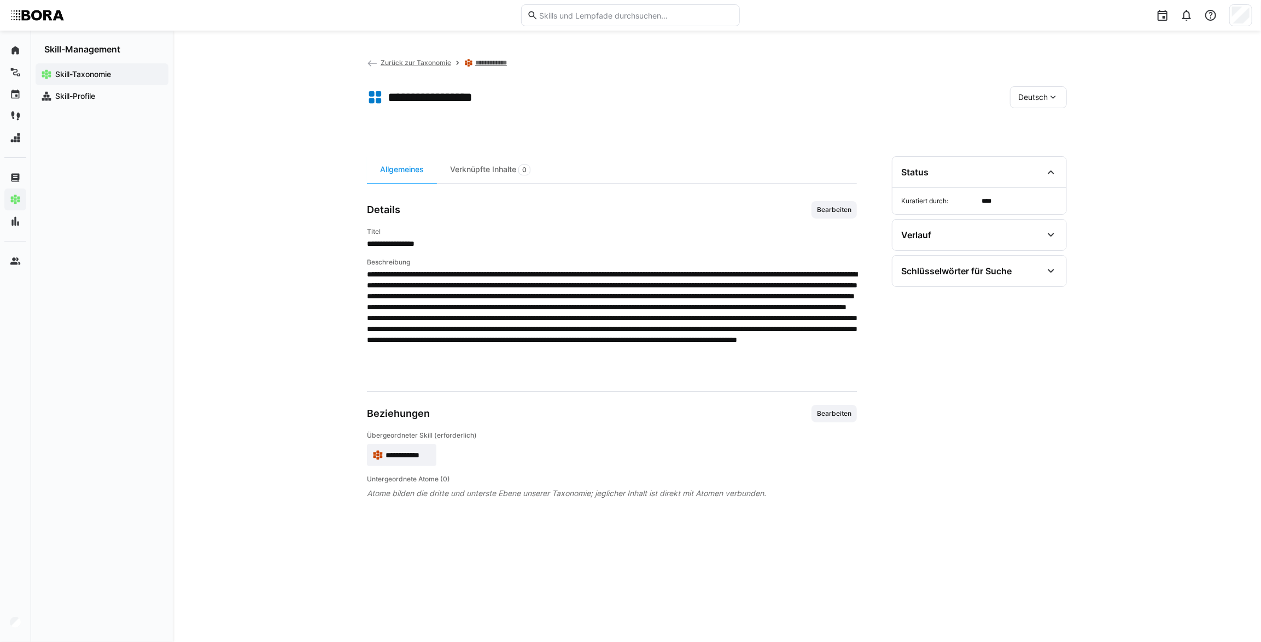
drag, startPoint x: 718, startPoint y: 372, endPoint x: 720, endPoint y: 365, distance: 7.3
click at [720, 365] on span at bounding box center [612, 323] width 490 height 109
drag, startPoint x: 720, startPoint y: 365, endPoint x: 731, endPoint y: 372, distance: 12.8
click at [732, 375] on span at bounding box center [612, 323] width 490 height 109
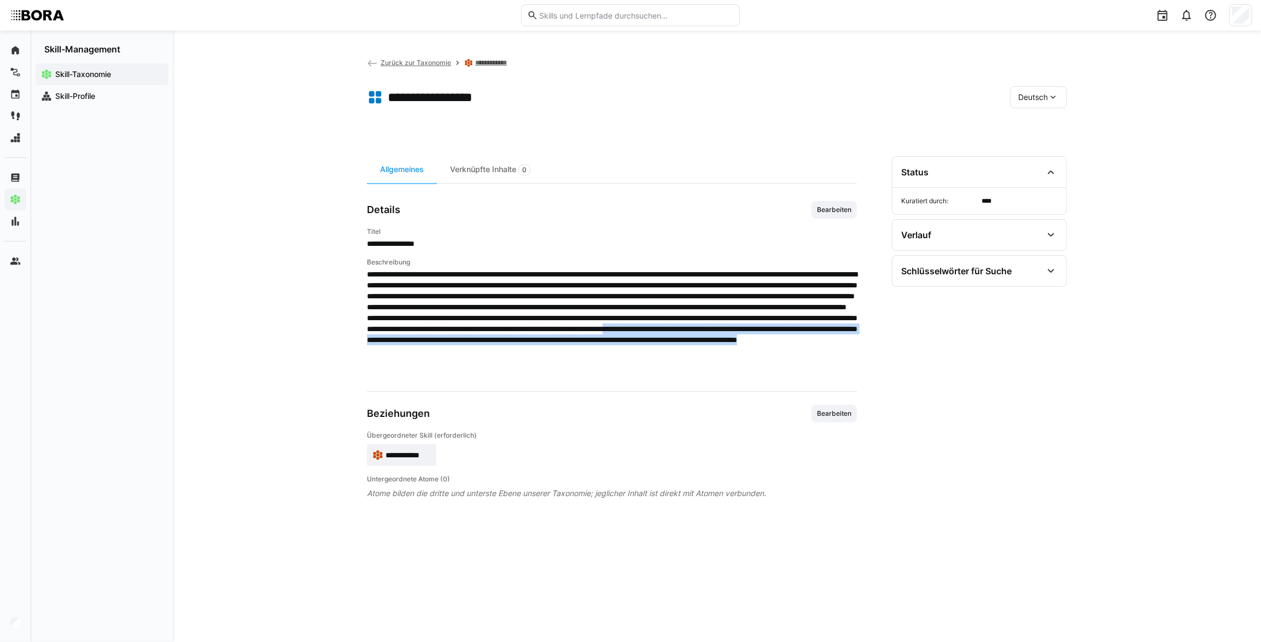
drag, startPoint x: 729, startPoint y: 350, endPoint x: 730, endPoint y: 371, distance: 20.8
click at [730, 371] on span at bounding box center [612, 323] width 490 height 109
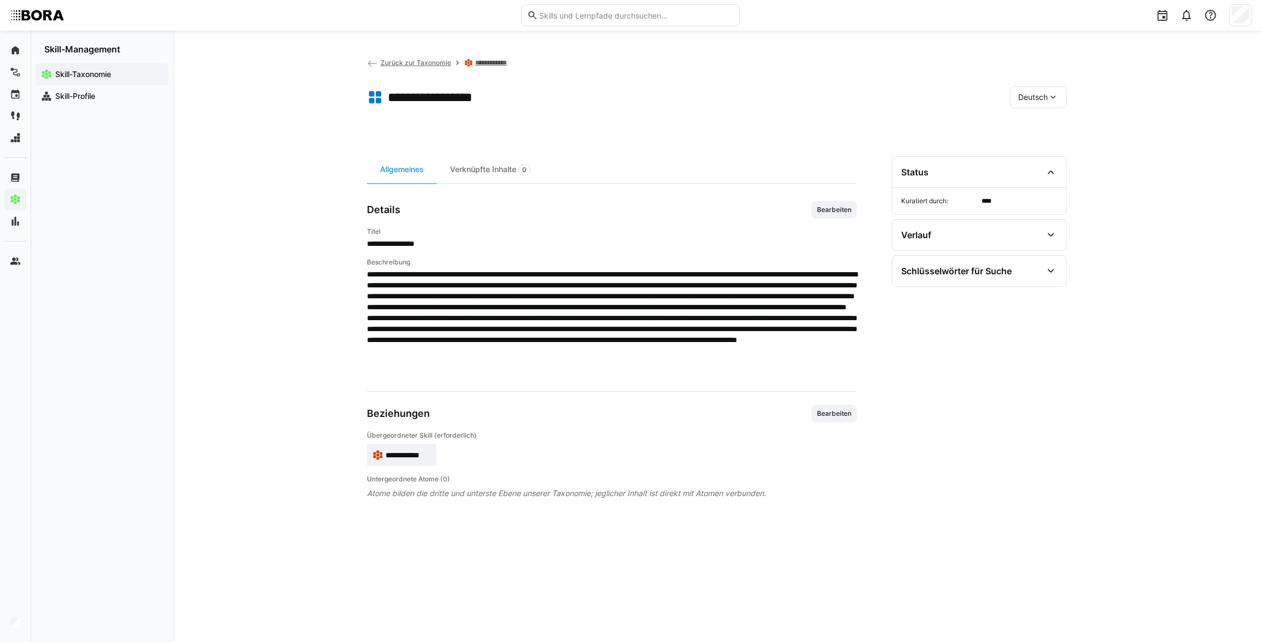
click at [1051, 96] on eds-icon at bounding box center [1053, 97] width 11 height 11
click at [1034, 144] on span "Englisch" at bounding box center [1034, 148] width 30 height 11
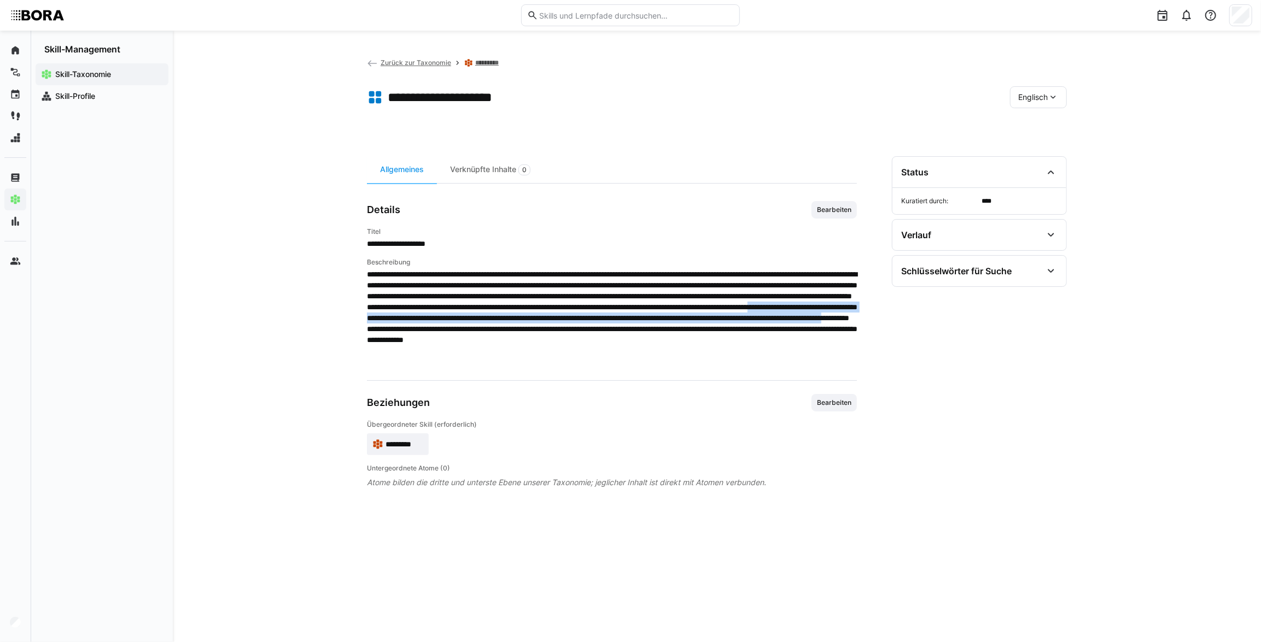
drag, startPoint x: 470, startPoint y: 329, endPoint x: 758, endPoint y: 339, distance: 288.9
click at [758, 339] on span at bounding box center [612, 318] width 490 height 98
click at [740, 358] on span at bounding box center [612, 318] width 490 height 98
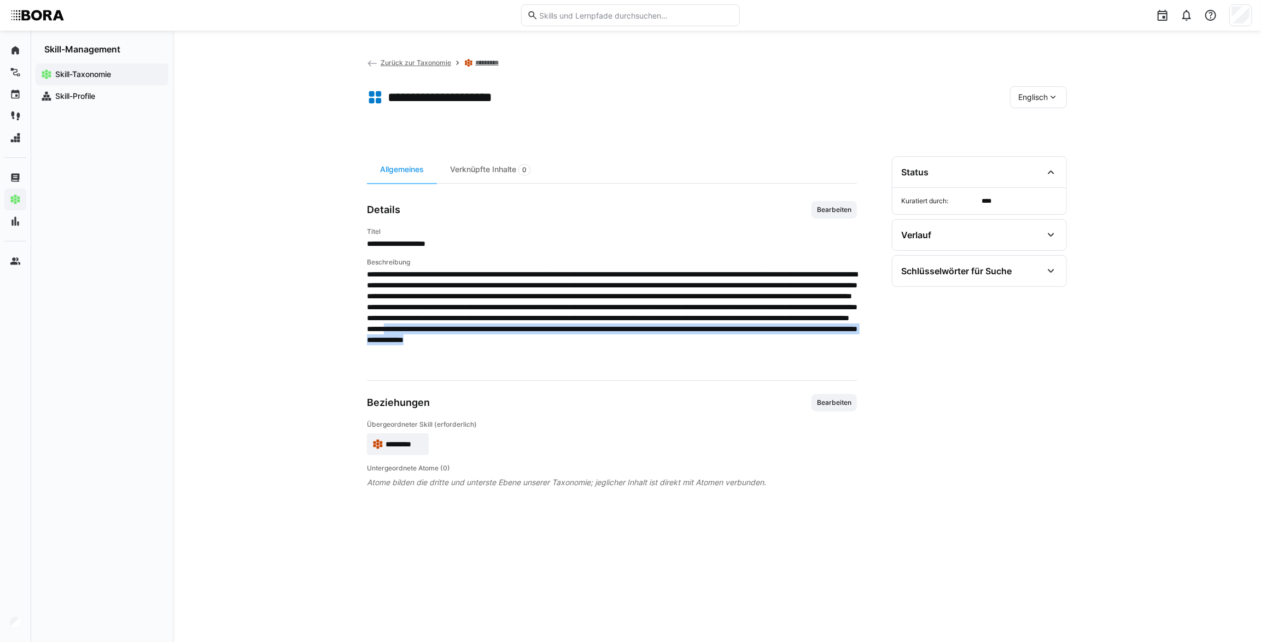
drag, startPoint x: 738, startPoint y: 360, endPoint x: 813, endPoint y: 341, distance: 77.2
click at [813, 341] on span at bounding box center [612, 318] width 490 height 98
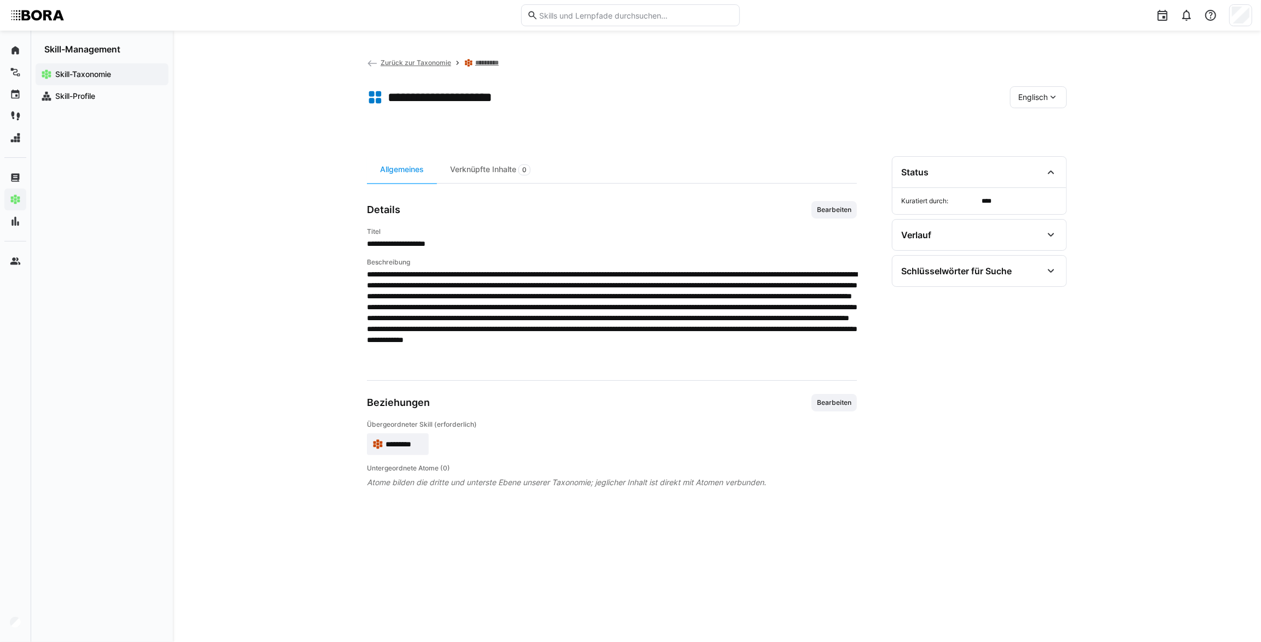
click at [335, 295] on div "**********" at bounding box center [717, 337] width 1088 height 612
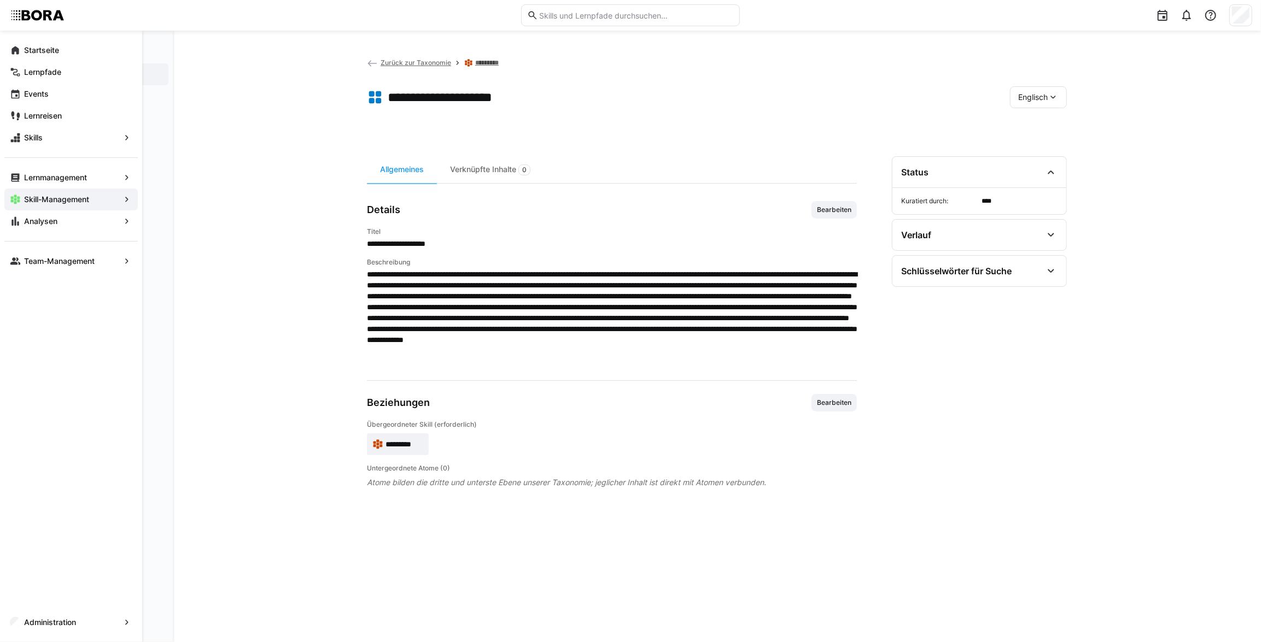
click at [375, 60] on eds-icon at bounding box center [372, 63] width 11 height 11
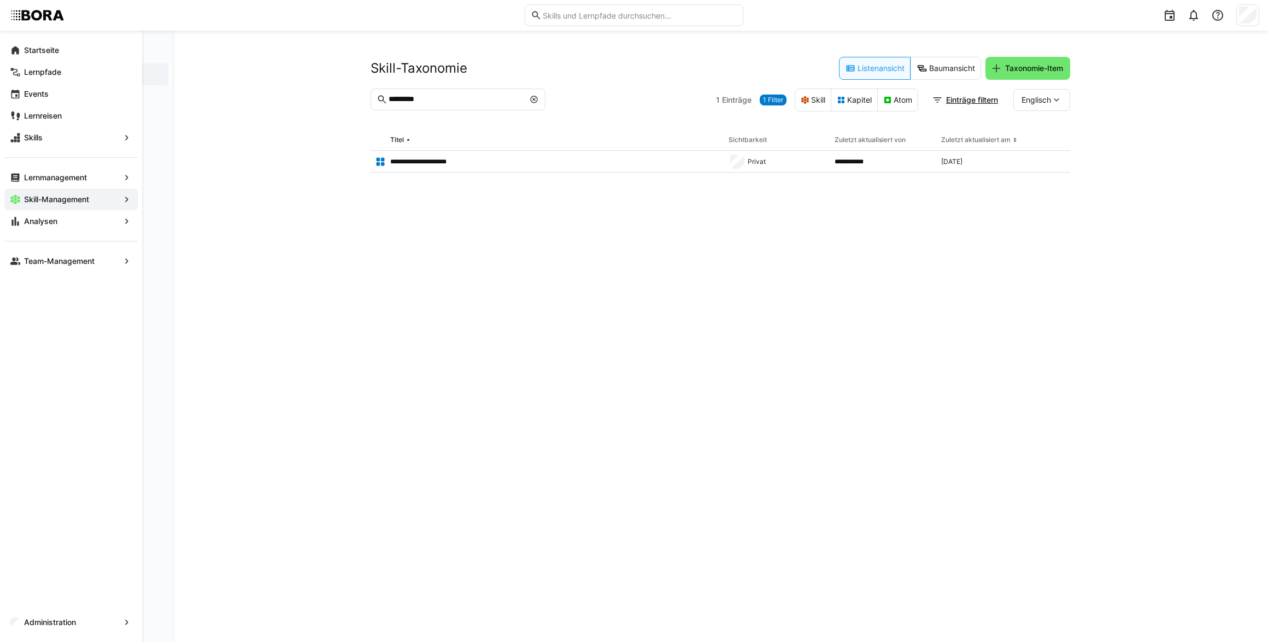
click at [538, 98] on eds-icon at bounding box center [534, 99] width 9 height 9
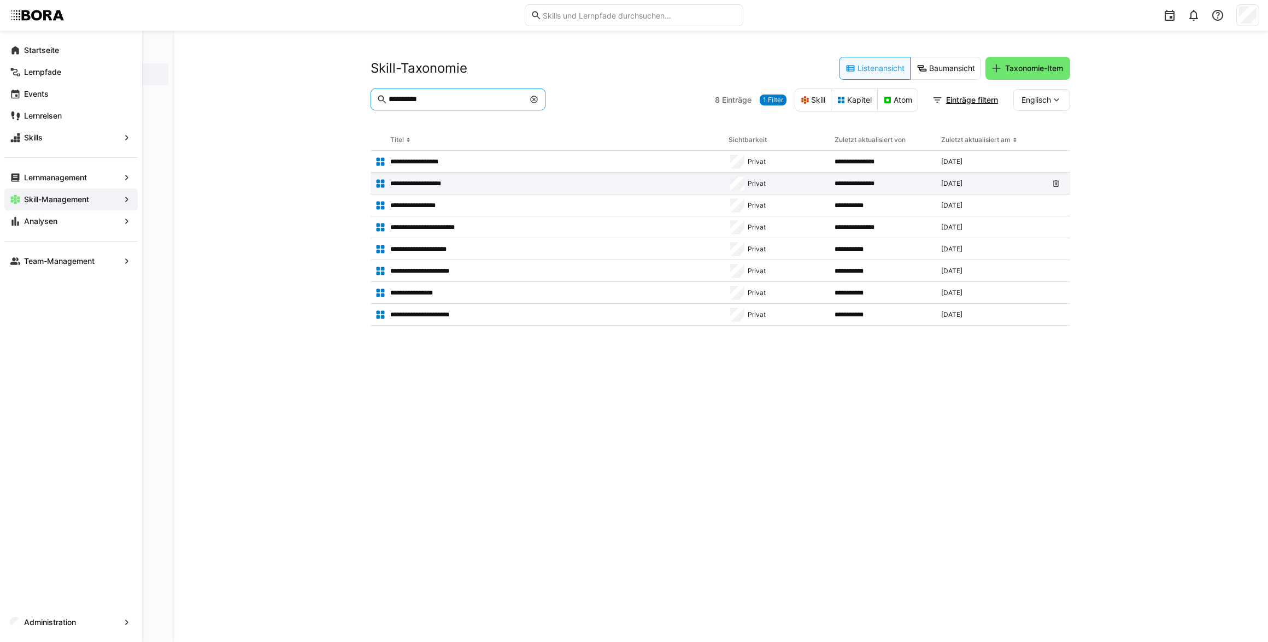
type input "**********"
click at [452, 186] on p "**********" at bounding box center [421, 183] width 62 height 9
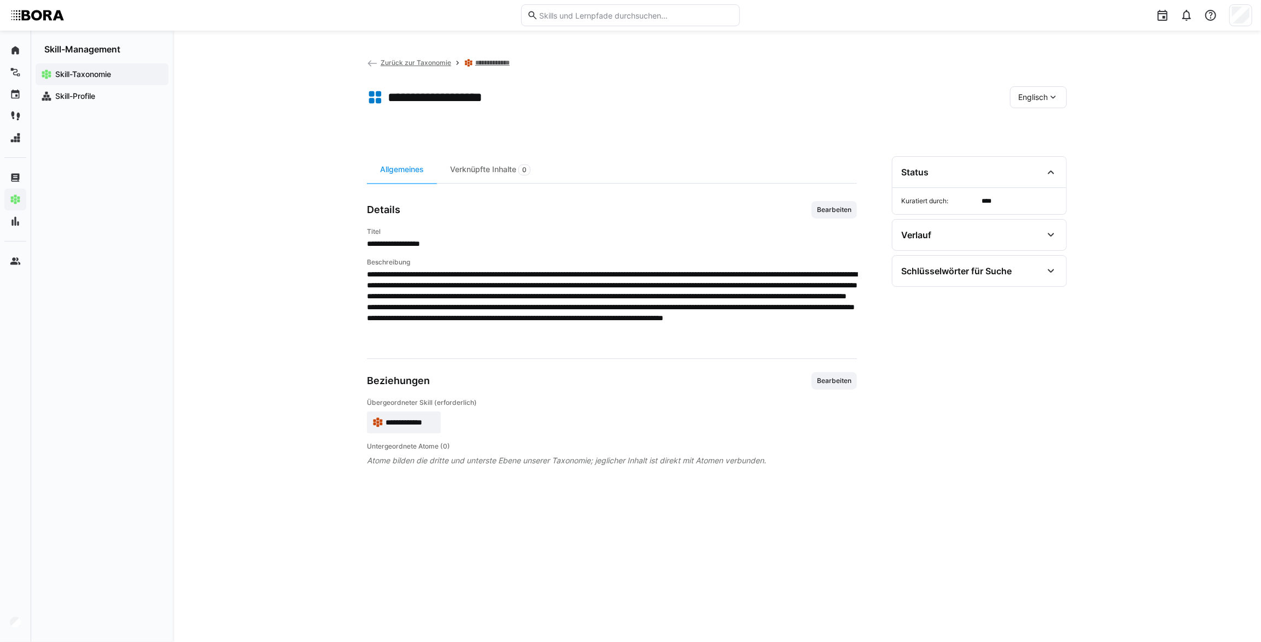
drag, startPoint x: 1055, startPoint y: 92, endPoint x: 1051, endPoint y: 98, distance: 6.4
click at [1055, 92] on eds-icon at bounding box center [1053, 97] width 11 height 11
click at [1038, 122] on span "Deutsch" at bounding box center [1033, 125] width 30 height 11
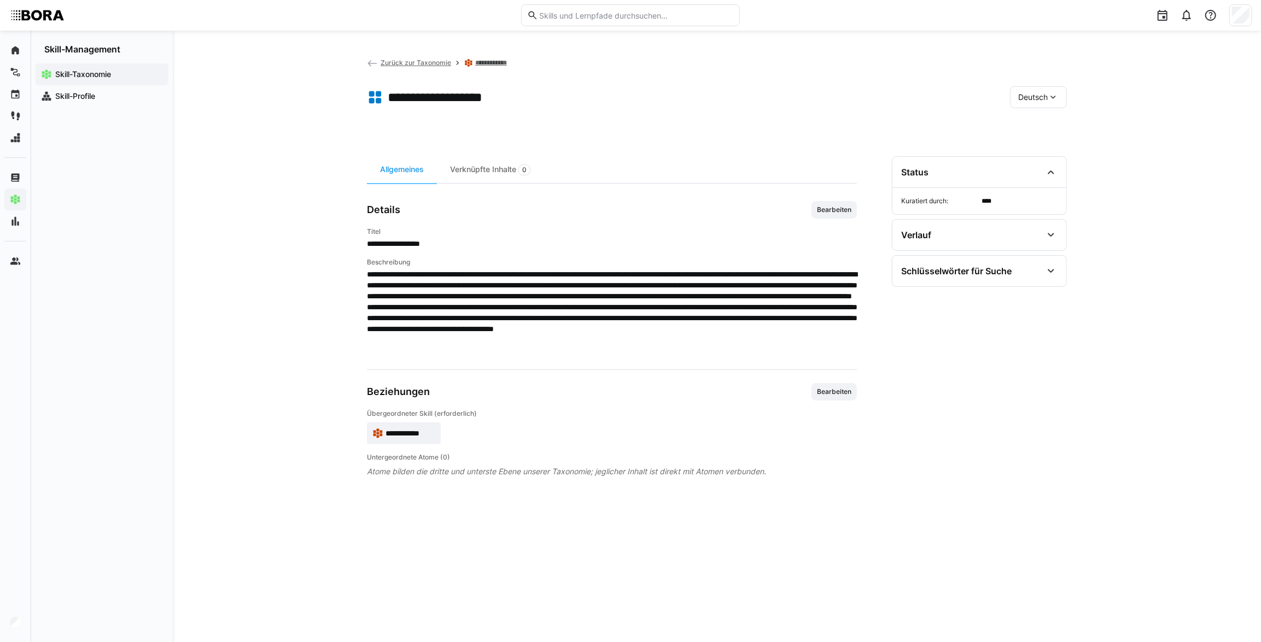
click at [634, 334] on span "**********" at bounding box center [612, 312] width 490 height 87
drag, startPoint x: 844, startPoint y: 208, endPoint x: 835, endPoint y: 222, distance: 16.7
click at [843, 208] on span "Bearbeiten" at bounding box center [834, 210] width 37 height 9
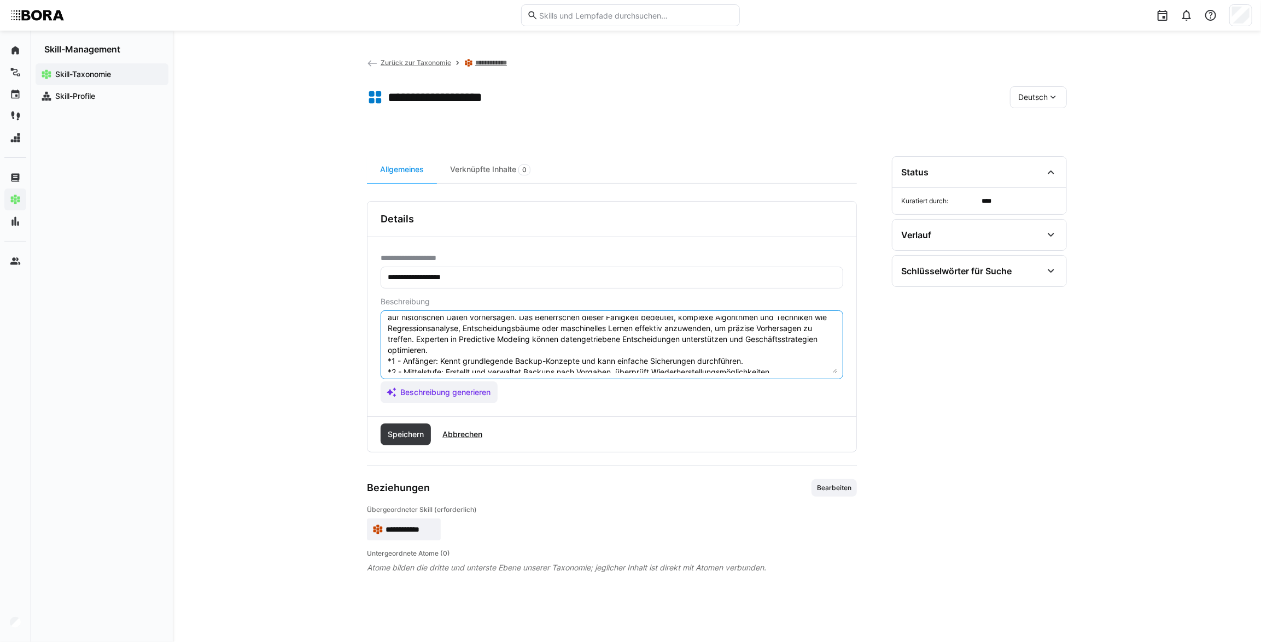
scroll to position [14, 0]
drag, startPoint x: 727, startPoint y: 357, endPoint x: 381, endPoint y: 361, distance: 346.1
click at [381, 361] on eds-input "Predictive Modeling ist die Fähigkeit, statistische Modelle zu erstellen, die z…" at bounding box center [612, 345] width 463 height 69
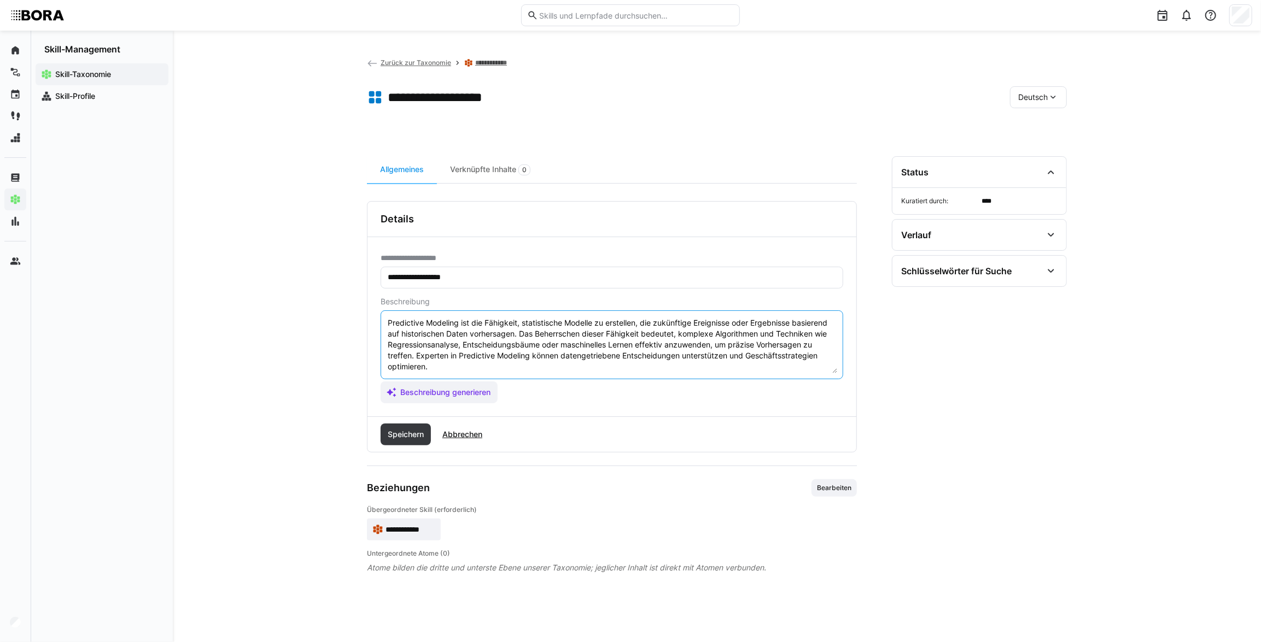
scroll to position [0, 0]
drag, startPoint x: 511, startPoint y: 355, endPoint x: 383, endPoint y: 316, distance: 133.7
click at [383, 316] on eds-input "Predictive Modeling ist die Fähigkeit, statistische Modelle zu erstellen, die z…" at bounding box center [612, 345] width 463 height 69
click at [536, 365] on textarea "Predictive Modeling ist die Fähigkeit, statistische Modelle zu erstellen, die z…" at bounding box center [612, 345] width 451 height 57
paste textarea "*1 -Anfänger: *2 – Mittelstufe: *3 – Fortgeschritten: *4 – Experte: *5 - Starli…"
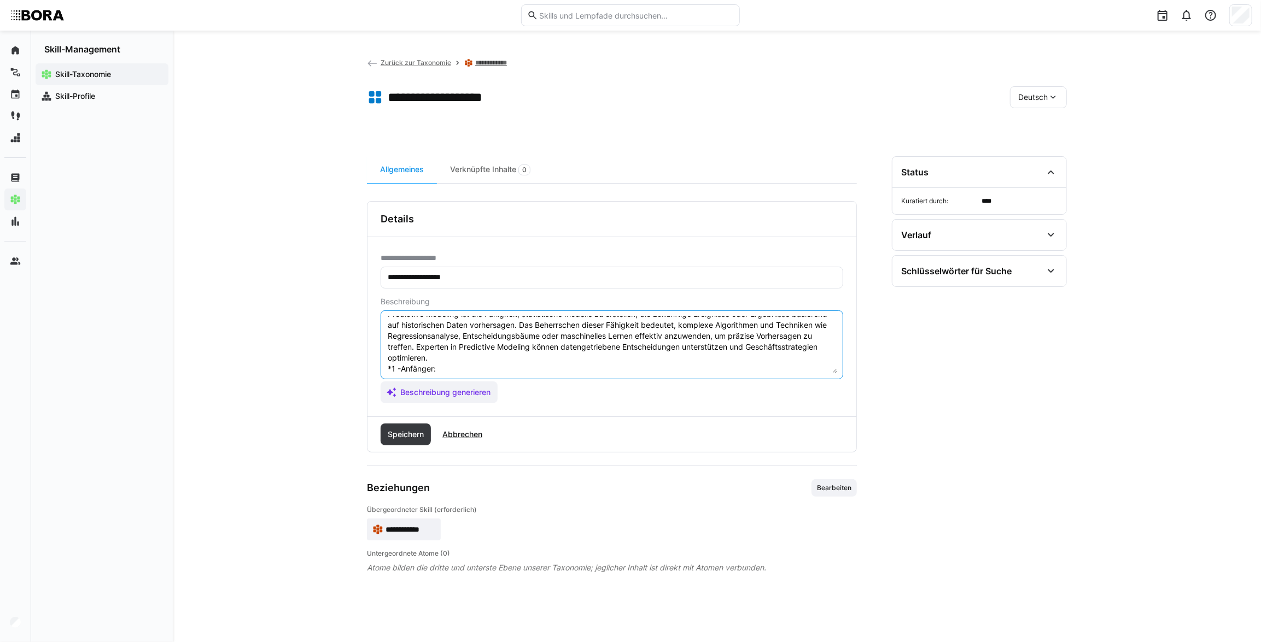
scroll to position [63, 0]
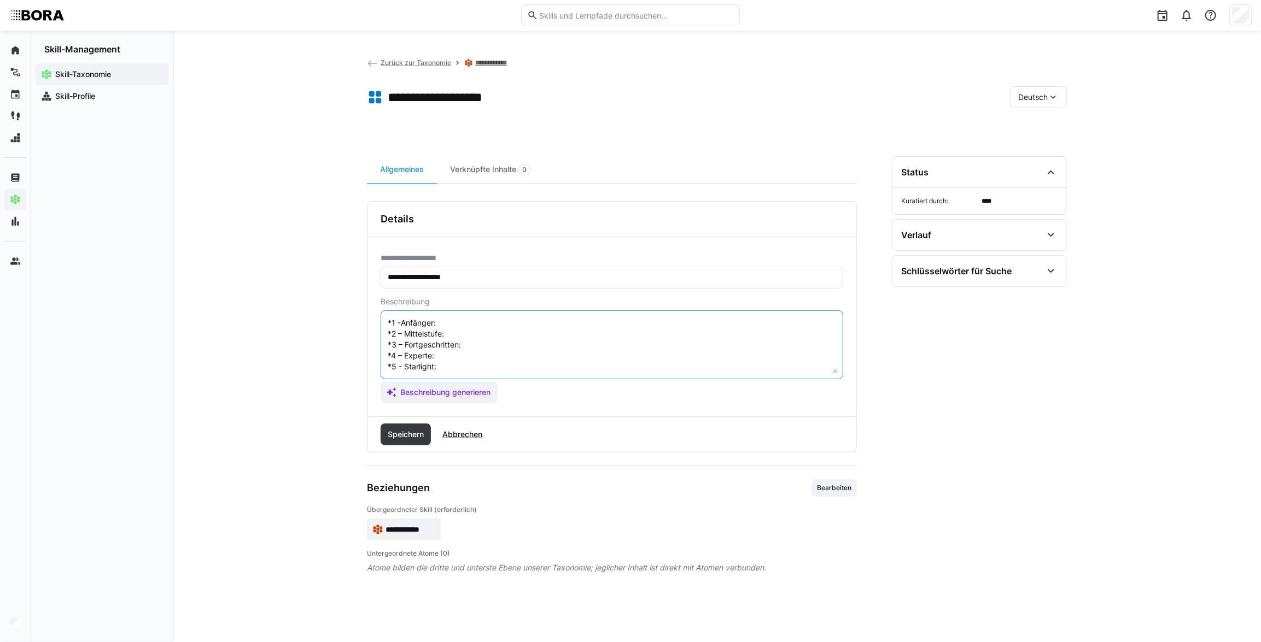
click at [475, 356] on textarea "Predictive Modeling ist die Fähigkeit, statistische Modelle zu erstellen, die z…" at bounding box center [612, 345] width 451 height 57
paste textarea "Verfügt über tiefgehendes Fachwissen in statistischen Methoden und Machine Lear…"
click at [470, 330] on textarea "Predictive Modeling ist die Fähigkeit, statistische Modelle zu erstellen, die z…" at bounding box center [612, 345] width 451 height 57
paste textarea "Leitet Projekte zur Entwicklung und Implementierung von Predictive Models, wähl…"
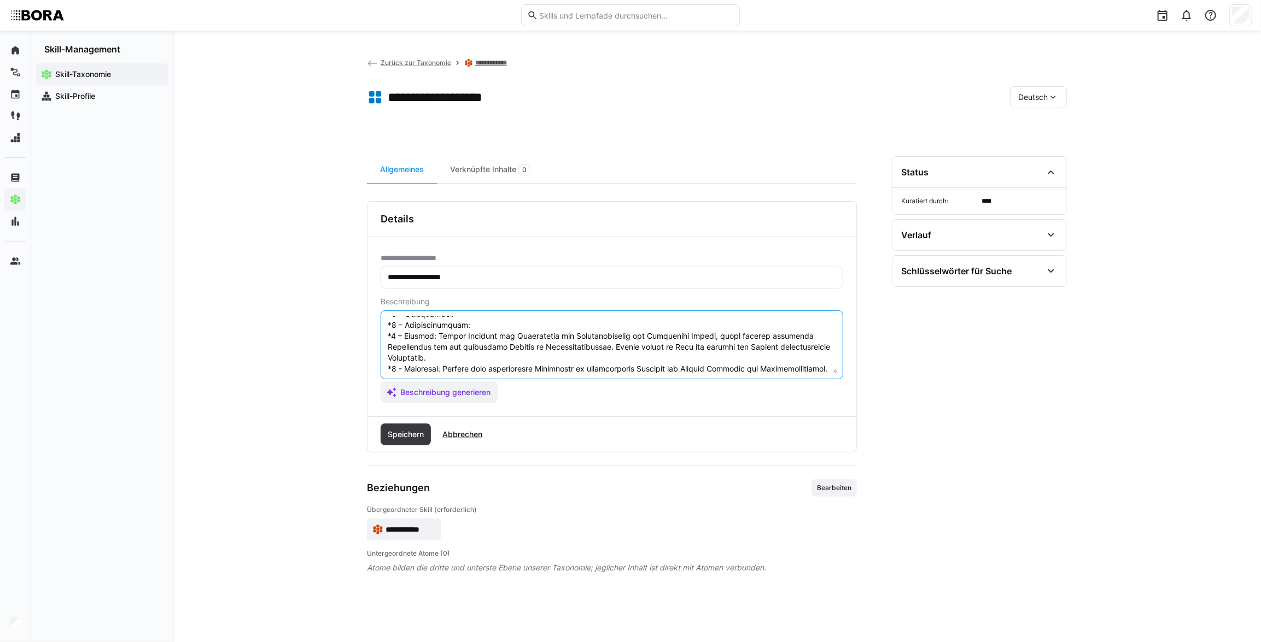
click at [498, 319] on textarea at bounding box center [612, 345] width 451 height 57
paste textarea "Setzt Predictive Modelling sicher in realen Anwendungsfällen ein und optimiert …"
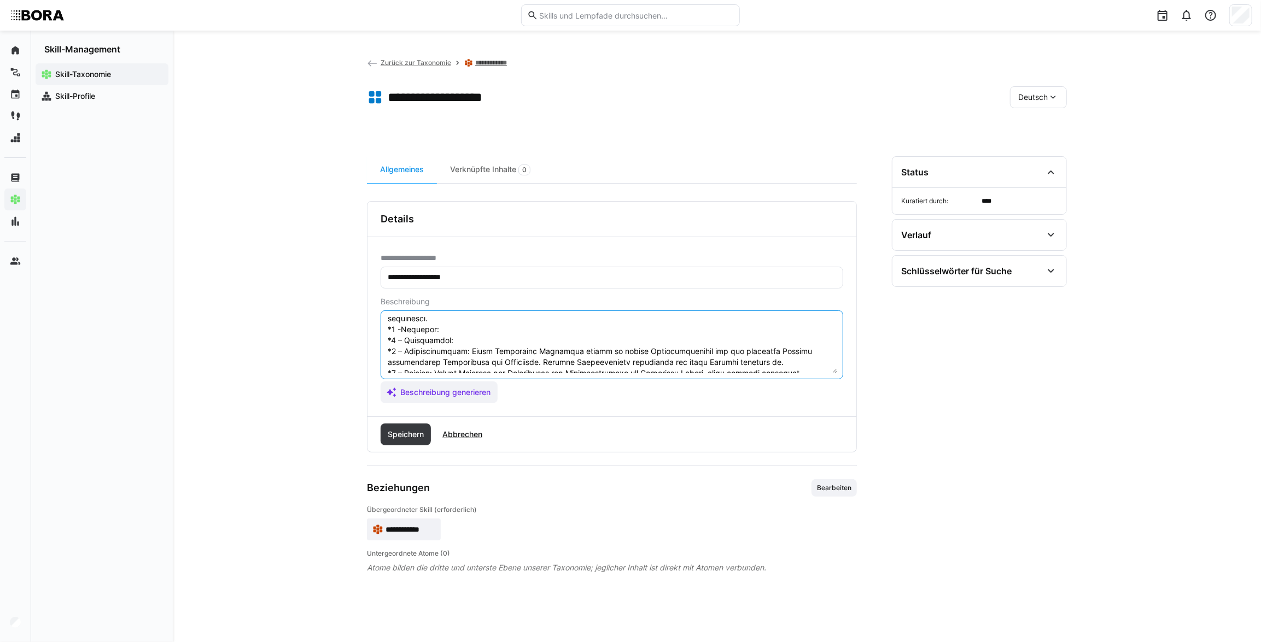
scroll to position [25, 0]
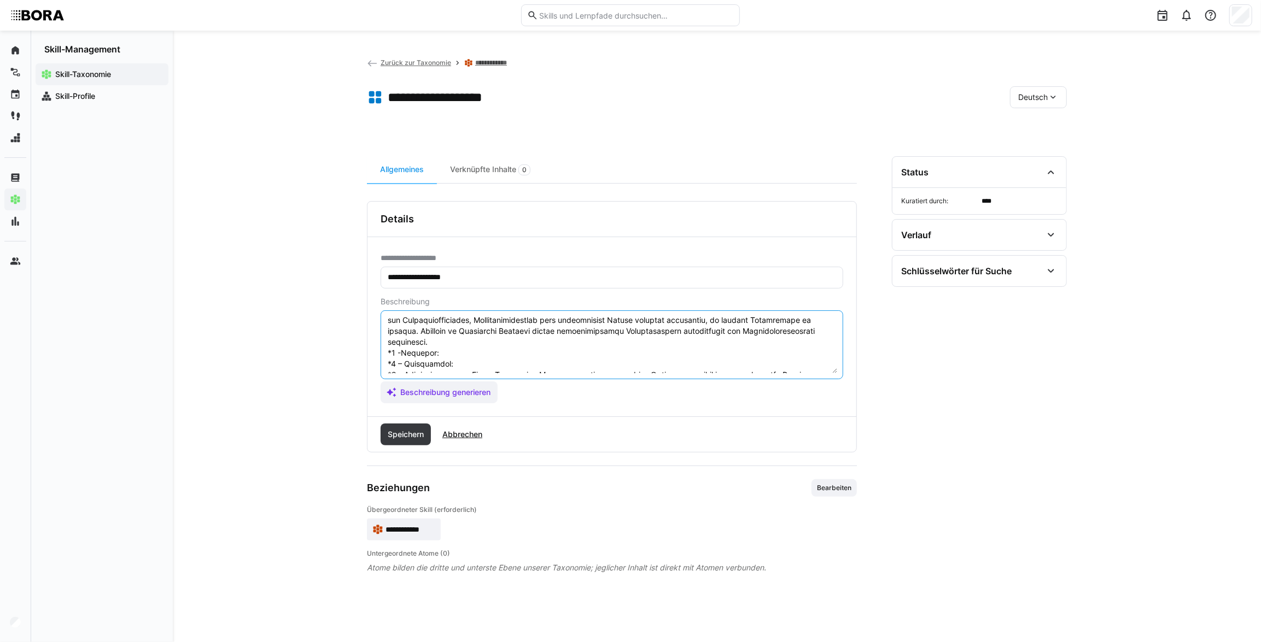
drag, startPoint x: 543, startPoint y: 361, endPoint x: 546, endPoint y: 328, distance: 33.0
click at [543, 361] on textarea at bounding box center [612, 345] width 451 height 57
paste textarea "Bereitet Daten eigenständig auf und erstellt Standard-Modelle für routinemäßige…"
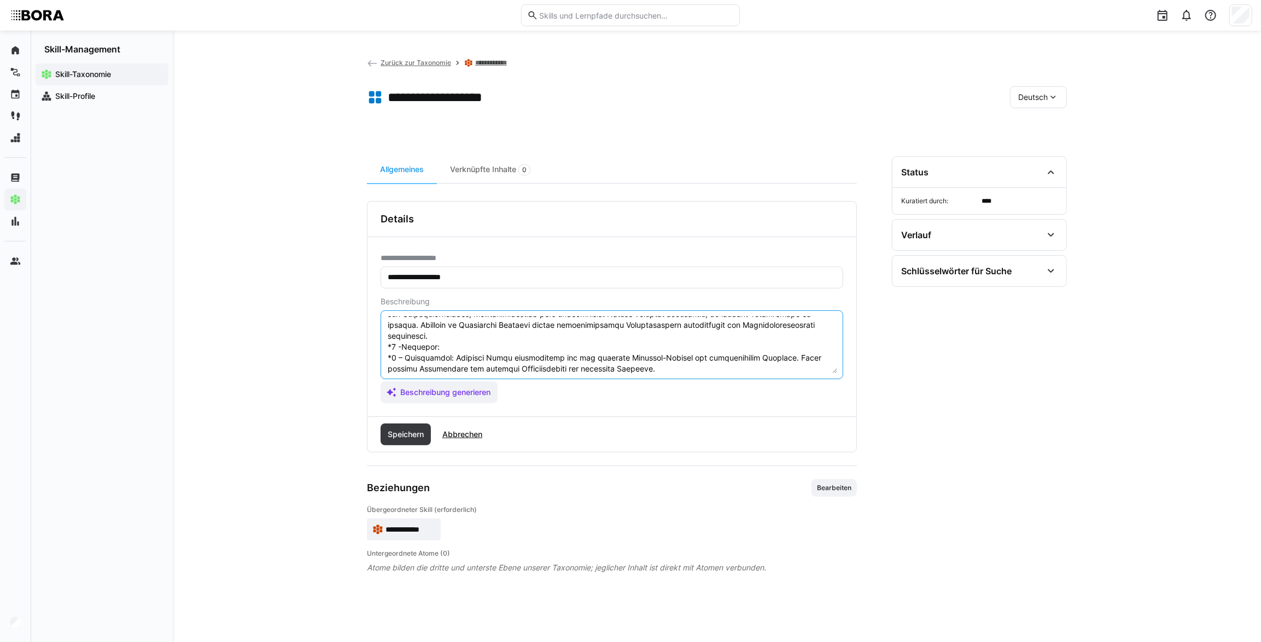
click at [500, 343] on textarea at bounding box center [612, 345] width 451 height 57
paste textarea "Versteht grundlegende Konzepte und Begriffe des Predictive Modelling. Kann einf…"
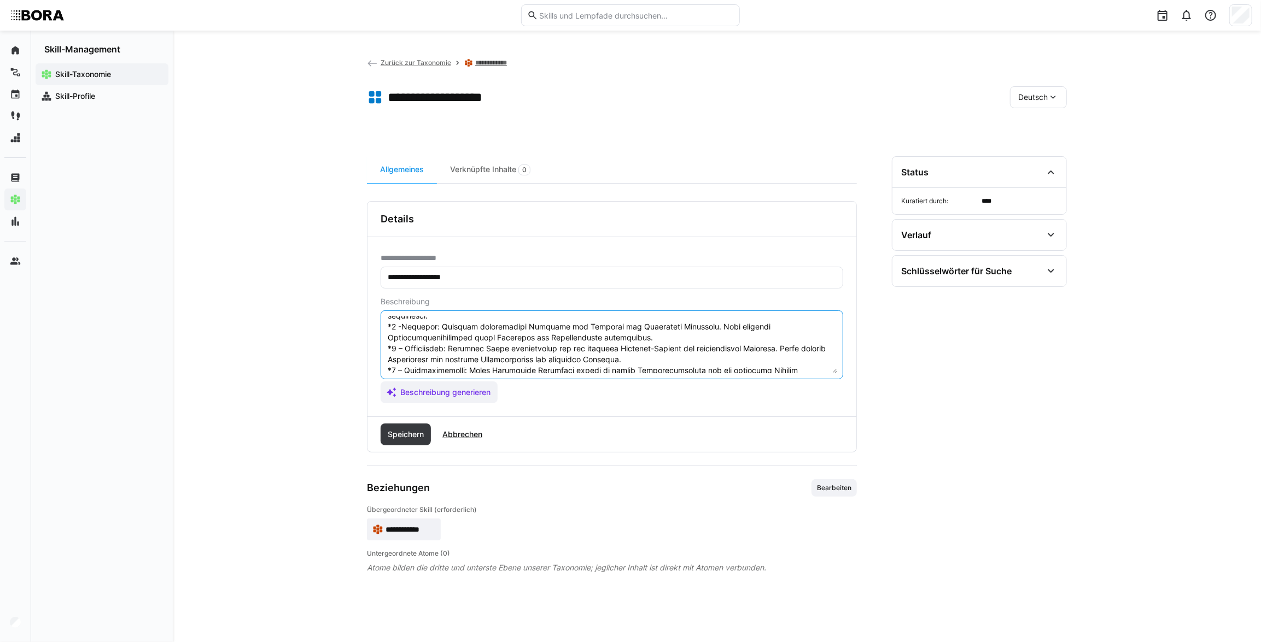
scroll to position [44, 0]
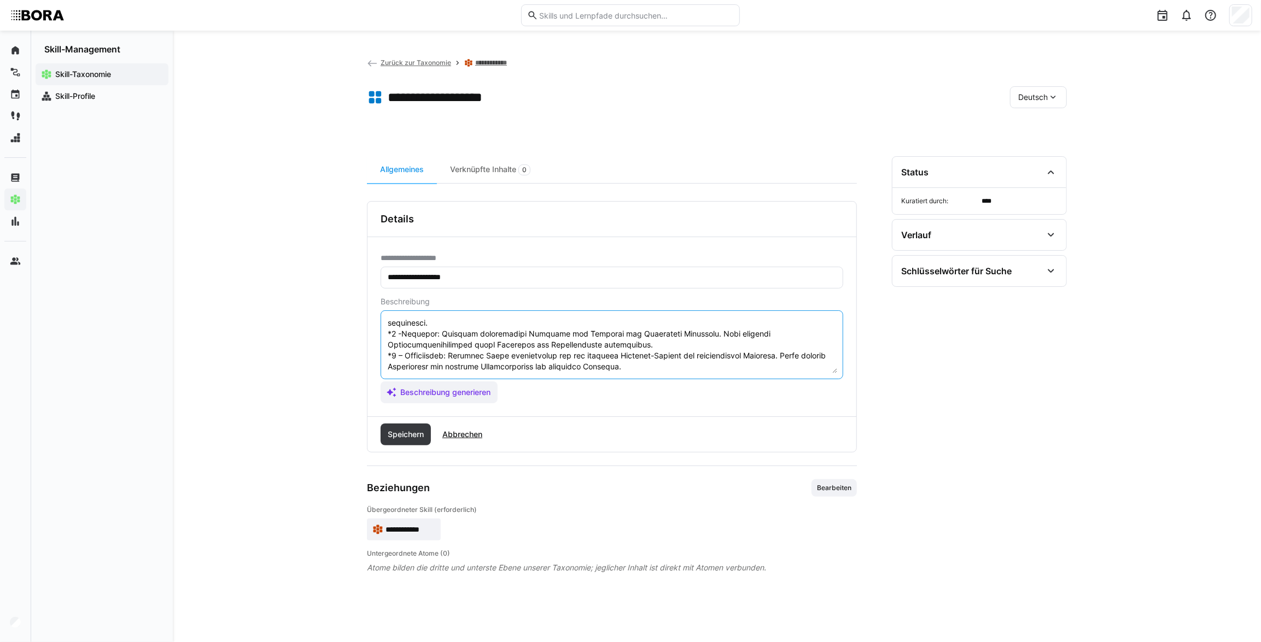
drag, startPoint x: 625, startPoint y: 343, endPoint x: 383, endPoint y: 330, distance: 242.1
click at [383, 330] on eds-input at bounding box center [612, 345] width 463 height 69
type textarea "Loremipsum Dolorsit ame con Adipiscin, elitseddoeiu Tempori ut laboreetd, mag a…"
click at [413, 435] on span "Speichern" at bounding box center [405, 434] width 39 height 11
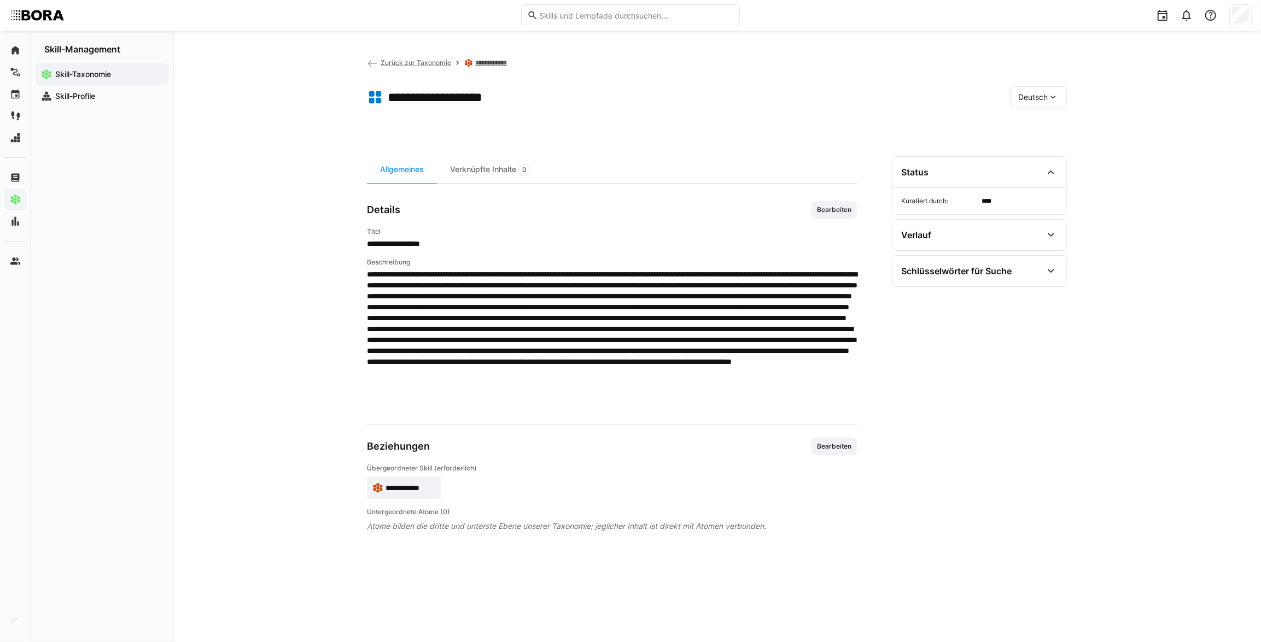
click at [1018, 98] on span "Deutsch" at bounding box center [1033, 97] width 30 height 11
click at [1038, 142] on div "Englisch" at bounding box center [1039, 148] width 58 height 23
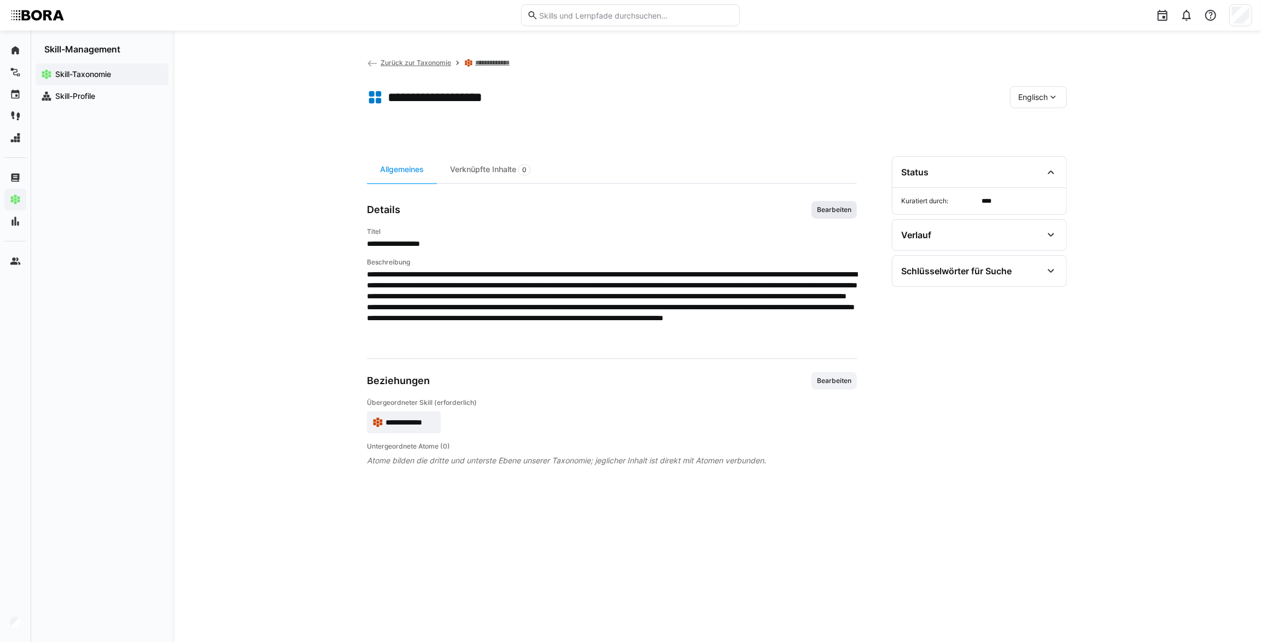
click at [853, 209] on span "Bearbeiten" at bounding box center [833, 209] width 45 height 17
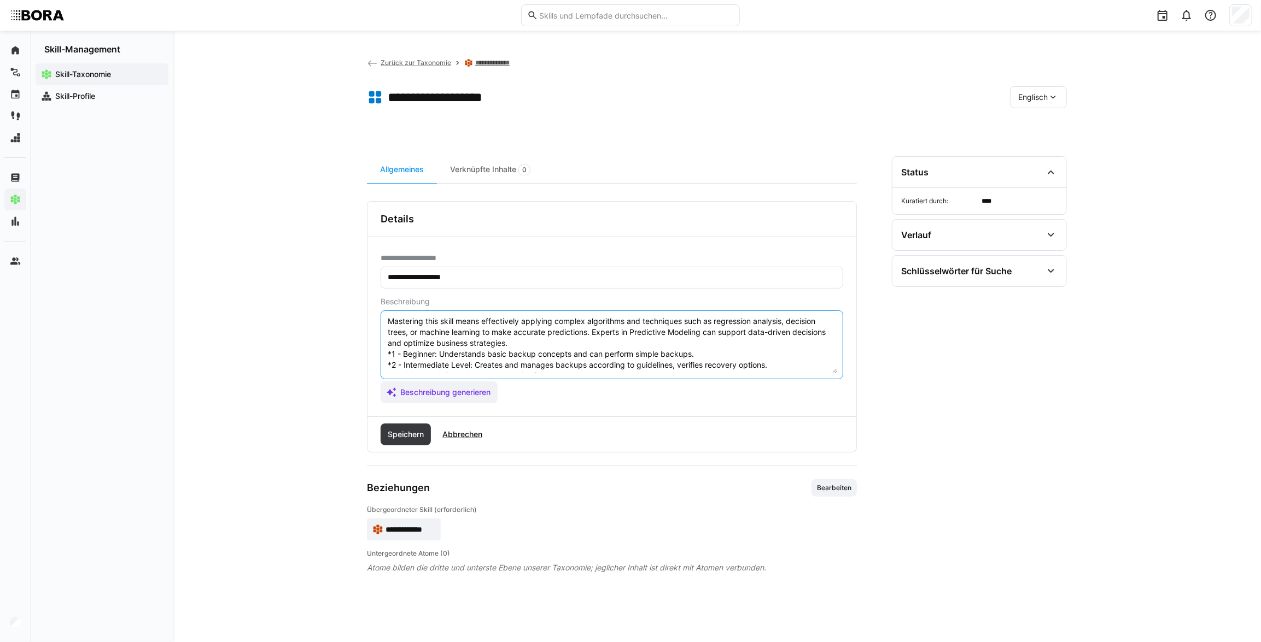
scroll to position [0, 0]
drag, startPoint x: 707, startPoint y: 350, endPoint x: 375, endPoint y: 361, distance: 332.6
click at [375, 361] on div "**********" at bounding box center [611, 326] width 489 height 179
paste textarea "concepts and terms of predictive modeling. Can perform simple modeling steps un…"
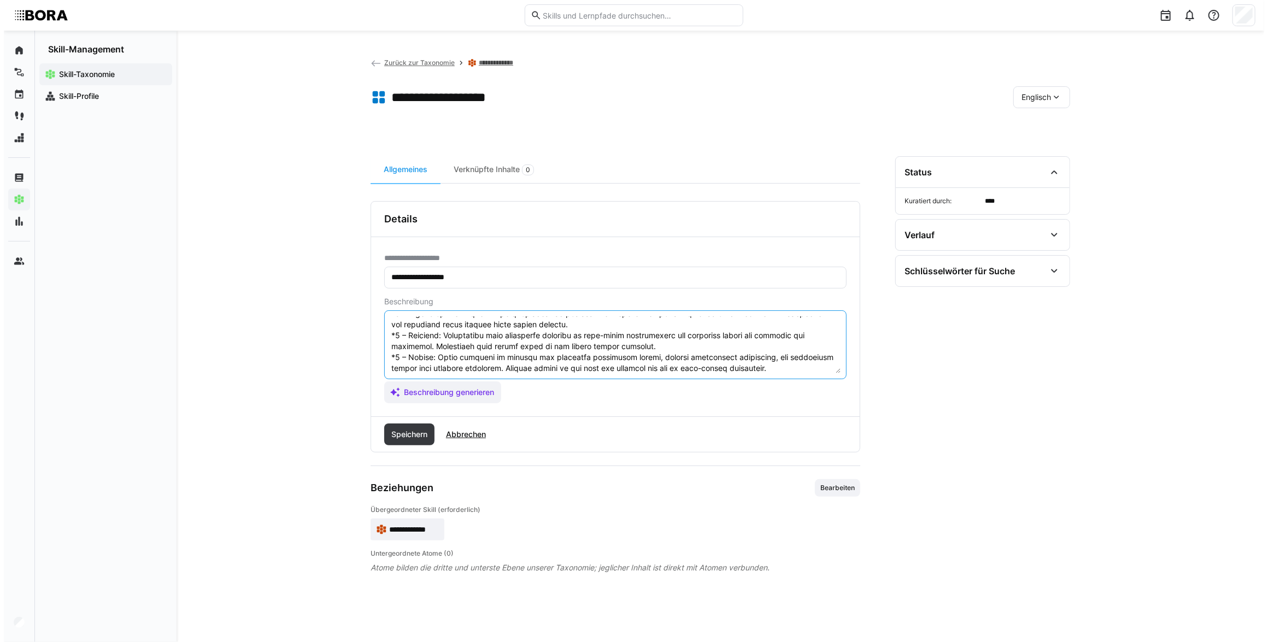
scroll to position [57, 0]
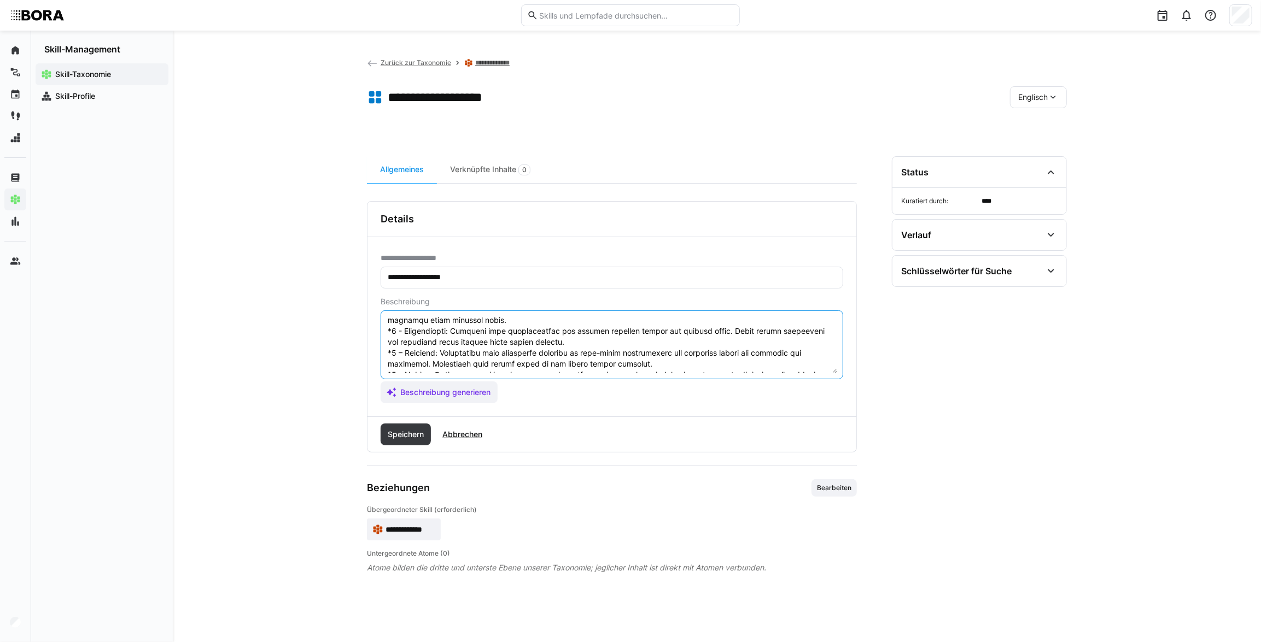
click at [449, 330] on textarea at bounding box center [612, 345] width 451 height 57
type textarea "Loremipsum Dolorsit am con adipi el seddoeiu temporincid utlabo etdo magnaal en…"
click at [420, 434] on span "Speichern" at bounding box center [405, 434] width 39 height 11
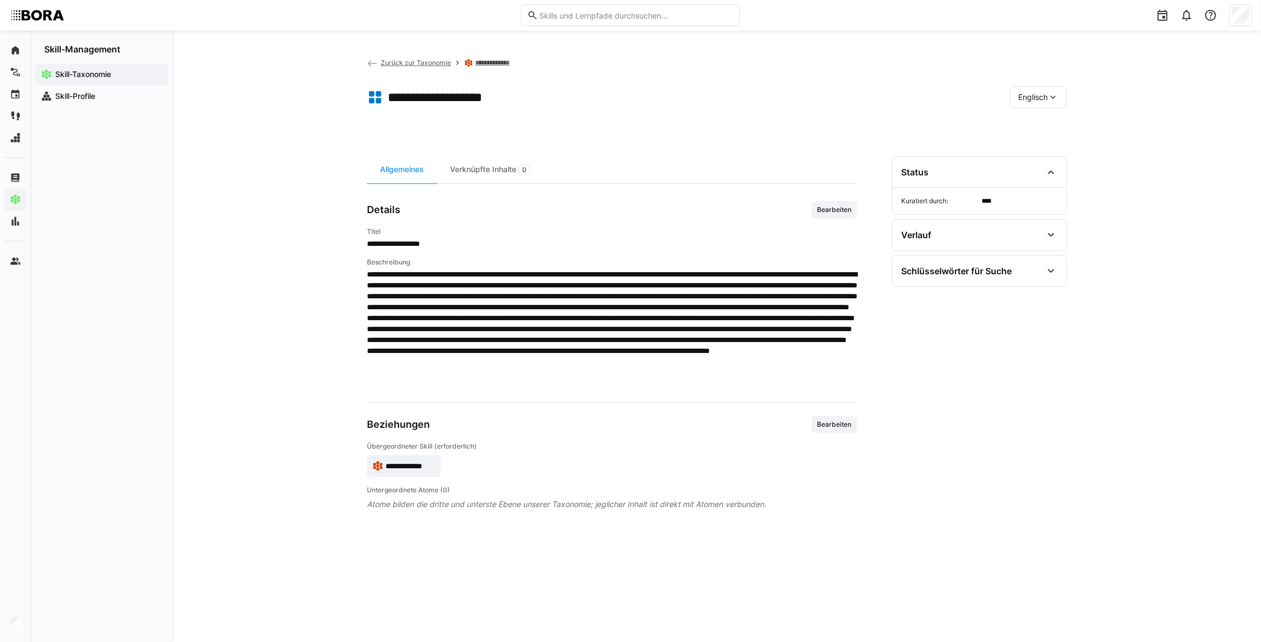
click at [720, 330] on span at bounding box center [612, 329] width 490 height 120
drag, startPoint x: 403, startPoint y: 307, endPoint x: 422, endPoint y: 319, distance: 22.9
click at [422, 319] on span at bounding box center [612, 329] width 490 height 120
click at [1048, 93] on eds-icon at bounding box center [1053, 97] width 11 height 11
click at [1034, 130] on span "Deutsch" at bounding box center [1033, 125] width 30 height 11
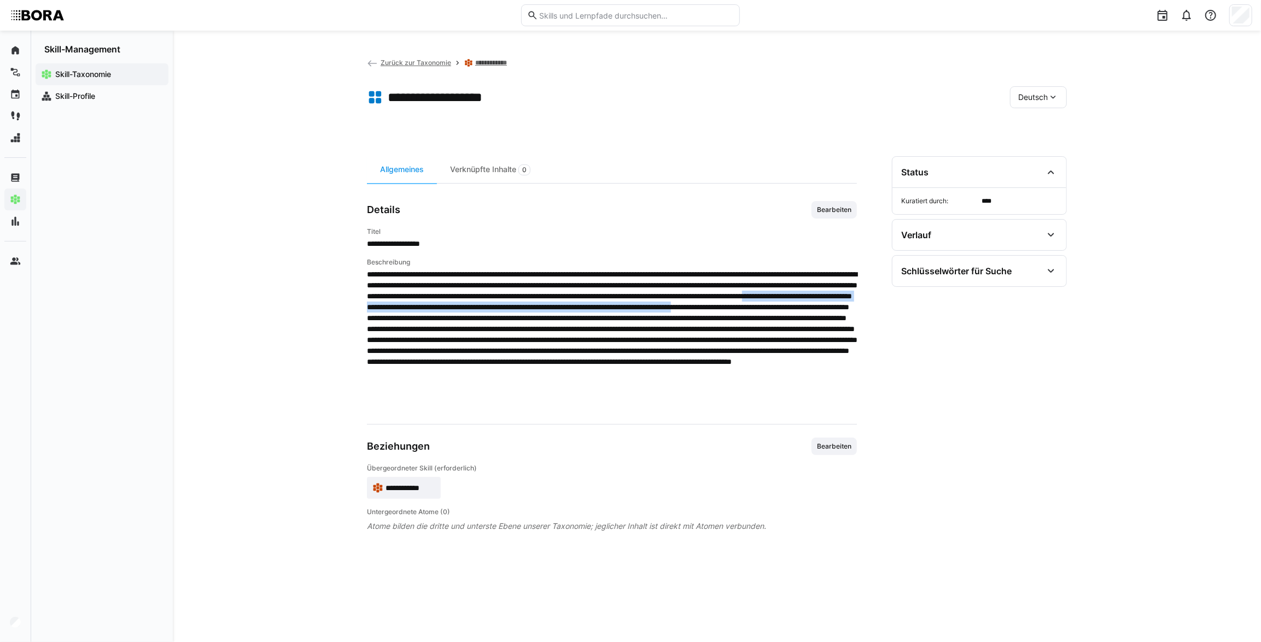
drag, startPoint x: 406, startPoint y: 318, endPoint x: 479, endPoint y: 329, distance: 73.5
click at [479, 329] on span at bounding box center [612, 340] width 490 height 142
click at [539, 355] on span at bounding box center [612, 340] width 490 height 142
drag, startPoint x: 539, startPoint y: 355, endPoint x: 531, endPoint y: 327, distance: 29.3
click at [531, 327] on span at bounding box center [612, 340] width 490 height 142
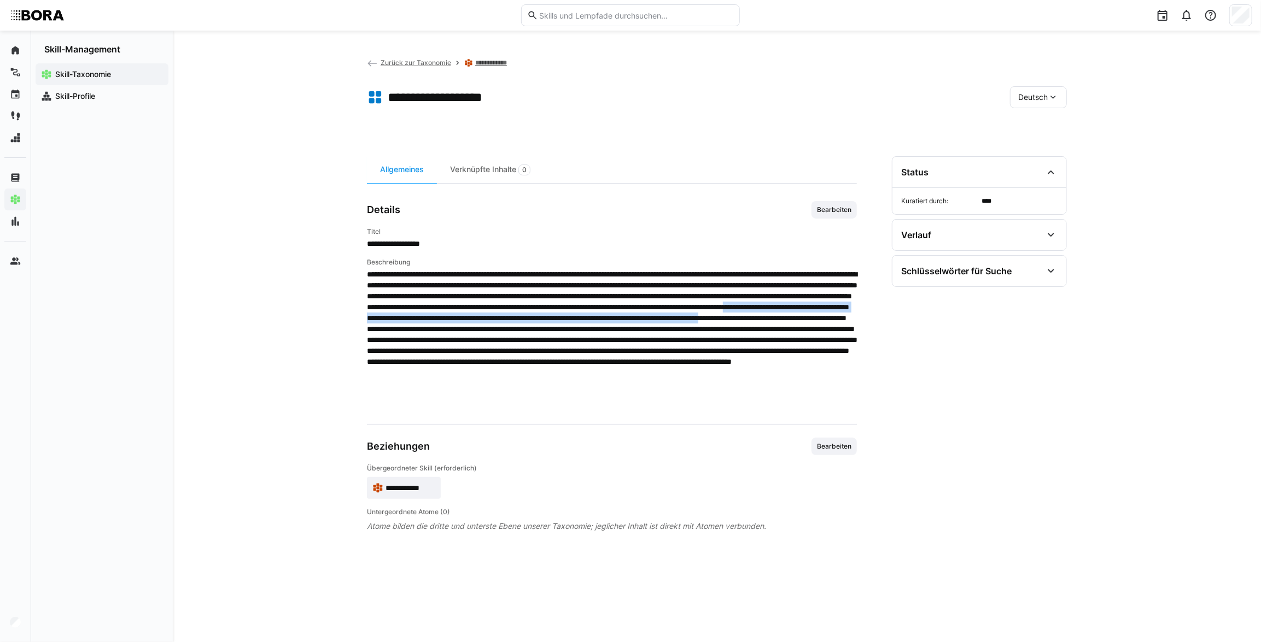
drag, startPoint x: 541, startPoint y: 328, endPoint x: 696, endPoint y: 342, distance: 155.3
click at [696, 342] on span at bounding box center [612, 340] width 490 height 142
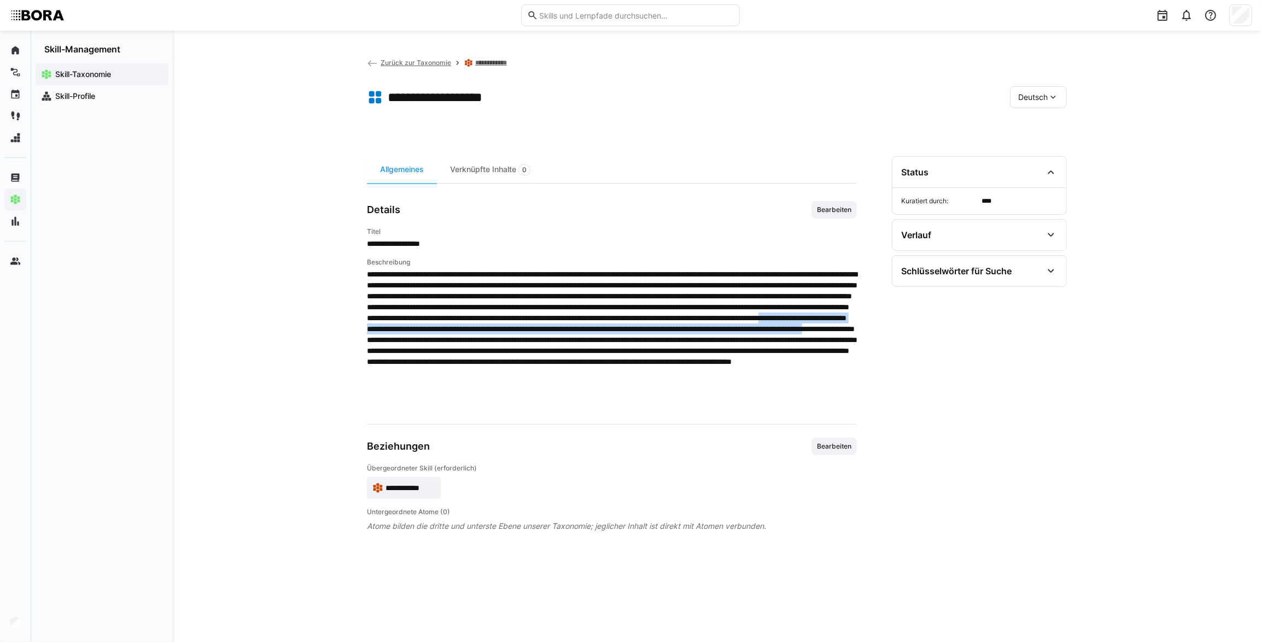
drag, startPoint x: 776, startPoint y: 339, endPoint x: 513, endPoint y: 361, distance: 263.9
click at [513, 361] on span at bounding box center [612, 340] width 490 height 142
click at [621, 372] on span at bounding box center [612, 340] width 490 height 142
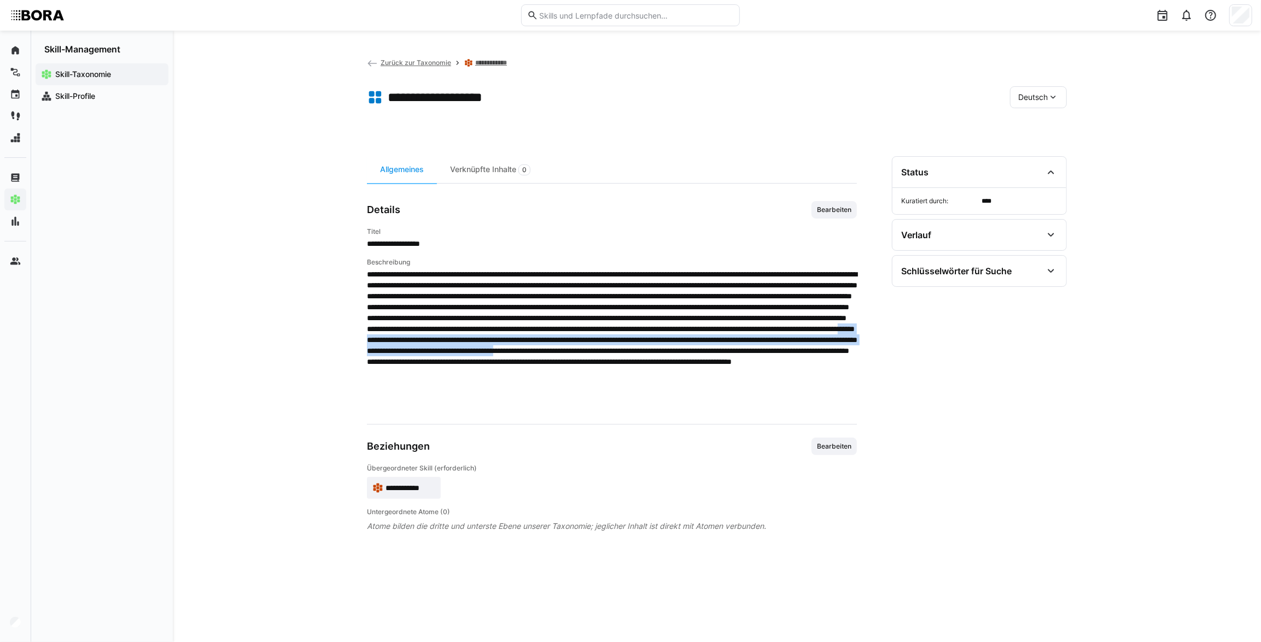
drag, startPoint x: 560, startPoint y: 360, endPoint x: 463, endPoint y: 383, distance: 100.4
click at [463, 383] on span at bounding box center [612, 340] width 490 height 142
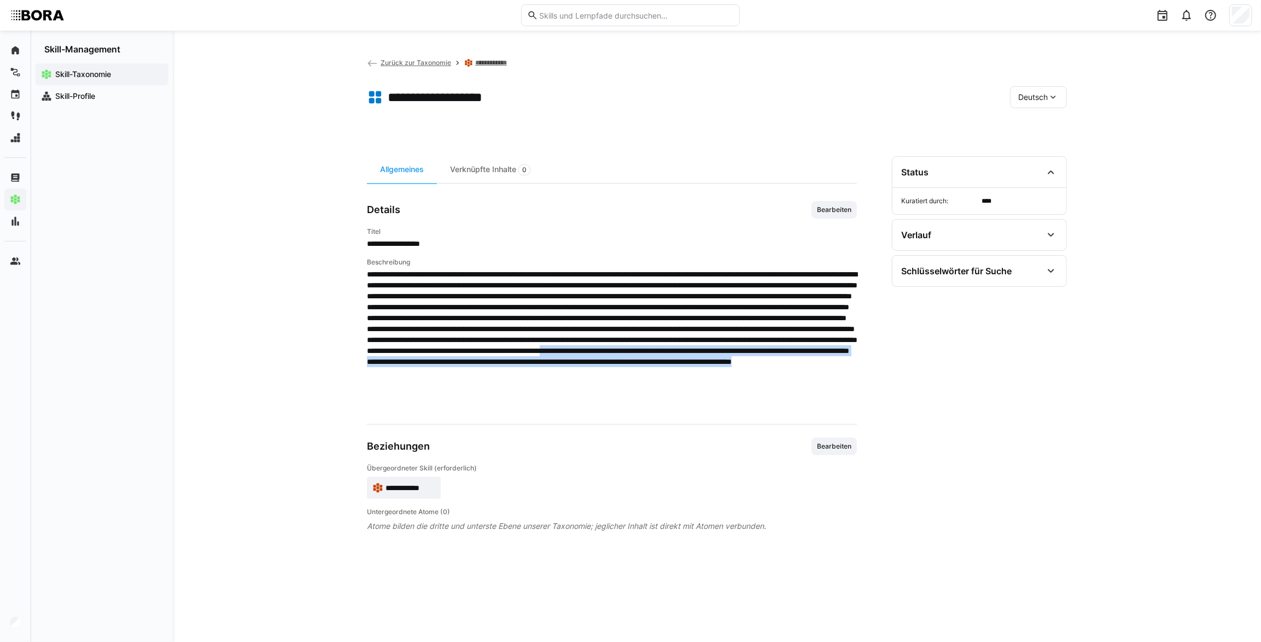
drag, startPoint x: 515, startPoint y: 384, endPoint x: 528, endPoint y: 416, distance: 34.1
click at [528, 416] on app-general "**********" at bounding box center [612, 366] width 490 height 331
click at [1038, 98] on span "Deutsch" at bounding box center [1033, 97] width 30 height 11
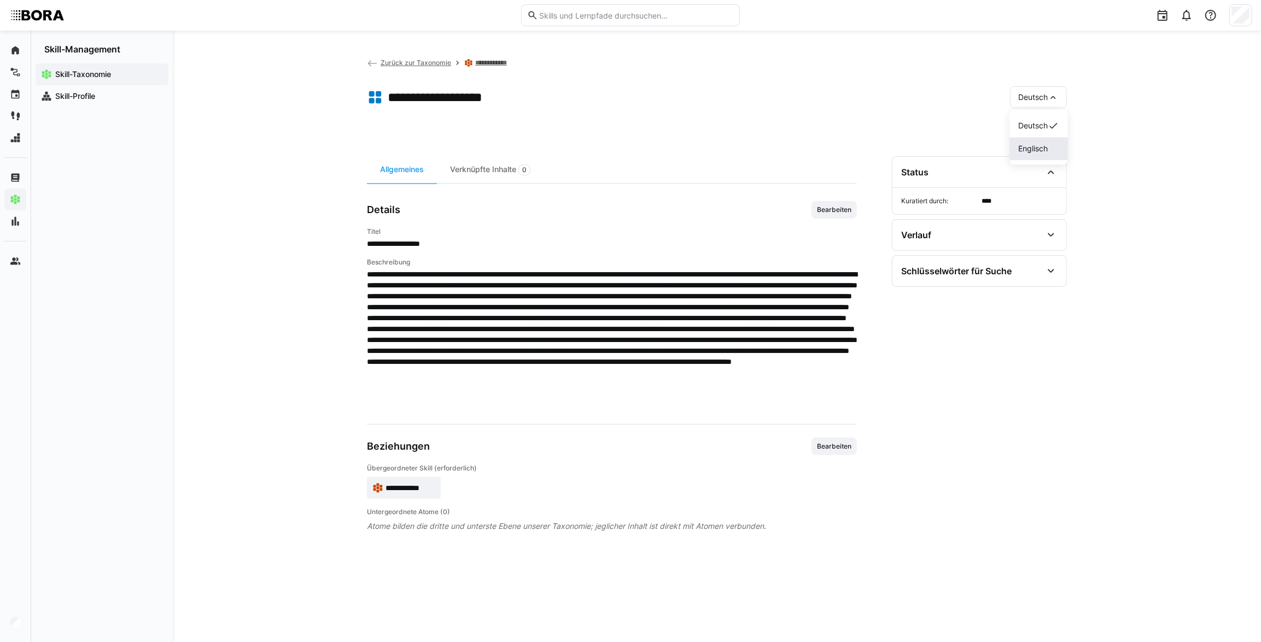
click at [1053, 141] on div "Englisch" at bounding box center [1039, 148] width 58 height 23
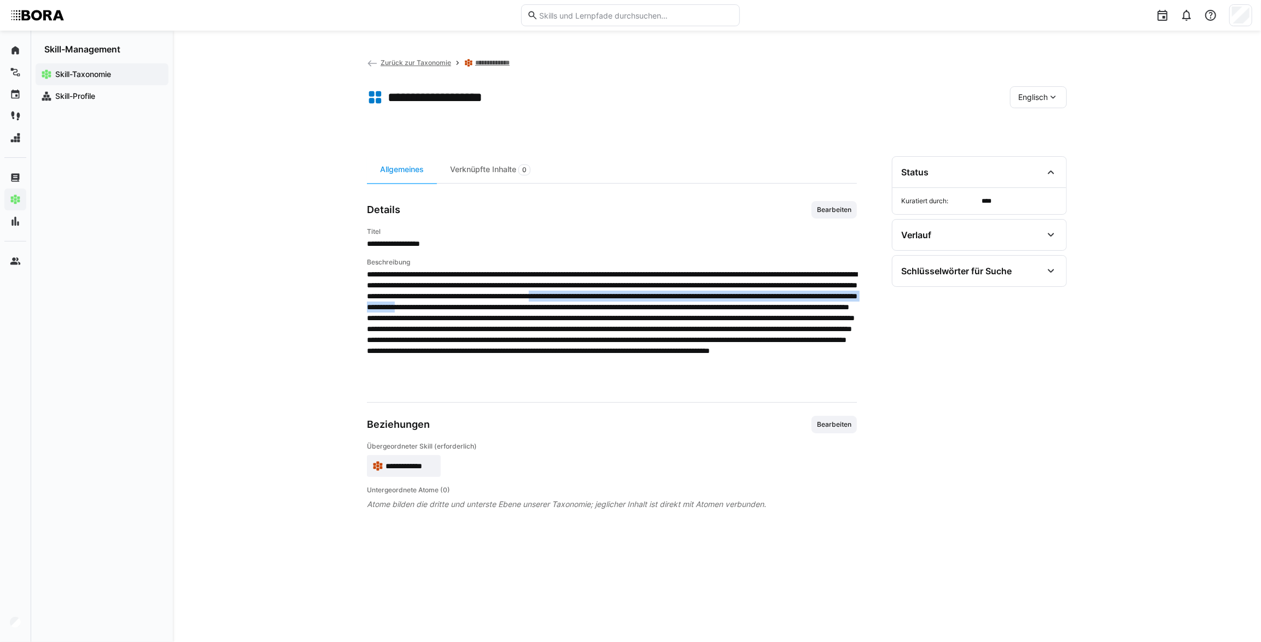
drag, startPoint x: 402, startPoint y: 304, endPoint x: 418, endPoint y: 321, distance: 24.0
click at [418, 321] on span at bounding box center [612, 329] width 490 height 120
click at [438, 317] on span at bounding box center [612, 329] width 490 height 120
drag, startPoint x: 437, startPoint y: 317, endPoint x: 584, endPoint y: 330, distance: 147.7
click at [584, 330] on span at bounding box center [612, 329] width 490 height 120
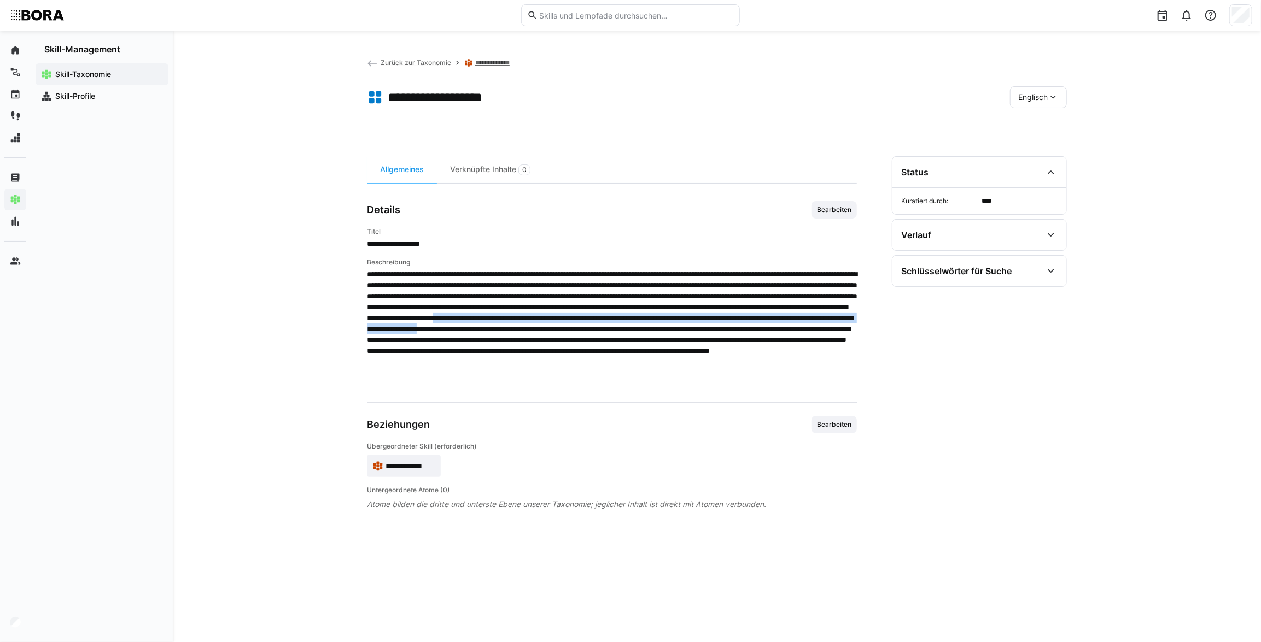
drag, startPoint x: 645, startPoint y: 328, endPoint x: 800, endPoint y: 339, distance: 155.7
click at [800, 339] on span at bounding box center [612, 329] width 490 height 120
drag, startPoint x: 623, startPoint y: 370, endPoint x: 613, endPoint y: 370, distance: 9.8
click at [623, 370] on span at bounding box center [612, 329] width 490 height 120
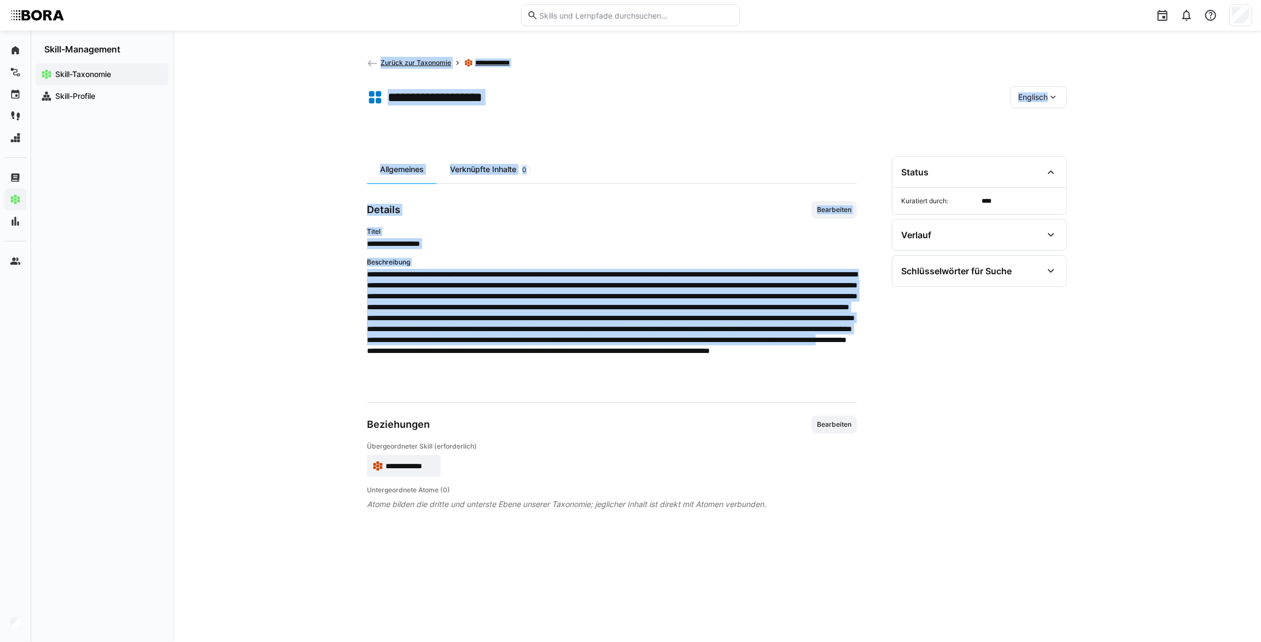
drag, startPoint x: 363, startPoint y: 350, endPoint x: 569, endPoint y: 374, distance: 207.5
click at [569, 374] on div "**********" at bounding box center [717, 337] width 1088 height 612
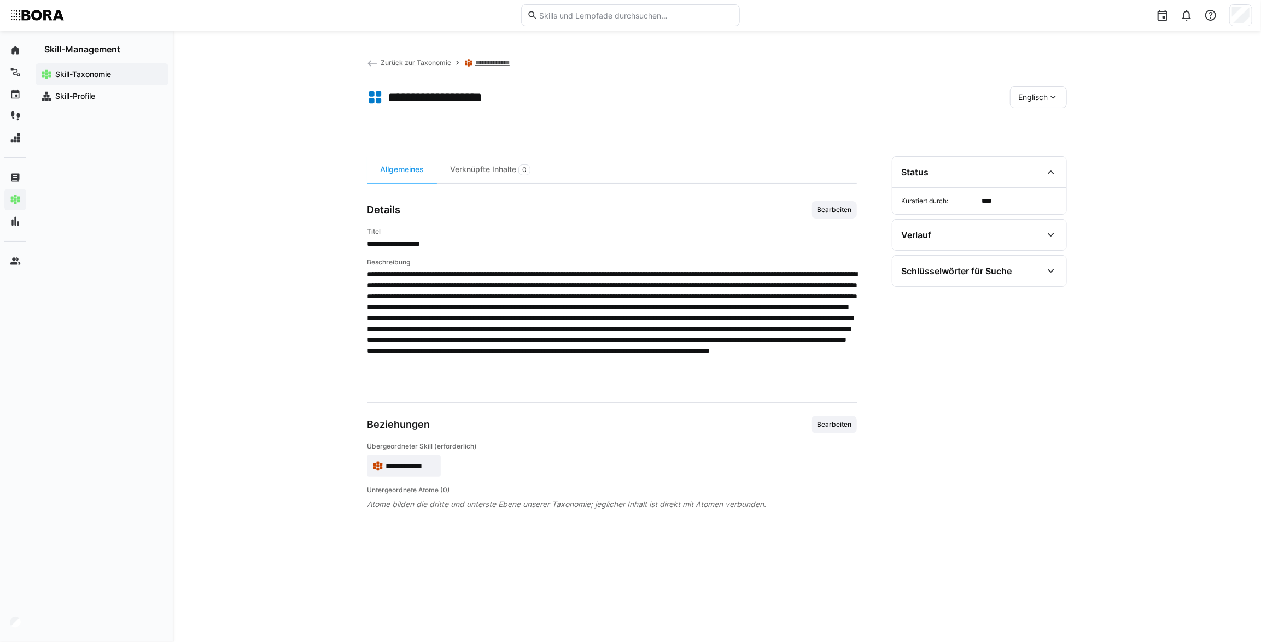
drag, startPoint x: 569, startPoint y: 374, endPoint x: 701, endPoint y: 405, distance: 135.4
click at [701, 405] on app-general "**********" at bounding box center [612, 355] width 490 height 309
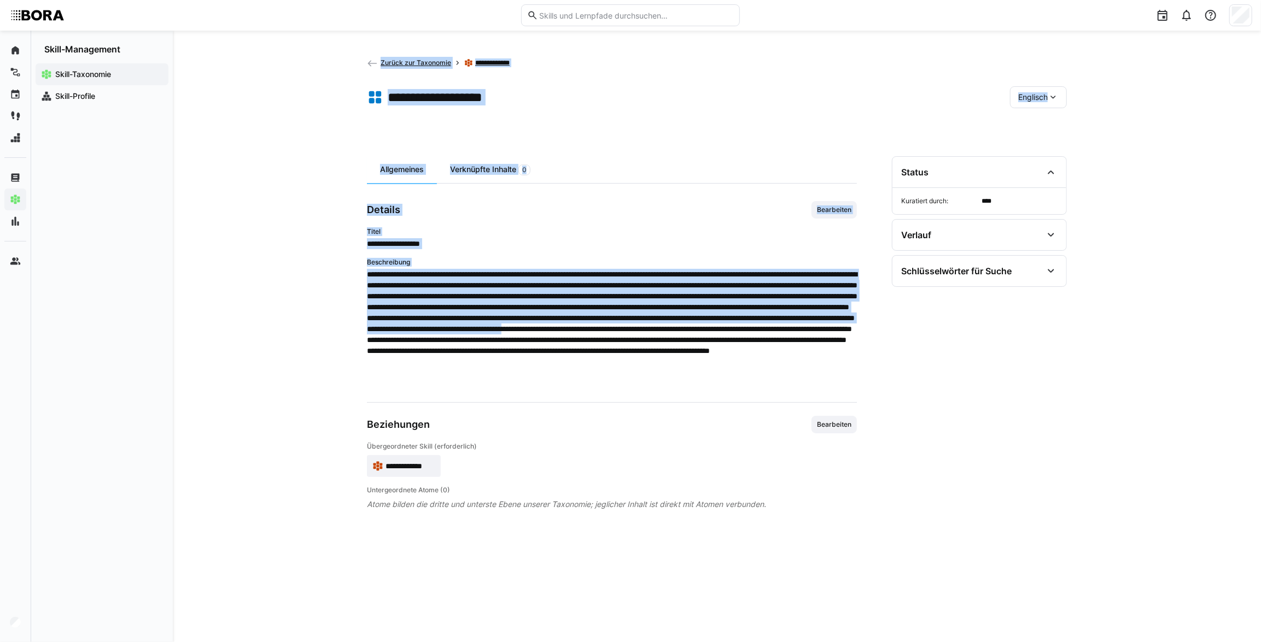
drag, startPoint x: 365, startPoint y: 349, endPoint x: 434, endPoint y: 353, distance: 68.5
click at [434, 353] on div "**********" at bounding box center [717, 337] width 1088 height 612
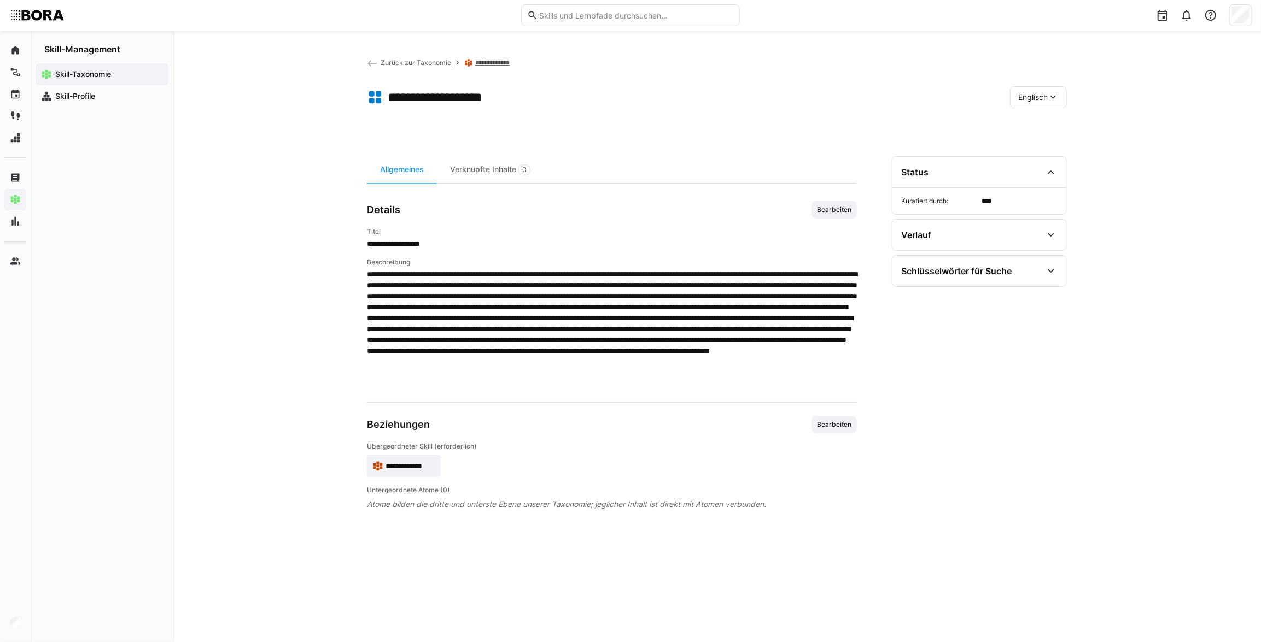
drag, startPoint x: 434, startPoint y: 353, endPoint x: 539, endPoint y: 370, distance: 106.3
click at [514, 372] on span at bounding box center [612, 329] width 490 height 120
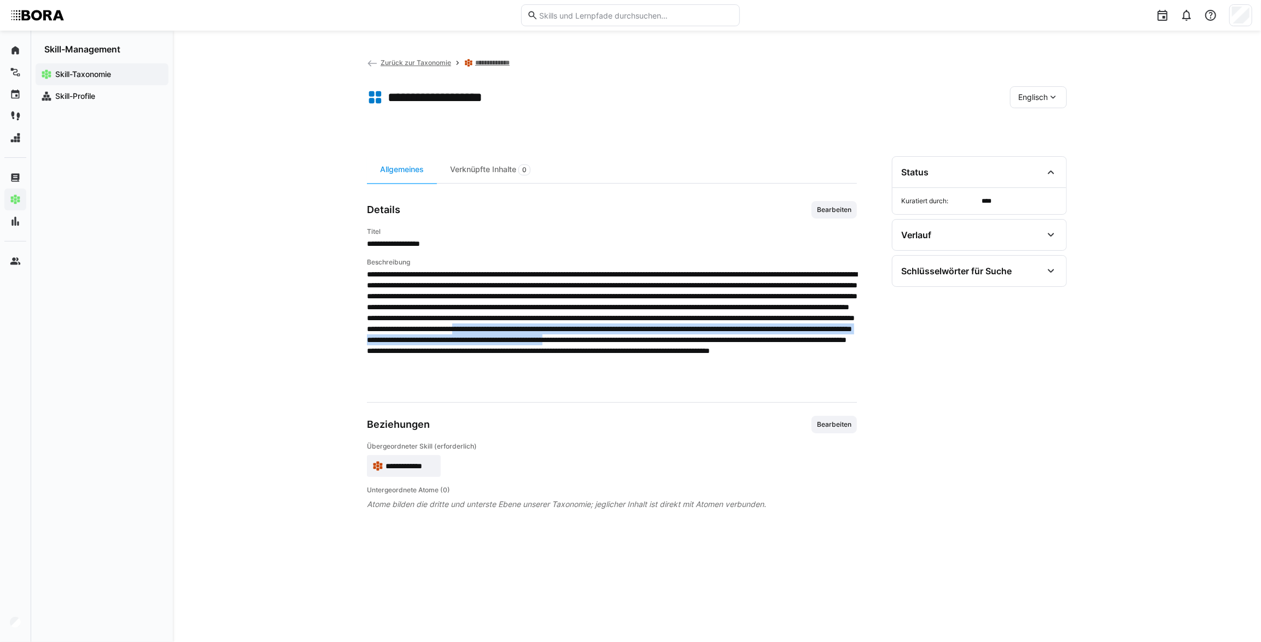
drag, startPoint x: 683, startPoint y: 362, endPoint x: 366, endPoint y: 347, distance: 317.5
click at [367, 347] on span at bounding box center [612, 329] width 490 height 120
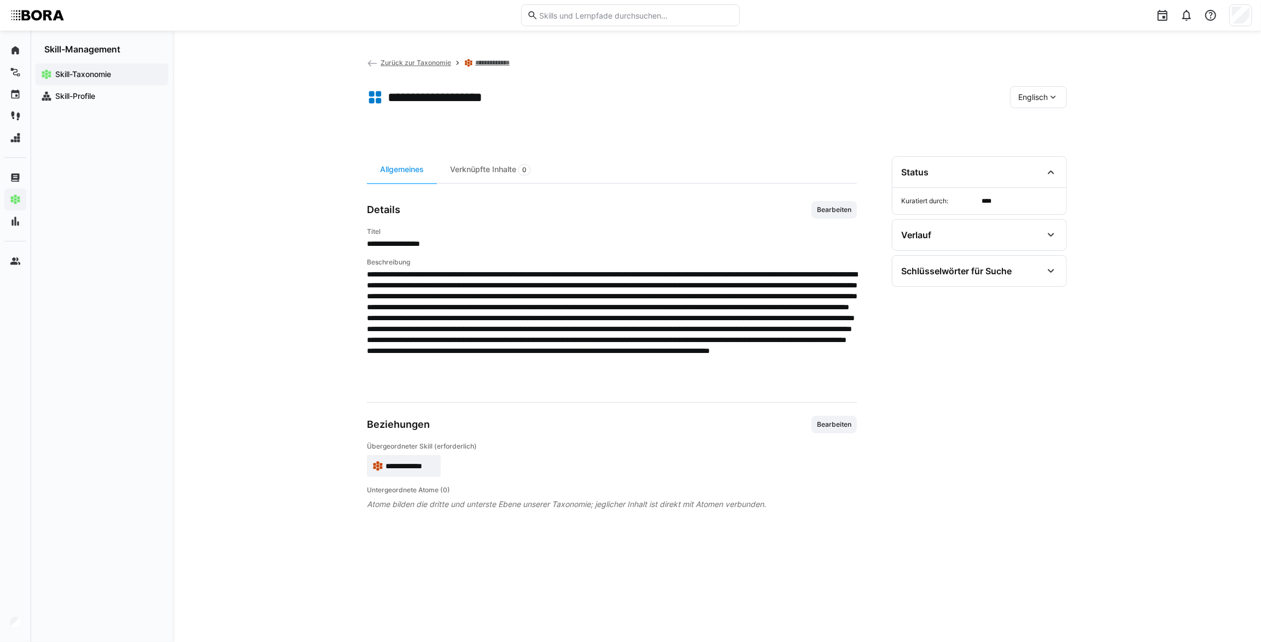
click at [705, 385] on span at bounding box center [612, 329] width 490 height 120
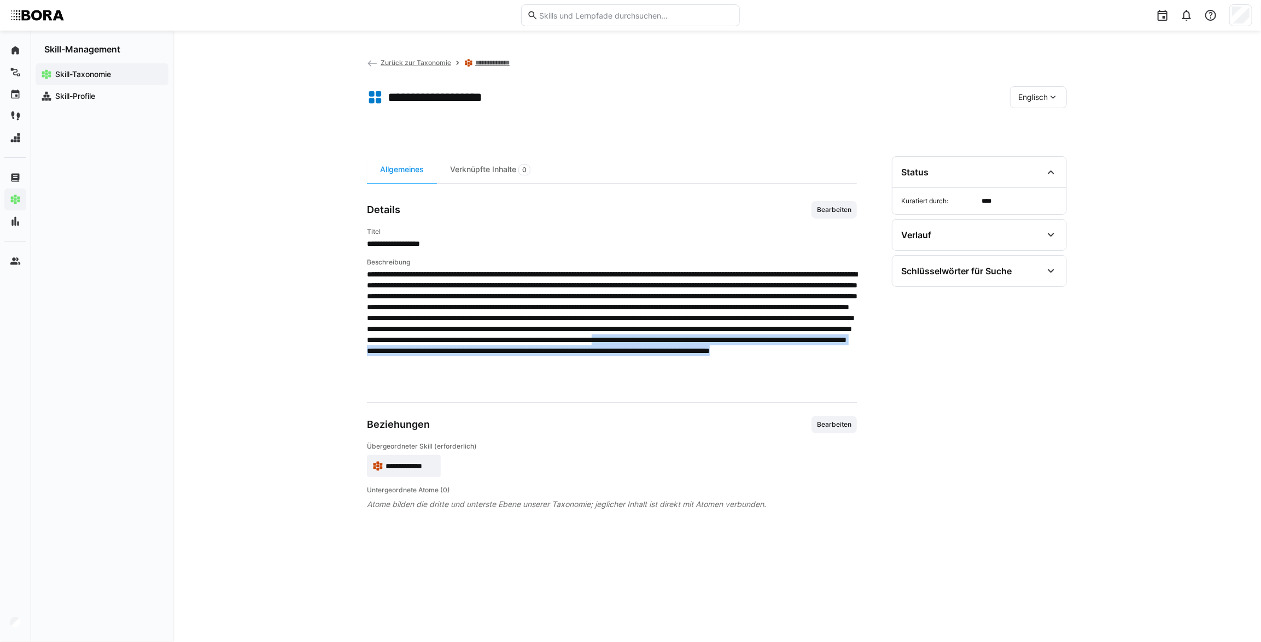
drag, startPoint x: 694, startPoint y: 379, endPoint x: 742, endPoint y: 362, distance: 51.7
click at [742, 362] on span at bounding box center [612, 329] width 490 height 120
click at [1066, 87] on eds-select-input "Englisch" at bounding box center [1038, 97] width 57 height 22
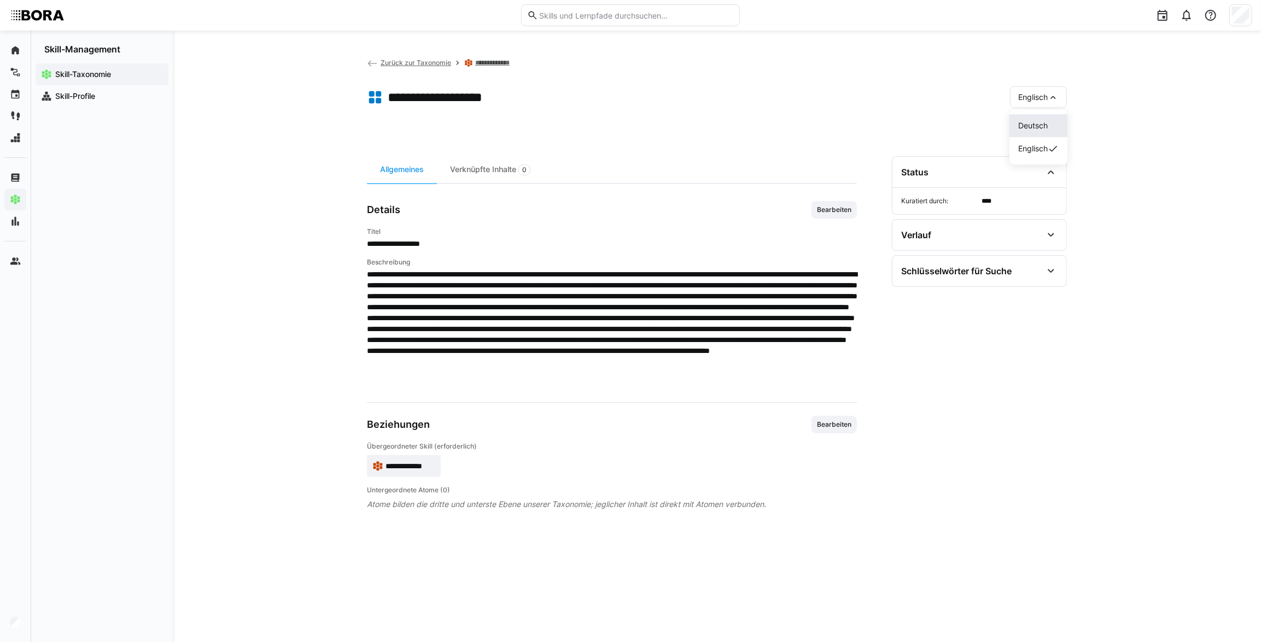
click at [1029, 127] on span "Deutsch" at bounding box center [1033, 125] width 30 height 11
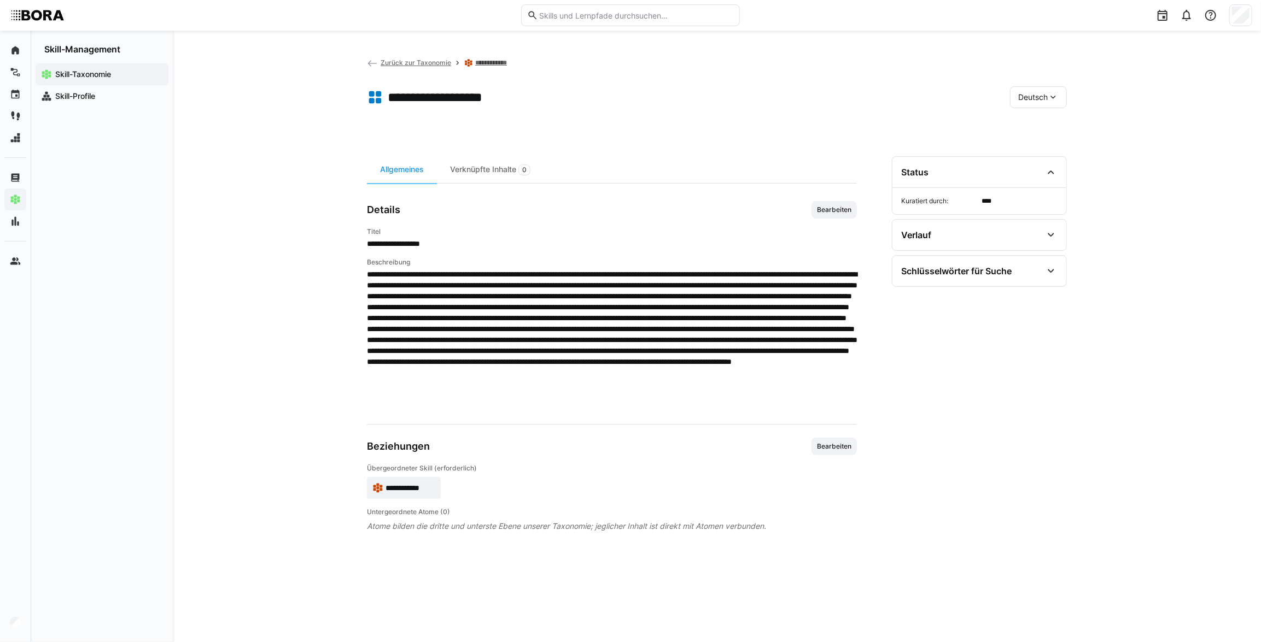
click at [1010, 94] on div "Deutsch" at bounding box center [1038, 97] width 57 height 22
click at [1013, 145] on div "Englisch" at bounding box center [1039, 148] width 58 height 23
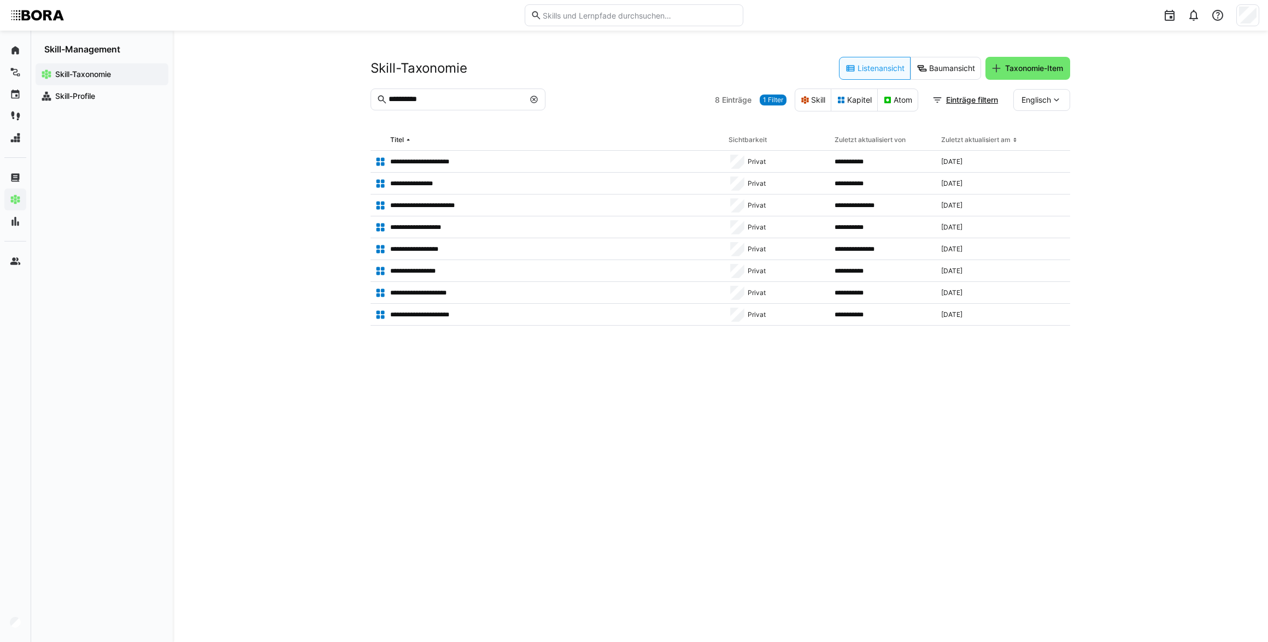
click at [536, 95] on eds-icon at bounding box center [534, 99] width 9 height 9
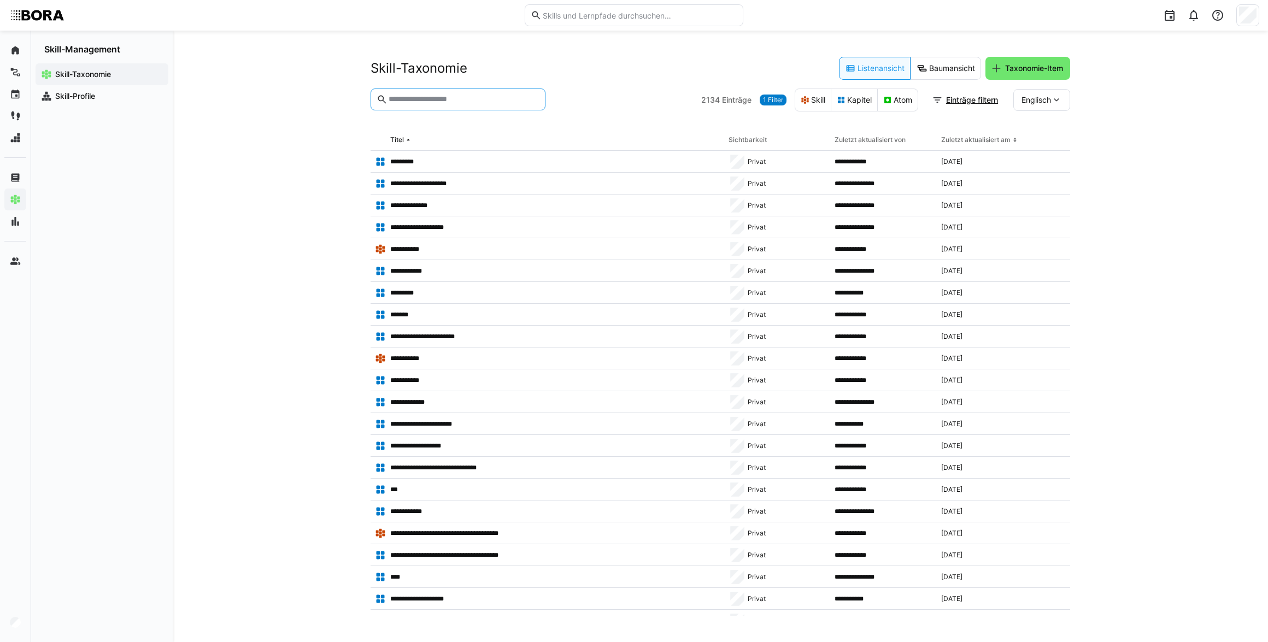
click at [523, 96] on input "text" at bounding box center [464, 100] width 152 height 10
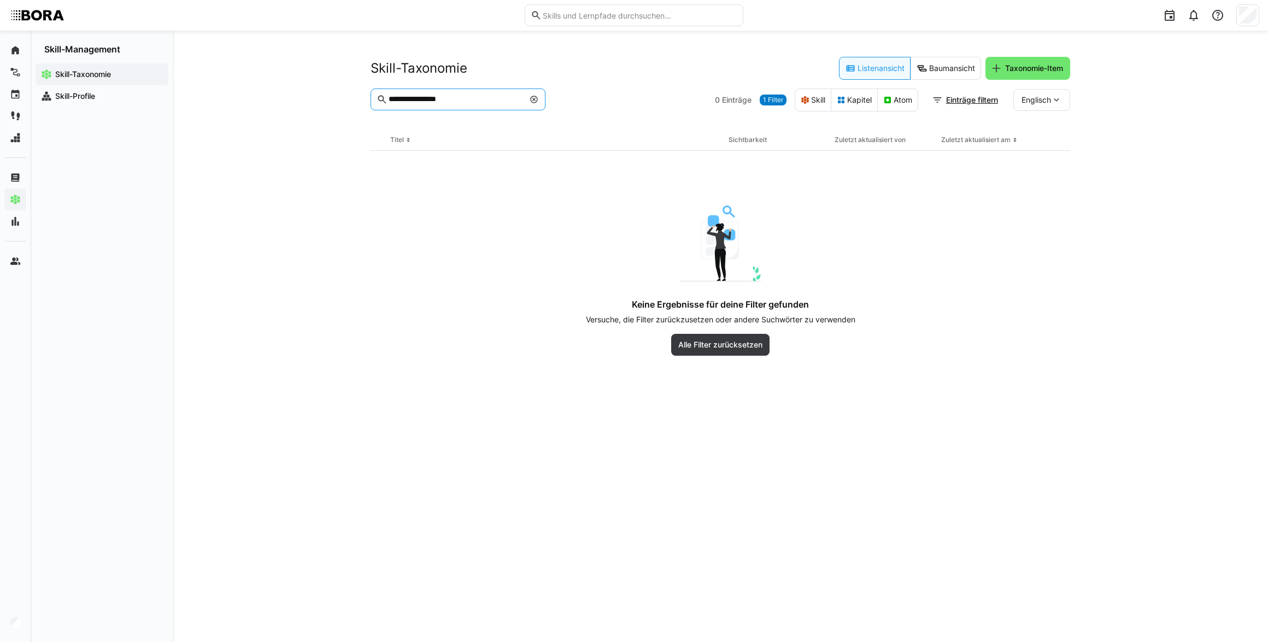
type input "**********"
click at [535, 95] on eds-icon at bounding box center [534, 99] width 9 height 9
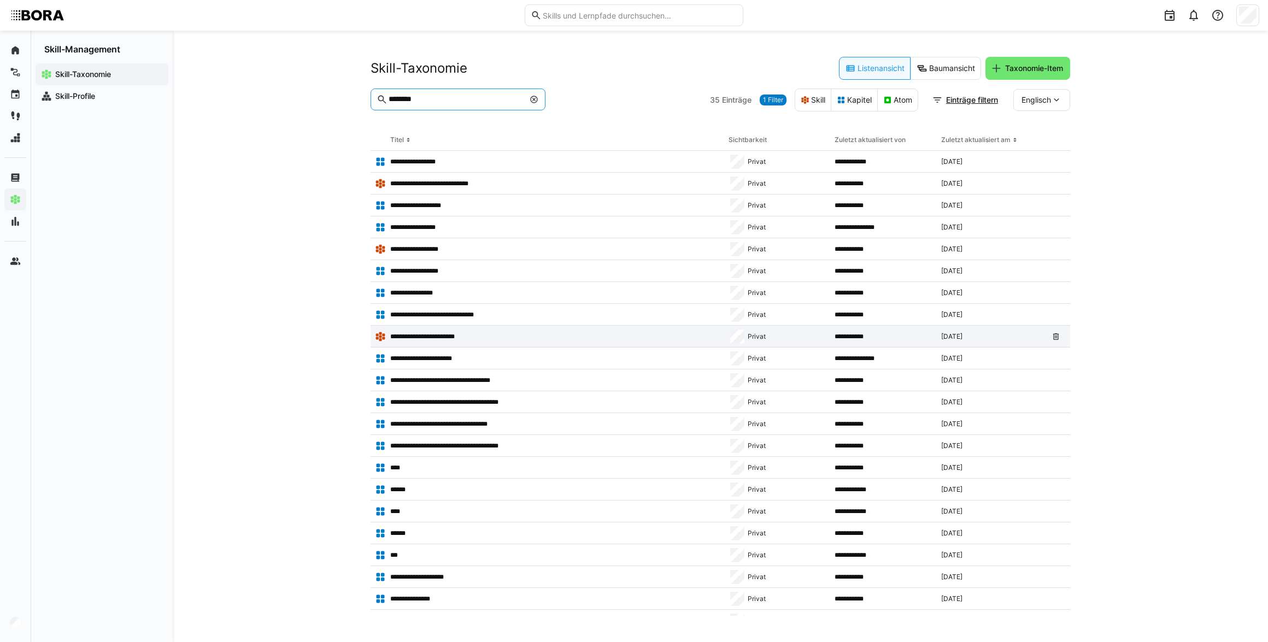
type input "********"
click at [469, 333] on p "**********" at bounding box center [431, 336] width 83 height 9
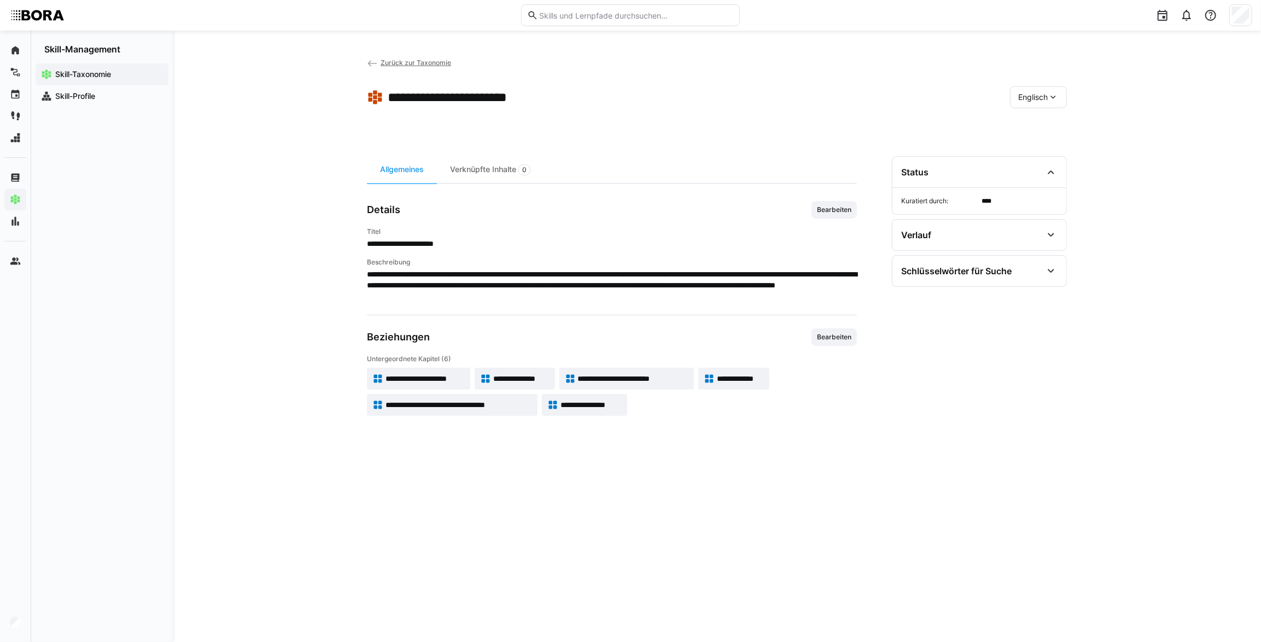
click at [372, 60] on eds-icon at bounding box center [372, 63] width 11 height 11
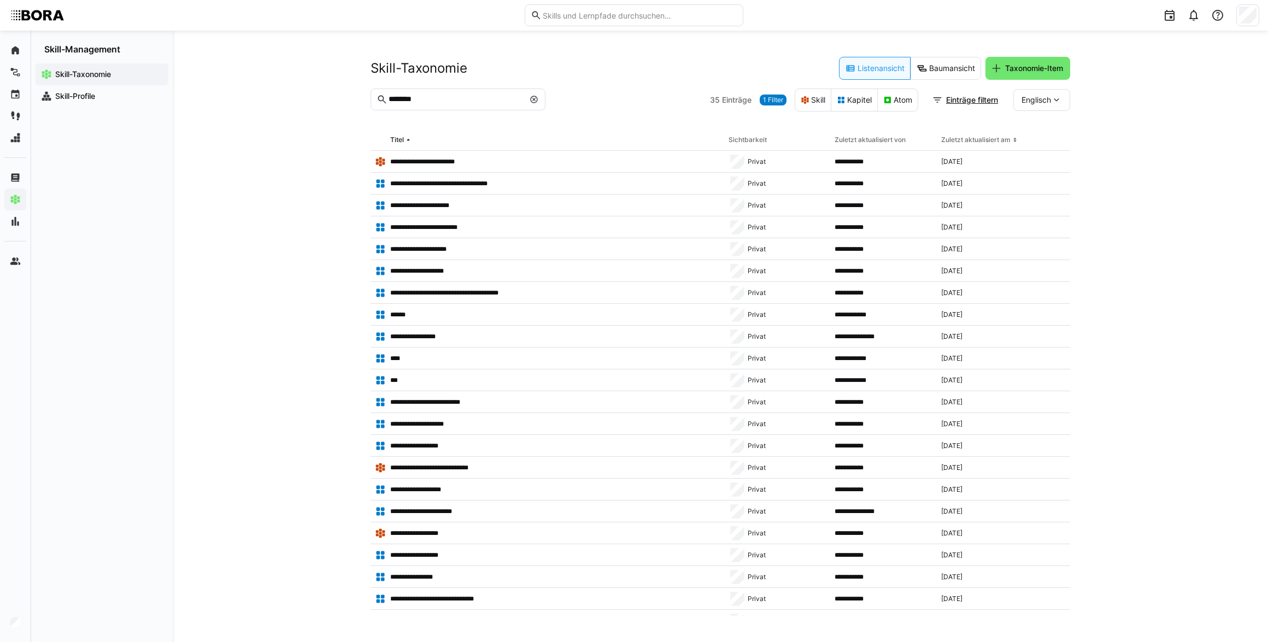
click at [389, 101] on input "********" at bounding box center [456, 100] width 137 height 10
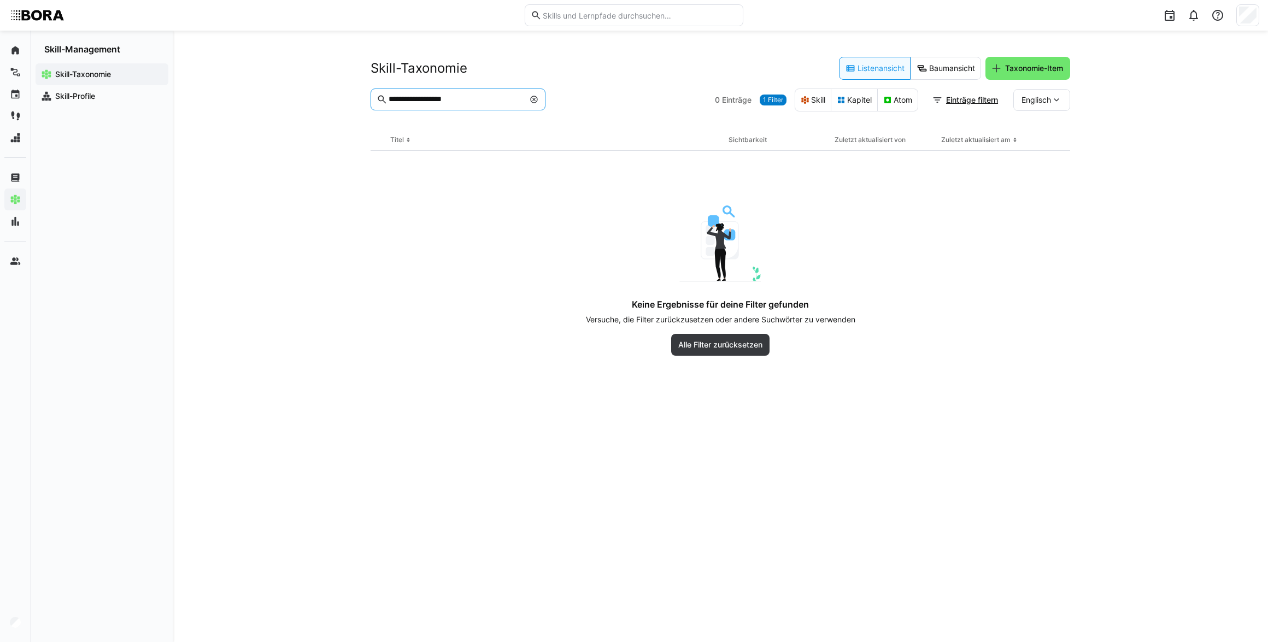
click at [484, 99] on input "**********" at bounding box center [456, 100] width 137 height 10
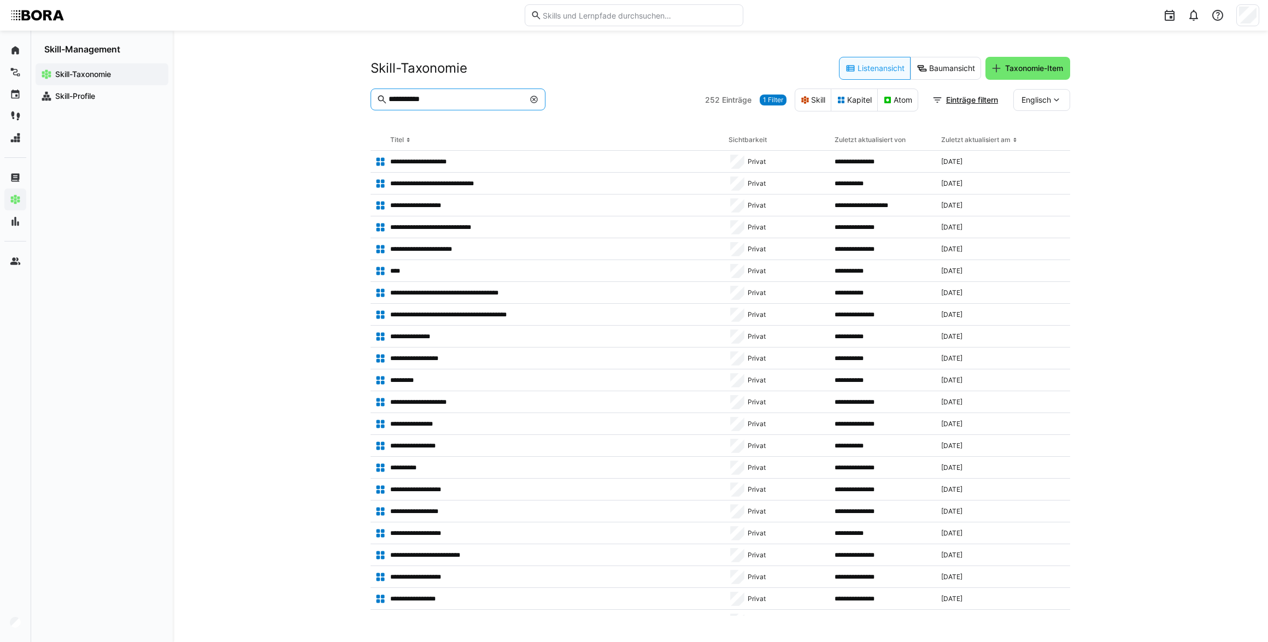
click at [1061, 104] on eds-icon at bounding box center [1056, 100] width 11 height 11
click at [1054, 122] on div "Deutsch" at bounding box center [1042, 129] width 58 height 23
click at [475, 97] on input "**********" at bounding box center [456, 100] width 137 height 10
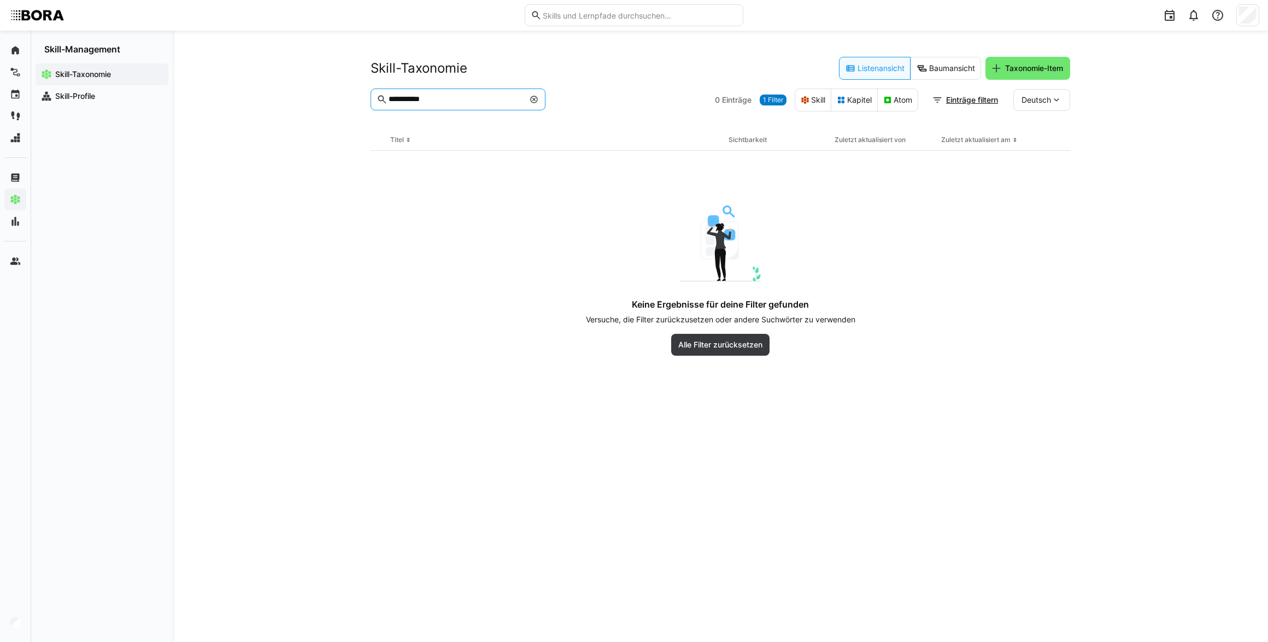
type input "**********"
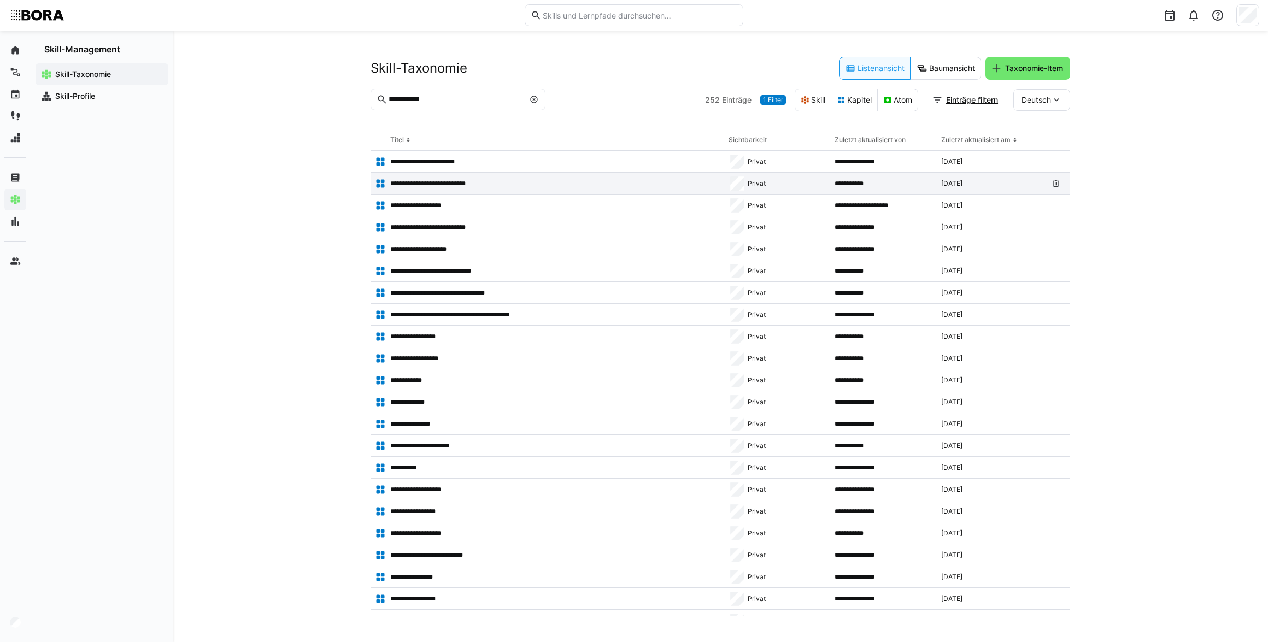
click at [486, 185] on p "**********" at bounding box center [441, 183] width 102 height 9
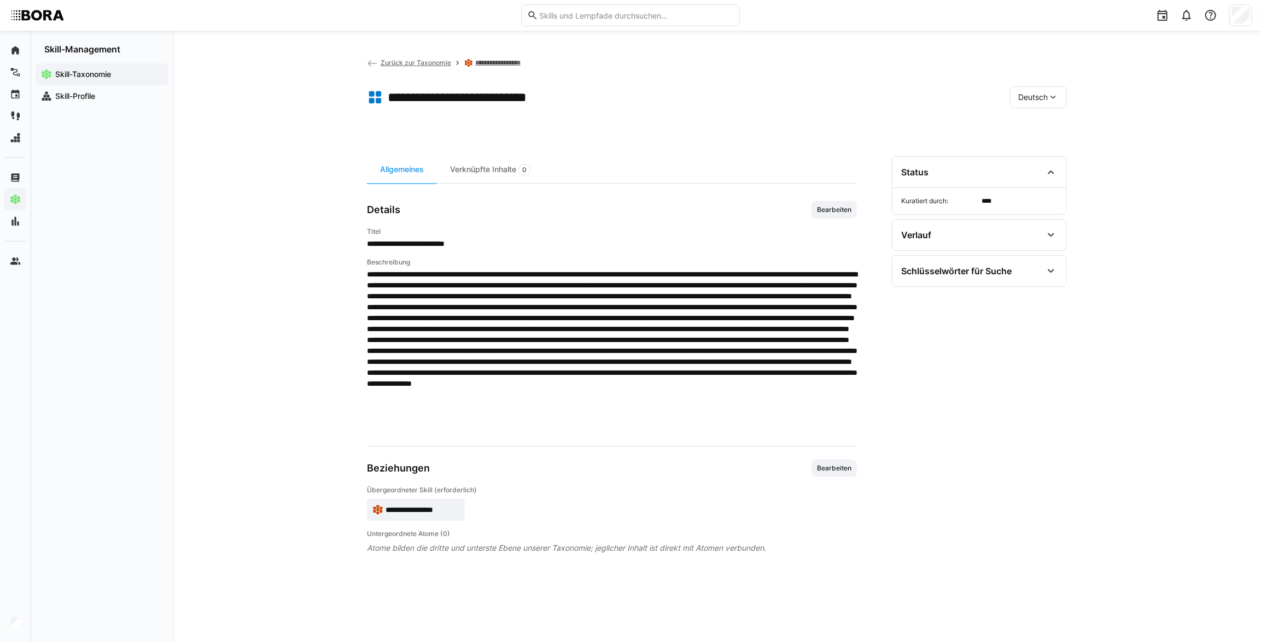
click at [416, 65] on span "Zurück zur Taxonomie" at bounding box center [416, 63] width 71 height 8
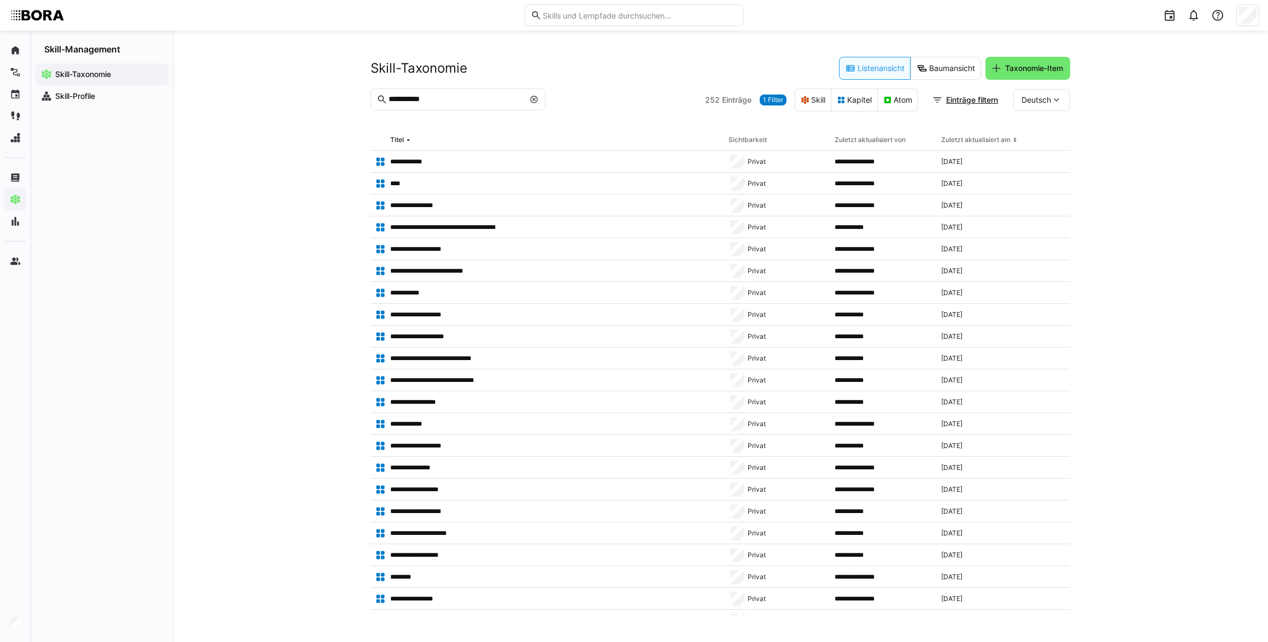
click at [533, 100] on eds-icon at bounding box center [534, 99] width 9 height 9
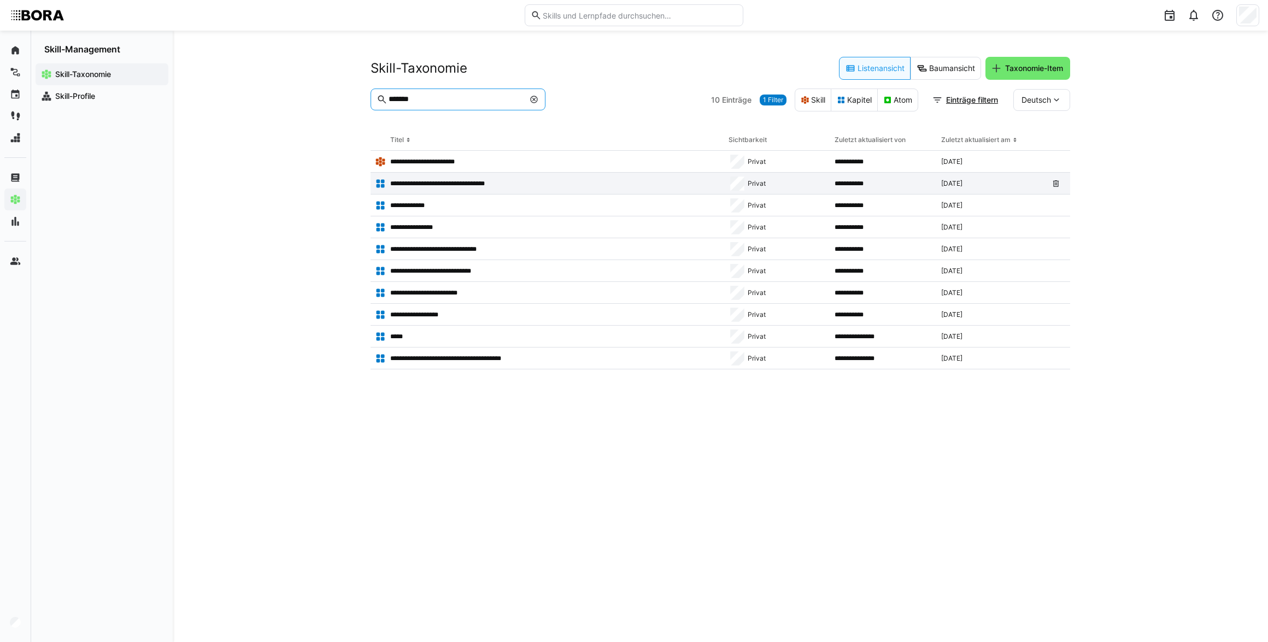
type input "******"
click at [473, 187] on p "**********" at bounding box center [451, 183] width 122 height 9
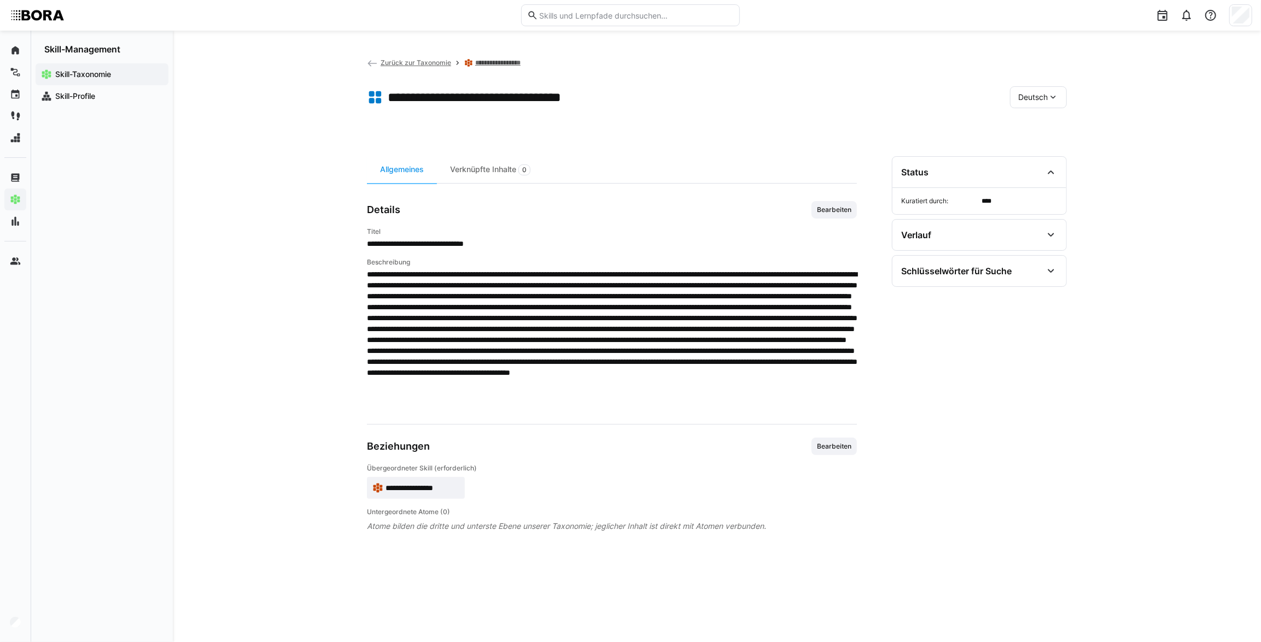
click at [1015, 105] on div "Deutsch" at bounding box center [1038, 97] width 57 height 22
click at [1030, 151] on span "Englisch" at bounding box center [1034, 148] width 30 height 11
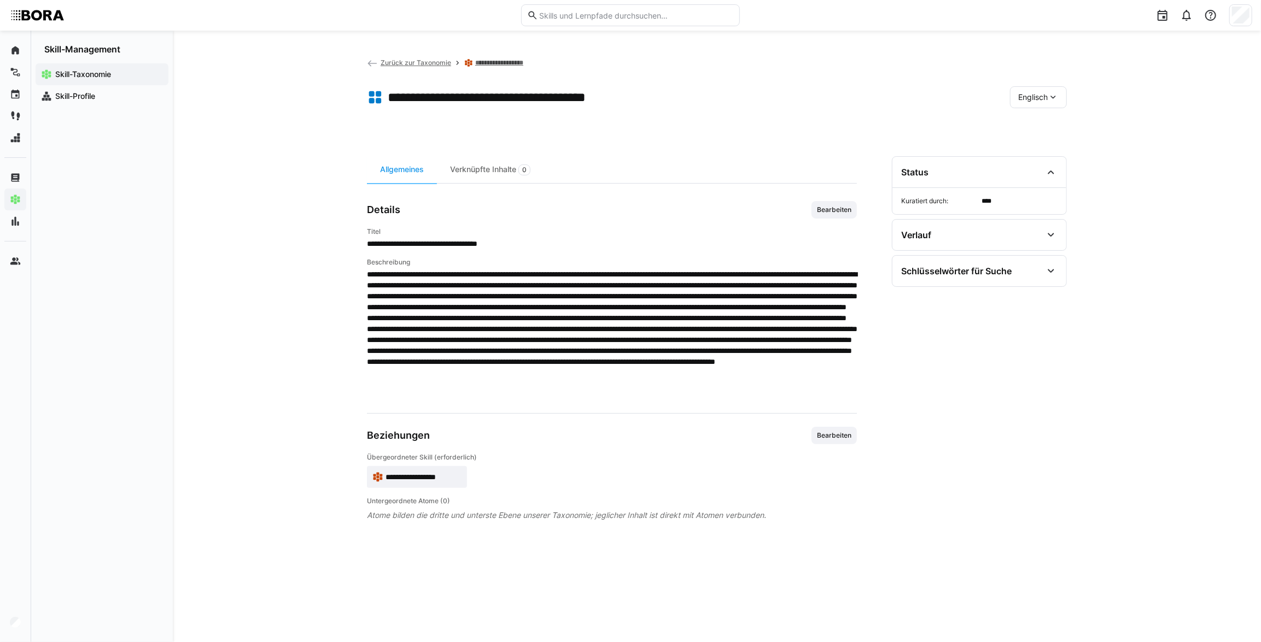
click at [1035, 93] on span "Englisch" at bounding box center [1033, 97] width 30 height 11
click at [1036, 127] on span "Deutsch" at bounding box center [1033, 125] width 30 height 11
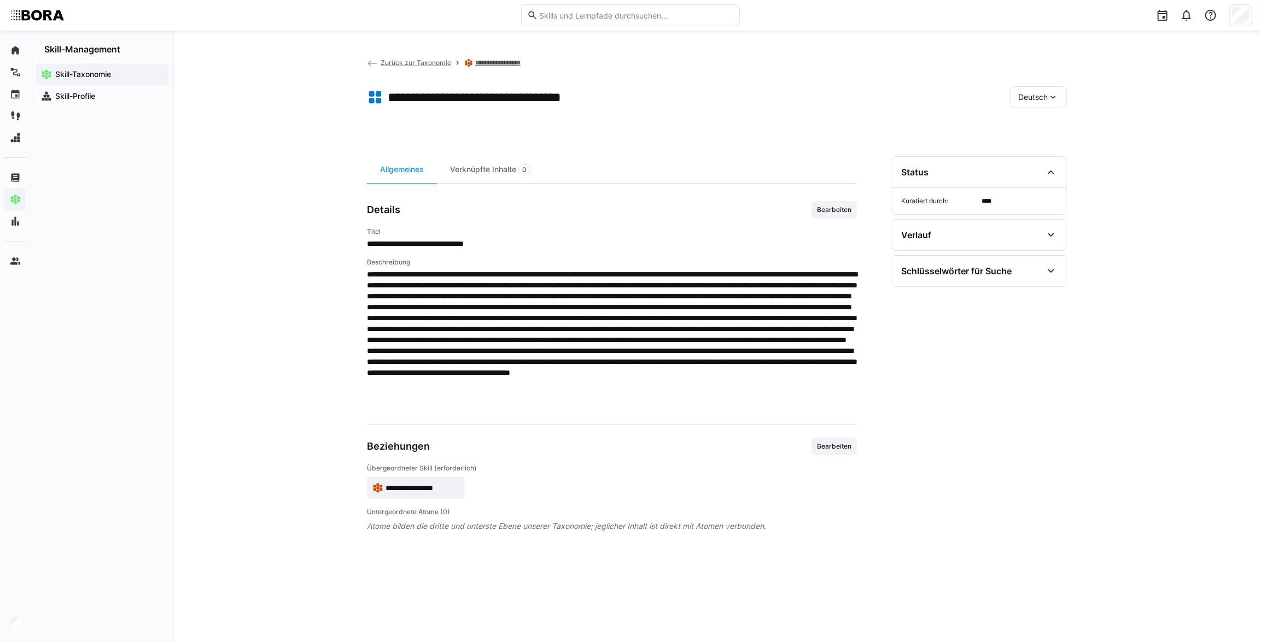
click at [376, 62] on eds-icon at bounding box center [372, 63] width 11 height 11
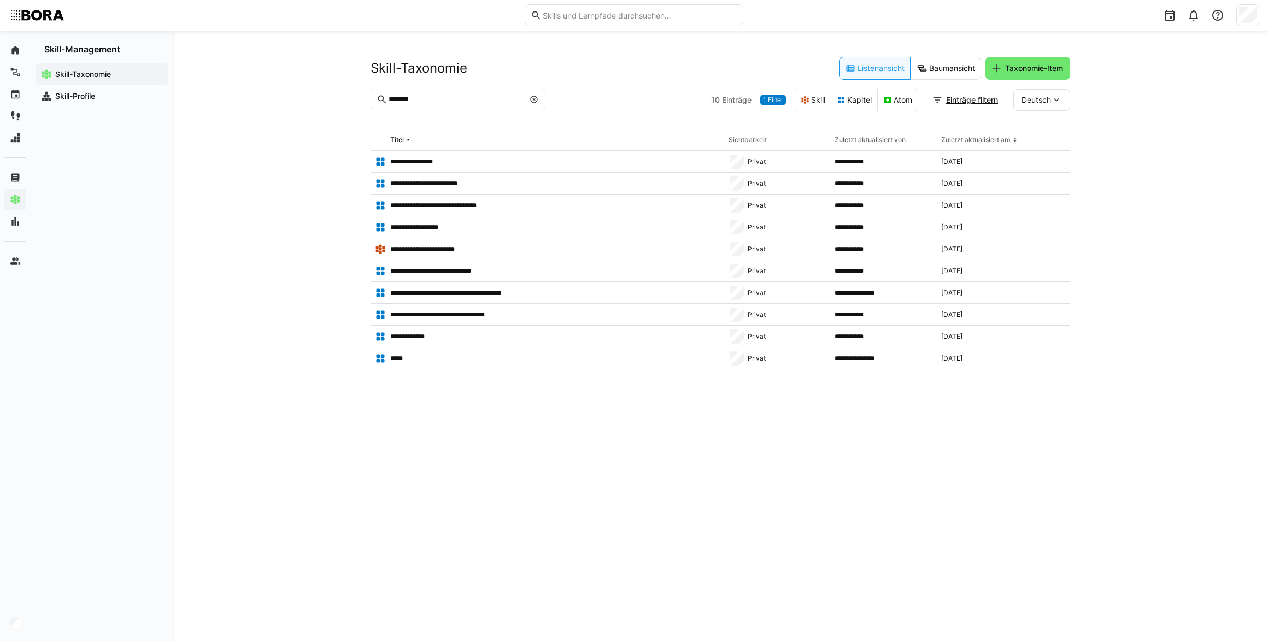
click at [529, 99] on span at bounding box center [534, 99] width 11 height 11
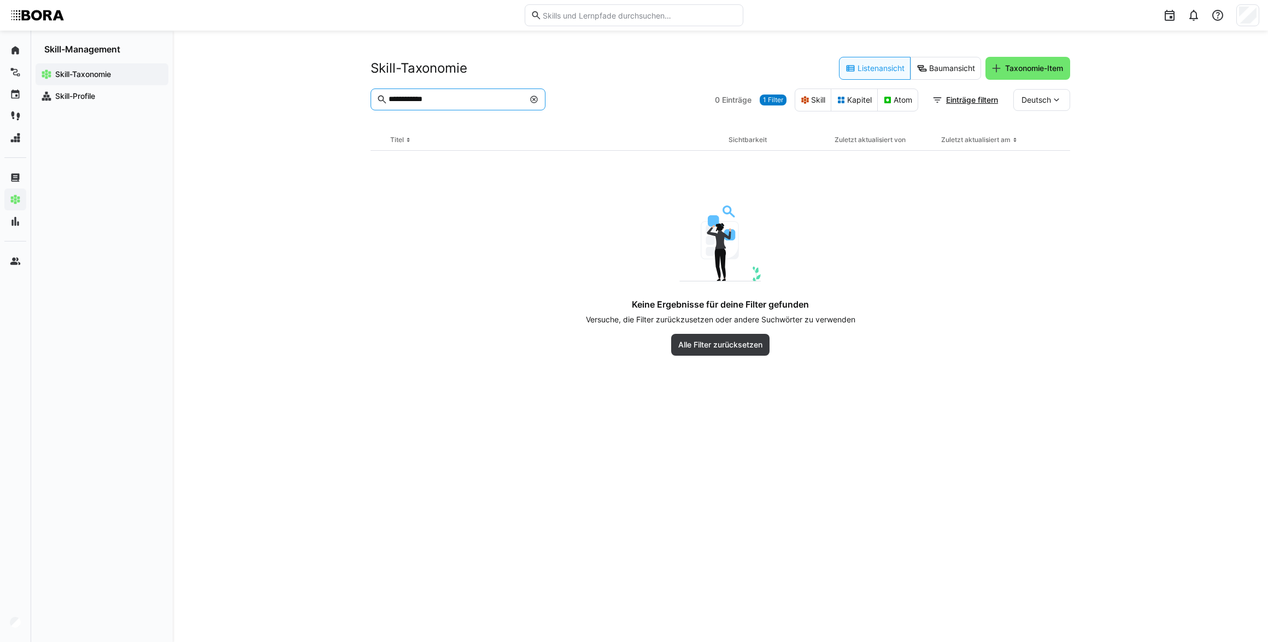
type input "**********"
click at [535, 99] on eds-icon at bounding box center [534, 99] width 9 height 9
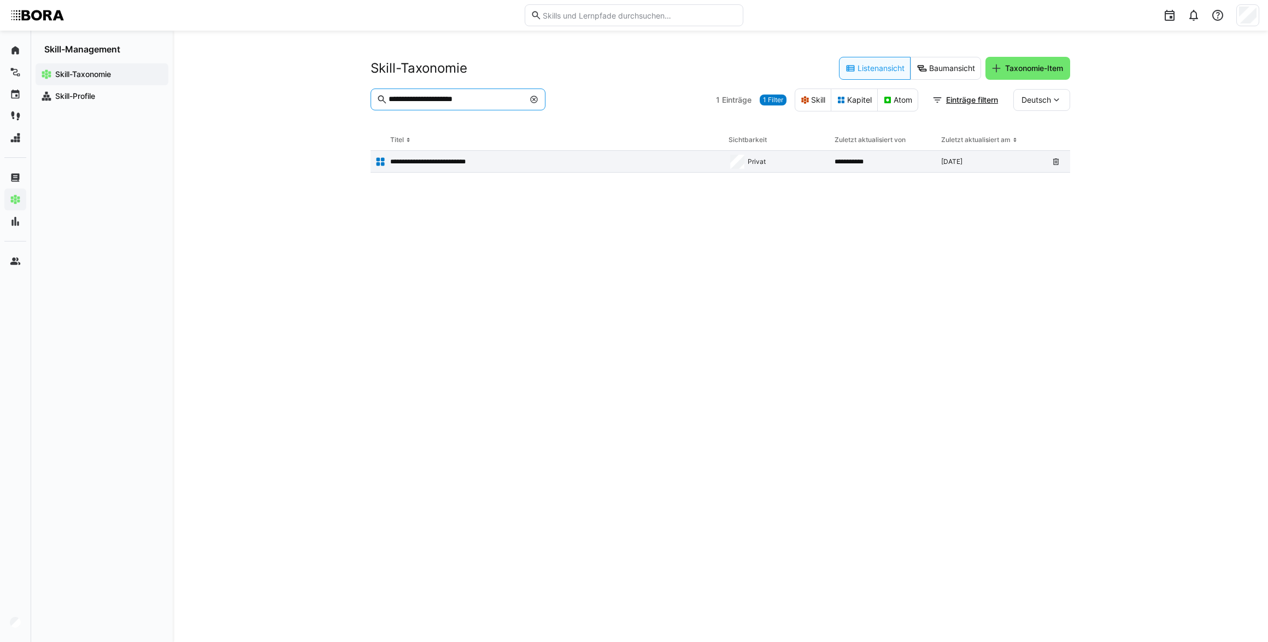
type input "**********"
click at [417, 153] on div "**********" at bounding box center [548, 162] width 354 height 22
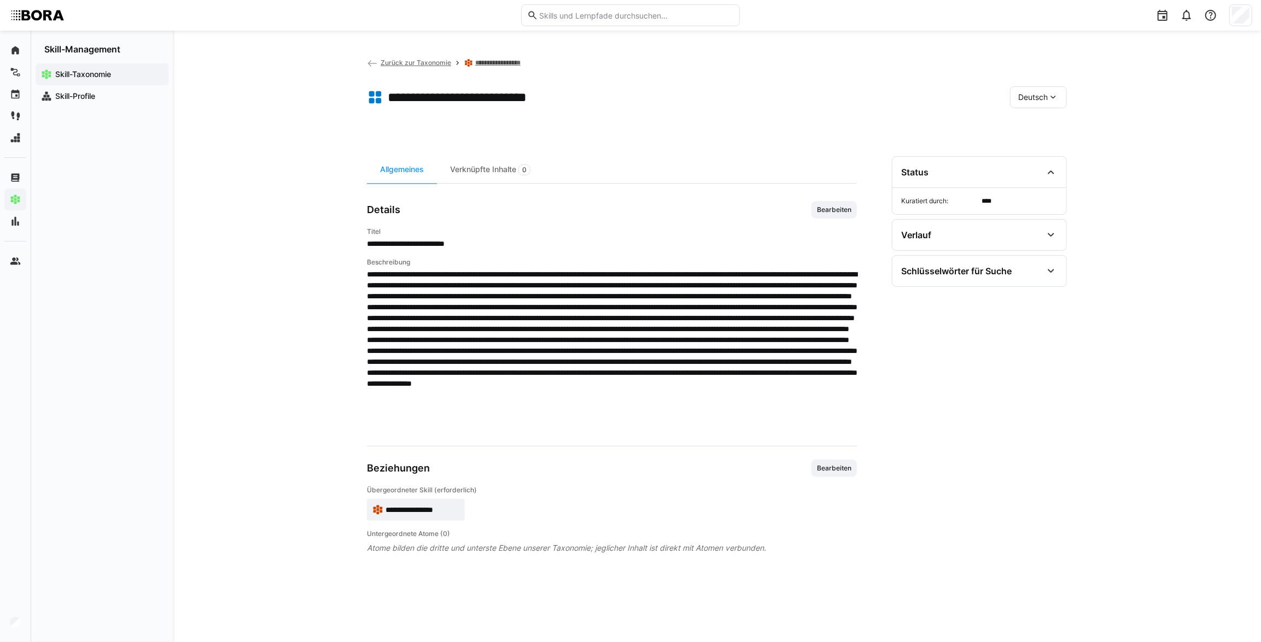
click at [279, 237] on div "**********" at bounding box center [717, 337] width 1088 height 612
